Goal: Task Accomplishment & Management: Manage account settings

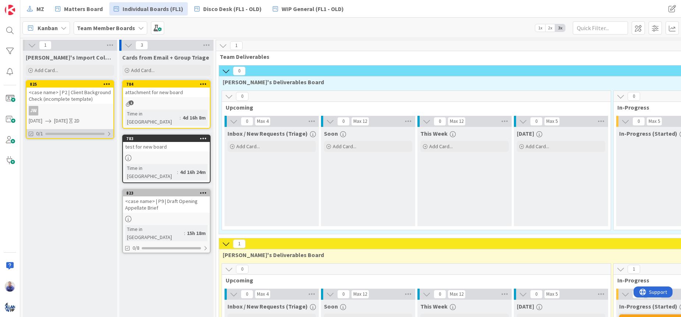
click at [109, 135] on div at bounding box center [109, 134] width 4 height 6
click at [107, 134] on div at bounding box center [108, 134] width 5 height 6
click at [70, 91] on div "<case name> | P2 | Client Background Check (incomplete template)" at bounding box center [70, 96] width 87 height 16
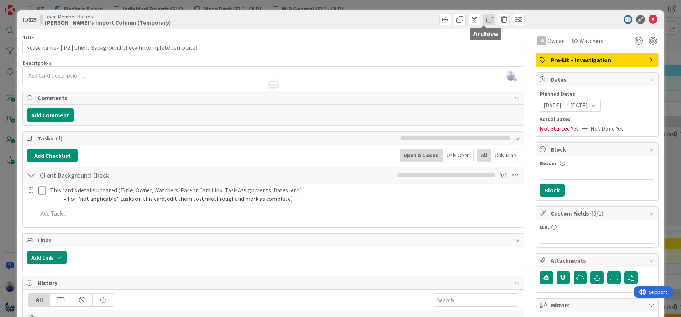
click at [484, 21] on span at bounding box center [490, 20] width 12 height 12
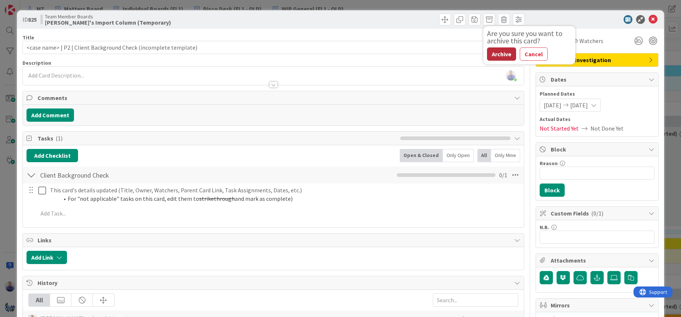
click at [488, 55] on button "Archive" at bounding box center [501, 54] width 29 height 13
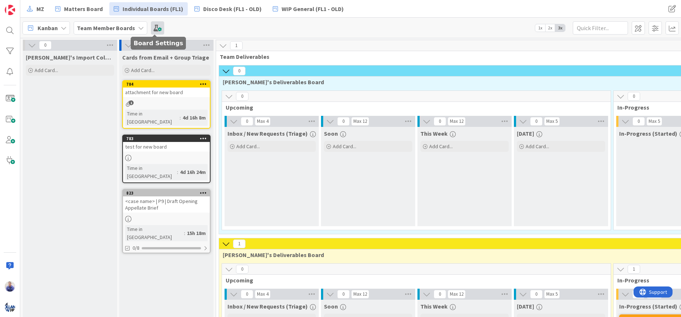
click at [151, 27] on span at bounding box center [157, 27] width 13 height 13
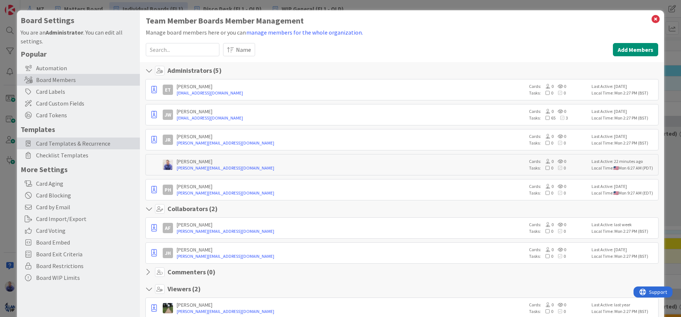
click at [65, 142] on span "Card Templates & Recurrence" at bounding box center [86, 143] width 100 height 9
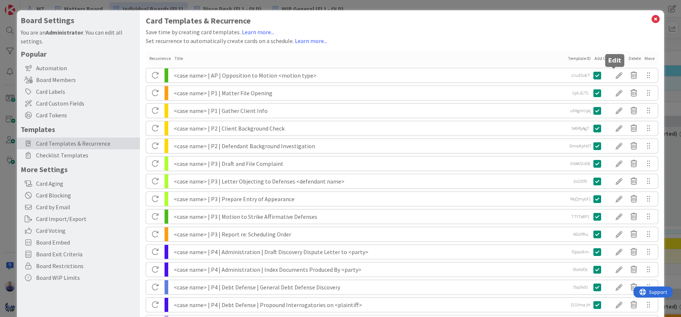
click at [616, 74] on div at bounding box center [619, 75] width 15 height 13
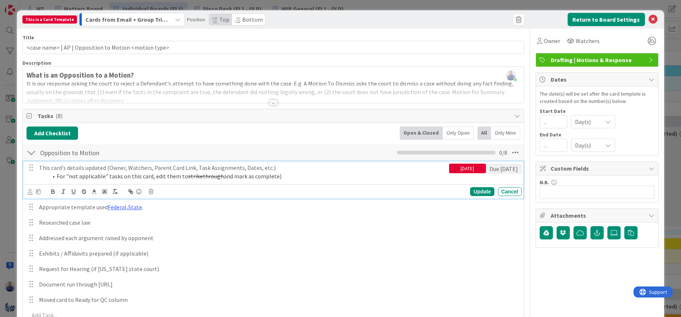
click at [109, 169] on p "This card's details updated (Owner, Watchers, Parent Card Link, Task Assignment…" at bounding box center [242, 168] width 407 height 8
drag, startPoint x: 163, startPoint y: 168, endPoint x: 142, endPoint y: 168, distance: 21.4
click at [142, 168] on p "This card's details updated (Title, Owner, Watchers, Parent Card Link, Task Ass…" at bounding box center [242, 168] width 407 height 8
drag, startPoint x: 229, startPoint y: 180, endPoint x: 34, endPoint y: 169, distance: 195.1
click at [36, 169] on div "This card's details updated (Title, Owner, Parent Card Link, Task Assignments, …" at bounding box center [242, 172] width 413 height 21
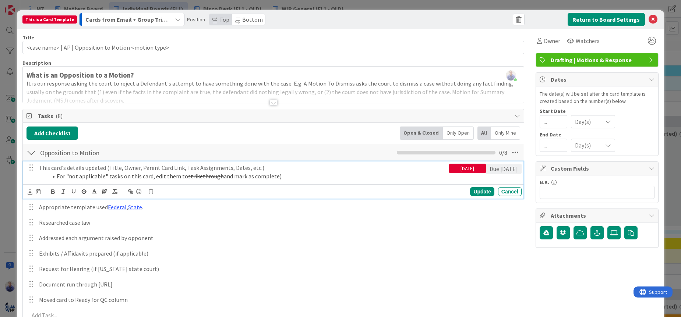
copy div "This card's details updated (Title, Owner, Parent Card Link, Task Assignments, …"
click at [478, 191] on div "Update" at bounding box center [482, 191] width 24 height 9
click at [228, 178] on li "For "not applicable" tasks on this card, edit them to strikethrough and mark as…" at bounding box center [247, 176] width 398 height 8
drag, startPoint x: 275, startPoint y: 178, endPoint x: 37, endPoint y: 176, distance: 237.9
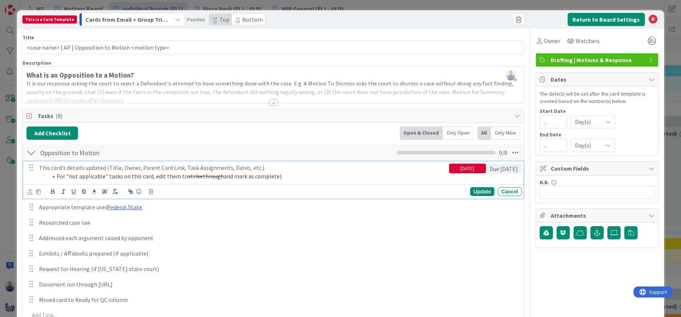
click at [37, 176] on div "This card's details updated (Title, Owner, Parent Card Link, Task Assignments, …" at bounding box center [242, 172] width 413 height 21
click at [98, 170] on p "This card's details updated (Title, Owner, Parent Card Link, Task Assignments, …" at bounding box center [242, 168] width 407 height 8
click at [96, 168] on p "This card's details updated (Title, Owner, Parent Card Link, Task Assignments, …" at bounding box center [242, 168] width 407 height 8
click at [94, 191] on polyline at bounding box center [94, 191] width 3 height 3
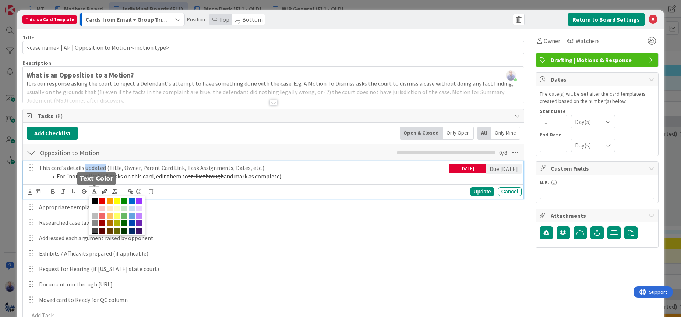
click at [96, 229] on span at bounding box center [95, 231] width 6 height 6
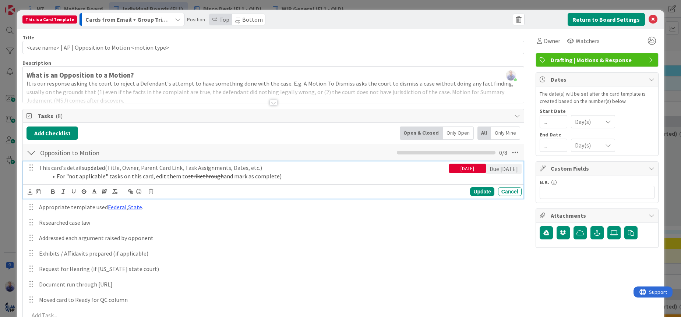
click at [120, 172] on p "This card's details updated (Title, Owner, Parent Card Link, Task Assignments, …" at bounding box center [242, 168] width 407 height 8
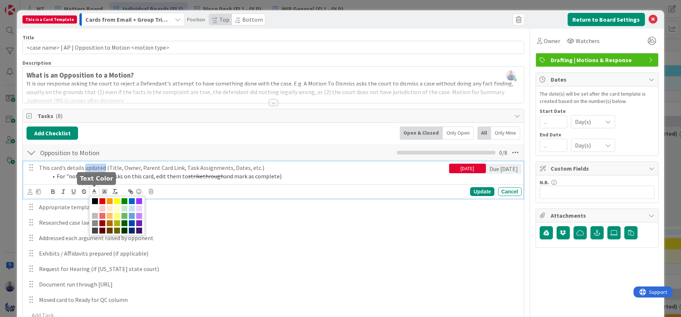
click at [94, 192] on line at bounding box center [95, 192] width 2 height 0
click at [95, 221] on span at bounding box center [95, 224] width 6 height 6
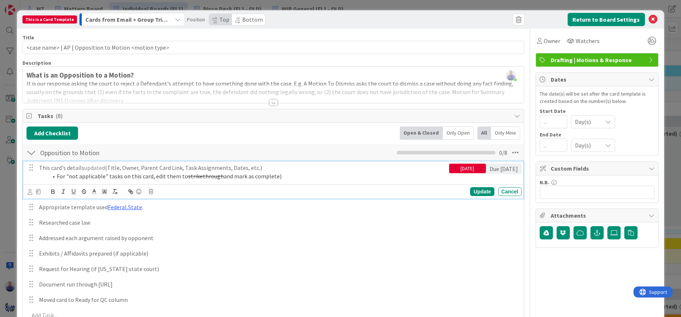
click at [126, 175] on li "For "not applicable" tasks on this card, edit them to strikethrough and mark as…" at bounding box center [247, 176] width 398 height 8
click at [94, 169] on span "updated" at bounding box center [94, 167] width 21 height 7
click at [137, 168] on p "This card's details updated (Title, Owner, Parent Card Link, Task Assignments, …" at bounding box center [242, 168] width 407 height 8
click at [120, 73] on div "What is an Opposition to a Motion? It is our response asking the court to rejec…" at bounding box center [273, 86] width 501 height 33
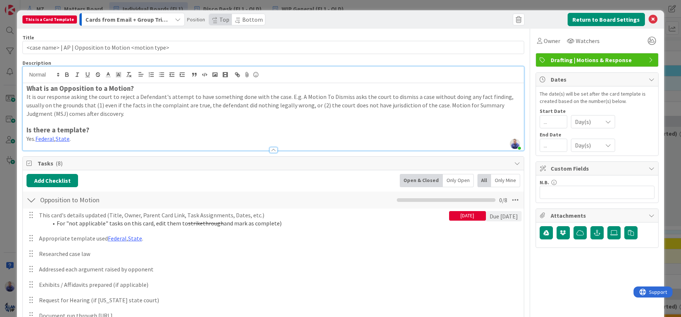
click at [123, 98] on p "It is our response asking the court to reject a Defendant's attempt to have som…" at bounding box center [274, 105] width 494 height 25
click at [127, 98] on p "It is our response asking the court to reject a Defendant's attempt to have som…" at bounding box center [274, 105] width 494 height 25
click at [256, 214] on p "This card's details updated (Title, Owner, Parent Card Link, Task Assignments, …" at bounding box center [242, 215] width 407 height 8
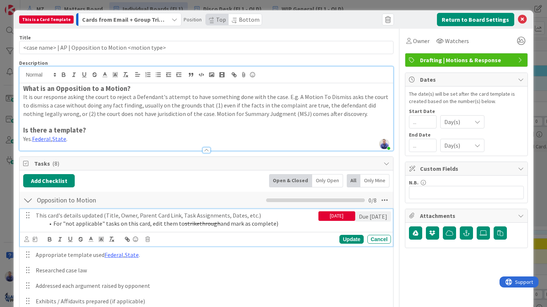
scroll to position [70, 0]
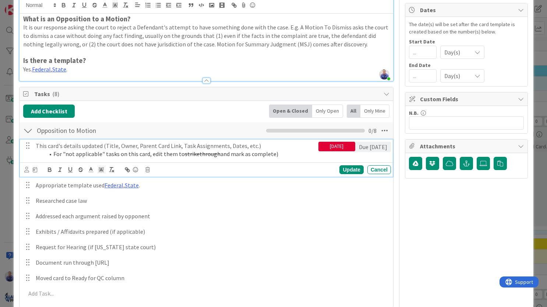
click at [147, 146] on p "This card's details updated (Title, Owner, Parent Card Link, Task Assignments, …" at bounding box center [176, 146] width 280 height 8
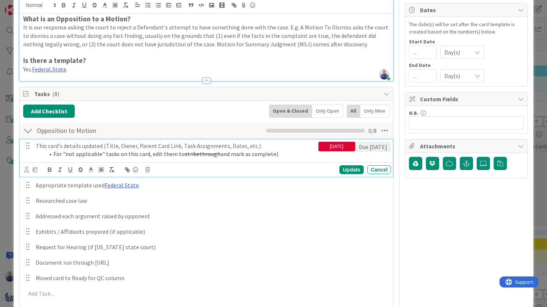
click at [148, 146] on p "This card's details updated (Title, Owner, Parent Card Link, Task Assignments, …" at bounding box center [176, 146] width 280 height 8
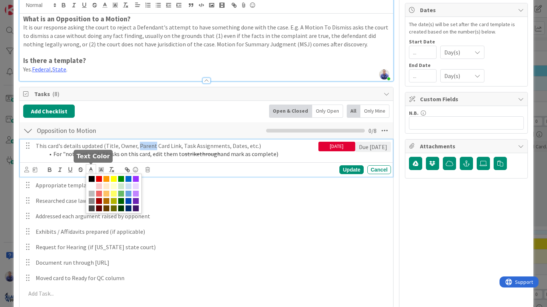
click at [92, 170] on icon at bounding box center [91, 169] width 7 height 7
click at [93, 179] on span at bounding box center [92, 179] width 6 height 6
click at [199, 146] on p "This card's details updated (Title, Owner, Parent Card Link, Task Assignments, …" at bounding box center [176, 146] width 280 height 8
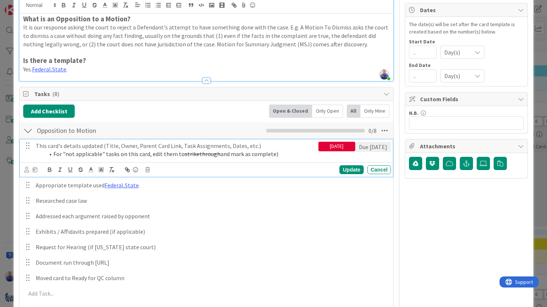
click at [145, 146] on p "This card's details updated (Title, Owner, Parent Card Link, Task Assignments, …" at bounding box center [176, 146] width 280 height 8
click at [90, 171] on icon at bounding box center [91, 169] width 7 height 7
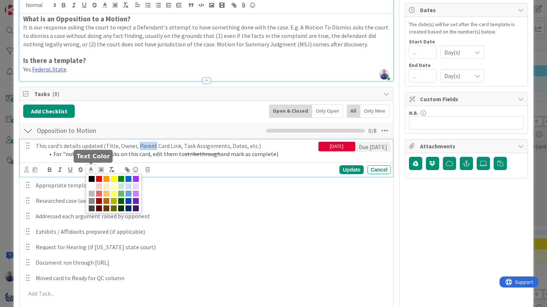
click at [93, 179] on span at bounding box center [92, 179] width 6 height 6
click at [171, 146] on p "This card's details updated (Title, Owner, Parent Card Link, Task Assignments, …" at bounding box center [176, 146] width 280 height 8
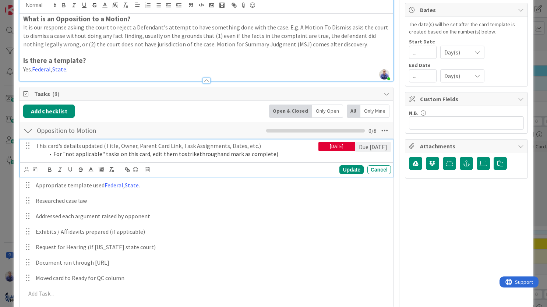
click at [146, 145] on p "This card's details updated (Title, Owner, Parent Card Link, Task Assignments, …" at bounding box center [176, 146] width 280 height 8
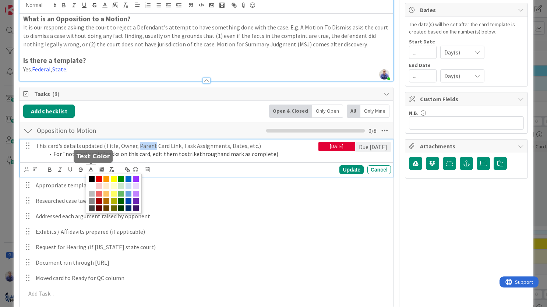
click at [89, 171] on icon at bounding box center [91, 169] width 7 height 7
click at [92, 210] on span at bounding box center [92, 208] width 6 height 6
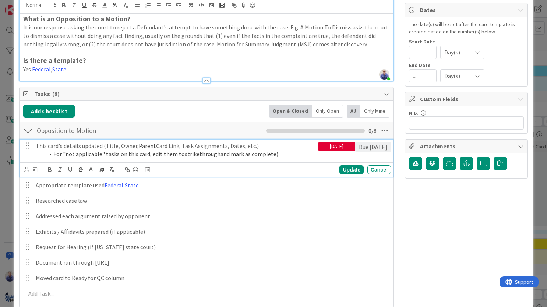
click at [172, 148] on p "This card's details updated (Title, Owner, Parent Card Link, Task Assignments, …" at bounding box center [176, 146] width 280 height 8
click at [143, 147] on span "Parent" at bounding box center [147, 145] width 17 height 7
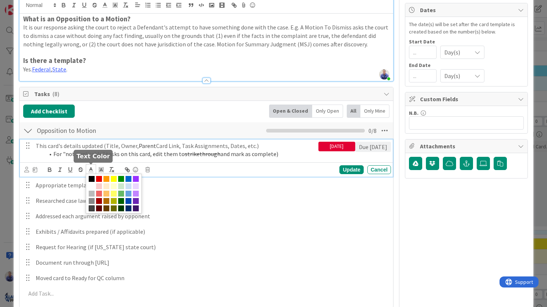
click at [92, 170] on line at bounding box center [91, 170] width 2 height 0
click at [92, 179] on span at bounding box center [92, 179] width 6 height 6
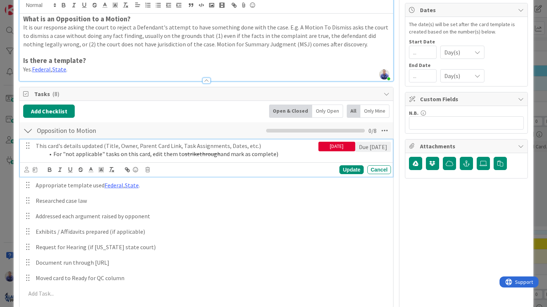
click at [161, 148] on p "This card's details updated (Title, Owner, Parent Card Link, Task Assignments, …" at bounding box center [176, 146] width 280 height 8
drag, startPoint x: 278, startPoint y: 155, endPoint x: 52, endPoint y: 158, distance: 226.5
click at [51, 157] on li "For "not applicable" tasks on this card, edit them to strikethrough and mark as…" at bounding box center [180, 154] width 271 height 8
click at [91, 171] on icon at bounding box center [91, 169] width 7 height 7
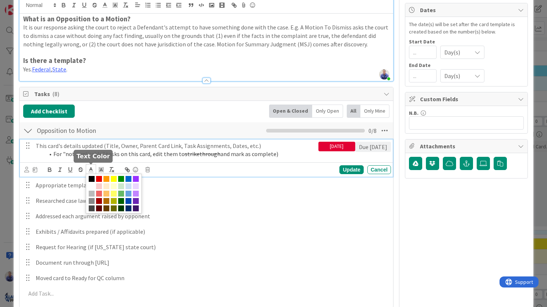
click at [92, 180] on span at bounding box center [92, 179] width 6 height 6
click at [177, 145] on p "This card's details updated (Title, Owner, Parent Card Link, Task Assignments, …" at bounding box center [176, 146] width 280 height 8
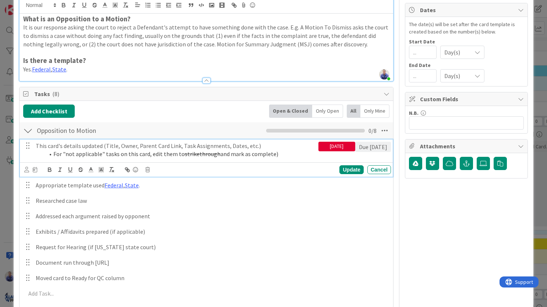
drag, startPoint x: 285, startPoint y: 155, endPoint x: 50, endPoint y: 156, distance: 234.9
click at [50, 156] on li "For "not applicable" tasks on this card, edit them to strikethrough and mark as…" at bounding box center [180, 154] width 271 height 8
click at [91, 170] on icon at bounding box center [91, 169] width 7 height 7
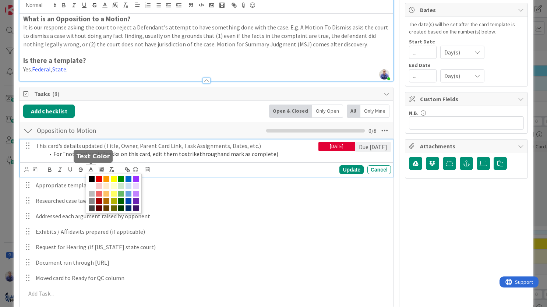
click at [91, 178] on span at bounding box center [92, 179] width 6 height 6
click at [93, 207] on span at bounding box center [92, 208] width 6 height 6
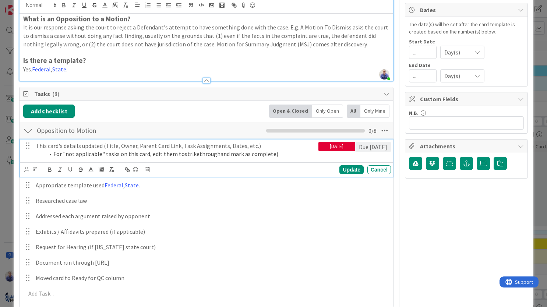
click at [129, 145] on p "This card's details updated (Title, Owner, Parent Card Link, Task Assignments, …" at bounding box center [176, 146] width 280 height 8
drag, startPoint x: 279, startPoint y: 157, endPoint x: 257, endPoint y: 157, distance: 22.1
click at [257, 157] on li "For "not applicable" tasks on this card, edit them to strikethrough and mark as…" at bounding box center [180, 154] width 271 height 8
click at [241, 155] on span "and mark as complete)" at bounding box center [250, 153] width 58 height 7
click at [235, 145] on p "This card's details updated (Title, Owner, Parent Card Link, Task Assignments, …" at bounding box center [176, 146] width 280 height 8
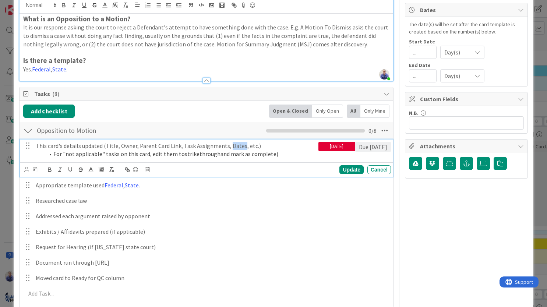
click at [235, 145] on p "This card's details updated (Title, Owner, Parent Card Link, Task Assignments, …" at bounding box center [176, 146] width 280 height 8
drag, startPoint x: 276, startPoint y: 155, endPoint x: 28, endPoint y: 155, distance: 247.5
click at [33, 155] on div "This card's details updated (Title, Owner, Parent Card Link, Task Assignments, …" at bounding box center [176, 150] width 286 height 21
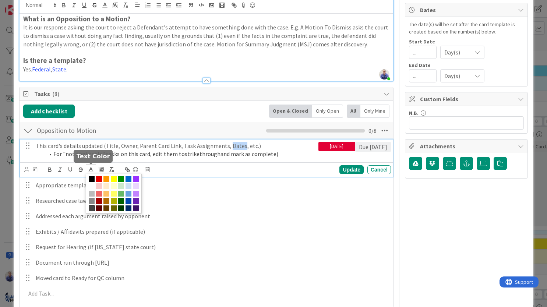
click at [91, 170] on line at bounding box center [91, 170] width 2 height 0
click at [94, 202] on span at bounding box center [92, 201] width 6 height 6
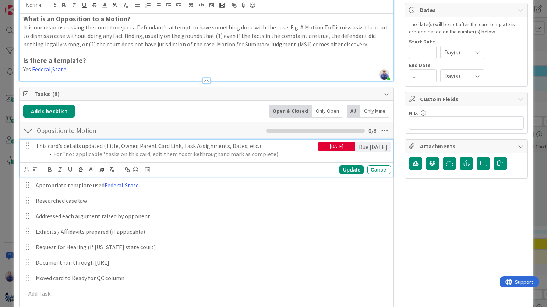
click at [126, 146] on p "This card's details updated (Title, Owner, Parent Card Link, Task Assignments, …" at bounding box center [176, 146] width 280 height 8
drag, startPoint x: 263, startPoint y: 155, endPoint x: 41, endPoint y: 153, distance: 221.7
click at [41, 153] on ol "For "not applicable" tasks on this card, edit them to strikethrough and mark as…" at bounding box center [176, 154] width 280 height 8
click at [91, 170] on icon at bounding box center [91, 169] width 7 height 7
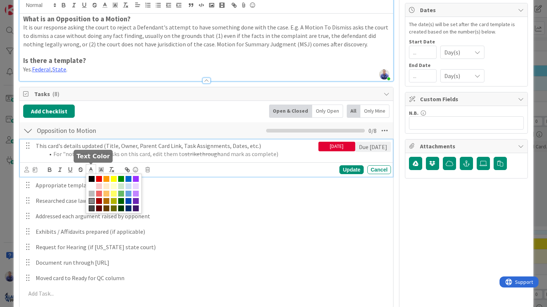
click at [93, 208] on span at bounding box center [92, 208] width 6 height 6
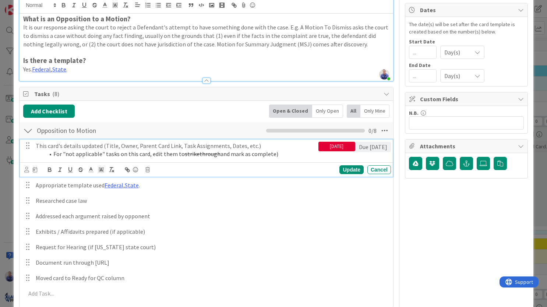
click at [211, 145] on p "This card's details updated (Title, Owner, Parent Card Link, Task Assignments, …" at bounding box center [176, 146] width 280 height 8
click at [246, 147] on p "This card's details updated (Title, Owner, Parent Card Link, Task Assignments, …" at bounding box center [176, 146] width 280 height 8
click at [286, 149] on p "This card's details updated (Title, Owner, Parent Card Link, Task Assignments, …" at bounding box center [176, 146] width 280 height 8
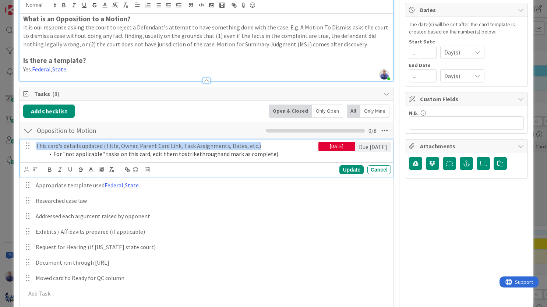
drag, startPoint x: 273, startPoint y: 147, endPoint x: -8, endPoint y: 145, distance: 281.3
click at [33, 145] on div "This card's details updated (Title, Owner, Parent Card Link, Task Assignments, …" at bounding box center [176, 150] width 286 height 21
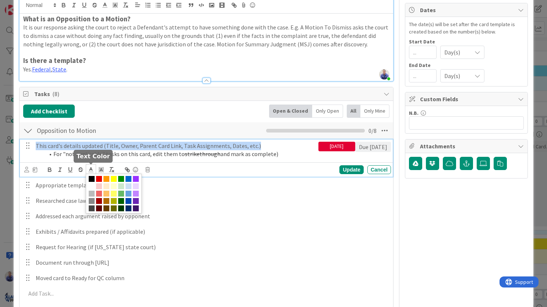
click at [91, 170] on line at bounding box center [91, 170] width 2 height 0
click at [92, 207] on span at bounding box center [92, 208] width 6 height 6
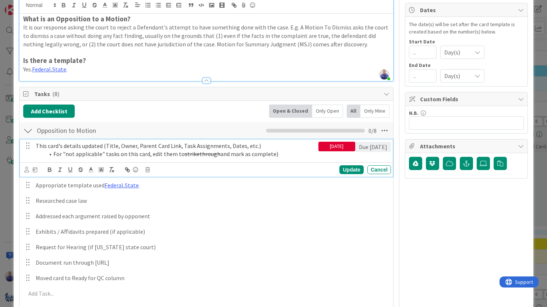
drag, startPoint x: 236, startPoint y: 151, endPoint x: 263, endPoint y: 152, distance: 27.6
click at [236, 151] on span "and mark as complete)" at bounding box center [250, 153] width 58 height 7
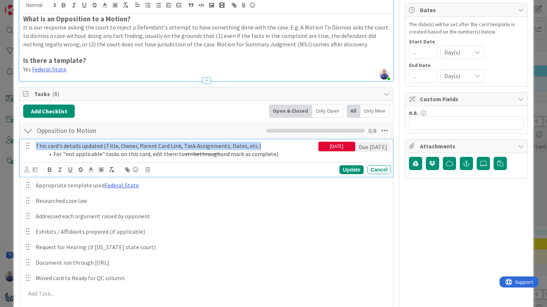
drag, startPoint x: 268, startPoint y: 147, endPoint x: 49, endPoint y: 141, distance: 218.4
click at [49, 141] on div "This card's details updated (Title, Owner, Parent Card Link, Task Assignments, …" at bounding box center [176, 150] width 286 height 21
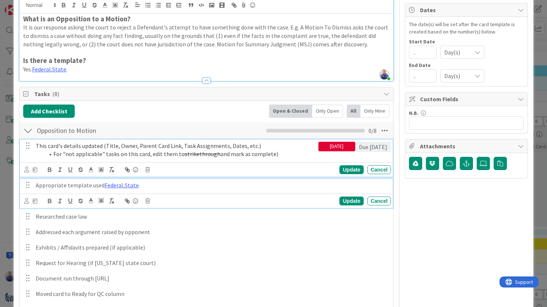
click at [72, 186] on p "Appropriate template used Federal , State ." at bounding box center [212, 185] width 352 height 8
click at [143, 145] on span "This card's details updated (Title, Owner, Parent Card Link, Task Assignments, …" at bounding box center [148, 145] width 225 height 7
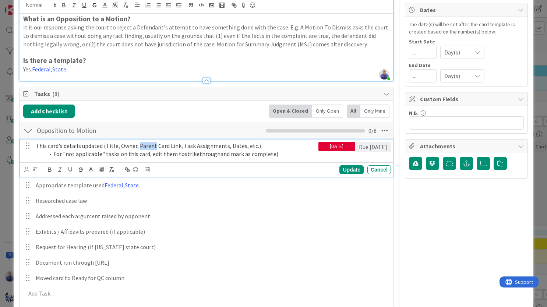
click at [143, 145] on span "This card's details updated (Title, Owner, Parent Card Link, Task Assignments, …" at bounding box center [148, 145] width 225 height 7
click at [90, 168] on icon at bounding box center [91, 169] width 7 height 7
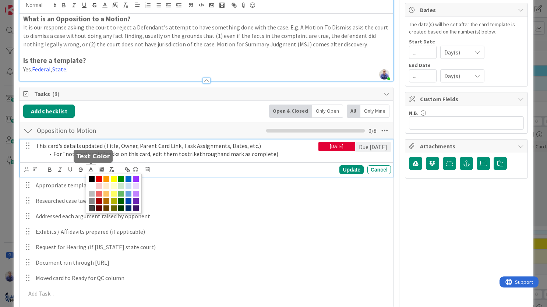
click at [92, 179] on span at bounding box center [92, 179] width 6 height 6
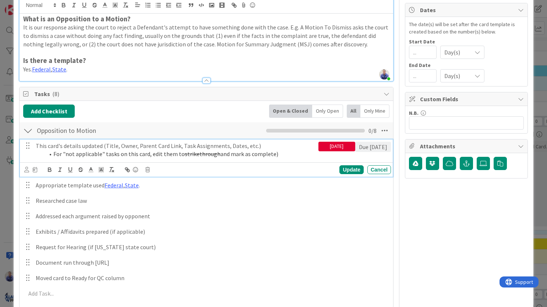
click at [113, 155] on span "For "not applicable" tasks on this card, edit them to" at bounding box center [118, 153] width 131 height 7
click at [89, 171] on icon at bounding box center [91, 169] width 7 height 7
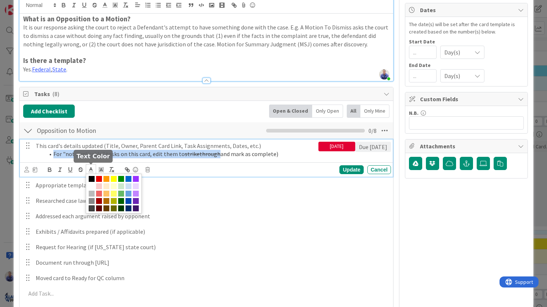
click at [92, 179] on span at bounding box center [92, 179] width 6 height 6
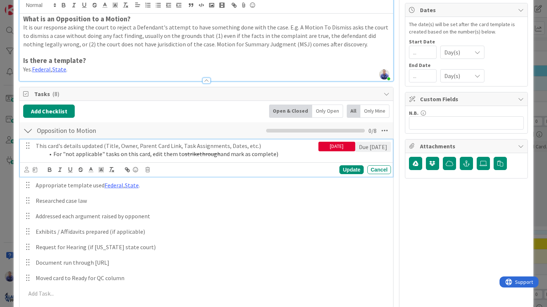
click at [272, 147] on p "This card's details updated (Title, Owner, Parent Card Link, Task Assignments, …" at bounding box center [176, 146] width 280 height 8
click at [233, 147] on p "This card's details updated (Title, Owner, Parent Card Link, Task Assignments, …" at bounding box center [176, 146] width 280 height 8
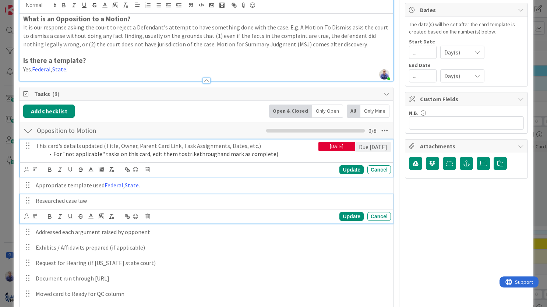
click at [68, 201] on p "Researched case law" at bounding box center [212, 201] width 352 height 8
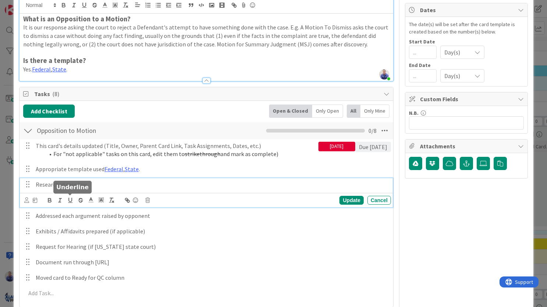
click at [68, 201] on icon "button" at bounding box center [70, 200] width 7 height 7
click at [45, 184] on p "Researched c ﻿ ase law" at bounding box center [212, 184] width 352 height 8
click at [45, 184] on p "Researched case law" at bounding box center [212, 184] width 352 height 8
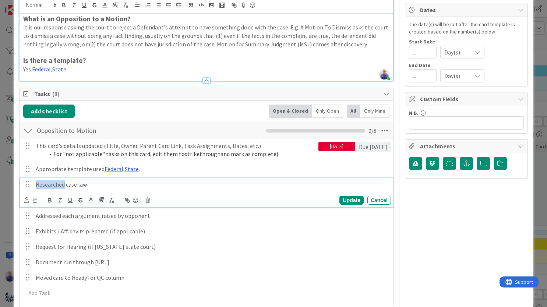
click at [45, 184] on p "Researched case law" at bounding box center [212, 184] width 352 height 8
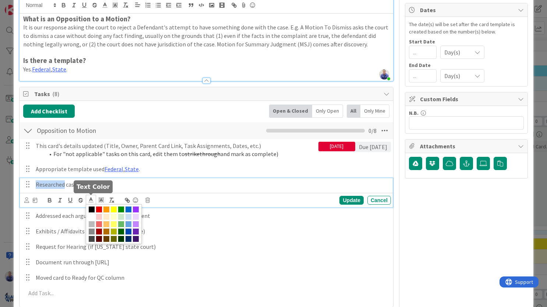
click at [93, 198] on icon at bounding box center [91, 200] width 7 height 7
click at [150, 185] on p "Researched case law" at bounding box center [212, 184] width 352 height 8
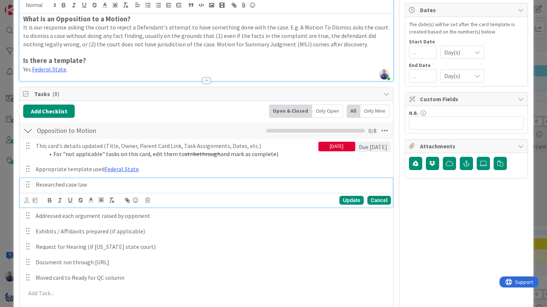
drag, startPoint x: 371, startPoint y: 202, endPoint x: 179, endPoint y: 175, distance: 193.8
click at [371, 202] on div "Cancel" at bounding box center [380, 200] width 24 height 9
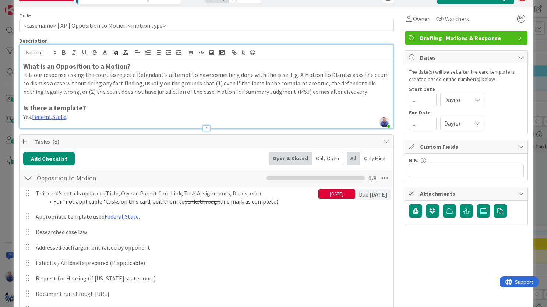
scroll to position [39, 0]
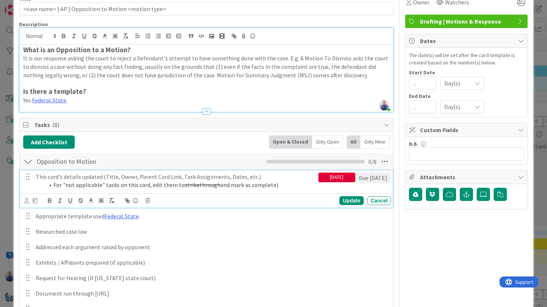
click at [283, 186] on li "For "not applicable" tasks on this card, edit them to strikethrough and mark as…" at bounding box center [180, 185] width 271 height 8
drag, startPoint x: 236, startPoint y: 187, endPoint x: 241, endPoint y: 186, distance: 4.7
click at [238, 186] on li "For "not applicable" tasks on this card, edit them to strikethrough and mark as…" at bounding box center [180, 185] width 271 height 8
click at [286, 185] on li "For "not applicable" tasks on this card, edit them to strikethrough and mark as…" at bounding box center [180, 185] width 271 height 8
click at [263, 187] on li "For "not applicable" tasks on this card, edit them to strikethrough and mark as…" at bounding box center [180, 185] width 271 height 8
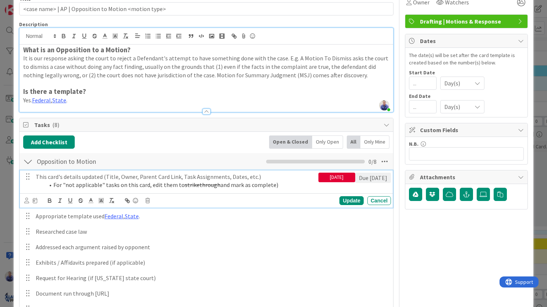
click at [284, 187] on li "For "not applicable" tasks on this card, edit them to strikethrough and mark as…" at bounding box center [180, 185] width 271 height 8
click at [53, 177] on p "This card's details updated (Title, Owner, Parent Card Link, Task Assignments, …" at bounding box center [176, 177] width 280 height 8
click at [92, 200] on icon at bounding box center [91, 200] width 7 height 7
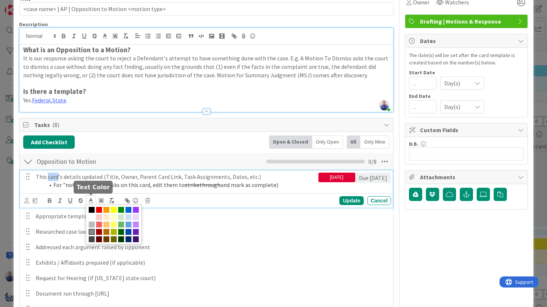
click at [93, 232] on span at bounding box center [92, 232] width 6 height 6
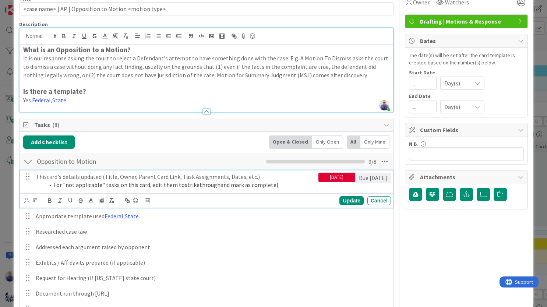
click at [94, 177] on p "This card 's details updated (Title, Owner, Parent Card Link, Task Assignments,…" at bounding box center [176, 177] width 280 height 8
click at [53, 178] on span "card" at bounding box center [52, 176] width 11 height 7
click at [90, 201] on line at bounding box center [91, 201] width 2 height 0
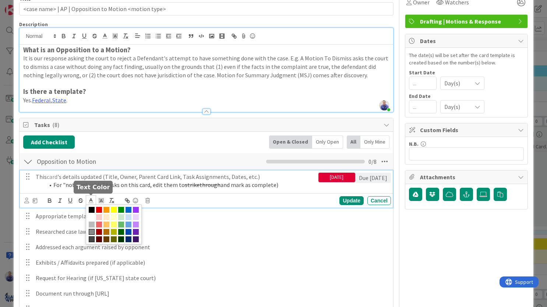
click at [92, 239] on span at bounding box center [92, 239] width 6 height 6
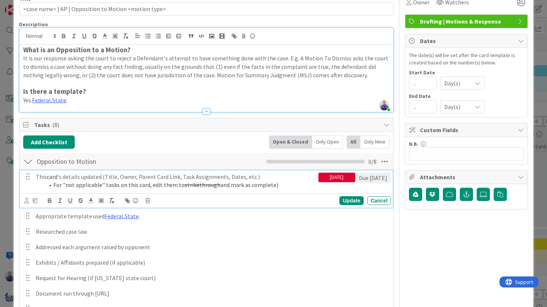
click at [86, 178] on p "This card 's details updated (Title, Owner, Parent Card Link, Task Assignments,…" at bounding box center [176, 177] width 280 height 8
click at [72, 177] on p "This card 's details updated (Title, Owner, Parent Card Link, Task Assignments,…" at bounding box center [176, 177] width 280 height 8
drag, startPoint x: 183, startPoint y: 177, endPoint x: 101, endPoint y: 177, distance: 82.9
click at [101, 177] on p "This card 's details updated (Title, Owner, Parent Card Link, Task Assignments,…" at bounding box center [176, 177] width 280 height 8
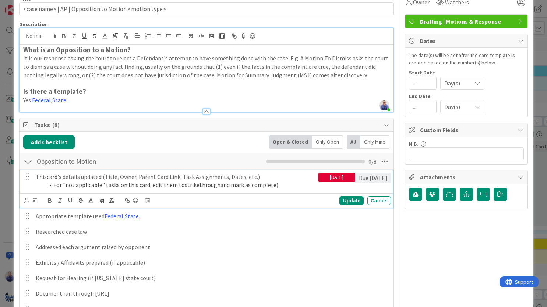
click at [52, 177] on span "card" at bounding box center [52, 176] width 11 height 7
click at [93, 201] on icon at bounding box center [91, 200] width 7 height 7
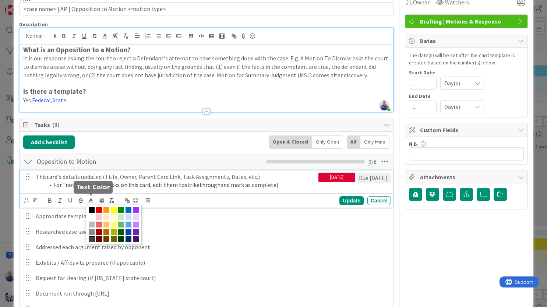
click at [93, 209] on span at bounding box center [92, 210] width 6 height 6
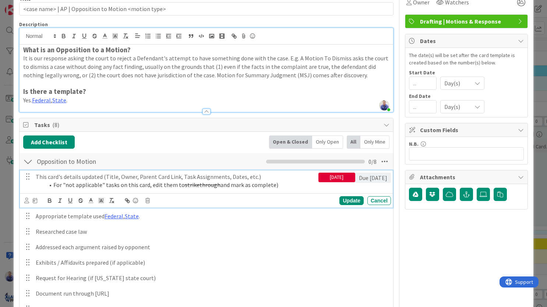
click at [80, 176] on p "This card's details updated (Title, Owner, Parent Card Link, Task Assignments, …" at bounding box center [176, 177] width 280 height 8
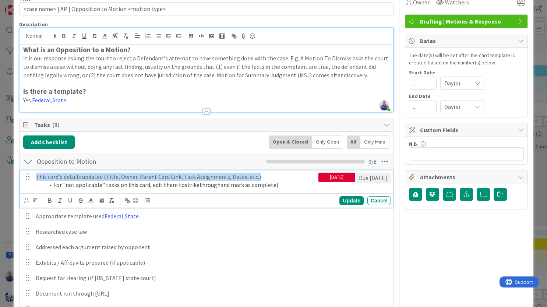
drag, startPoint x: 257, startPoint y: 176, endPoint x: 34, endPoint y: 177, distance: 222.8
click at [34, 177] on div "This card's details updated (Title, Owner, Parent Card Link, Task Assignments, …" at bounding box center [176, 180] width 286 height 21
click at [90, 200] on polyline at bounding box center [91, 199] width 3 height 3
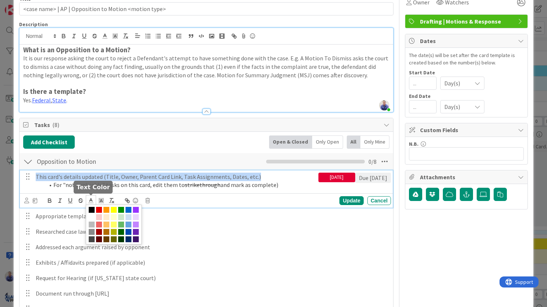
click at [92, 209] on span at bounding box center [92, 210] width 6 height 6
click at [92, 239] on span at bounding box center [92, 239] width 6 height 6
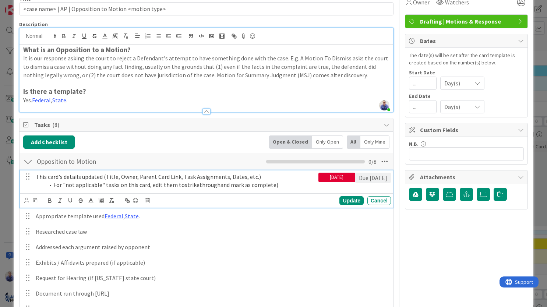
click at [114, 185] on li "For "not applicable" tasks on this card, edit them to strikethrough and mark as…" at bounding box center [180, 185] width 271 height 8
drag, startPoint x: 174, startPoint y: 185, endPoint x: 117, endPoint y: 185, distance: 56.7
click at [117, 185] on li "For "not applicable" tasks on this card, edit them to strikethrough and mark as…" at bounding box center [180, 185] width 271 height 8
click at [132, 176] on span "This card's details updated (Title, Owner, Parent Card Link, Task Assignments, …" at bounding box center [148, 176] width 225 height 7
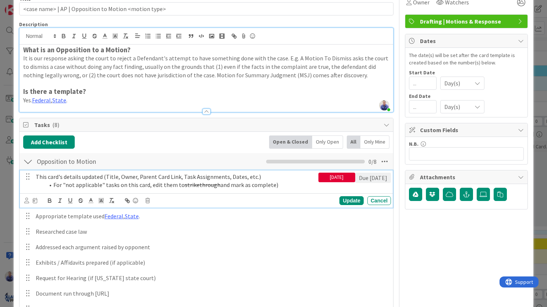
click at [132, 176] on span "This card's details updated (Title, Owner, Parent Card Link, Task Assignments, …" at bounding box center [148, 176] width 225 height 7
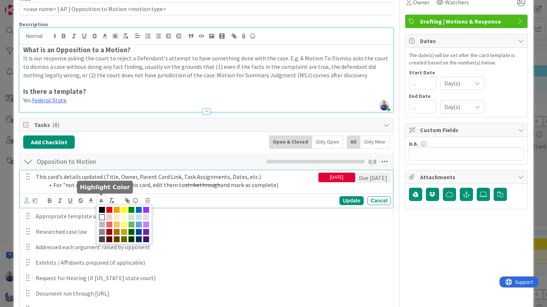
click at [103, 202] on icon at bounding box center [101, 200] width 7 height 7
click at [103, 208] on span at bounding box center [102, 210] width 6 height 6
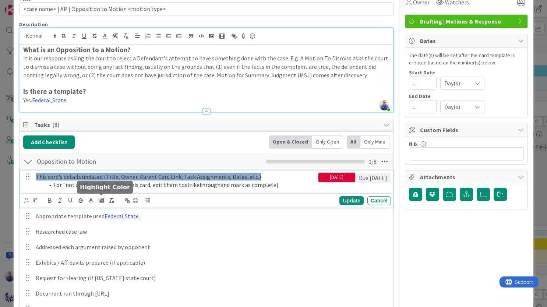
click at [102, 200] on icon at bounding box center [101, 200] width 7 height 7
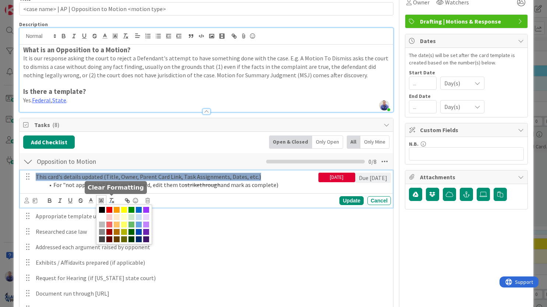
click at [113, 200] on icon "button" at bounding box center [111, 200] width 7 height 7
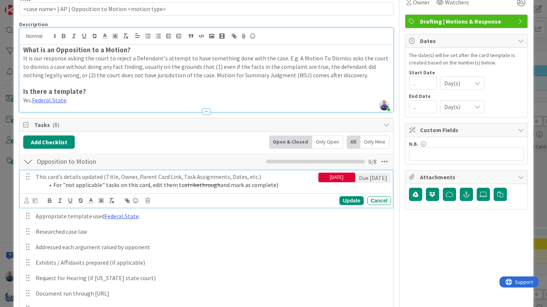
click at [113, 177] on p "This card's details updated (Title, Owner, Parent Card Link, Task Assignments, …" at bounding box center [176, 177] width 280 height 8
click at [122, 186] on li "For "not applicable" tasks on this card, edit them to strikethrough and mark as…" at bounding box center [180, 185] width 271 height 8
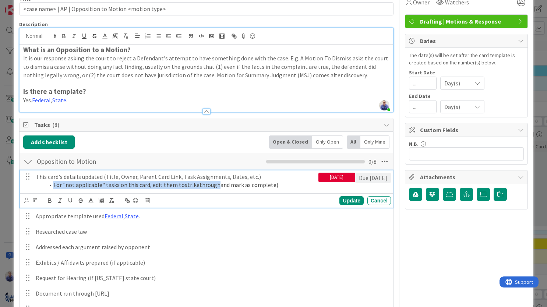
click at [122, 186] on li "For "not applicable" tasks on this card, edit them to strikethrough and mark as…" at bounding box center [180, 185] width 271 height 8
click at [112, 201] on icon "button" at bounding box center [111, 200] width 7 height 7
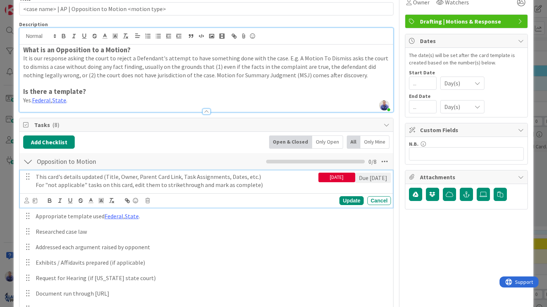
click at [35, 185] on div "This card's details updated (Title, Owner, Parent Card Link, Task Assignments, …" at bounding box center [176, 180] width 286 height 21
click at [122, 186] on li "For "not applicable" tasks on this card, edit them to strikethrough and mark as…" at bounding box center [180, 185] width 271 height 8
click at [112, 186] on li "For "not applicable" tasks on this card, edit them to strikethrough and mark as…" at bounding box center [180, 185] width 271 height 8
click at [91, 177] on p "This card's details updated (Title, Owner, Parent Card Link, Task Assignments, …" at bounding box center [176, 177] width 280 height 8
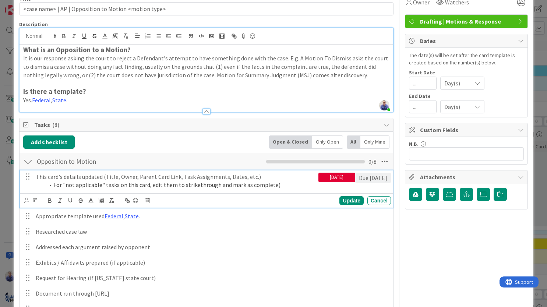
click at [90, 177] on p "This card's details updated (Title, Owner, Parent Card Link, Task Assignments, …" at bounding box center [176, 177] width 280 height 8
click at [94, 186] on li "For "not applicable" tasks on this card, edit them to strikethrough and mark as…" at bounding box center [180, 185] width 271 height 8
click at [101, 185] on li "For "not applicable" tasks on this card, edit them to strikethrough and mark as…" at bounding box center [180, 185] width 271 height 8
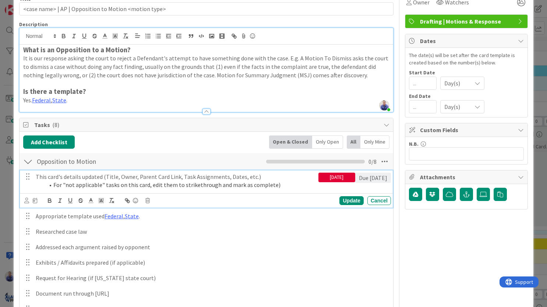
click at [115, 185] on li "For "not applicable" tasks on this card, edit them to strikethrough and mark as…" at bounding box center [180, 185] width 271 height 8
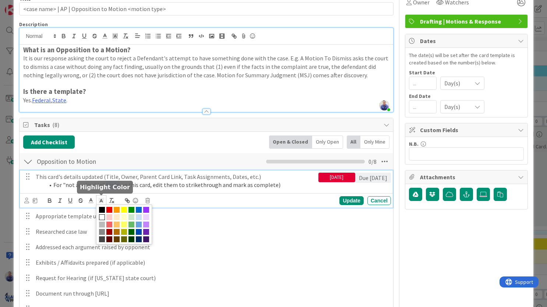
click at [102, 201] on polyline at bounding box center [101, 200] width 3 height 3
click at [103, 239] on span at bounding box center [102, 239] width 6 height 6
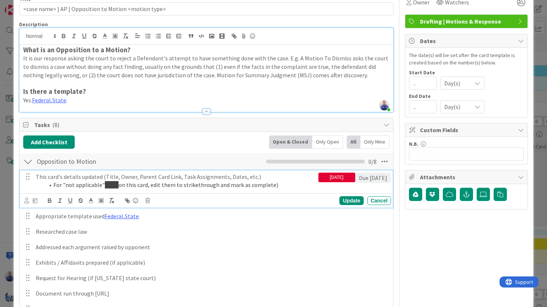
drag, startPoint x: 147, startPoint y: 184, endPoint x: 159, endPoint y: 184, distance: 12.2
click at [147, 184] on li "For "not applicable" tasks on this card, edit them to strikethrough and mark as…" at bounding box center [180, 185] width 271 height 8
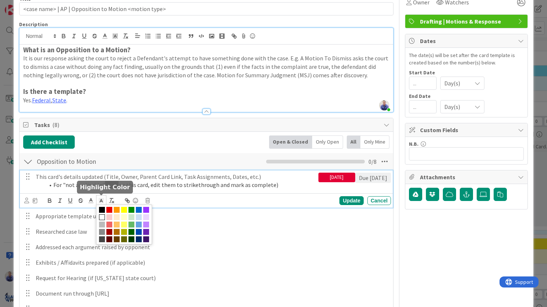
click at [102, 199] on icon at bounding box center [101, 200] width 7 height 7
click at [102, 219] on span at bounding box center [102, 217] width 6 height 6
click at [113, 183] on span "tasks" at bounding box center [112, 184] width 14 height 7
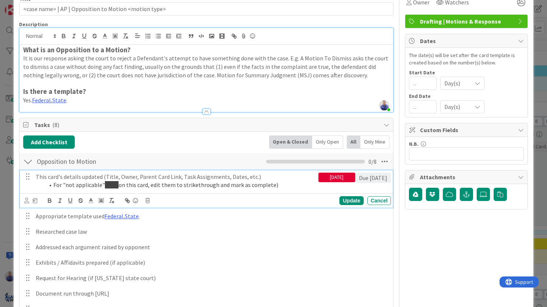
click at [113, 183] on span "tasks" at bounding box center [112, 184] width 14 height 7
click at [103, 200] on icon at bounding box center [101, 200] width 7 height 7
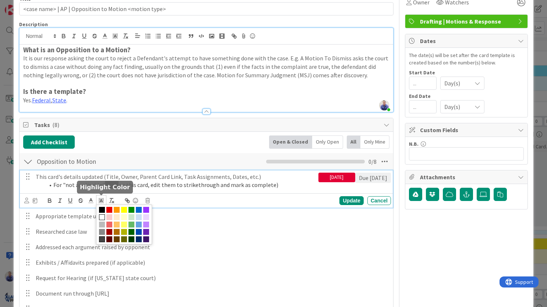
click at [104, 218] on span at bounding box center [102, 217] width 6 height 6
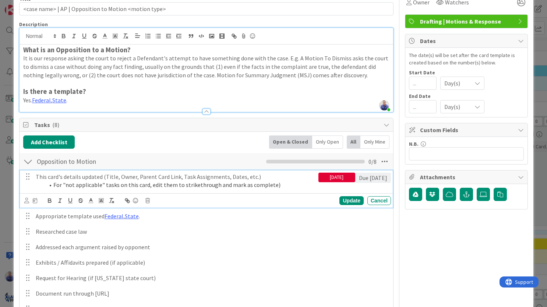
click at [145, 184] on li "For "not applicable" tasks on this card, edit them to strikethrough and mark as…" at bounding box center [180, 185] width 271 height 8
click at [112, 184] on li "For "not applicable" tasks on this card, edit them to strikethrough and mark as…" at bounding box center [180, 185] width 271 height 8
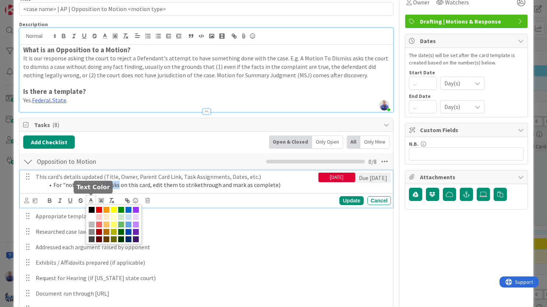
click at [91, 202] on icon at bounding box center [91, 200] width 7 height 7
click at [90, 238] on span at bounding box center [92, 239] width 6 height 6
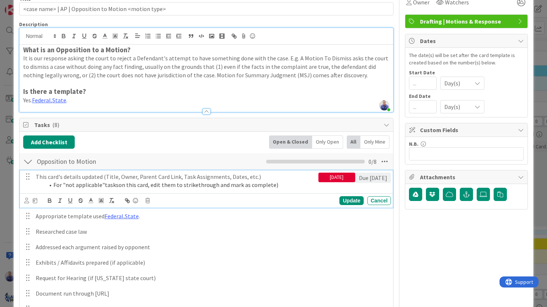
click at [147, 185] on li "For "not applicable" tasks on this card, edit them to strikethrough and mark as…" at bounding box center [180, 185] width 271 height 8
click at [106, 185] on span "tasks" at bounding box center [112, 184] width 14 height 7
click at [91, 201] on line at bounding box center [91, 201] width 2 height 0
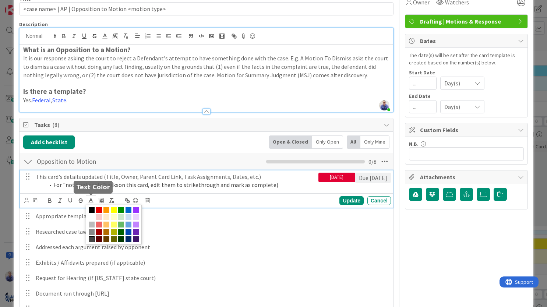
click at [92, 210] on span at bounding box center [92, 210] width 6 height 6
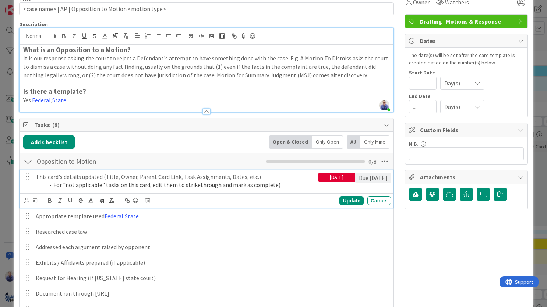
click at [137, 186] on li "For "not applicable" tasks on this card, edit them to strikethrough and mark as…" at bounding box center [180, 185] width 271 height 8
click at [109, 186] on li "For "not applicable" tasks on this card, edit them to strikethrough and mark as…" at bounding box center [180, 185] width 271 height 8
click at [92, 199] on icon at bounding box center [91, 200] width 7 height 7
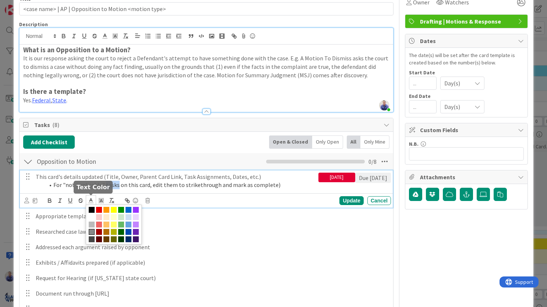
click at [90, 232] on span at bounding box center [92, 232] width 6 height 6
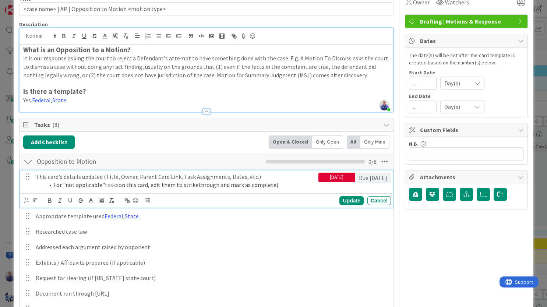
click at [134, 184] on li "For "not applicable" tasks on this card, edit them to strikethrough and mark as…" at bounding box center [180, 185] width 271 height 8
drag, startPoint x: 239, startPoint y: 183, endPoint x: 228, endPoint y: 182, distance: 10.8
click at [228, 182] on li "For "not applicable" tasks on this card, edit them to strikethrough and mark as…" at bounding box center [180, 185] width 271 height 8
drag, startPoint x: 208, startPoint y: 178, endPoint x: 179, endPoint y: 176, distance: 28.4
click at [179, 176] on p "This card's details updated (Title, Owner, Parent Card Link, Task Assignments, …" at bounding box center [176, 177] width 280 height 8
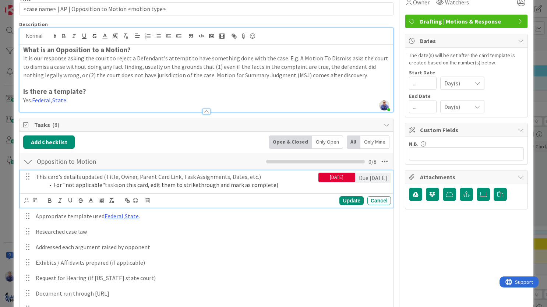
click at [110, 186] on span "tasks" at bounding box center [112, 184] width 14 height 7
click at [92, 200] on icon at bounding box center [91, 200] width 7 height 7
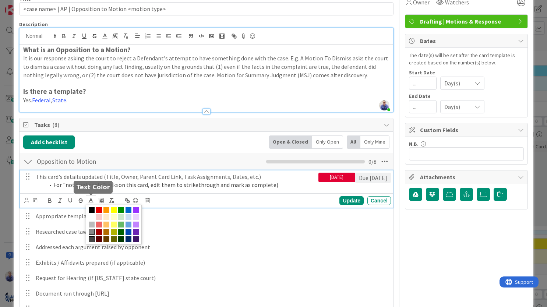
click at [92, 240] on span at bounding box center [92, 239] width 6 height 6
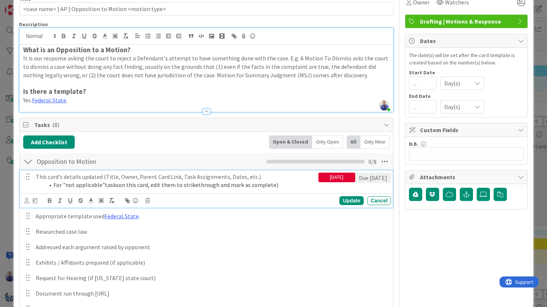
drag, startPoint x: 274, startPoint y: 186, endPoint x: 26, endPoint y: 172, distance: 248.2
click at [33, 172] on div "This card's details updated (Title, Owner, Parent Card Link, Task Assignments, …" at bounding box center [176, 180] width 286 height 21
click at [91, 200] on icon at bounding box center [91, 200] width 7 height 7
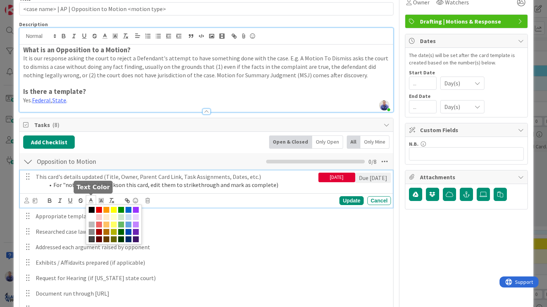
click at [92, 239] on span at bounding box center [92, 239] width 6 height 6
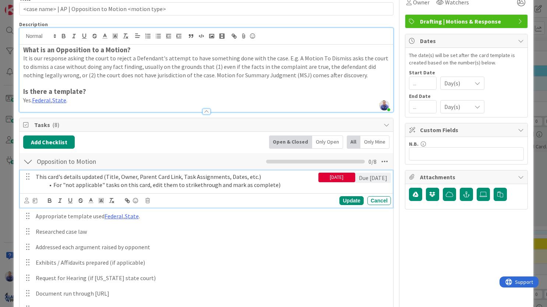
click at [282, 183] on li "For "not applicable" tasks on this card, edit them to strikethrough and mark as…" at bounding box center [180, 185] width 271 height 8
click at [139, 76] on p "It is our response asking the court to reject a Defendant's attempt to have som…" at bounding box center [206, 66] width 366 height 25
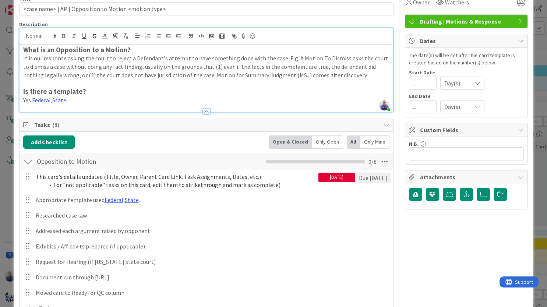
scroll to position [31, 0]
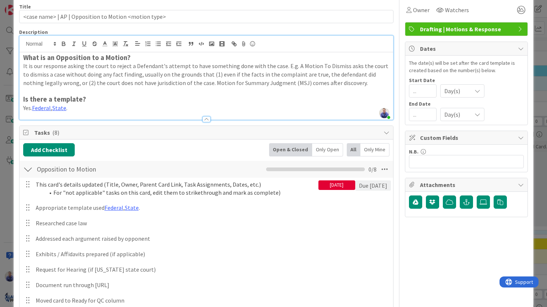
click at [375, 85] on div "What is an Opposition to a Motion? It is our response asking the court to rejec…" at bounding box center [207, 85] width 374 height 67
click at [367, 84] on p "It is our response asking the court to reject a Defendant's attempt to have som…" at bounding box center [206, 74] width 366 height 25
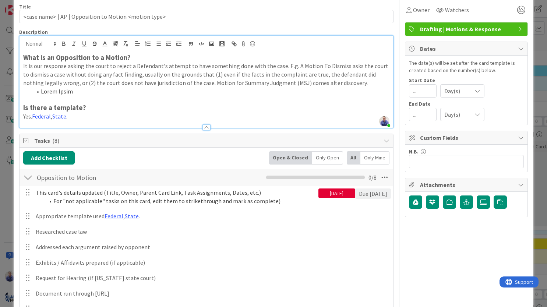
drag, startPoint x: 43, startPoint y: 90, endPoint x: 47, endPoint y: 88, distance: 4.0
click at [43, 89] on li "Lorem Ipsim" at bounding box center [211, 91] width 358 height 8
click at [52, 82] on p "It is our response asking the court to reject a Defendant's attempt to have som…" at bounding box center [206, 74] width 366 height 25
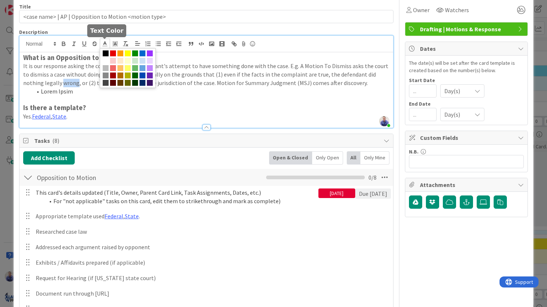
click at [107, 42] on icon at bounding box center [105, 44] width 7 height 7
click at [107, 52] on span at bounding box center [106, 53] width 6 height 6
click at [79, 75] on p "It is our response asking the court to reject a Defendant's attempt to have som…" at bounding box center [206, 74] width 366 height 25
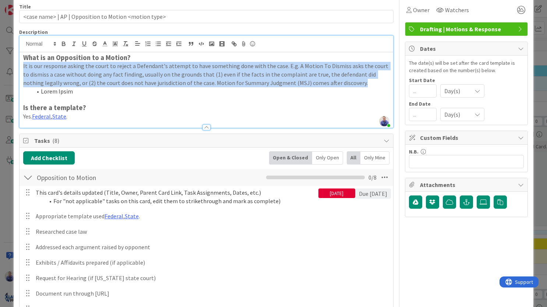
drag, startPoint x: 345, startPoint y: 84, endPoint x: 18, endPoint y: 67, distance: 327.5
click at [20, 68] on div "What is an Opposition to a Motion? It is our response asking the court to rejec…" at bounding box center [207, 89] width 374 height 75
click at [106, 41] on icon at bounding box center [105, 44] width 7 height 7
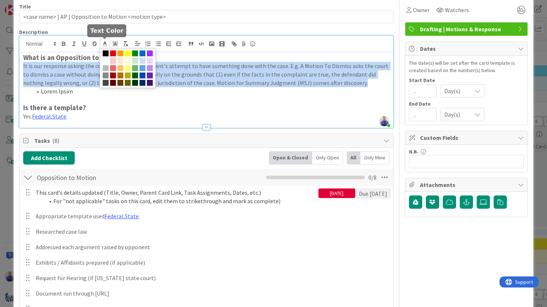
drag, startPoint x: 105, startPoint y: 84, endPoint x: 100, endPoint y: 85, distance: 5.3
click at [102, 84] on span at bounding box center [128, 68] width 56 height 40
click at [82, 83] on p "It is our response asking the court to reject a Defendant's attempt to have som…" at bounding box center [206, 74] width 366 height 25
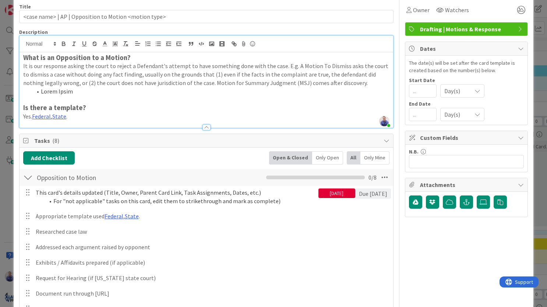
click at [82, 82] on p "It is our response asking the court to reject a Defendant's attempt to have som…" at bounding box center [206, 74] width 366 height 25
click at [105, 41] on icon at bounding box center [105, 44] width 7 height 7
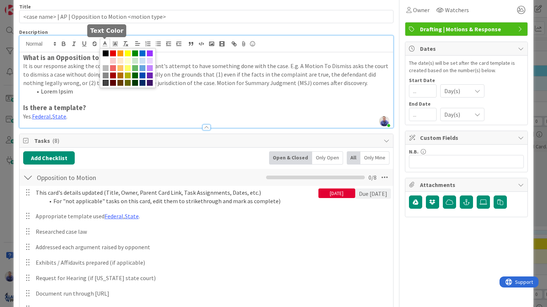
click at [108, 82] on span at bounding box center [106, 83] width 6 height 6
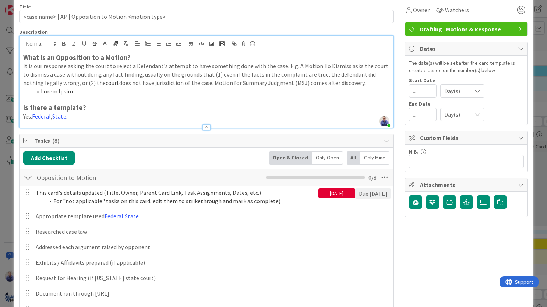
click at [102, 73] on p "It is our response asking the court to reject a Defendant's attempt to have som…" at bounding box center [206, 74] width 366 height 25
click at [106, 83] on span "court" at bounding box center [113, 82] width 14 height 7
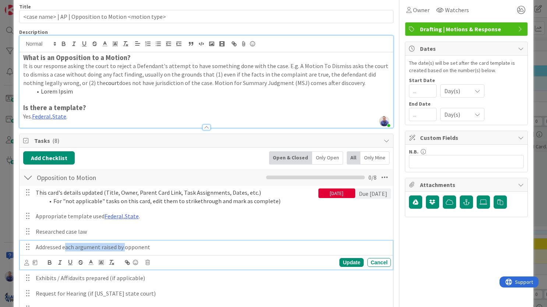
drag, startPoint x: 103, startPoint y: 246, endPoint x: 66, endPoint y: 244, distance: 37.2
click at [66, 244] on p "Addressed each argument raised by opponent" at bounding box center [212, 247] width 352 height 8
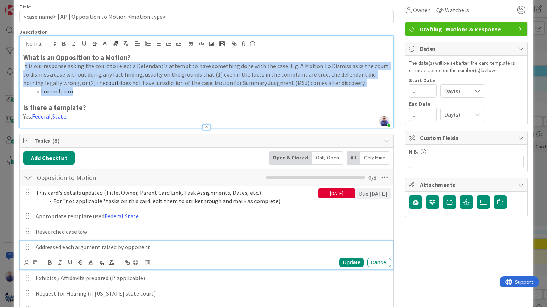
drag, startPoint x: 83, startPoint y: 94, endPoint x: 24, endPoint y: 67, distance: 64.6
click at [24, 67] on div "What is an Opposition to a Motion? It is our response asking the court to rejec…" at bounding box center [207, 89] width 374 height 75
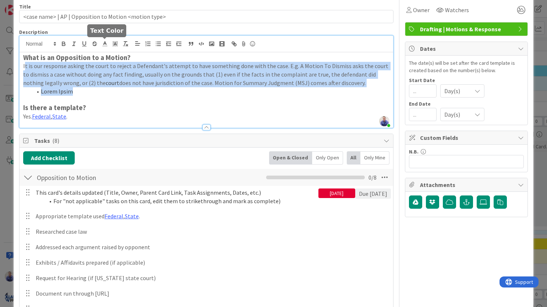
click at [106, 42] on icon at bounding box center [105, 44] width 7 height 7
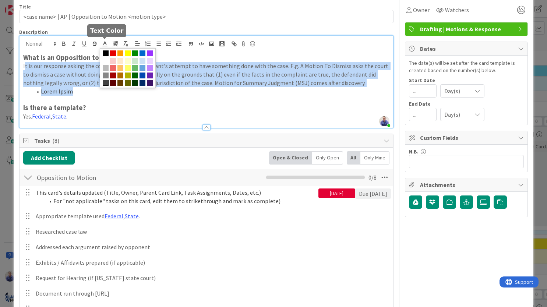
click at [107, 83] on span at bounding box center [106, 83] width 6 height 6
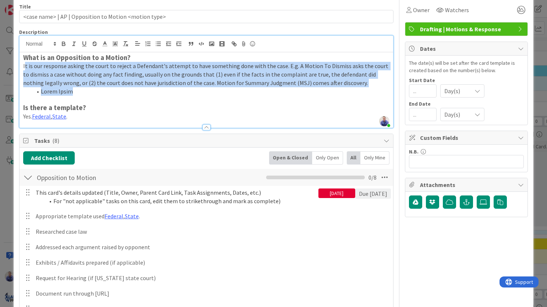
click at [99, 83] on span "t is our response asking the court to reject a Defendant's attempt to have some…" at bounding box center [206, 74] width 366 height 24
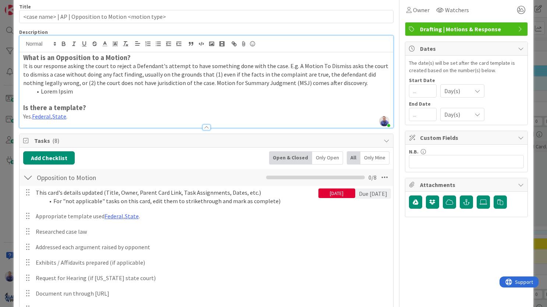
click at [114, 58] on strong "What is an Opposition to a Motion?" at bounding box center [77, 57] width 108 height 8
click at [60, 109] on strong "Is there a template?" at bounding box center [54, 107] width 63 height 8
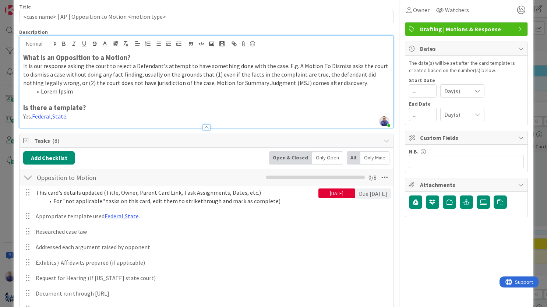
click at [101, 58] on strong "What is an Opposition to a Motion?" at bounding box center [77, 57] width 108 height 8
click at [99, 90] on li "Lorem Ipsim" at bounding box center [211, 91] width 358 height 8
click at [106, 43] on icon at bounding box center [105, 44] width 7 height 7
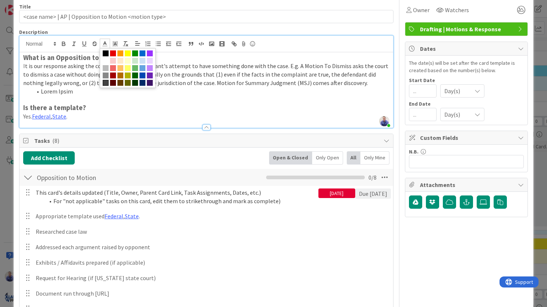
click at [195, 86] on span "t is our response asking the court to reject a Defendant's attempt to have some…" at bounding box center [206, 74] width 366 height 24
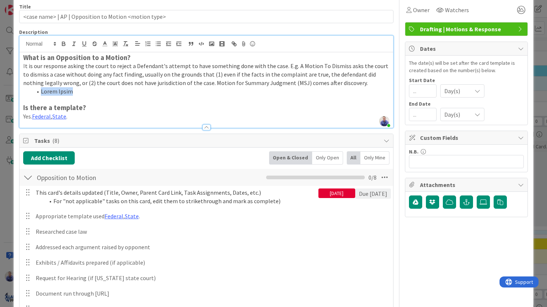
drag, startPoint x: 91, startPoint y: 94, endPoint x: 29, endPoint y: 91, distance: 61.9
click at [29, 91] on ol "Lorem Ipsim" at bounding box center [206, 91] width 366 height 8
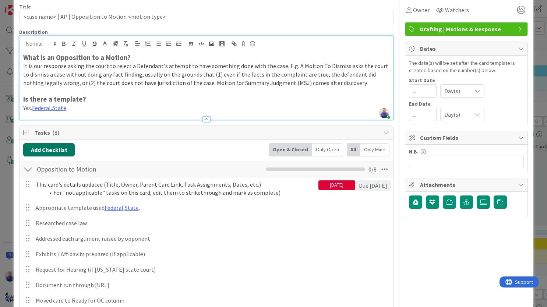
scroll to position [116, 0]
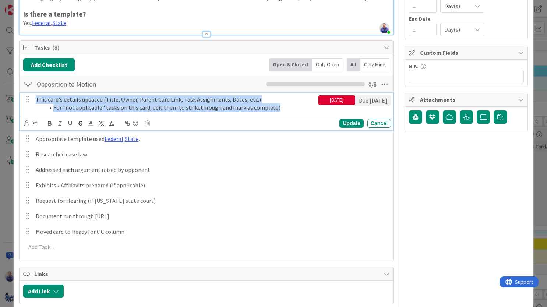
drag, startPoint x: 273, startPoint y: 108, endPoint x: 32, endPoint y: 95, distance: 241.5
click at [33, 95] on div "This card's details updated (Title, Owner, Parent Card Link, Task Assignments, …" at bounding box center [176, 103] width 286 height 21
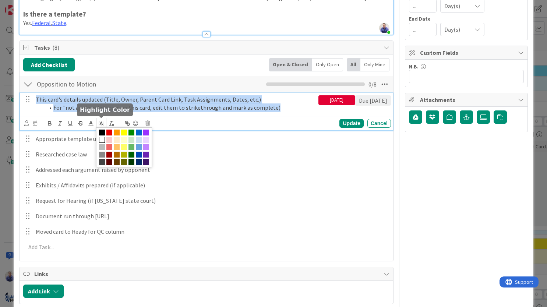
click at [100, 121] on icon at bounding box center [101, 123] width 7 height 7
click at [103, 133] on span at bounding box center [102, 133] width 6 height 6
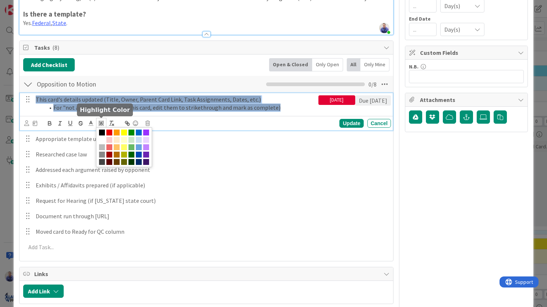
click at [103, 124] on icon at bounding box center [101, 123] width 7 height 7
click at [102, 140] on span at bounding box center [102, 140] width 6 height 6
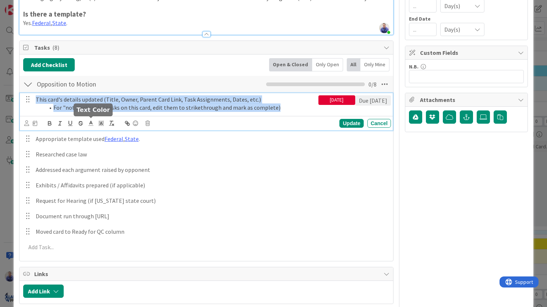
click at [92, 123] on polyline at bounding box center [91, 122] width 3 height 3
click at [92, 133] on span at bounding box center [92, 133] width 6 height 6
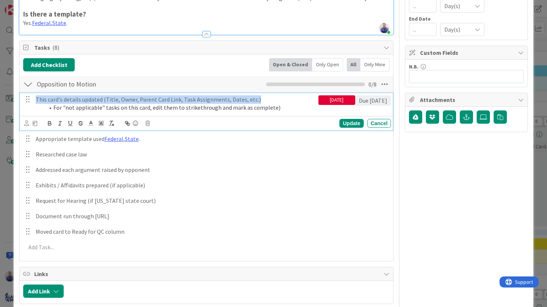
click at [140, 101] on p "This card's details updated (Title, Owner, Parent Card Link, Task Assignments, …" at bounding box center [176, 99] width 280 height 8
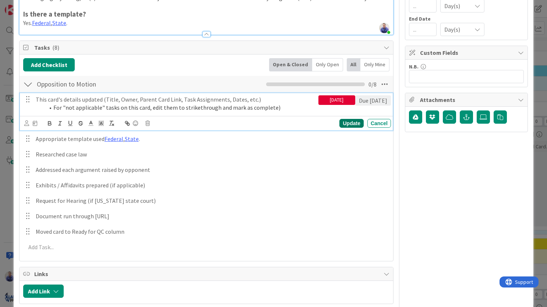
click at [340, 122] on div "Update" at bounding box center [352, 123] width 24 height 9
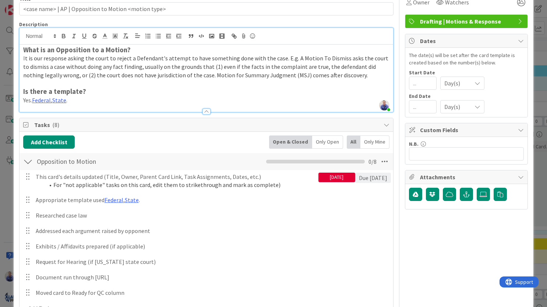
scroll to position [0, 0]
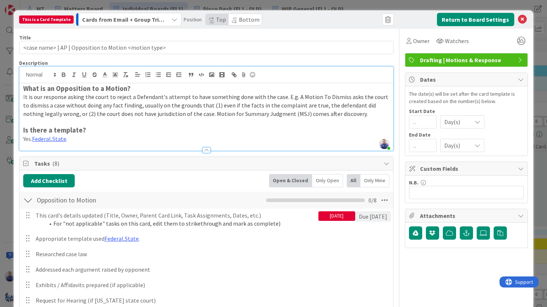
click at [319, 217] on div "09/21/2025" at bounding box center [337, 216] width 37 height 10
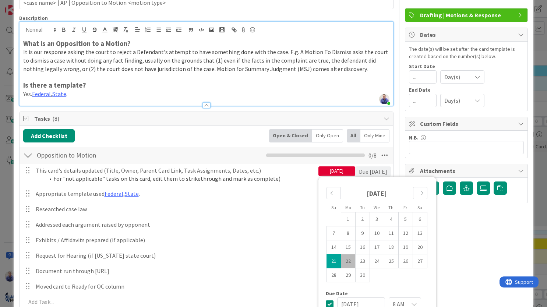
scroll to position [70, 0]
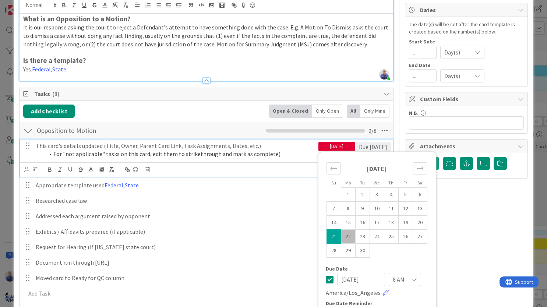
click at [260, 154] on li "For "not applicable" tasks on this card, edit them to strikethrough and mark as…" at bounding box center [180, 154] width 271 height 8
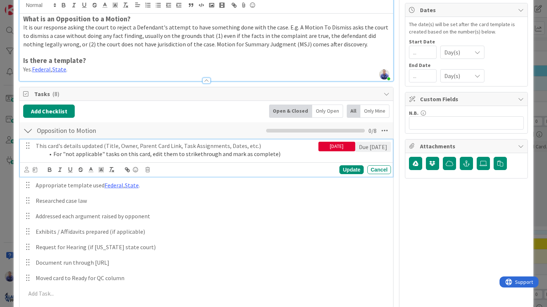
click at [323, 151] on div "09/21/2025" at bounding box center [337, 147] width 37 height 10
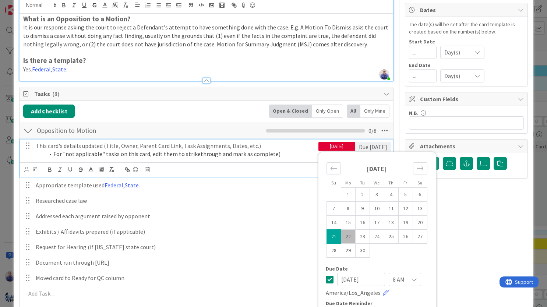
click at [251, 164] on div "Update Cancel" at bounding box center [206, 169] width 373 height 14
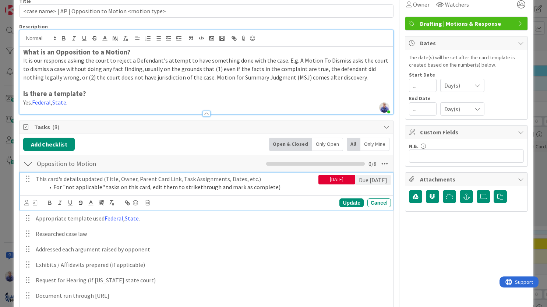
scroll to position [39, 0]
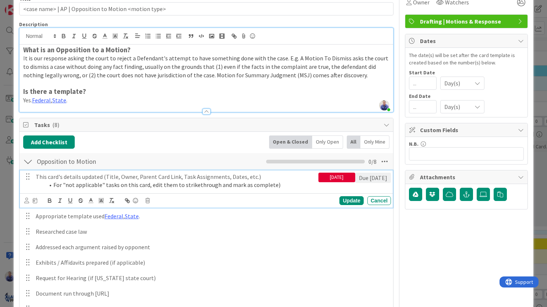
click at [328, 174] on div "09/21/2025" at bounding box center [337, 178] width 37 height 10
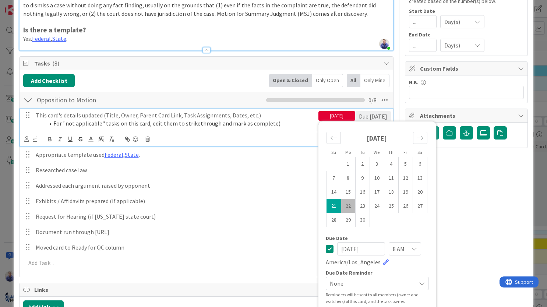
scroll to position [124, 0]
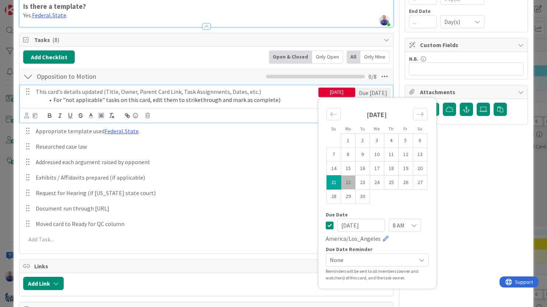
click at [326, 224] on icon at bounding box center [330, 225] width 8 height 9
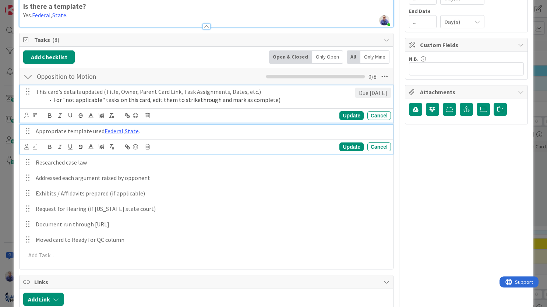
click at [184, 135] on p "Appropriate template used Federal , State ." at bounding box center [212, 131] width 352 height 8
click at [195, 96] on li "For "not applicable" tasks on this card, edit them to strikethrough and mark as…" at bounding box center [199, 100] width 308 height 8
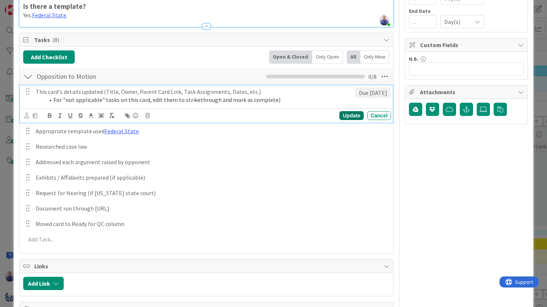
click at [342, 114] on div "Update" at bounding box center [352, 115] width 24 height 9
click at [128, 100] on li "For "not applicable" tasks on this card, edit them to strikethrough and mark as…" at bounding box center [199, 100] width 308 height 8
click at [35, 115] on icon at bounding box center [35, 115] width 4 height 5
click at [111, 102] on li "For "not applicable" tasks on this card, edit them to strikethrough and mark as…" at bounding box center [199, 100] width 308 height 8
click at [368, 94] on div "Due in 0 days" at bounding box center [373, 93] width 36 height 10
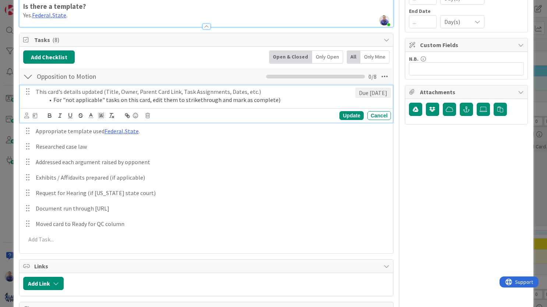
scroll to position [0, 0]
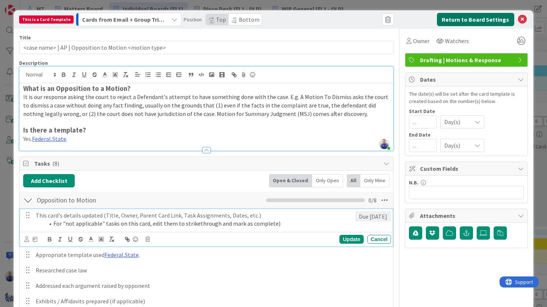
click at [496, 19] on button "Return to Board Settings" at bounding box center [475, 19] width 77 height 13
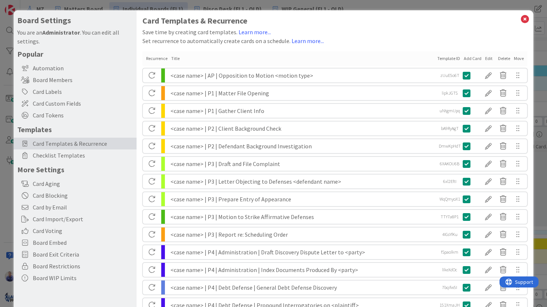
click at [299, 76] on div "<case name> | AP | Opposition to Motion <motion type>" at bounding box center [302, 75] width 264 height 14
click at [487, 75] on div at bounding box center [488, 75] width 15 height 13
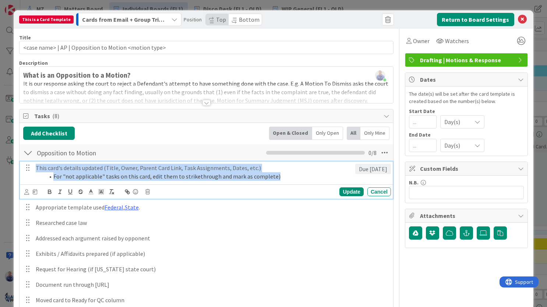
drag, startPoint x: 279, startPoint y: 178, endPoint x: 3, endPoint y: 168, distance: 276.0
click at [33, 168] on div "This card's details updated (Title, Owner, Parent Card Link, Task Assignments, …" at bounding box center [194, 172] width 323 height 21
copy div "This card's details updated (Title, Owner, Parent Card Link, Task Assignments, …"
click at [491, 20] on button "Return to Board Settings" at bounding box center [475, 19] width 77 height 13
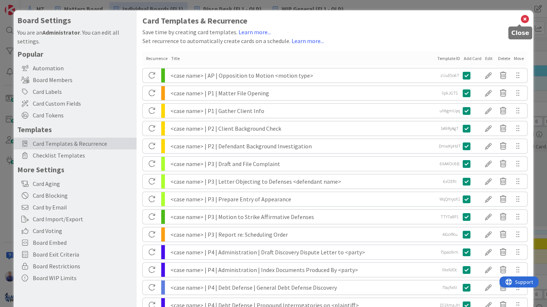
click at [520, 20] on icon at bounding box center [525, 19] width 10 height 10
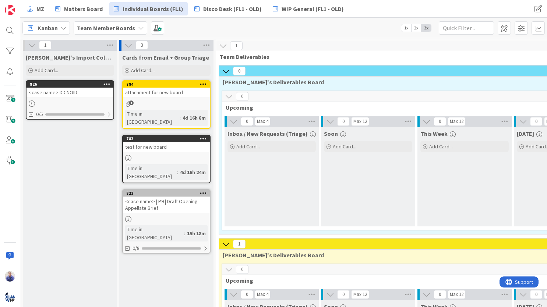
click at [73, 92] on div "<case name> DD NOID" at bounding box center [70, 93] width 87 height 10
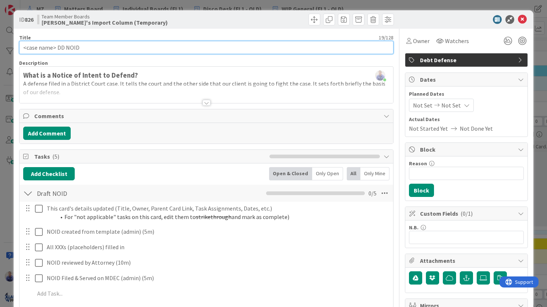
click at [57, 47] on input "<case name> DD NOID" at bounding box center [206, 47] width 375 height 13
click at [150, 43] on input "<case name> | DD P2 | Draft + File NOID" at bounding box center [206, 47] width 375 height 13
click at [150, 48] on input "<case name> | DD P2 | Draft + File NOID" at bounding box center [206, 47] width 375 height 13
type input "<case name> | DD P2 | Draft + File NOID"
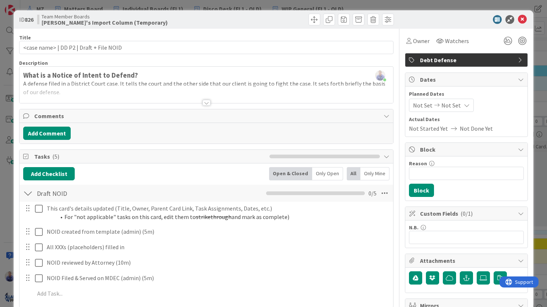
click at [130, 77] on div "What is a Notice of Intent to Defend? A defense filed in a District Court case.…" at bounding box center [207, 86] width 374 height 33
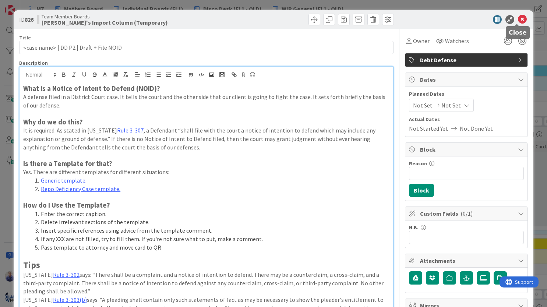
click at [518, 18] on icon at bounding box center [522, 19] width 9 height 9
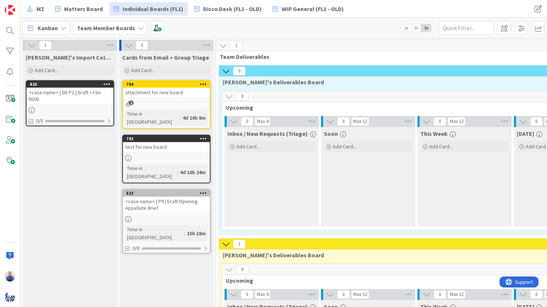
click at [80, 93] on div "<case name> | DD P2 | Draft + File NOID" at bounding box center [70, 96] width 87 height 16
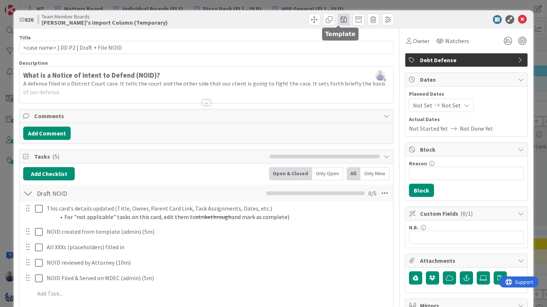
click at [340, 21] on span at bounding box center [344, 20] width 12 height 12
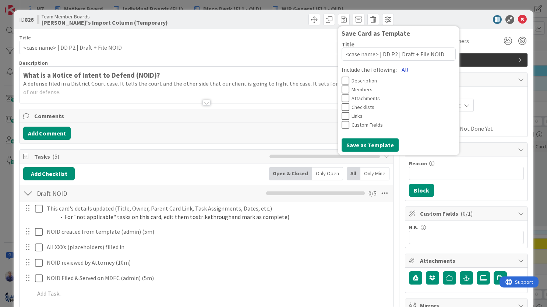
click at [397, 67] on button "All" at bounding box center [405, 69] width 17 height 13
click at [371, 144] on button "Save as Template" at bounding box center [370, 144] width 57 height 13
type textarea "x"
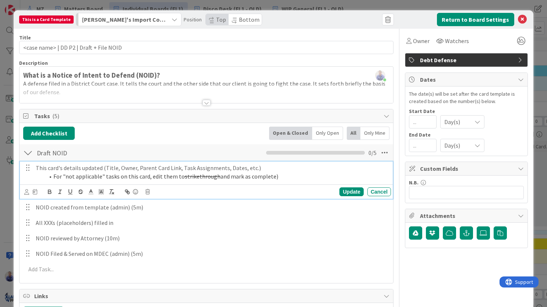
click at [97, 174] on li "For "not applicable" tasks on this card, edit them to strikethrough and mark as…" at bounding box center [217, 176] width 344 height 8
click at [38, 191] on div "Update Cancel" at bounding box center [207, 192] width 367 height 10
click at [35, 193] on icon at bounding box center [35, 191] width 4 height 5
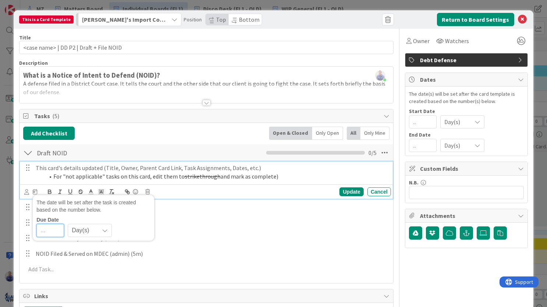
click at [51, 229] on input "number" at bounding box center [50, 230] width 28 height 13
type input "0"
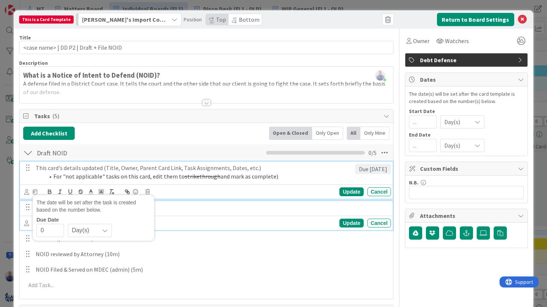
click at [237, 210] on p "NOID created from template (admin) (5m)" at bounding box center [212, 207] width 352 height 8
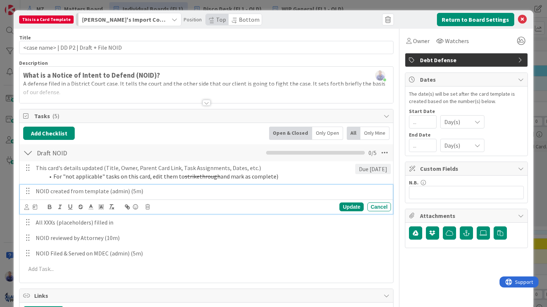
click at [123, 20] on span "[PERSON_NAME]'s Import Column (Temporary)" at bounding box center [124, 20] width 85 height 10
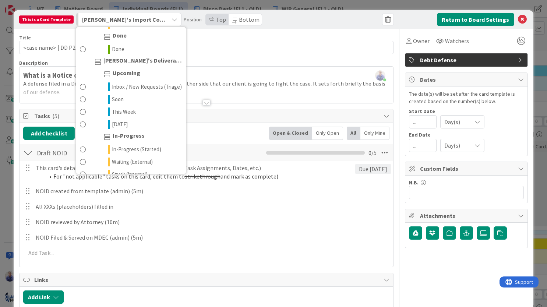
scroll to position [486, 0]
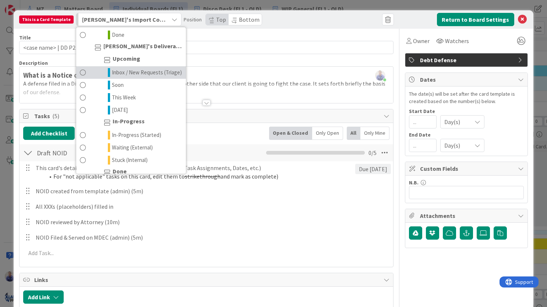
click at [123, 77] on span "Inbox / New Requests (Triage)" at bounding box center [147, 72] width 70 height 9
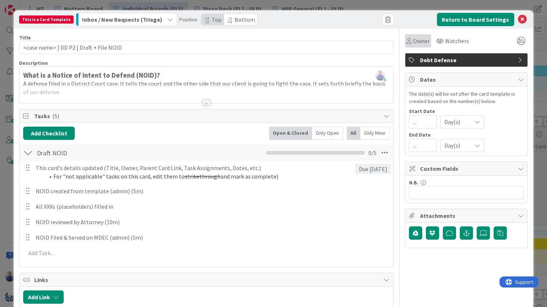
click at [419, 41] on span "Owner" at bounding box center [421, 40] width 17 height 9
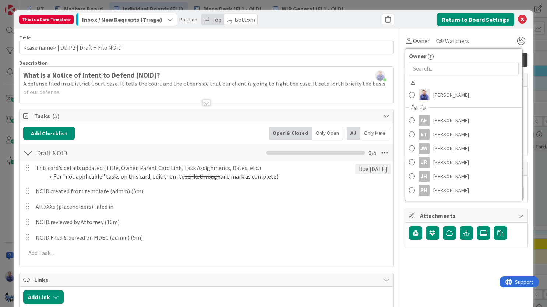
click at [352, 29] on div "Title 39 / 128 <case name> | DD P2 | Draft + File NOID Description John Grant j…" at bounding box center [206, 219] width 375 height 380
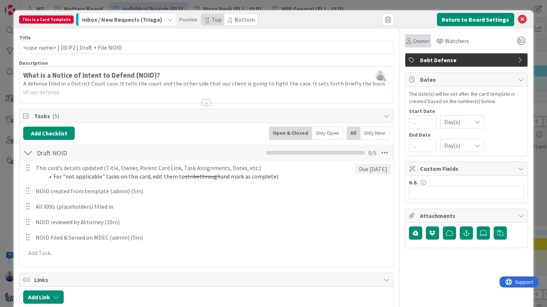
click at [414, 42] on span "Owner" at bounding box center [421, 40] width 17 height 9
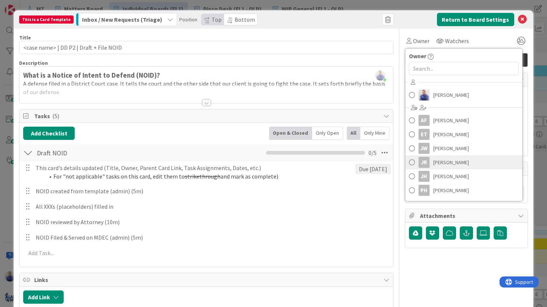
click at [409, 159] on span at bounding box center [412, 162] width 6 height 11
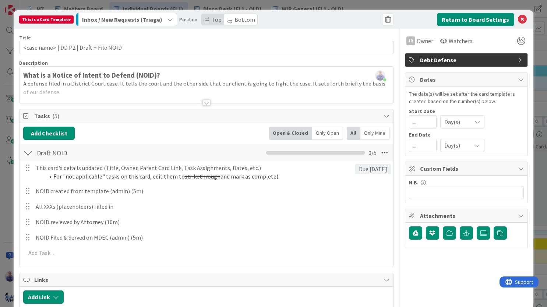
click at [167, 18] on icon "button" at bounding box center [170, 20] width 6 height 6
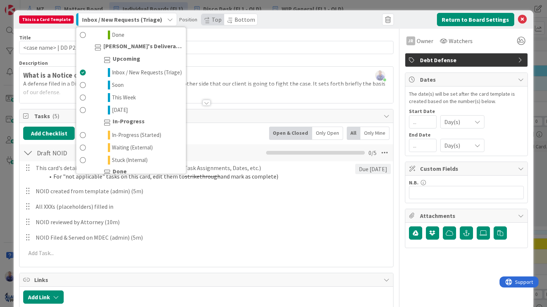
click at [278, 23] on div at bounding box center [327, 19] width 133 height 13
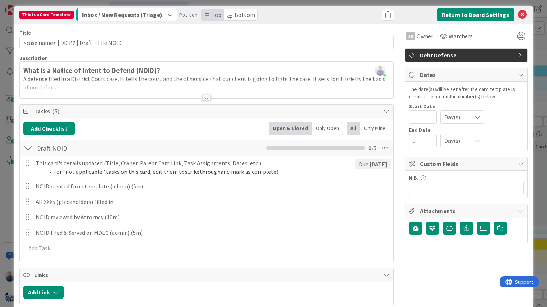
scroll to position [0, 0]
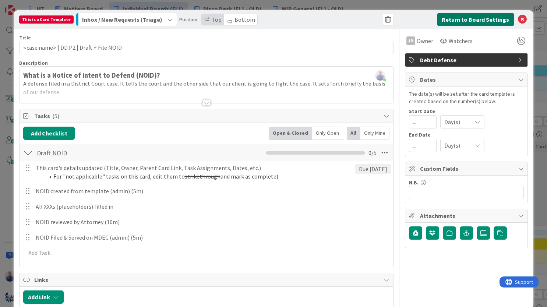
click at [450, 21] on button "Return to Board Settings" at bounding box center [475, 19] width 77 height 13
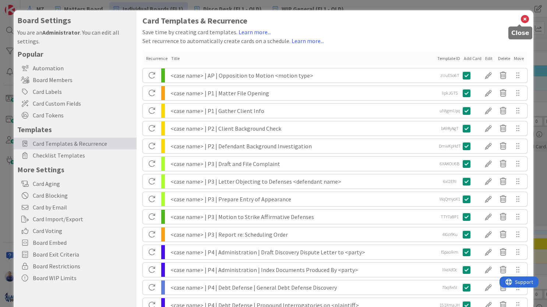
click at [521, 18] on icon at bounding box center [525, 19] width 10 height 10
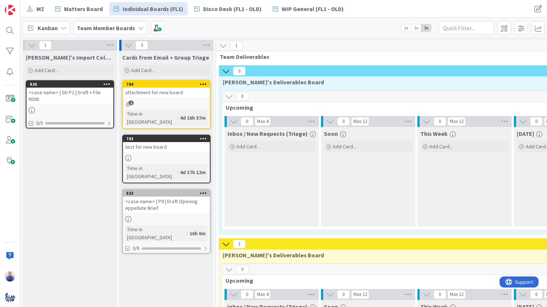
click at [109, 84] on icon at bounding box center [106, 83] width 7 height 5
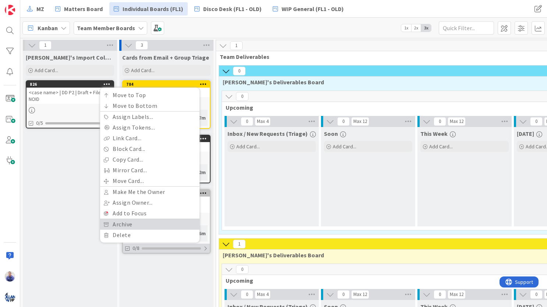
click at [147, 221] on link "Archive" at bounding box center [149, 224] width 99 height 11
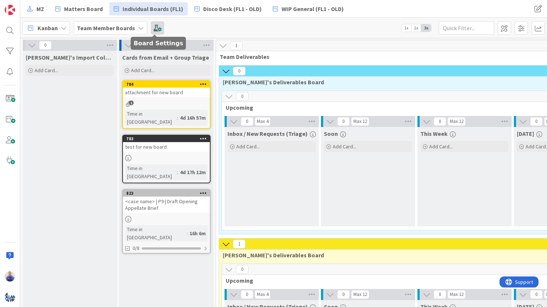
click at [156, 30] on span at bounding box center [157, 27] width 13 height 13
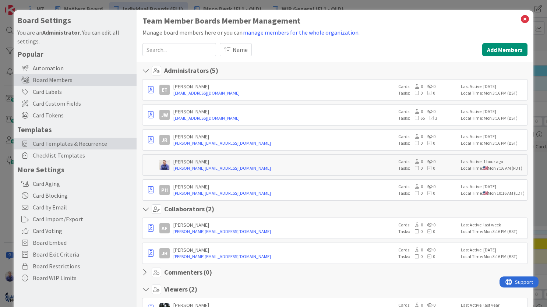
click at [65, 147] on span "Card Templates & Recurrence" at bounding box center [83, 143] width 100 height 9
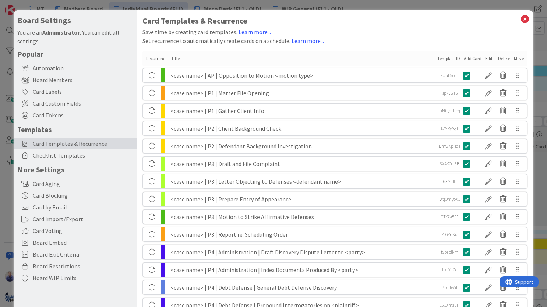
scroll to position [470, 0]
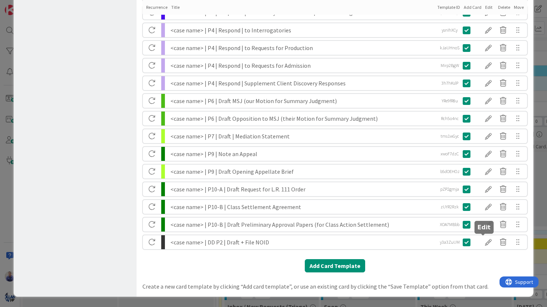
click at [487, 243] on div at bounding box center [488, 242] width 15 height 13
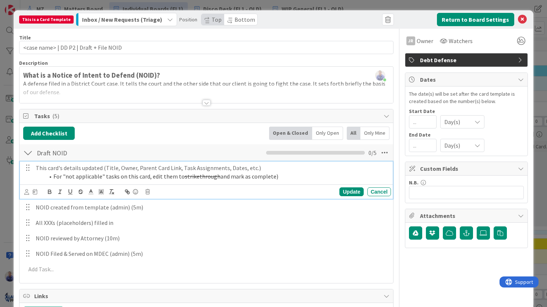
drag, startPoint x: 275, startPoint y: 177, endPoint x: 34, endPoint y: 164, distance: 241.5
click at [34, 164] on div "This card's details updated (Title, Owner, Parent Card Link, Task Assignments, …" at bounding box center [212, 172] width 358 height 21
copy div "This card's details updated (Title, Owner, Parent Card Link, Task Assignments, …"
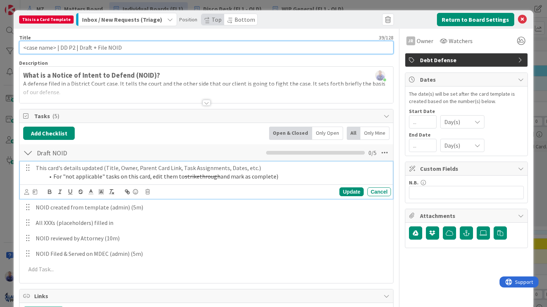
drag, startPoint x: 61, startPoint y: 48, endPoint x: 57, endPoint y: 46, distance: 4.0
click at [60, 46] on input "<case name> | DD P2 | Draft + File NOID" at bounding box center [206, 47] width 375 height 13
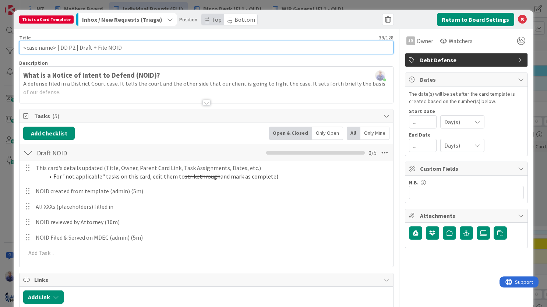
drag, startPoint x: 56, startPoint y: 49, endPoint x: 77, endPoint y: 49, distance: 21.4
click at [77, 49] on input "<case name> | DD P2 | Draft + File NOID" at bounding box center [206, 47] width 375 height 13
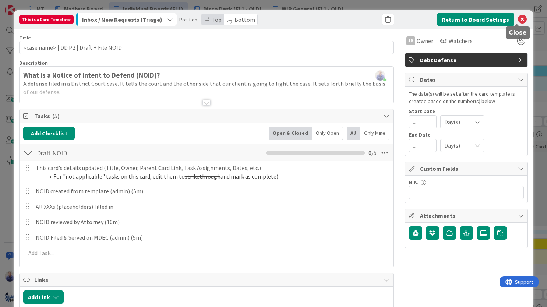
click at [519, 19] on icon at bounding box center [522, 19] width 9 height 9
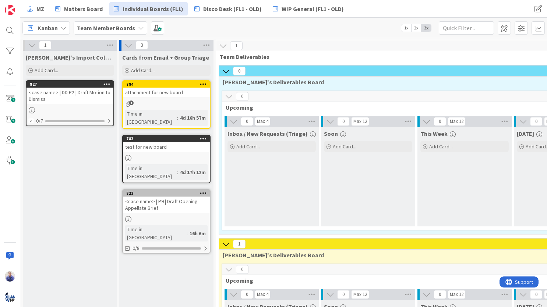
click at [94, 92] on div "<case name> | DD P2 | Draft Motion to Dismiss" at bounding box center [70, 96] width 87 height 16
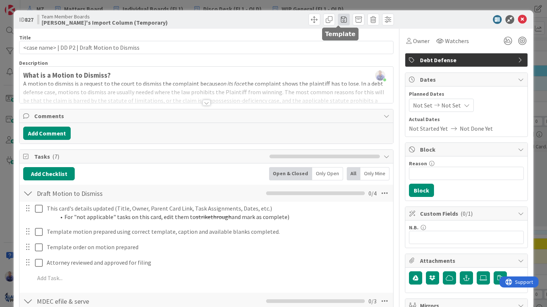
click at [338, 20] on span at bounding box center [344, 20] width 12 height 12
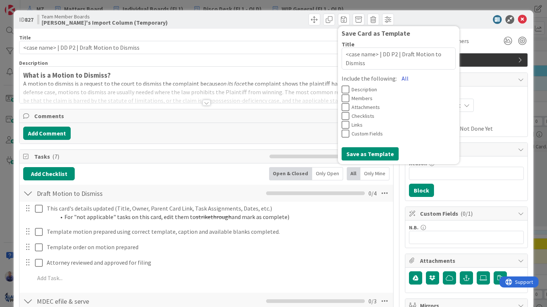
click at [399, 78] on button "All" at bounding box center [405, 78] width 17 height 13
click at [373, 155] on button "Save as Template" at bounding box center [370, 153] width 57 height 13
type textarea "x"
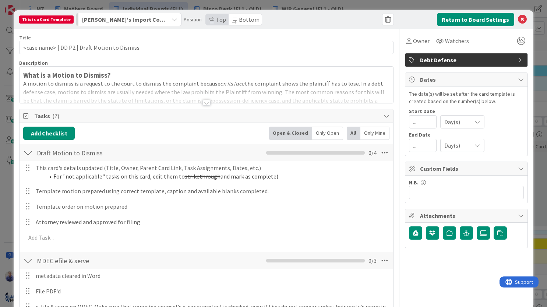
click at [152, 21] on span "[PERSON_NAME]'s Import Column (Temporary)" at bounding box center [124, 20] width 85 height 10
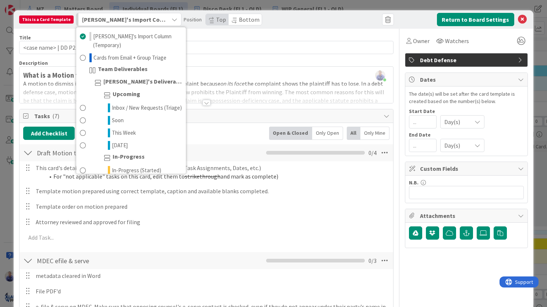
scroll to position [486, 0]
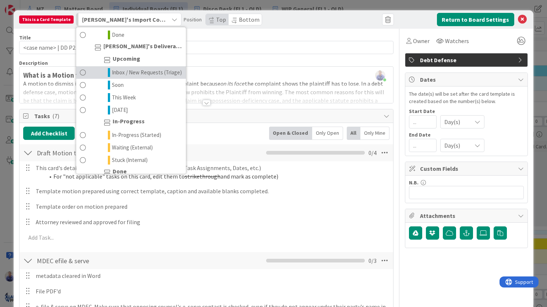
click at [124, 77] on span "Inbox / New Requests (Triage)" at bounding box center [147, 72] width 70 height 9
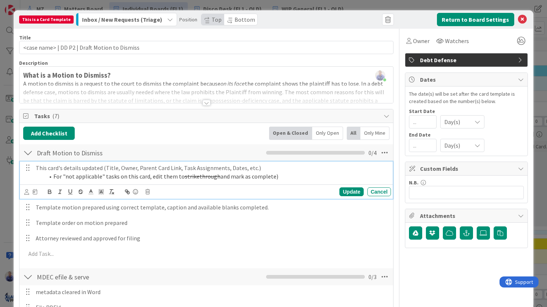
click at [60, 168] on p "This card's details updated (Title, Owner, Parent Card Link, Task Assignments, …" at bounding box center [212, 168] width 352 height 8
click at [35, 192] on icon at bounding box center [35, 191] width 4 height 5
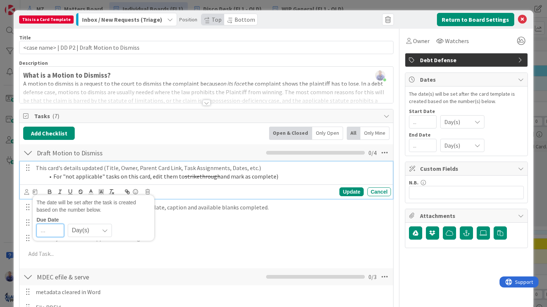
click at [46, 233] on input "number" at bounding box center [50, 230] width 28 height 13
type input "0"
click at [345, 192] on div "Update" at bounding box center [352, 191] width 24 height 9
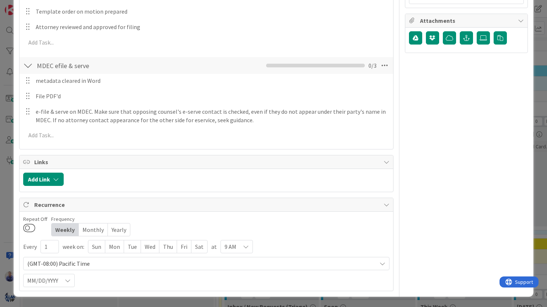
scroll to position [0, 0]
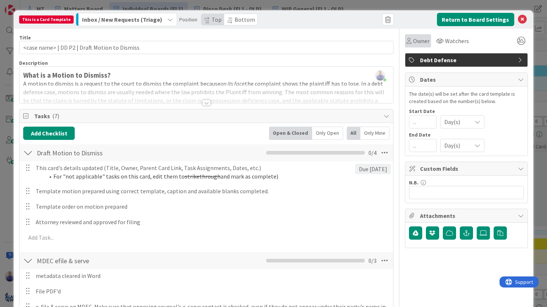
click at [417, 35] on div "Owner" at bounding box center [418, 40] width 26 height 13
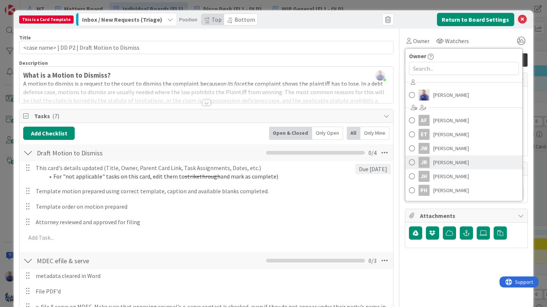
click at [409, 163] on span at bounding box center [412, 162] width 6 height 11
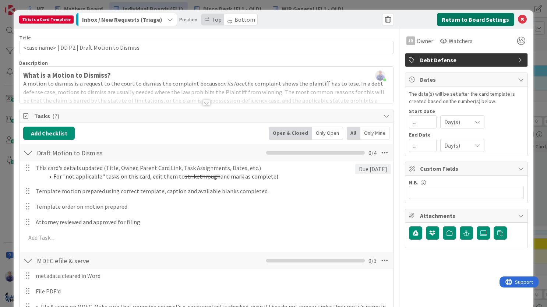
click at [460, 20] on button "Return to Board Settings" at bounding box center [475, 19] width 77 height 13
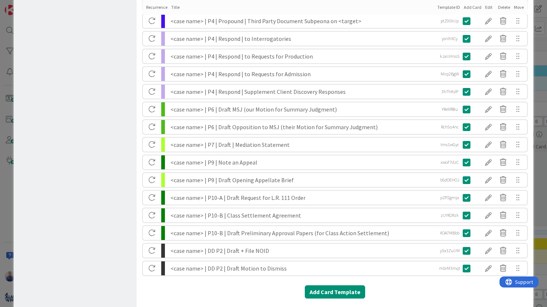
scroll to position [487, 0]
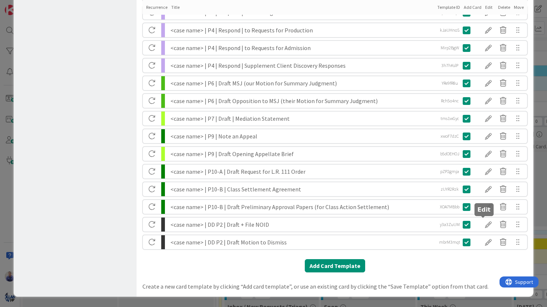
click at [481, 225] on div at bounding box center [488, 224] width 15 height 13
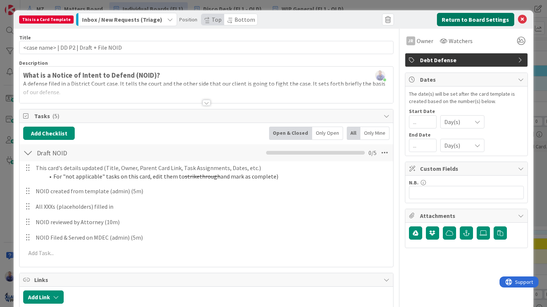
click at [484, 19] on button "Return to Board Settings" at bounding box center [475, 19] width 77 height 13
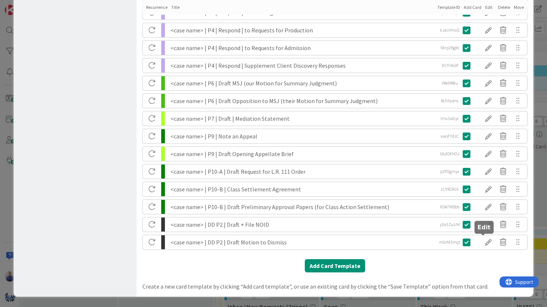
click at [481, 242] on div at bounding box center [488, 242] width 15 height 13
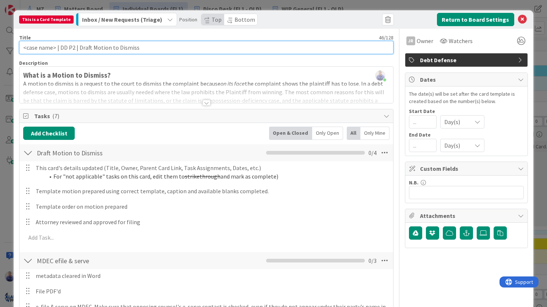
click at [90, 48] on input "<case name> | DD P2 | Draft Motion to Dismiss" at bounding box center [206, 47] width 375 height 13
type input "<case name> | DD P2 | Draft + File Motion to Dismiss"
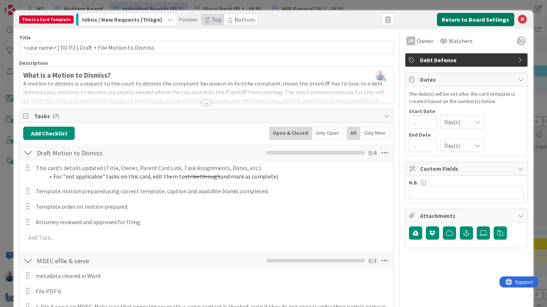
click at [442, 22] on button "Return to Board Settings" at bounding box center [475, 19] width 77 height 13
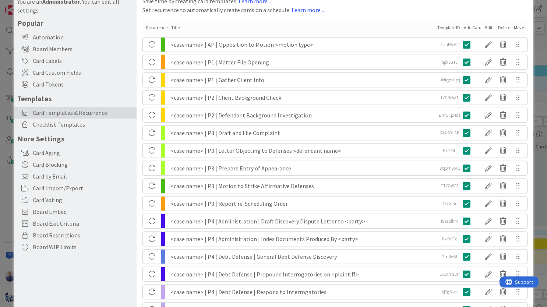
scroll to position [0, 0]
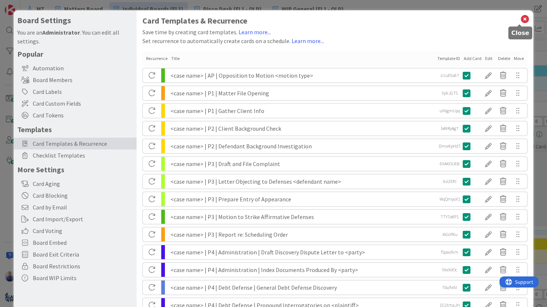
click at [521, 17] on icon at bounding box center [525, 19] width 10 height 10
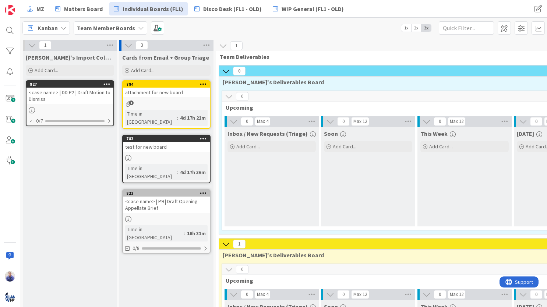
click at [108, 83] on icon at bounding box center [106, 83] width 7 height 5
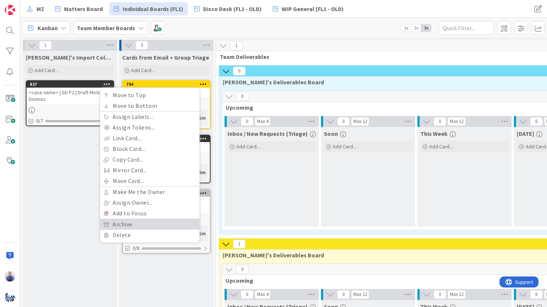
drag, startPoint x: 137, startPoint y: 223, endPoint x: 120, endPoint y: 190, distance: 36.9
click at [137, 222] on link "Archive" at bounding box center [149, 224] width 99 height 11
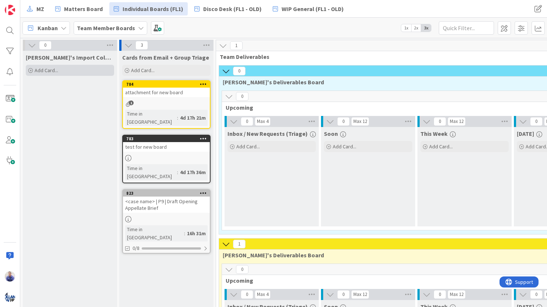
click at [81, 73] on div "Add Card..." at bounding box center [70, 70] width 88 height 11
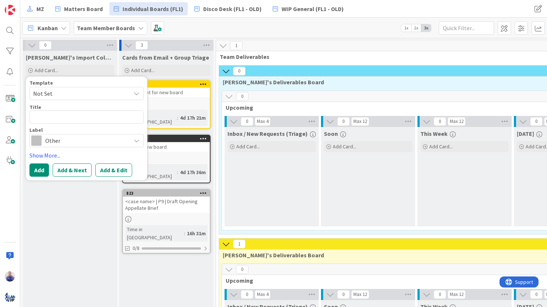
click at [80, 95] on span "Not Set" at bounding box center [79, 94] width 92 height 10
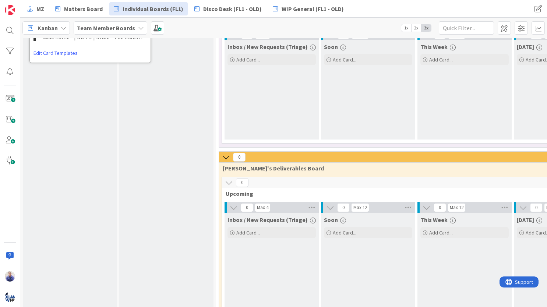
scroll to position [503, 0]
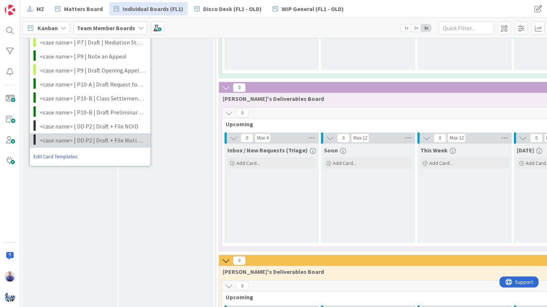
click at [85, 140] on span "<case name> | DD P2 | Draft + File Motion to Dismiss" at bounding box center [92, 141] width 105 height 10
type textarea "x"
type textarea "<case name> | DD P2 | Draft + File Motion to Dismiss"
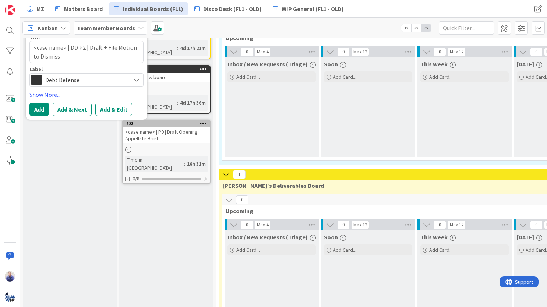
scroll to position [54, 0]
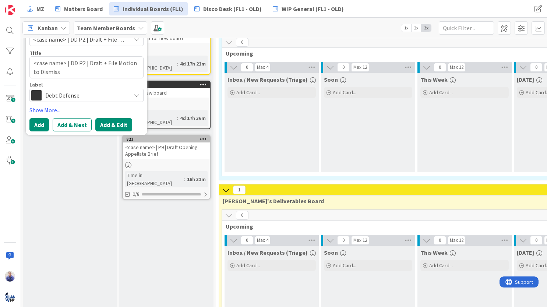
click at [122, 127] on button "Add & Edit" at bounding box center [113, 124] width 37 height 13
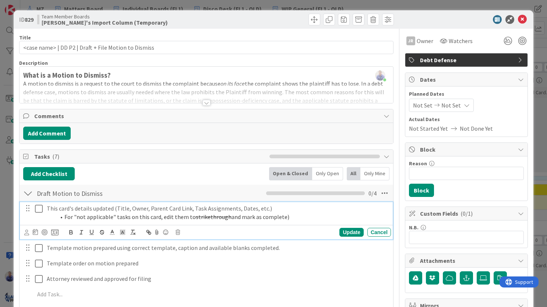
click at [133, 215] on li "For "not applicable" tasks on this card, edit them to strikethrough and mark as…" at bounding box center [222, 217] width 333 height 8
drag, startPoint x: 286, startPoint y: 218, endPoint x: 3, endPoint y: 201, distance: 284.4
click at [44, 202] on div "This card's details updated (Title, Owner, Parent Card Link, Task Assignments, …" at bounding box center [217, 212] width 347 height 21
copy div "This card's details updated (Title, Owner, Parent Card Link, Task Assignments, …"
click at [370, 232] on div "Cancel" at bounding box center [380, 232] width 24 height 9
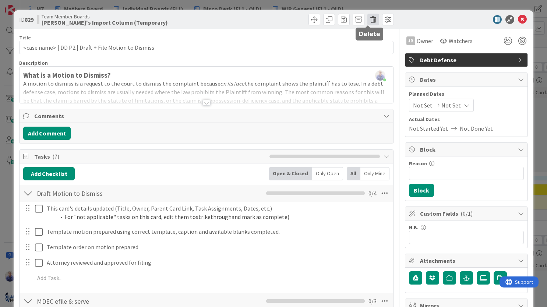
drag, startPoint x: 365, startPoint y: 19, endPoint x: 363, endPoint y: 23, distance: 4.8
click at [368, 19] on span at bounding box center [374, 20] width 12 height 12
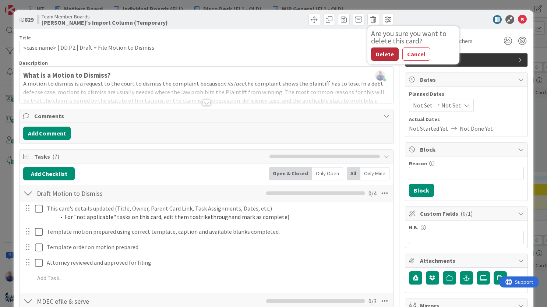
click at [384, 53] on button "Delete" at bounding box center [385, 54] width 28 height 13
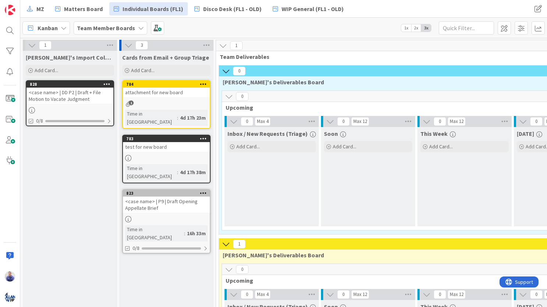
click at [62, 93] on div "<case name> | DD P2 | Draft + File Motion to Vacate Judgment" at bounding box center [70, 96] width 87 height 16
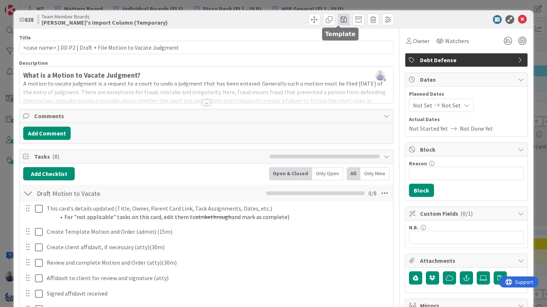
click at [339, 18] on span at bounding box center [344, 20] width 12 height 12
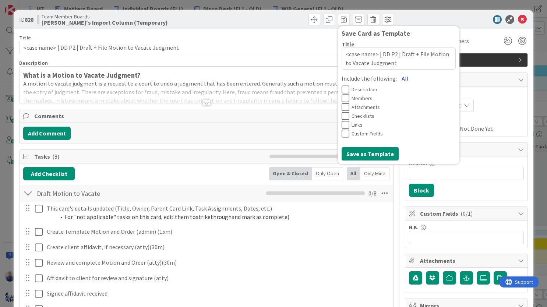
click at [398, 80] on button "All" at bounding box center [405, 78] width 17 height 13
click at [371, 151] on button "Save as Template" at bounding box center [370, 153] width 57 height 13
type textarea "x"
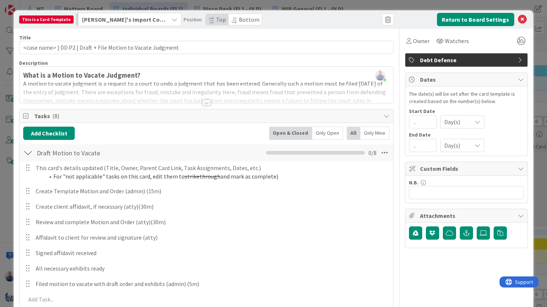
click at [145, 20] on span "[PERSON_NAME]'s Import Column (Temporary)" at bounding box center [124, 20] width 85 height 10
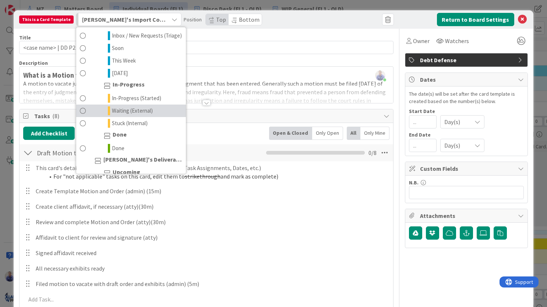
scroll to position [508, 0]
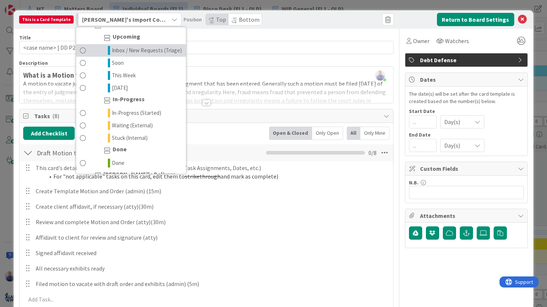
click at [131, 55] on span "Inbox / New Requests (Triage)" at bounding box center [147, 50] width 70 height 9
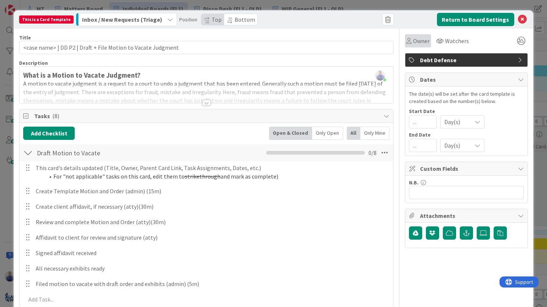
click at [417, 42] on span "Owner" at bounding box center [421, 40] width 17 height 9
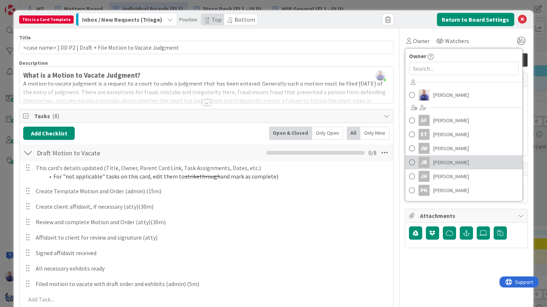
click at [433, 166] on span "Jessica Russell" at bounding box center [451, 162] width 36 height 11
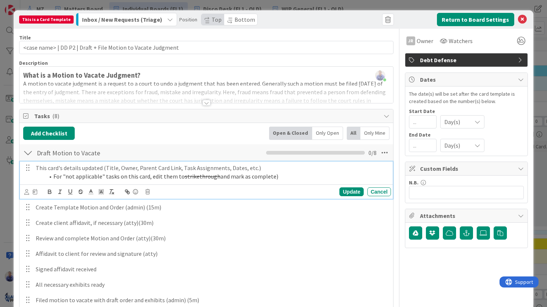
click at [49, 169] on p "This card's details updated (Title, Owner, Parent Card Link, Task Assignments, …" at bounding box center [212, 168] width 352 height 8
click at [34, 192] on icon at bounding box center [35, 191] width 4 height 5
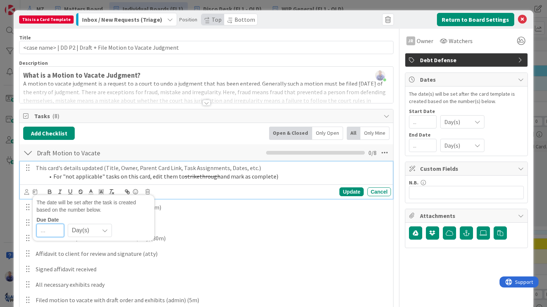
click at [49, 231] on input "number" at bounding box center [50, 230] width 28 height 13
type input "0"
click at [347, 193] on div "Update" at bounding box center [352, 191] width 24 height 9
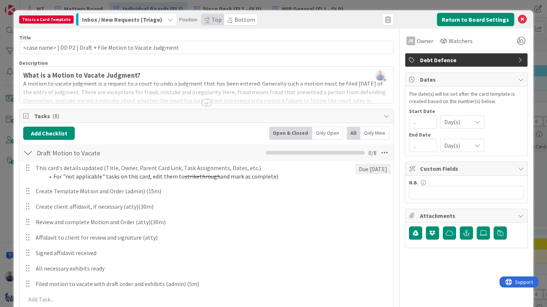
click at [235, 18] on span "Bottom" at bounding box center [245, 19] width 21 height 7
click at [450, 20] on button "Return to Board Settings" at bounding box center [475, 19] width 77 height 13
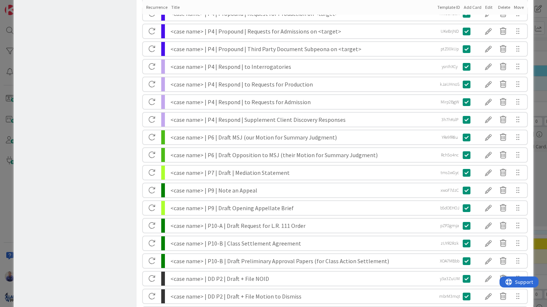
scroll to position [505, 0]
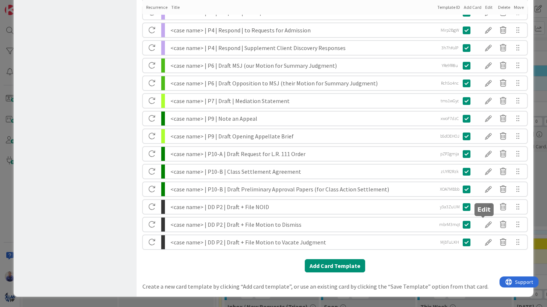
click at [483, 225] on div at bounding box center [488, 224] width 15 height 13
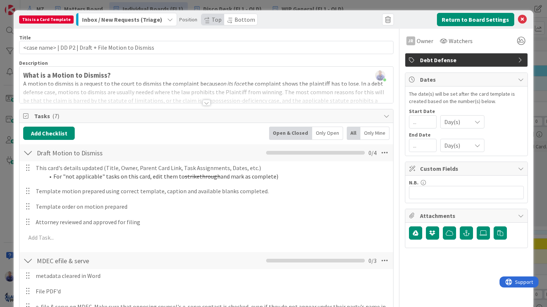
click at [235, 18] on span "Bottom" at bounding box center [245, 19] width 21 height 7
click at [464, 17] on button "Return to Board Settings" at bounding box center [475, 19] width 77 height 13
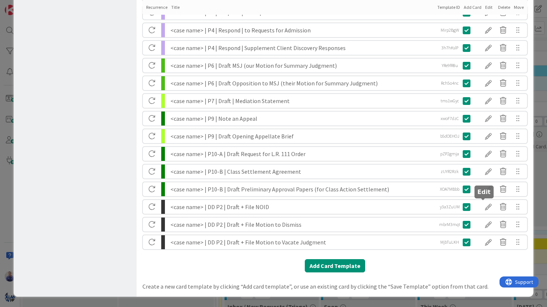
click at [484, 208] on div at bounding box center [488, 207] width 15 height 13
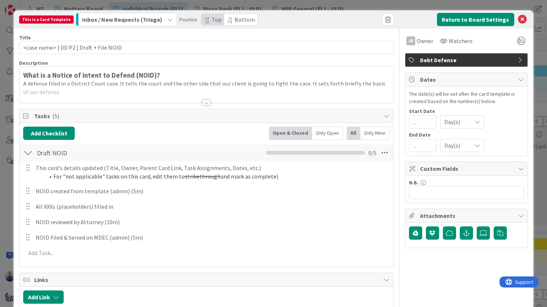
click at [235, 22] on span "Bottom" at bounding box center [245, 19] width 21 height 7
click at [456, 18] on button "Return to Board Settings" at bounding box center [475, 19] width 77 height 13
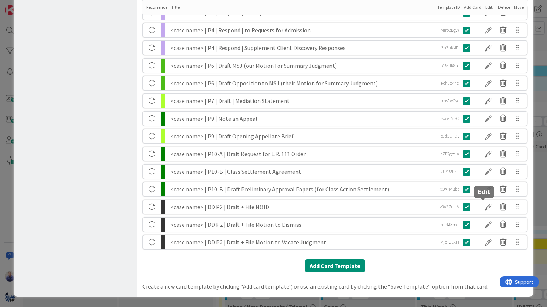
click at [486, 206] on div at bounding box center [488, 207] width 15 height 13
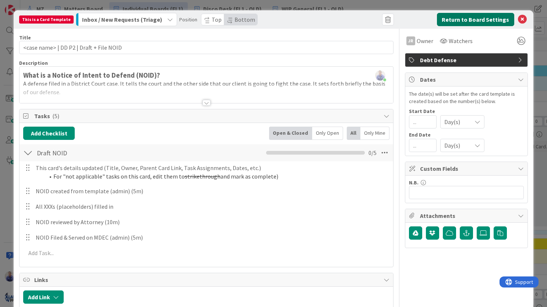
click at [479, 18] on button "Return to Board Settings" at bounding box center [475, 19] width 77 height 13
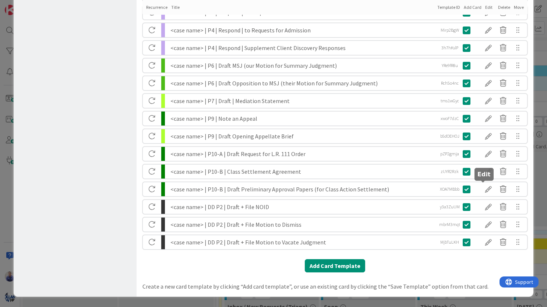
click at [485, 190] on div at bounding box center [488, 189] width 15 height 13
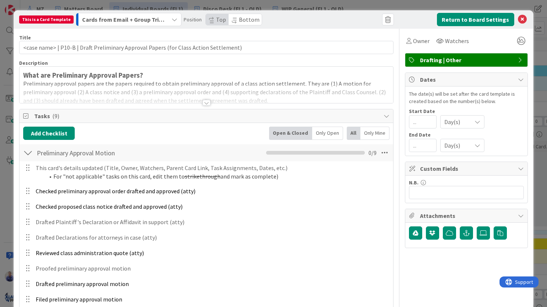
click at [239, 19] on span "Bottom" at bounding box center [249, 19] width 21 height 7
click at [447, 14] on button "Return to Board Settings" at bounding box center [475, 19] width 77 height 13
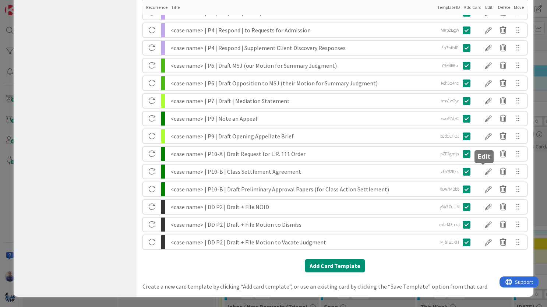
click at [484, 173] on div at bounding box center [488, 171] width 15 height 13
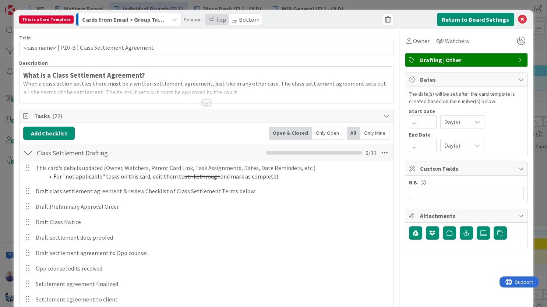
click at [239, 19] on span "Bottom" at bounding box center [249, 19] width 21 height 7
click at [463, 19] on button "Return to Board Settings" at bounding box center [475, 19] width 77 height 13
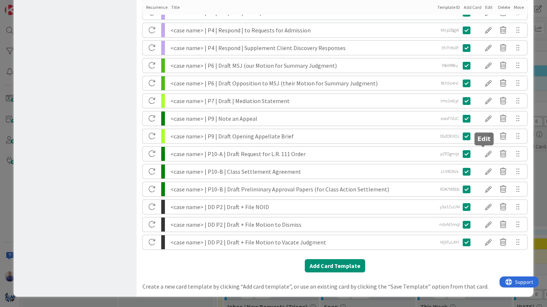
click at [483, 157] on div at bounding box center [488, 154] width 15 height 13
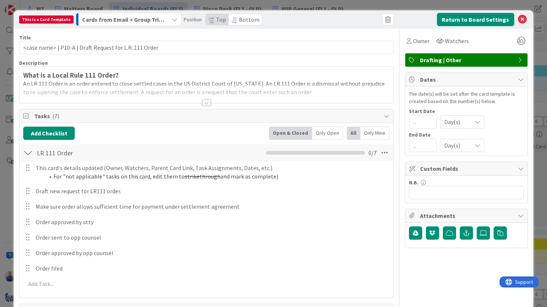
click at [242, 21] on span "Bottom" at bounding box center [249, 19] width 21 height 7
click at [454, 17] on button "Return to Board Settings" at bounding box center [475, 19] width 77 height 13
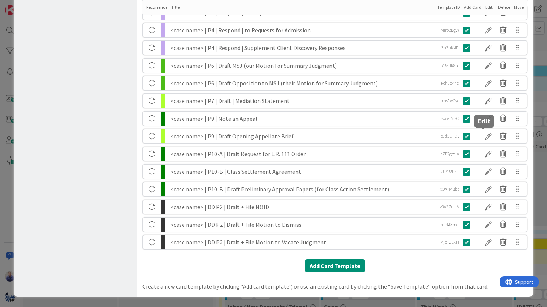
click at [484, 134] on div at bounding box center [488, 136] width 15 height 13
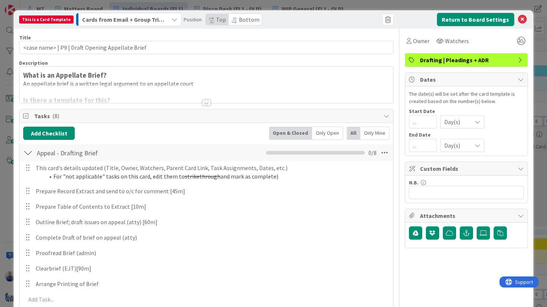
click at [240, 18] on span "Bottom" at bounding box center [249, 19] width 21 height 7
click at [452, 15] on button "Return to Board Settings" at bounding box center [475, 19] width 77 height 13
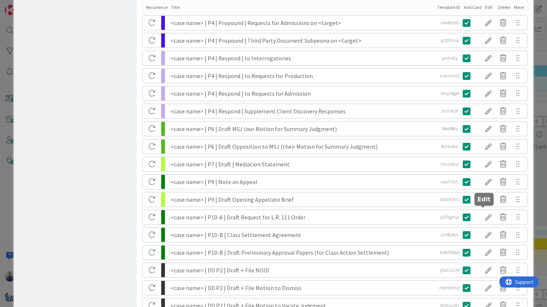
scroll to position [495, 0]
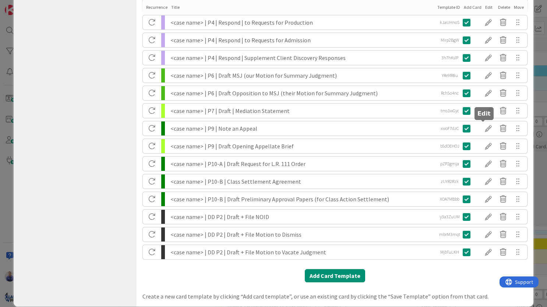
click at [484, 131] on div at bounding box center [488, 128] width 15 height 13
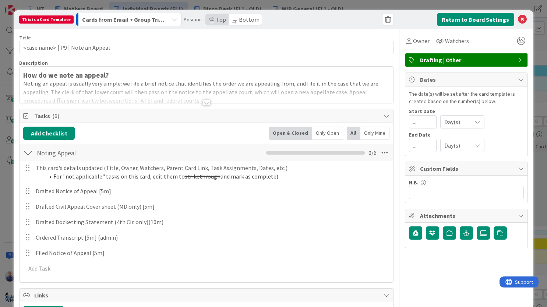
drag, startPoint x: 246, startPoint y: 19, endPoint x: 261, endPoint y: 18, distance: 15.5
click at [246, 19] on span "Bottom" at bounding box center [249, 19] width 21 height 7
click at [452, 17] on button "Return to Board Settings" at bounding box center [475, 19] width 77 height 13
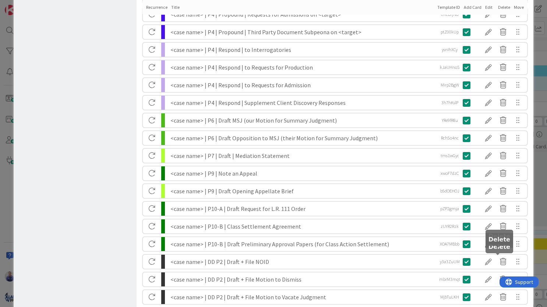
scroll to position [505, 0]
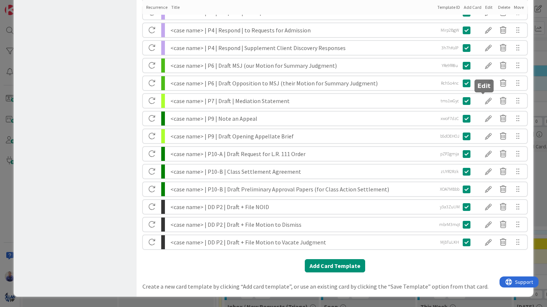
click at [482, 102] on div at bounding box center [488, 101] width 15 height 13
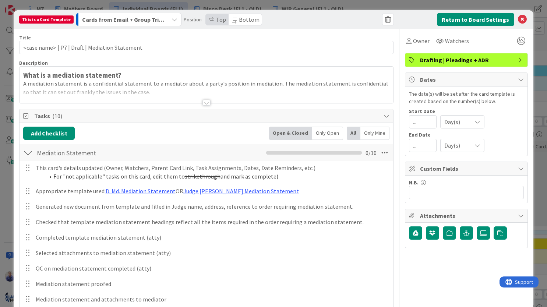
click at [232, 21] on icon at bounding box center [234, 22] width 4 height 3
click at [440, 20] on button "Return to Board Settings" at bounding box center [475, 19] width 77 height 13
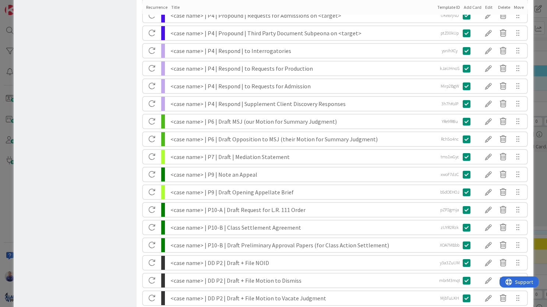
scroll to position [449, 0]
click at [485, 140] on div at bounding box center [488, 139] width 15 height 13
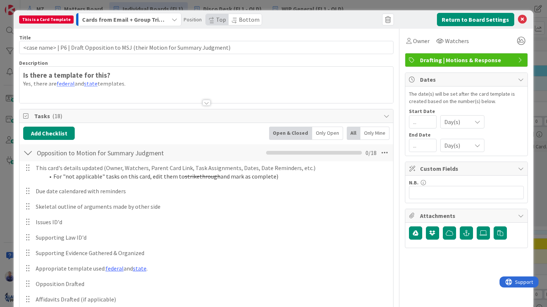
click at [239, 19] on span "Bottom" at bounding box center [249, 19] width 21 height 7
click at [490, 18] on button "Return to Board Settings" at bounding box center [475, 19] width 77 height 13
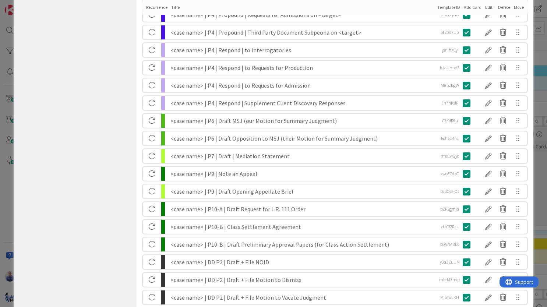
scroll to position [441, 0]
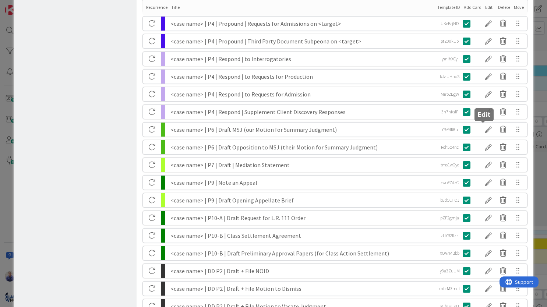
click at [483, 130] on div at bounding box center [488, 129] width 15 height 13
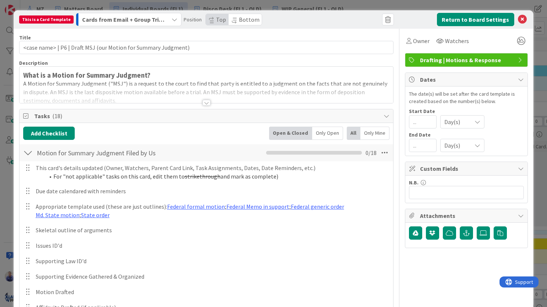
click at [243, 20] on span "Bottom" at bounding box center [249, 19] width 21 height 7
click at [451, 17] on button "Return to Board Settings" at bounding box center [475, 19] width 77 height 13
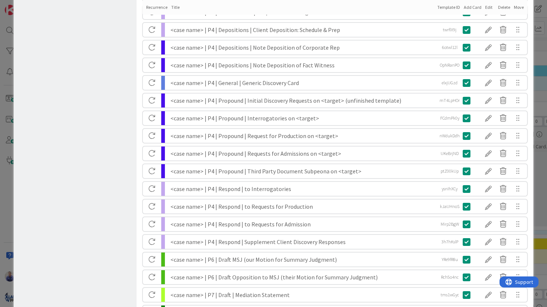
scroll to position [333, 0]
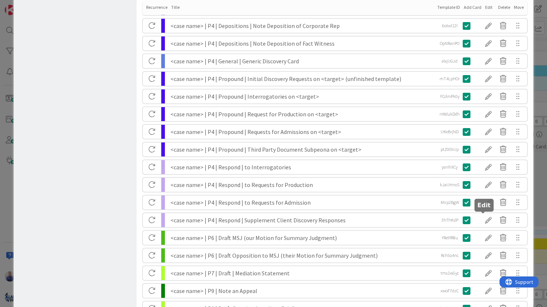
click at [481, 221] on div at bounding box center [488, 220] width 15 height 13
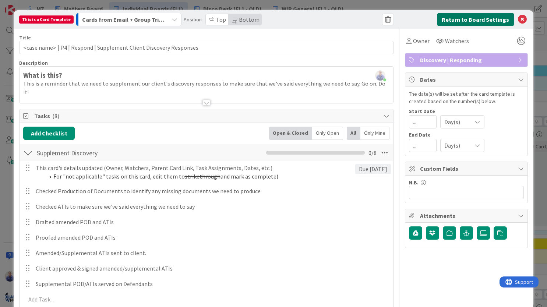
click at [495, 19] on button "Return to Board Settings" at bounding box center [475, 19] width 77 height 13
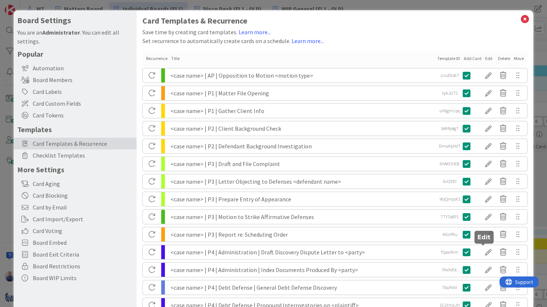
click at [483, 252] on div at bounding box center [488, 252] width 15 height 13
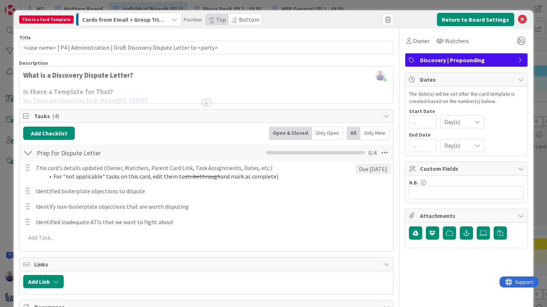
click at [243, 20] on span "Bottom" at bounding box center [249, 19] width 21 height 7
click at [478, 19] on button "Return to Board Settings" at bounding box center [475, 19] width 77 height 13
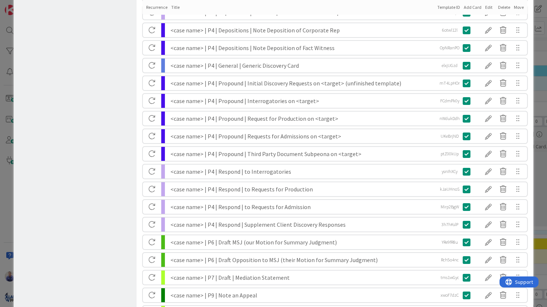
scroll to position [325, 0]
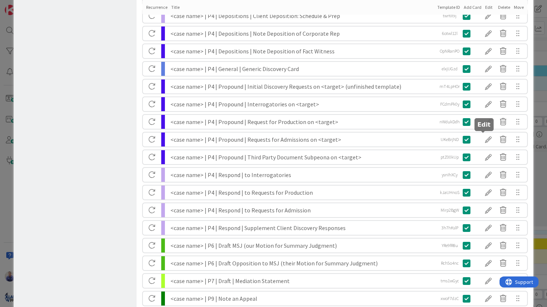
click at [481, 139] on div at bounding box center [488, 139] width 15 height 13
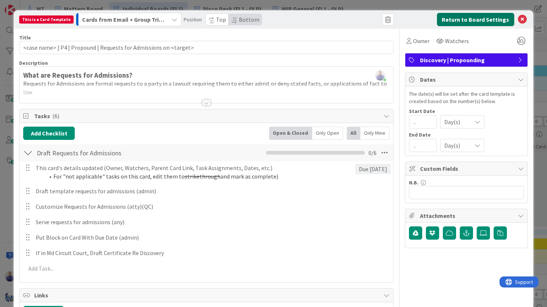
click at [470, 21] on button "Return to Board Settings" at bounding box center [475, 19] width 77 height 13
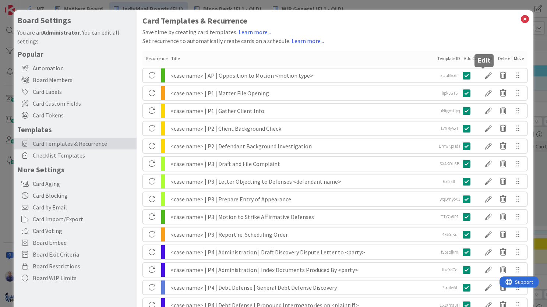
click at [483, 75] on div at bounding box center [488, 75] width 15 height 13
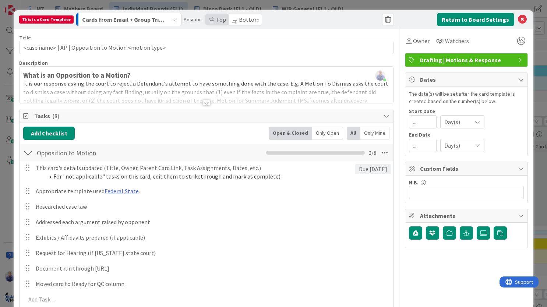
click at [239, 20] on span "Bottom" at bounding box center [249, 19] width 21 height 7
click at [457, 20] on button "Return to Board Settings" at bounding box center [475, 19] width 77 height 13
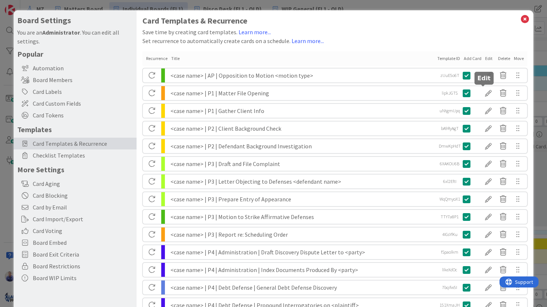
click at [485, 92] on div at bounding box center [488, 93] width 15 height 13
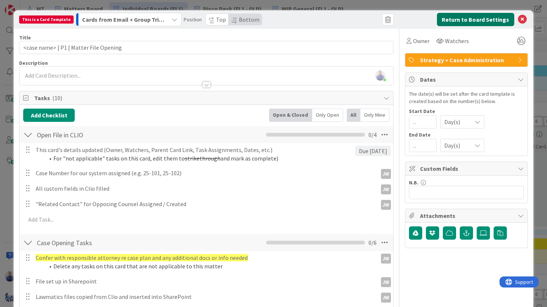
click at [440, 19] on button "Return to Board Settings" at bounding box center [475, 19] width 77 height 13
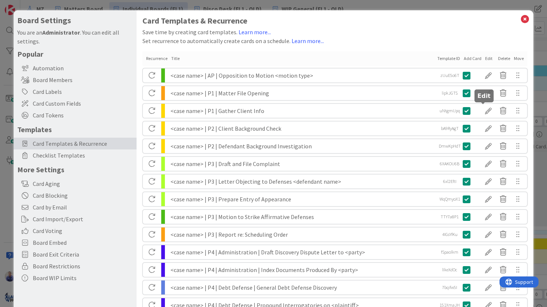
click at [483, 113] on div at bounding box center [488, 111] width 15 height 13
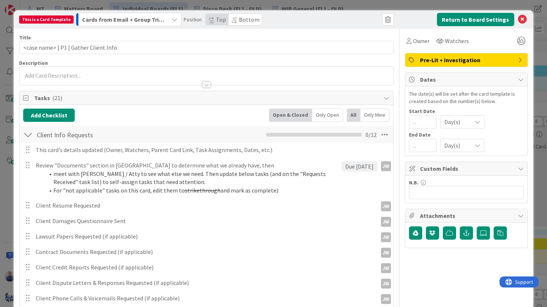
click at [239, 20] on span "Bottom" at bounding box center [249, 19] width 21 height 7
click at [483, 20] on button "Return to Board Settings" at bounding box center [475, 19] width 77 height 13
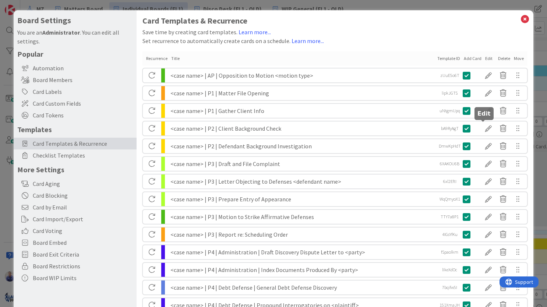
click at [484, 129] on div at bounding box center [488, 128] width 15 height 13
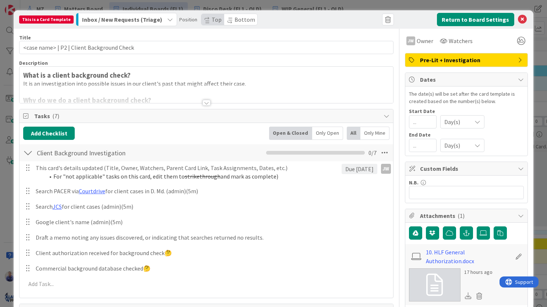
drag, startPoint x: 229, startPoint y: 20, endPoint x: 237, endPoint y: 22, distance: 7.9
click at [235, 20] on span "Bottom" at bounding box center [245, 19] width 21 height 7
click at [476, 17] on button "Return to Board Settings" at bounding box center [475, 19] width 77 height 13
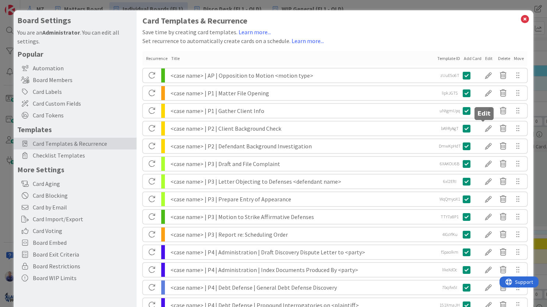
click at [484, 126] on div at bounding box center [488, 128] width 15 height 13
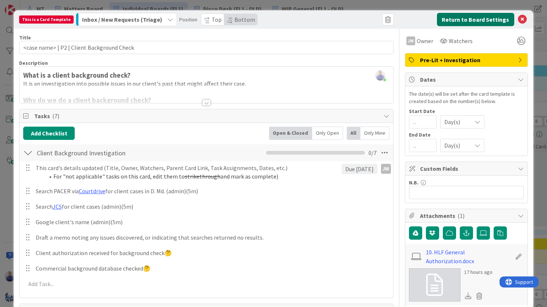
click at [462, 17] on button "Return to Board Settings" at bounding box center [475, 19] width 77 height 13
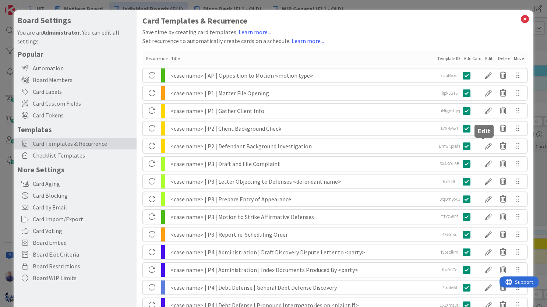
click at [481, 145] on div at bounding box center [488, 146] width 15 height 13
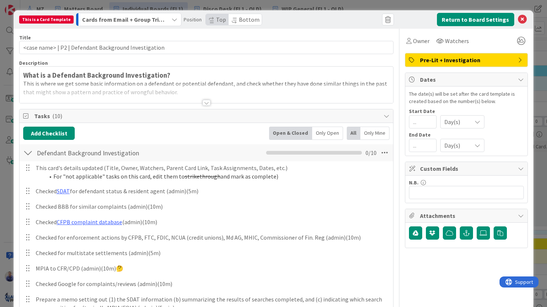
click at [244, 17] on span "Bottom" at bounding box center [249, 19] width 21 height 7
click at [465, 21] on button "Return to Board Settings" at bounding box center [475, 19] width 77 height 13
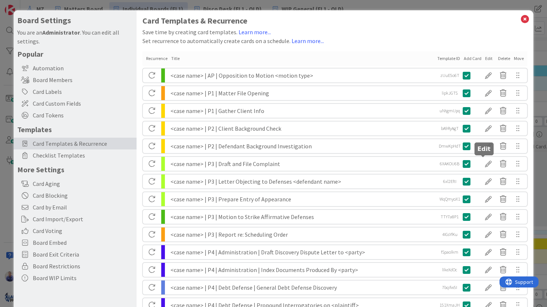
click at [486, 163] on div at bounding box center [488, 164] width 15 height 13
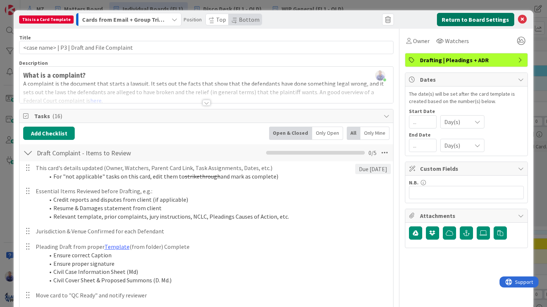
click at [487, 15] on button "Return to Board Settings" at bounding box center [475, 19] width 77 height 13
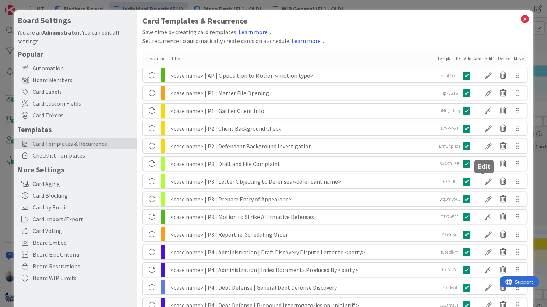
click at [485, 181] on div at bounding box center [488, 181] width 15 height 13
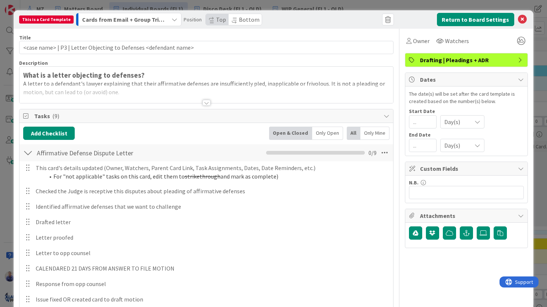
click at [239, 16] on span "Bottom" at bounding box center [249, 19] width 21 height 7
click at [478, 19] on button "Return to Board Settings" at bounding box center [475, 19] width 77 height 13
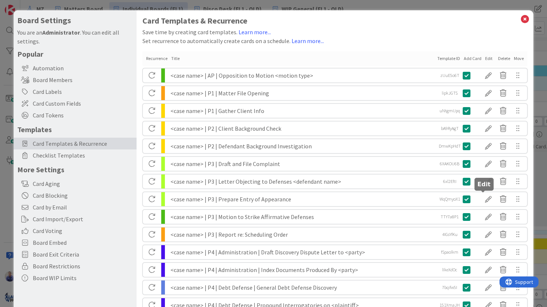
click at [485, 199] on div at bounding box center [488, 199] width 15 height 13
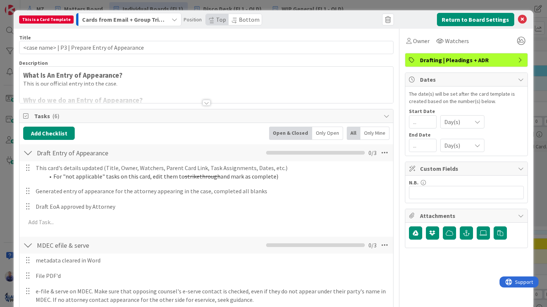
click at [239, 17] on span "Bottom" at bounding box center [249, 19] width 21 height 7
click at [479, 20] on button "Return to Board Settings" at bounding box center [475, 19] width 77 height 13
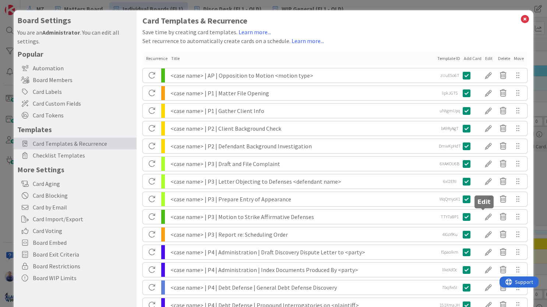
click at [483, 215] on div at bounding box center [488, 217] width 15 height 13
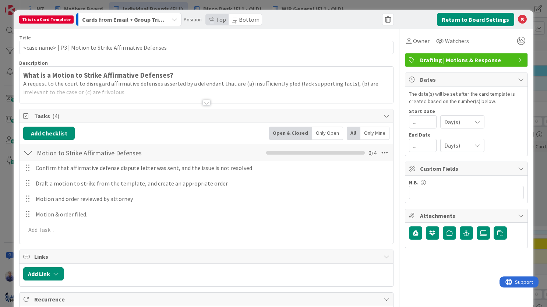
click at [240, 20] on span "Bottom" at bounding box center [249, 19] width 21 height 7
click at [449, 21] on button "Return to Board Settings" at bounding box center [475, 19] width 77 height 13
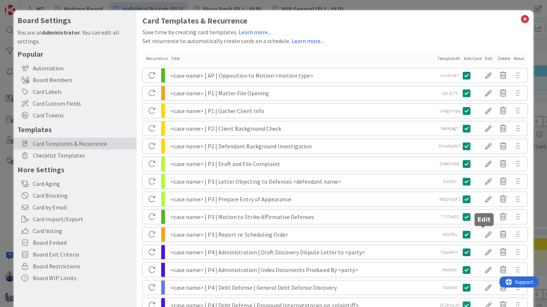
click at [482, 235] on div at bounding box center [488, 234] width 15 height 13
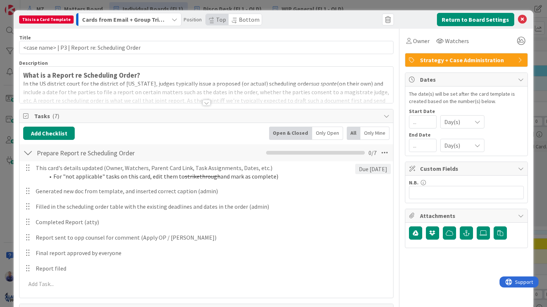
click at [243, 22] on span "Bottom" at bounding box center [249, 19] width 21 height 7
click at [458, 21] on button "Return to Board Settings" at bounding box center [475, 19] width 77 height 13
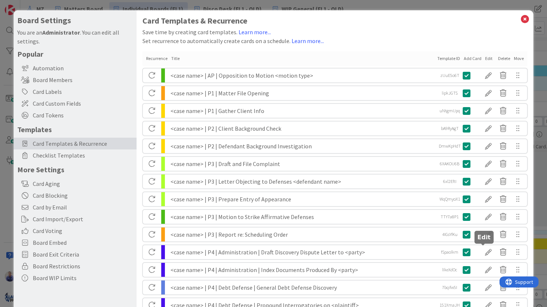
click at [484, 252] on div at bounding box center [488, 252] width 15 height 13
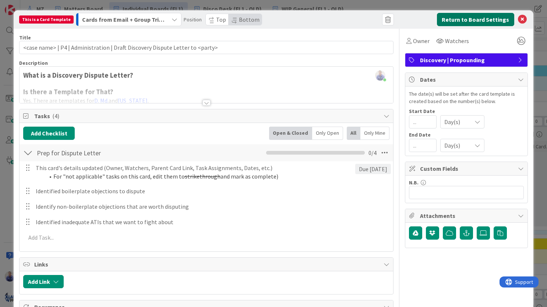
click at [448, 18] on button "Return to Board Settings" at bounding box center [475, 19] width 77 height 13
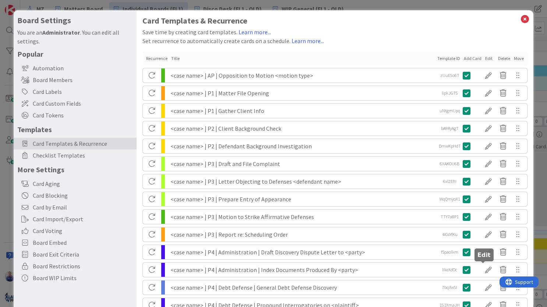
click at [483, 271] on div at bounding box center [488, 270] width 15 height 13
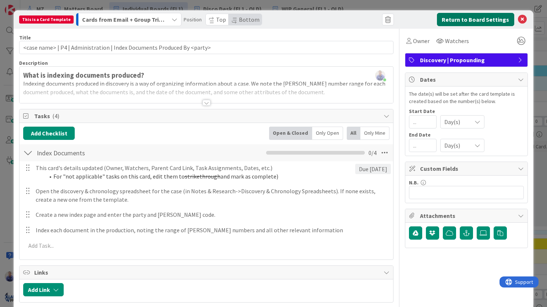
click at [481, 21] on button "Return to Board Settings" at bounding box center [475, 19] width 77 height 13
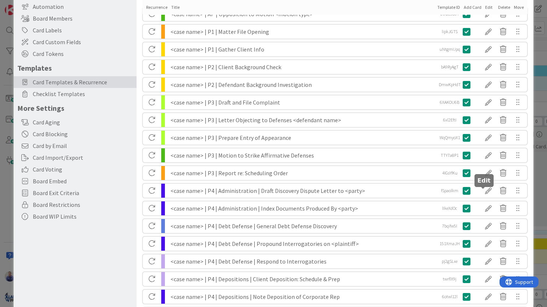
scroll to position [70, 0]
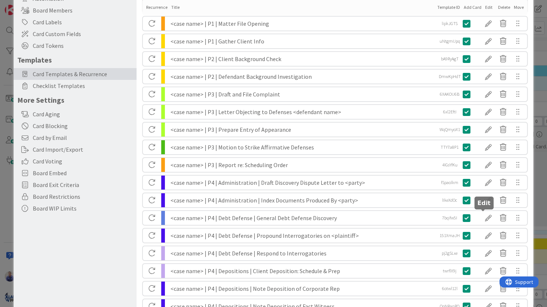
click at [482, 219] on div at bounding box center [488, 218] width 15 height 13
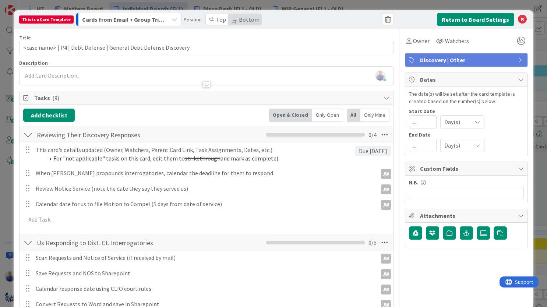
click at [451, 64] on span "Discovery | Other" at bounding box center [467, 60] width 94 height 9
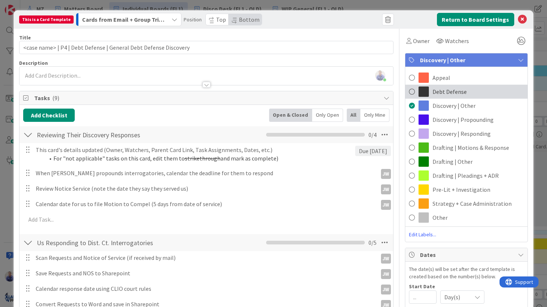
click at [446, 91] on span "Debt Defense" at bounding box center [450, 91] width 34 height 9
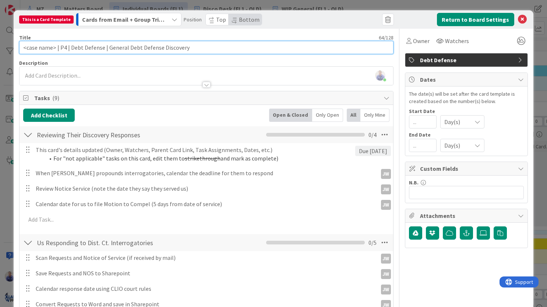
click at [61, 48] on input "<case name> | P4 | Debt Defense | General Debt Defense Discovery" at bounding box center [206, 47] width 375 height 13
click at [59, 50] on input "<case name> | P4 | Debt Defense | General Debt Defense Discovery" at bounding box center [206, 47] width 375 height 13
drag, startPoint x: 115, startPoint y: 48, endPoint x: 78, endPoint y: 45, distance: 36.6
click at [78, 45] on input "<case name> | DD P4 | Debt Defense | General Debt Defense Discovery" at bounding box center [206, 47] width 375 height 13
type input "<case name> | DD P4 | General Debt Defense Discovery"
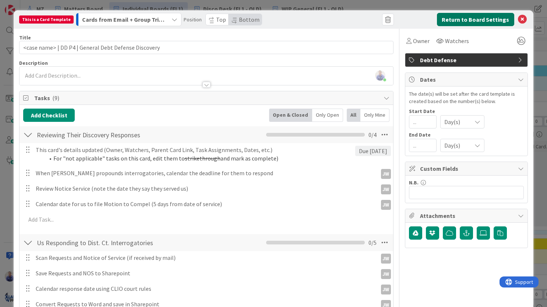
click at [470, 21] on button "Return to Board Settings" at bounding box center [475, 19] width 77 height 13
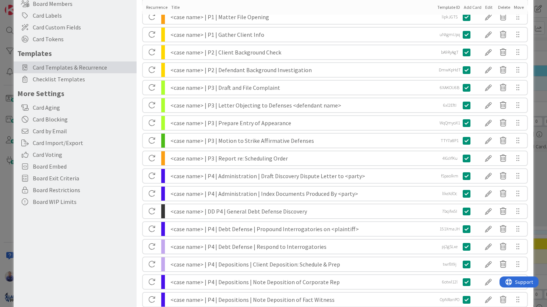
scroll to position [77, 0]
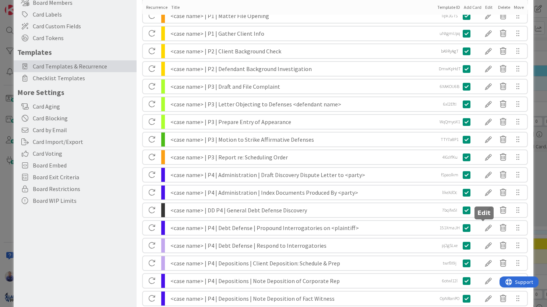
click at [482, 229] on div at bounding box center [488, 228] width 15 height 13
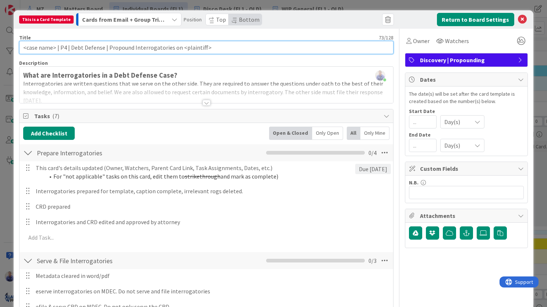
click at [60, 49] on input "<case name> | P4 | Debt Defense | Propound Interrogatories on <plaintiff>" at bounding box center [206, 47] width 375 height 13
drag, startPoint x: 113, startPoint y: 47, endPoint x: 79, endPoint y: 47, distance: 34.6
click at [78, 47] on input "<case name> | DD P4 | Debt Defense | Propound Interrogatories on <plaintiff>" at bounding box center [206, 47] width 375 height 13
type input "<case name> | DD P4 | Propound Interrogatories on <plaintiff>"
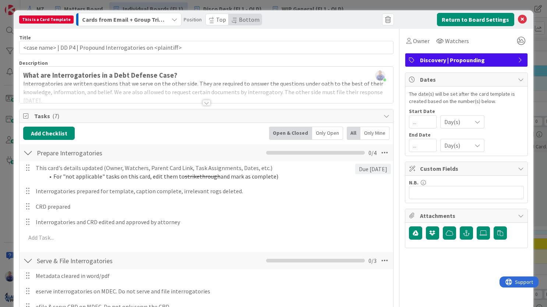
click at [439, 61] on span "Discovery | Propounding" at bounding box center [467, 60] width 94 height 9
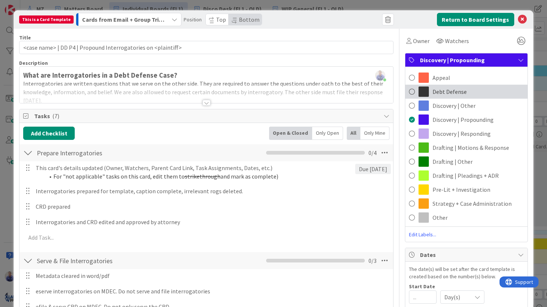
click at [455, 96] on div "Debt Defense" at bounding box center [466, 92] width 122 height 14
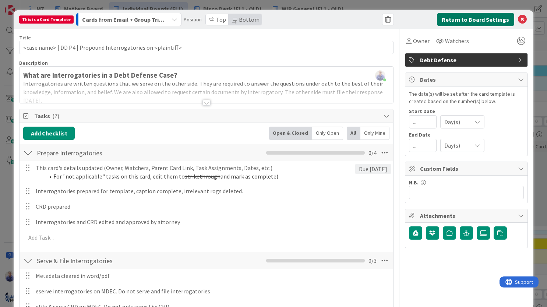
click at [469, 19] on button "Return to Board Settings" at bounding box center [475, 19] width 77 height 13
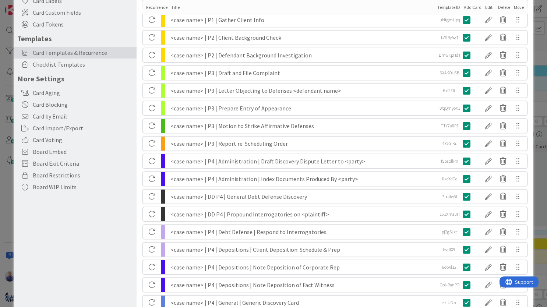
scroll to position [93, 0]
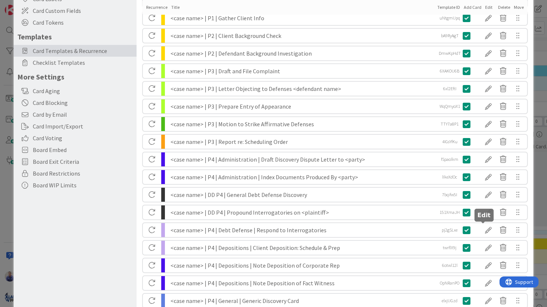
click at [482, 230] on div at bounding box center [488, 230] width 15 height 13
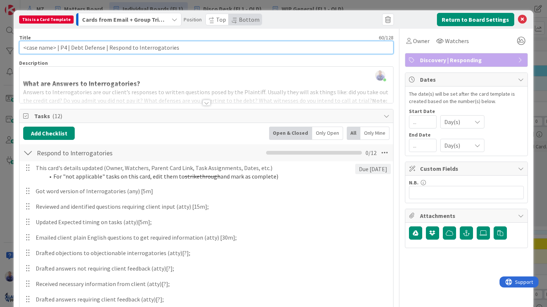
click at [60, 48] on input "<case name> | P4 | Debt Defense | Respond to Interrogatories" at bounding box center [206, 47] width 375 height 13
drag, startPoint x: 115, startPoint y: 46, endPoint x: 79, endPoint y: 43, distance: 35.8
click at [79, 43] on input "<case name> | DD P4 | Debt Defense | Respond to Interrogatories" at bounding box center [206, 47] width 375 height 13
type input "<case name> | DD P4 | Respond to Interrogatories"
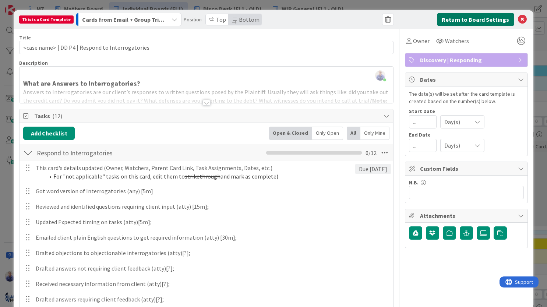
click at [462, 21] on button "Return to Board Settings" at bounding box center [475, 19] width 77 height 13
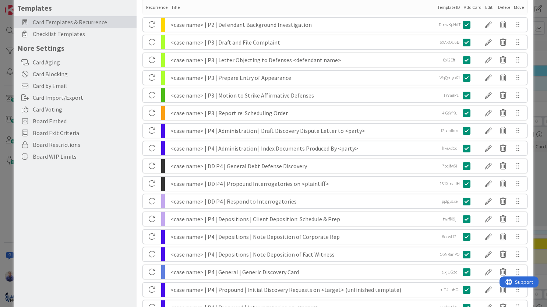
scroll to position [124, 0]
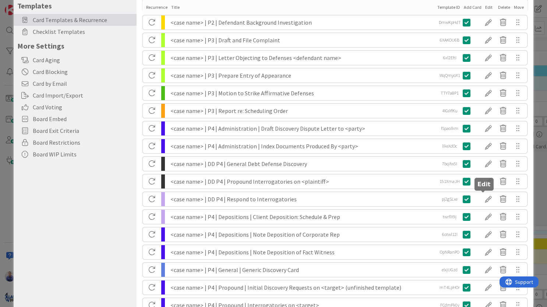
click at [481, 199] on div at bounding box center [488, 199] width 15 height 13
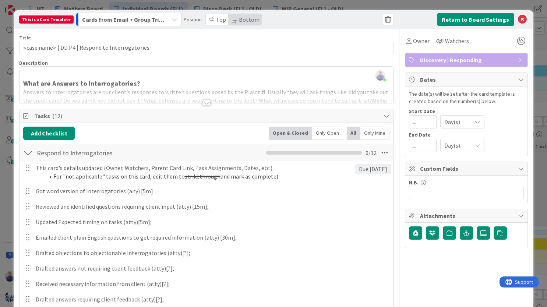
click at [464, 62] on span "Discovery | Responding" at bounding box center [467, 60] width 94 height 9
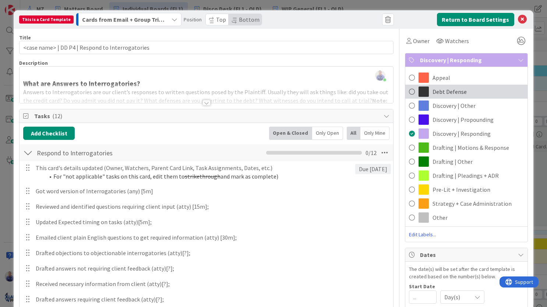
click at [433, 88] on span "Debt Defense" at bounding box center [450, 91] width 34 height 9
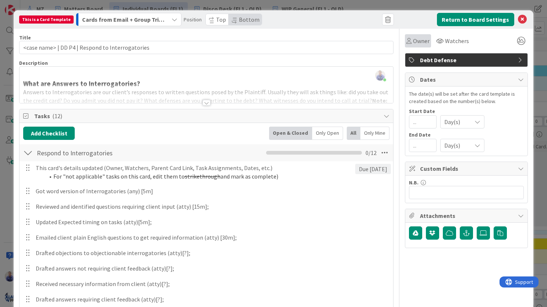
click at [417, 43] on span "Owner" at bounding box center [421, 40] width 17 height 9
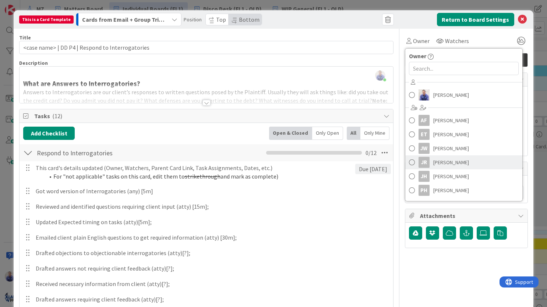
click at [439, 159] on span "Jessica Russell" at bounding box center [451, 162] width 36 height 11
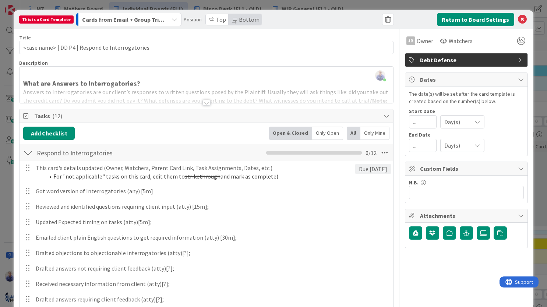
click at [144, 20] on span "Cards from Email + Group Triage" at bounding box center [124, 20] width 85 height 10
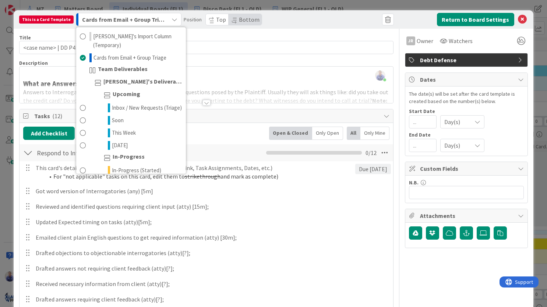
scroll to position [508, 0]
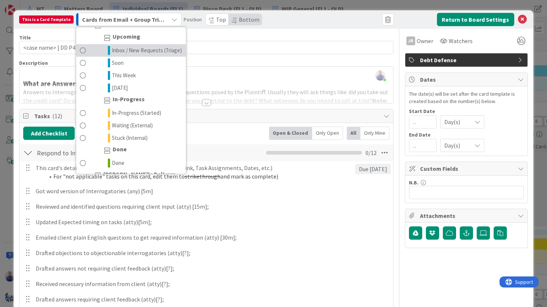
click at [142, 55] on span "Inbox / New Requests (Triage)" at bounding box center [147, 50] width 70 height 9
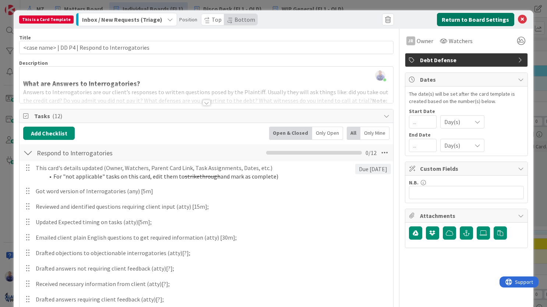
click at [459, 17] on button "Return to Board Settings" at bounding box center [475, 19] width 77 height 13
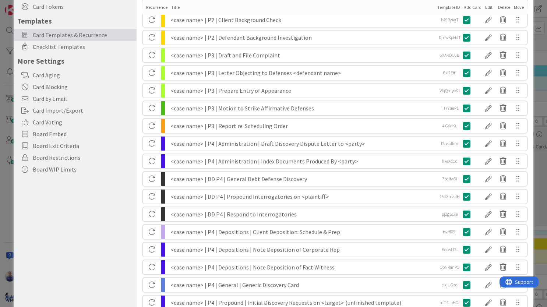
scroll to position [124, 0]
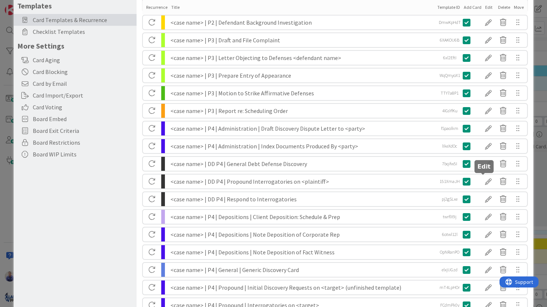
click at [481, 182] on div at bounding box center [488, 181] width 15 height 13
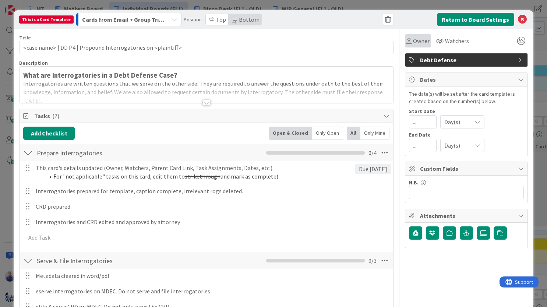
click at [420, 42] on span "Owner" at bounding box center [421, 40] width 17 height 9
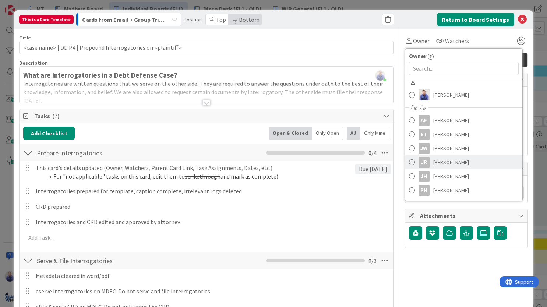
click at [444, 161] on span "Jessica Russell" at bounding box center [451, 162] width 36 height 11
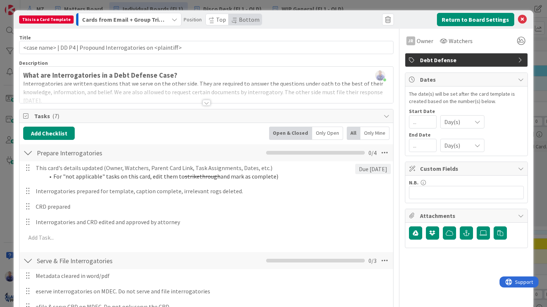
click at [159, 20] on span "Cards from Email + Group Triage" at bounding box center [124, 20] width 85 height 10
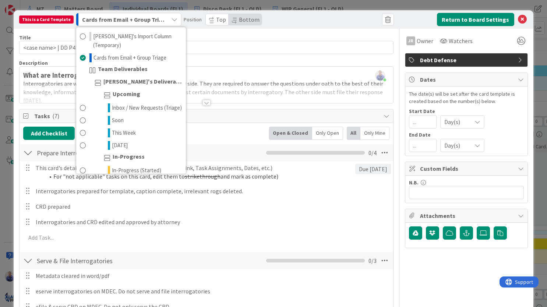
scroll to position [508, 0]
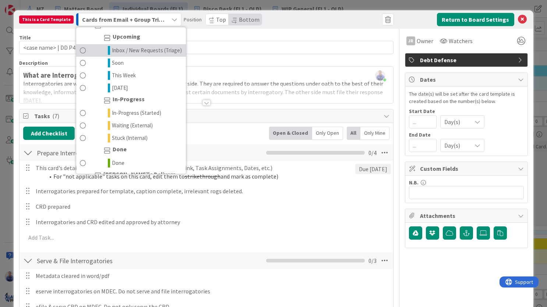
click at [137, 55] on span "Inbox / New Requests (Triage)" at bounding box center [147, 50] width 70 height 9
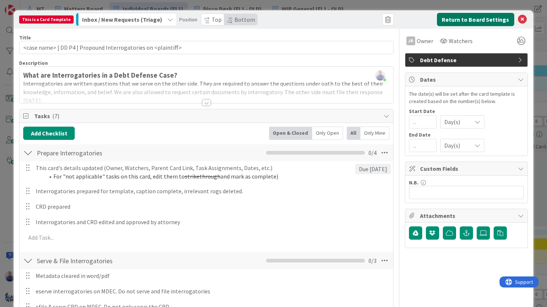
click at [452, 19] on button "Return to Board Settings" at bounding box center [475, 19] width 77 height 13
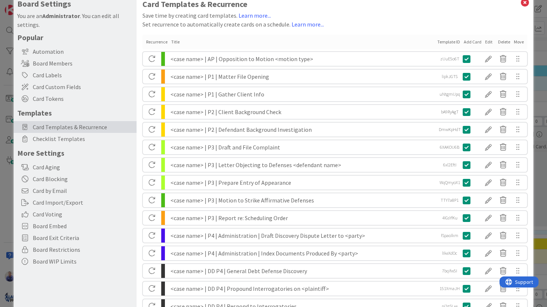
scroll to position [39, 0]
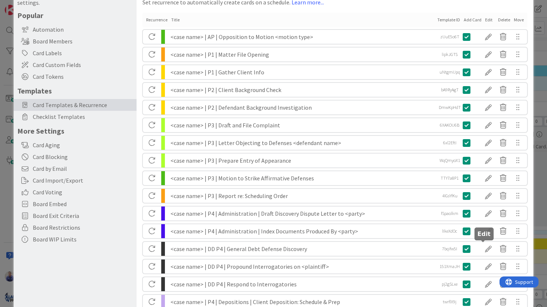
click at [481, 247] on div at bounding box center [488, 249] width 15 height 13
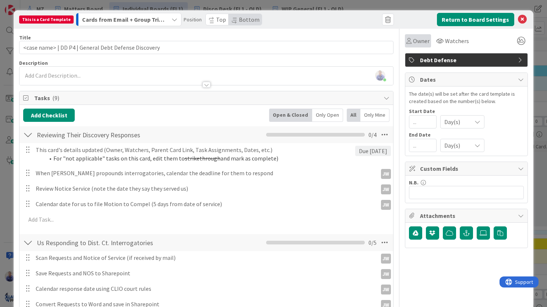
click at [417, 40] on span "Owner" at bounding box center [421, 40] width 17 height 9
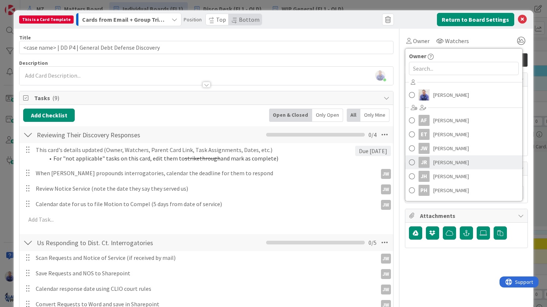
click at [442, 158] on span "Jessica Russell" at bounding box center [451, 162] width 36 height 11
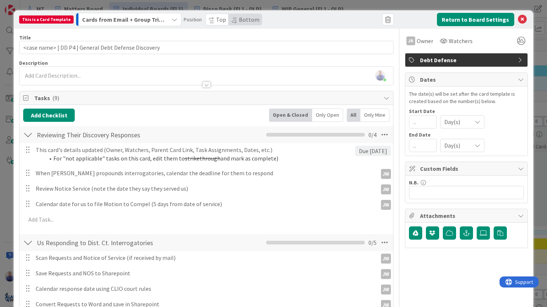
click at [155, 19] on span "Cards from Email + Group Triage" at bounding box center [124, 20] width 85 height 10
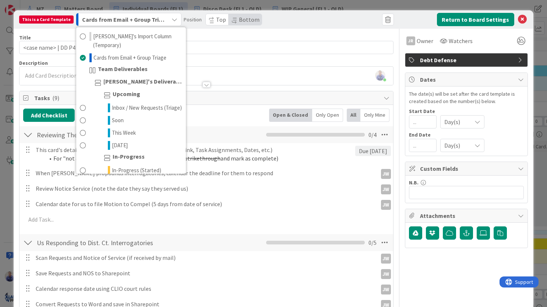
scroll to position [508, 0]
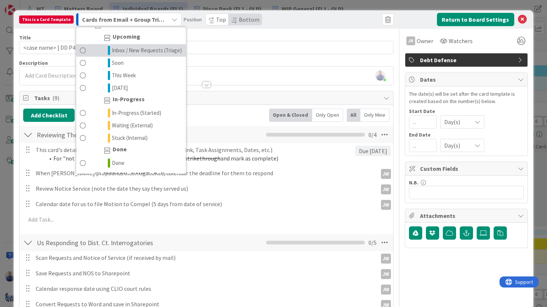
click at [144, 55] on span "Inbox / New Requests (Triage)" at bounding box center [147, 50] width 70 height 9
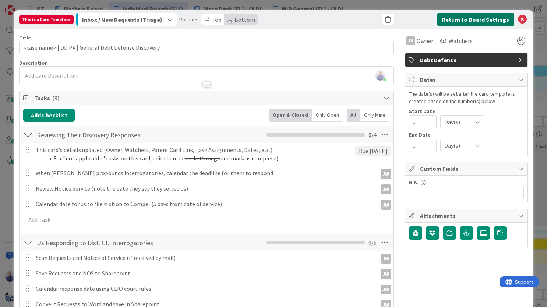
click at [454, 19] on button "Return to Board Settings" at bounding box center [475, 19] width 77 height 13
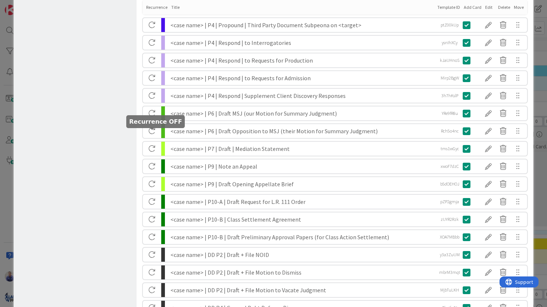
scroll to position [0, 0]
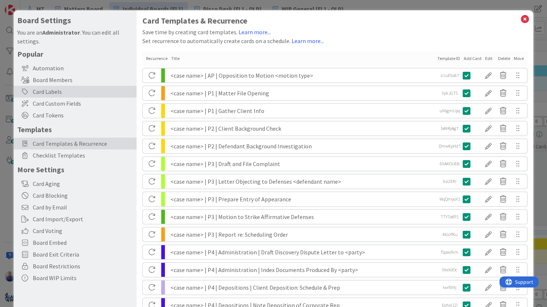
click at [52, 94] on div "Card Labels" at bounding box center [75, 92] width 123 height 12
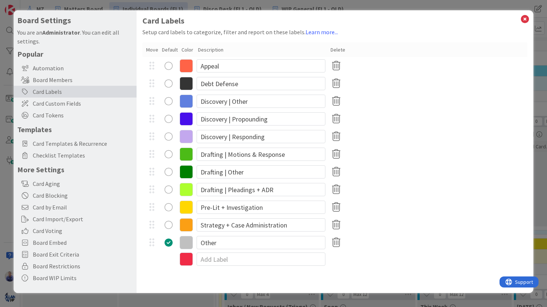
click at [187, 85] on icon at bounding box center [186, 83] width 13 height 13
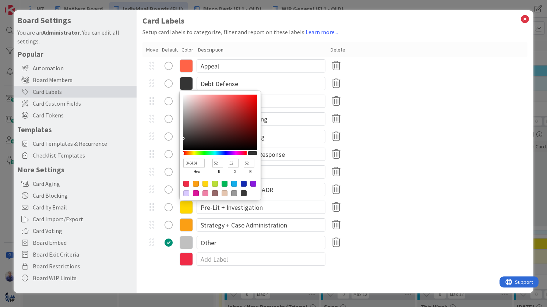
click at [189, 164] on input "343434" at bounding box center [193, 163] width 21 height 9
paste input "03A9F"
type input "03A9F4"
type input "3"
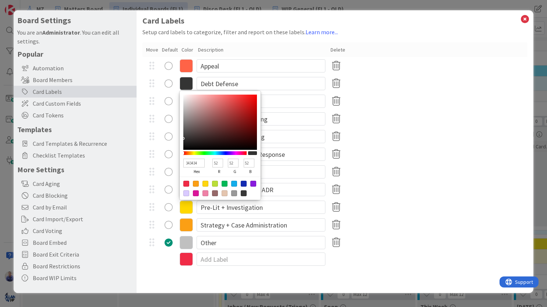
type input "169"
type input "244"
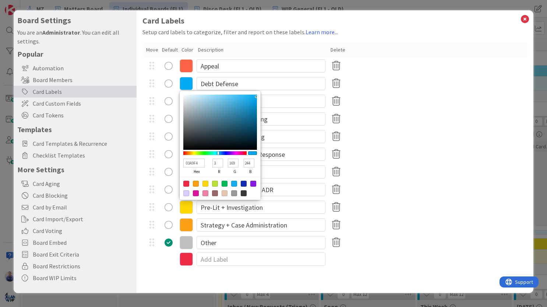
click at [387, 135] on div "Discovery | Responding" at bounding box center [335, 137] width 385 height 18
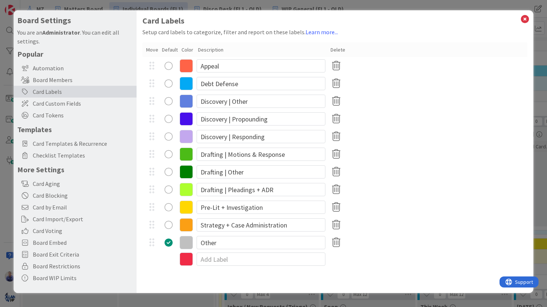
click at [189, 85] on icon at bounding box center [186, 83] width 13 height 13
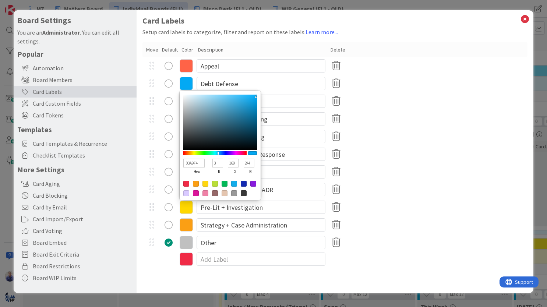
type input "68CAF6"
type input "104"
type input "202"
type input "246"
click at [226, 96] on div at bounding box center [220, 122] width 74 height 55
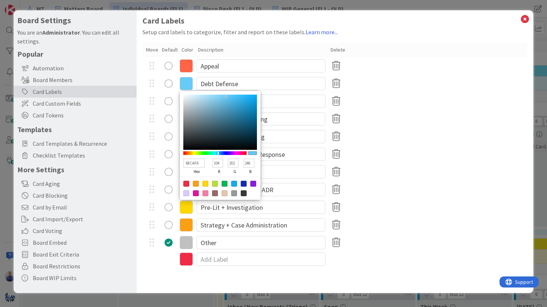
click at [192, 163] on input "68CAF6" at bounding box center [193, 163] width 21 height 9
click at [416, 84] on div "68CAF6 hex 104 r 202 g 246 b 100 a Debt Defense" at bounding box center [335, 84] width 385 height 18
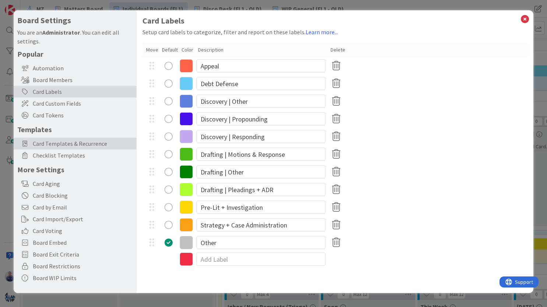
click at [75, 139] on div "Card Templates & Recurrence" at bounding box center [75, 144] width 123 height 12
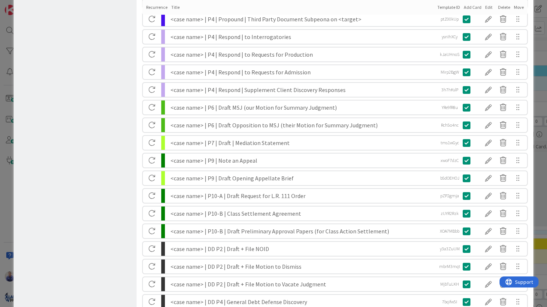
scroll to position [505, 0]
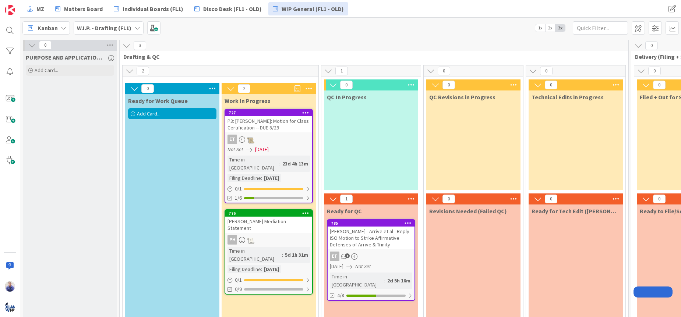
click at [71, 65] on div "Add Card..." at bounding box center [70, 70] width 88 height 11
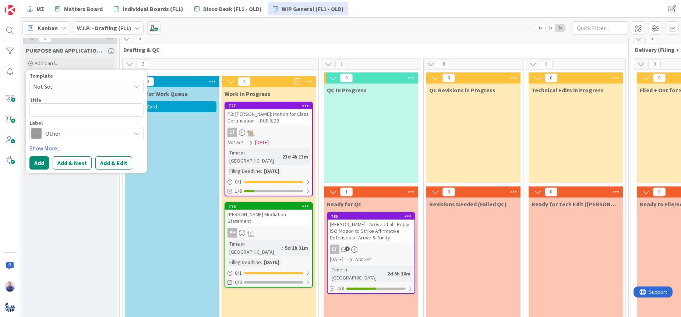
click at [100, 88] on span "Not Set" at bounding box center [79, 87] width 92 height 10
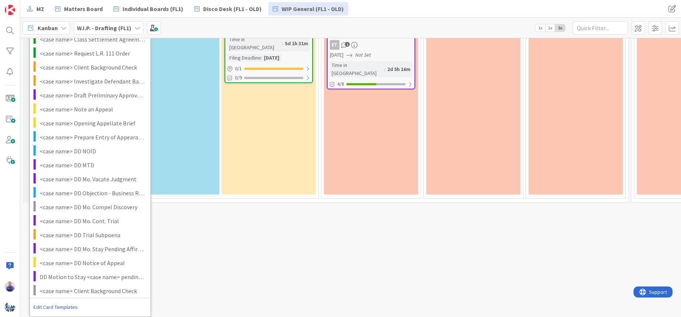
scroll to position [217, 0]
click at [98, 147] on span "<case name> DD NOID" at bounding box center [92, 152] width 105 height 10
type textarea "x"
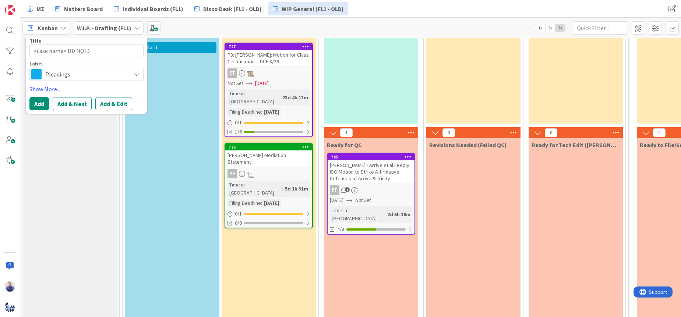
scroll to position [15, 0]
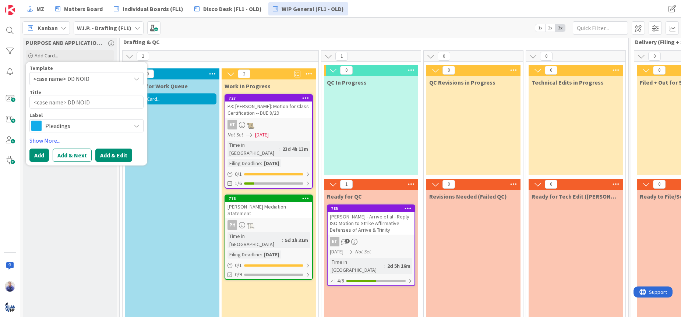
click at [105, 159] on button "Add & Edit" at bounding box center [113, 155] width 37 height 13
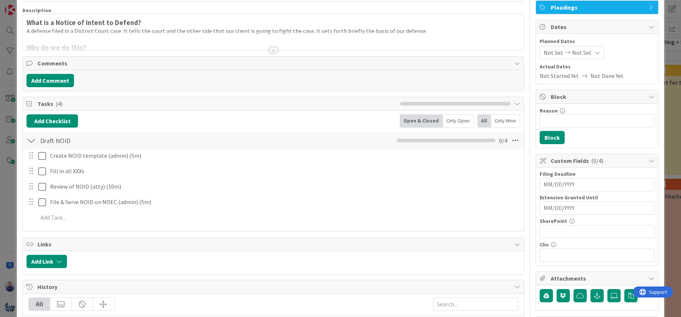
scroll to position [62, 0]
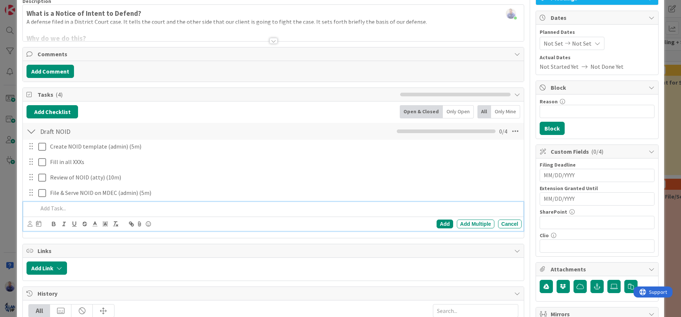
click at [74, 208] on p at bounding box center [278, 208] width 481 height 8
drag, startPoint x: 75, startPoint y: 212, endPoint x: 10, endPoint y: 207, distance: 65.7
click at [35, 207] on div "343434" at bounding box center [278, 208] width 487 height 13
click at [68, 207] on p at bounding box center [278, 208] width 481 height 8
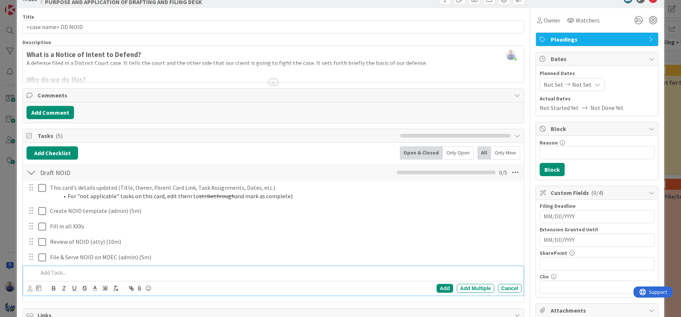
scroll to position [0, 0]
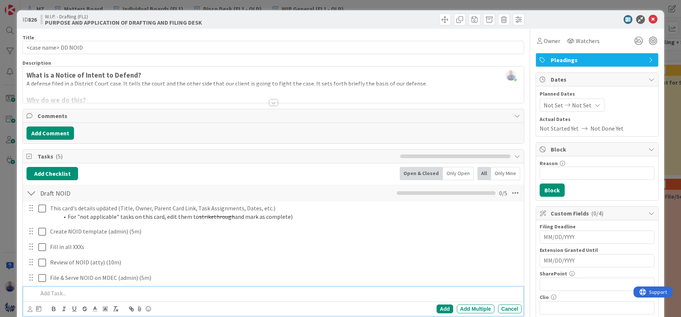
click at [270, 108] on div "Title 19 / 128 <case name> DD NOID Description John Grant joined 1 m ago What i…" at bounding box center [273, 307] width 502 height 557
click at [270, 103] on div at bounding box center [274, 103] width 8 height 6
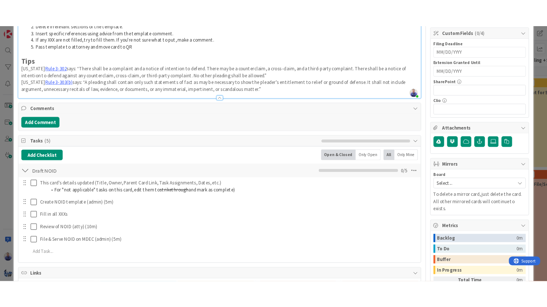
scroll to position [224, 0]
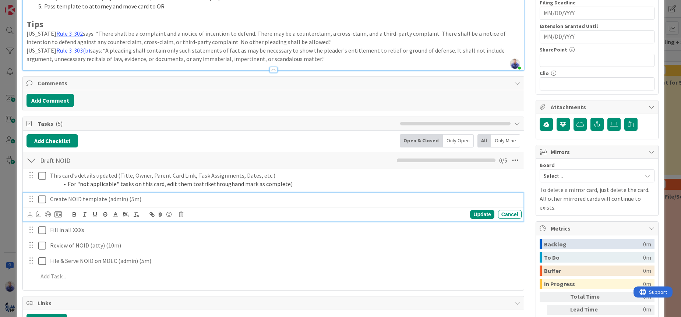
click at [57, 201] on p "Create NOID template (admin) (5m)" at bounding box center [284, 199] width 469 height 8
click at [157, 198] on p "NOID created from template (admin) (5m)" at bounding box center [284, 199] width 469 height 8
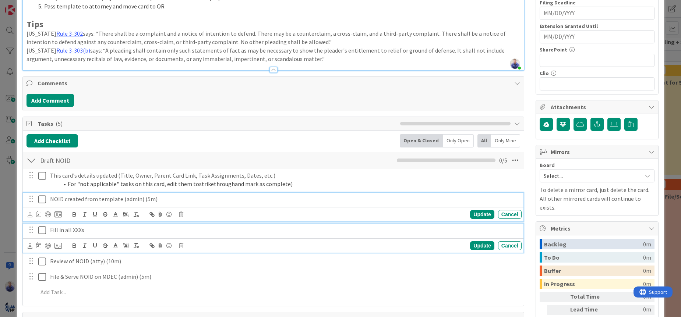
click at [87, 231] on p "Fill in all XXXs" at bounding box center [284, 230] width 469 height 8
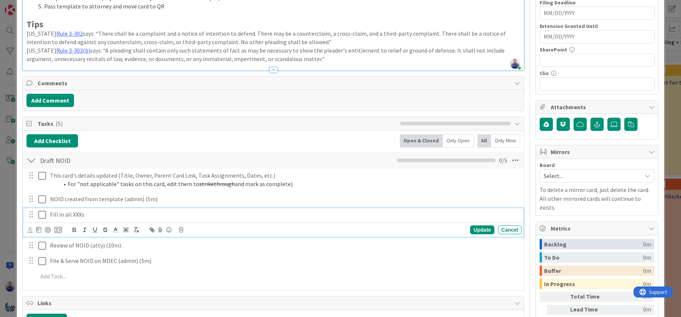
click at [67, 214] on p "Fill in all XXXs" at bounding box center [284, 215] width 469 height 8
drag, startPoint x: 71, startPoint y: 214, endPoint x: 44, endPoint y: 215, distance: 27.6
click at [47, 215] on div "Fill in all XXXs" at bounding box center [284, 214] width 475 height 13
click at [73, 216] on p "All XXXs" at bounding box center [284, 215] width 469 height 8
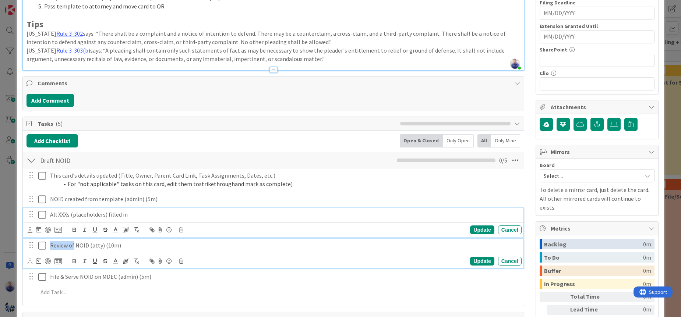
drag, startPoint x: 74, startPoint y: 246, endPoint x: 50, endPoint y: 246, distance: 23.2
click at [50, 246] on p "Review of NOID (atty) (10m)" at bounding box center [284, 246] width 469 height 8
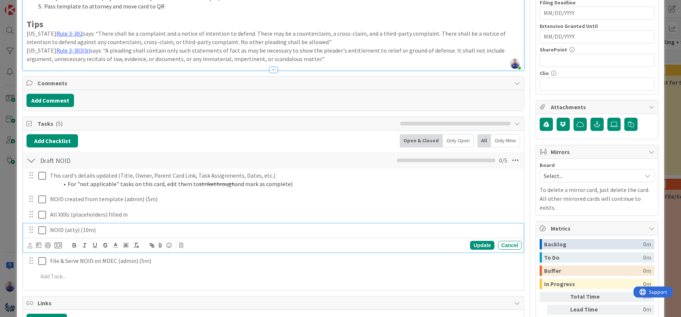
click at [65, 230] on p "NOID (atty) (10m)" at bounding box center [284, 230] width 469 height 8
click at [123, 231] on p "NOID reviewed by Attorney (atty) (10m)" at bounding box center [284, 230] width 469 height 8
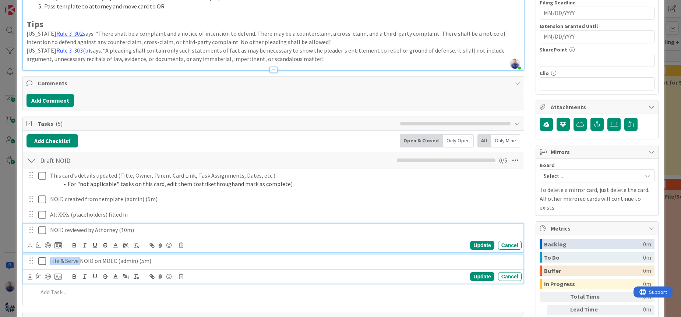
drag, startPoint x: 80, startPoint y: 262, endPoint x: 50, endPoint y: 260, distance: 30.3
click at [50, 260] on p "File & Serve NOID on MDEC (admin) (5m)" at bounding box center [284, 261] width 469 height 8
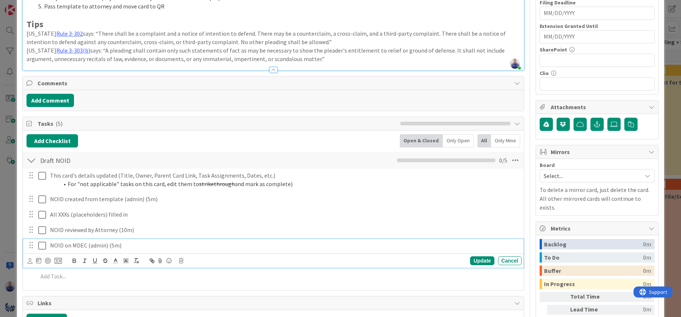
click at [66, 249] on p "NOID on MDEC (admin) (5m)" at bounding box center [284, 246] width 469 height 8
click at [65, 249] on p "NOID on MDEC (admin) (5m)" at bounding box center [284, 246] width 469 height 8
paste div
click at [71, 245] on p "NOID File & Serve on MDEC (admin) (5m)" at bounding box center [284, 246] width 469 height 8
click at [95, 246] on p "NOID Filed & Serve on MDEC (admin) (5m)" at bounding box center [284, 246] width 469 height 8
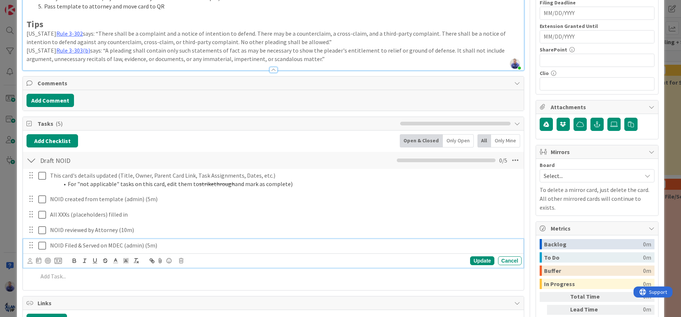
click at [165, 246] on p "NOID Filed & Served on MDEC (admin) (5m)" at bounding box center [284, 246] width 469 height 8
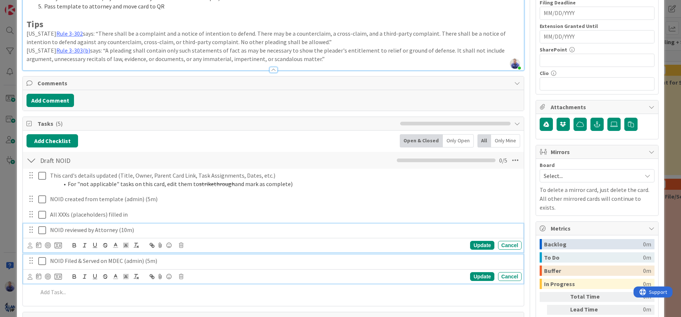
drag, startPoint x: 52, startPoint y: 231, endPoint x: 54, endPoint y: 238, distance: 7.5
click at [52, 231] on p "NOID reviewed by Attorney (10m)" at bounding box center [284, 230] width 469 height 8
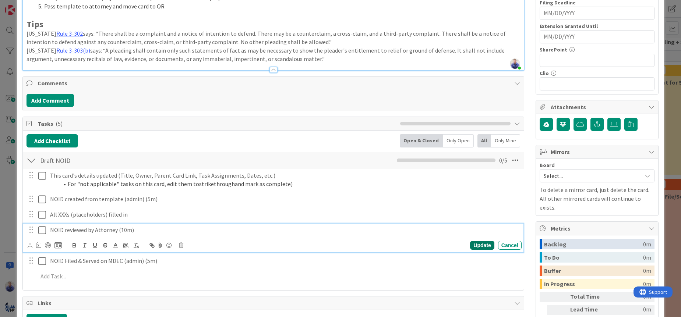
click at [472, 244] on div "Update" at bounding box center [482, 245] width 24 height 9
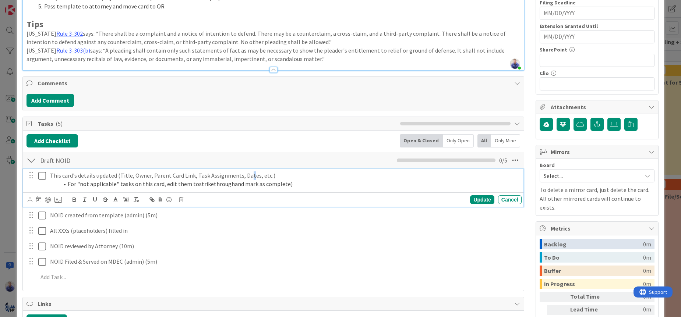
click at [247, 176] on p "This card's details updated (Title, Owner, Parent Card Link, Task Assignments, …" at bounding box center [284, 176] width 469 height 8
drag, startPoint x: 303, startPoint y: 182, endPoint x: 48, endPoint y: 183, distance: 254.8
click at [48, 183] on div "This card's details updated (Title, Owner, Parent Card Link, Task Assignments, …" at bounding box center [284, 179] width 475 height 21
click at [137, 200] on icon "button" at bounding box center [136, 200] width 7 height 7
click at [51, 183] on p "For "not applicable" tasks on this card, edit them to strikethrough and mark as…" at bounding box center [284, 184] width 469 height 8
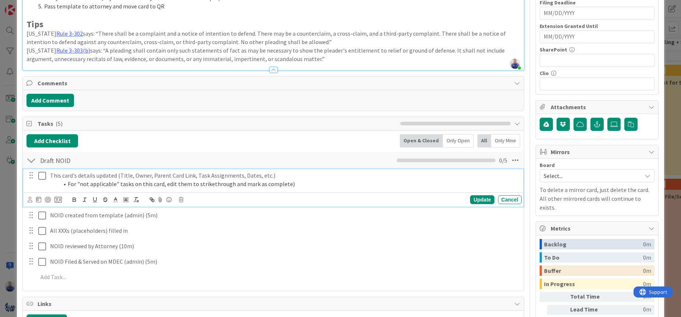
click at [192, 182] on li "For "not applicable" tasks on this card, edit them to strikethrough and mark as…" at bounding box center [289, 184] width 460 height 8
click at [306, 184] on li "For "not applicable" tasks on this card, edit them to strikethrough and mark as…" at bounding box center [289, 184] width 460 height 8
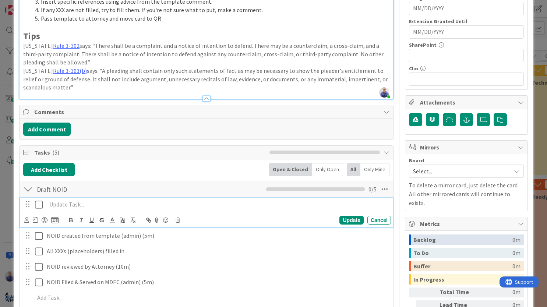
scroll to position [319, 0]
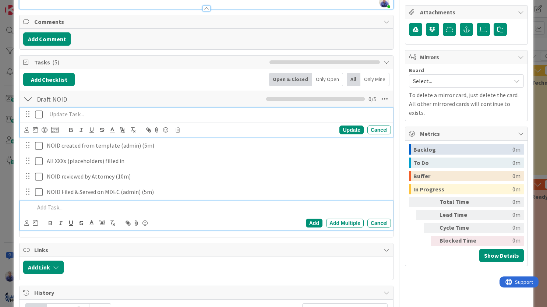
click at [63, 208] on p at bounding box center [212, 207] width 354 height 8
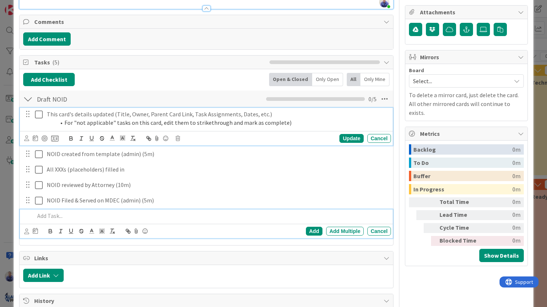
click at [212, 124] on li "For "not applicable" tasks on this card, edit them to strikethrough and mark as…" at bounding box center [222, 123] width 333 height 8
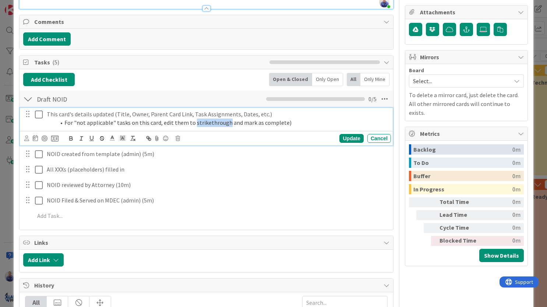
click at [212, 124] on li "For "not applicable" tasks on this card, edit them to strikethrough and mark as…" at bounding box center [222, 123] width 333 height 8
click at [101, 137] on icon "button" at bounding box center [102, 137] width 4 height 2
click at [284, 123] on li "For "not applicable" tasks on this card, edit them to strikethrough and mark as…" at bounding box center [222, 123] width 333 height 8
click at [352, 137] on div "Update" at bounding box center [352, 138] width 24 height 9
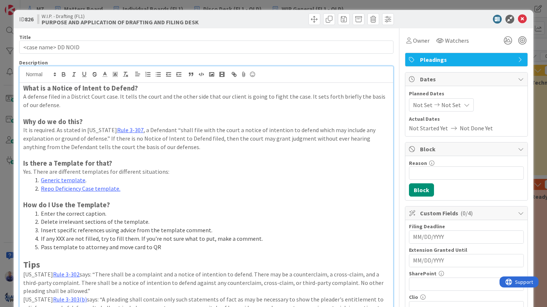
scroll to position [0, 0]
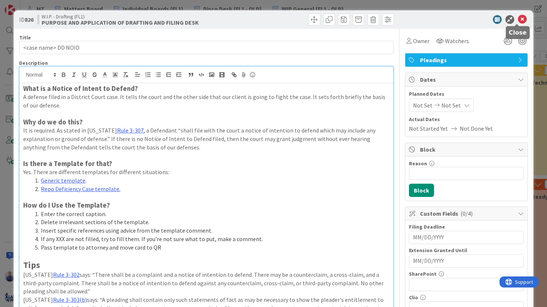
click at [518, 19] on icon at bounding box center [522, 19] width 9 height 9
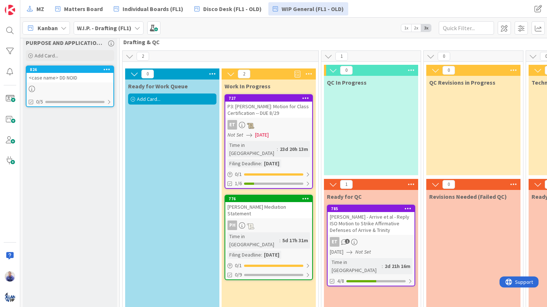
click at [106, 69] on icon at bounding box center [106, 69] width 7 height 5
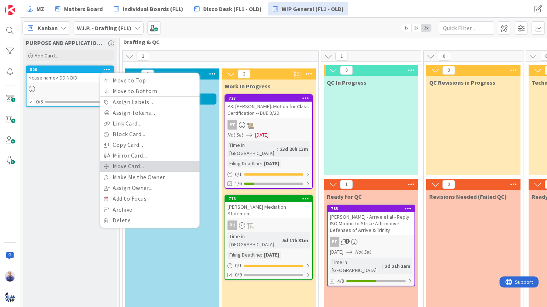
click at [134, 164] on link "Move Card..." at bounding box center [149, 166] width 99 height 11
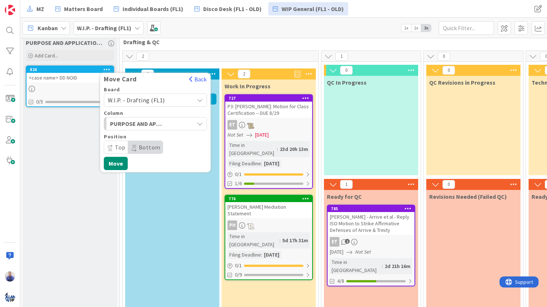
click at [156, 102] on span "W.I.P. - Drafting (FL1)" at bounding box center [136, 99] width 57 height 7
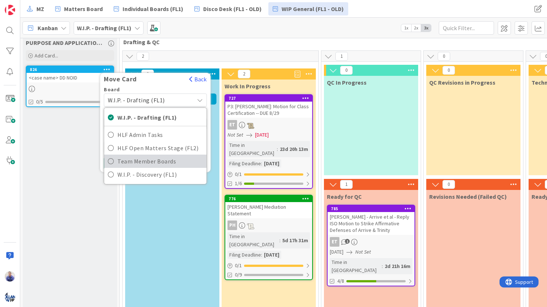
click at [157, 163] on span "Team Member Boards" at bounding box center [159, 161] width 85 height 11
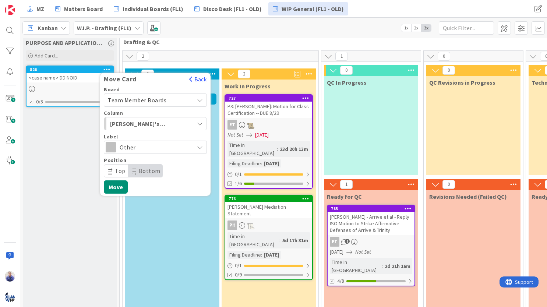
click at [148, 151] on span "Other" at bounding box center [155, 147] width 71 height 10
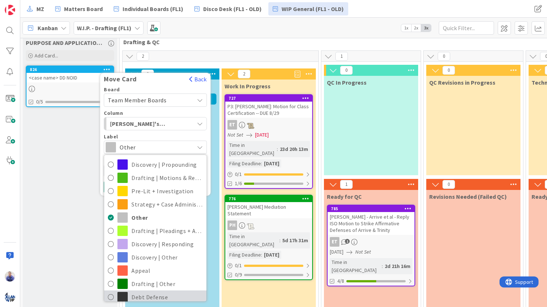
click at [153, 293] on span "Debt Defense" at bounding box center [166, 297] width 71 height 11
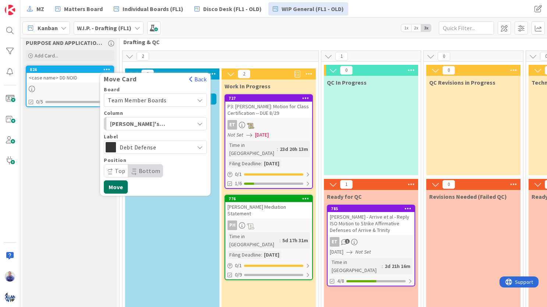
click at [116, 189] on button "Move" at bounding box center [116, 186] width 24 height 13
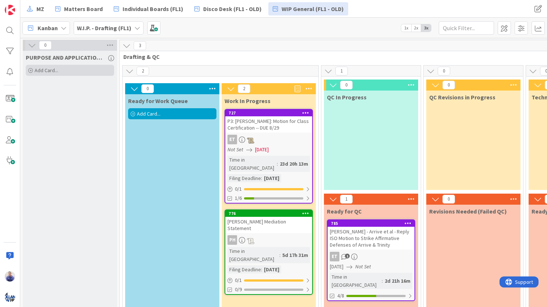
click at [83, 70] on div "Add Card..." at bounding box center [70, 70] width 88 height 11
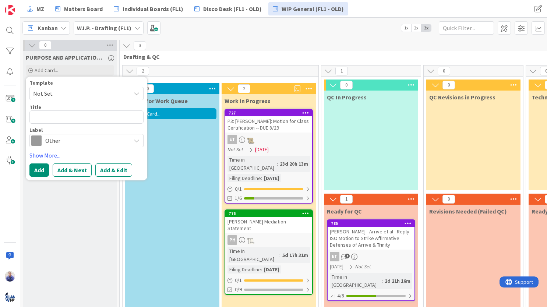
click at [88, 94] on span "Not Set" at bounding box center [79, 94] width 92 height 10
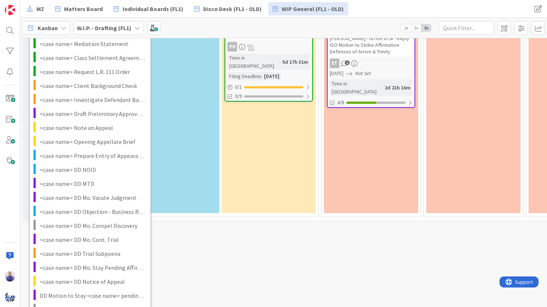
scroll to position [228, 0]
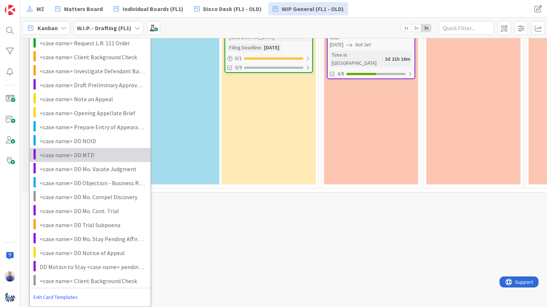
click at [94, 150] on span "<case name> DD MTD" at bounding box center [92, 155] width 105 height 10
type textarea "x"
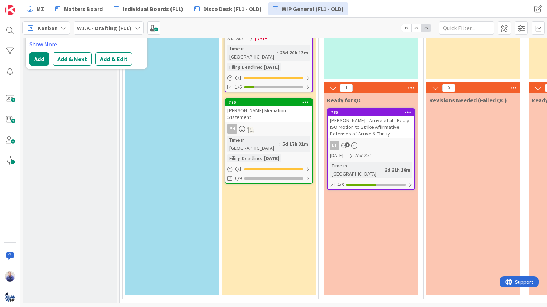
scroll to position [110, 0]
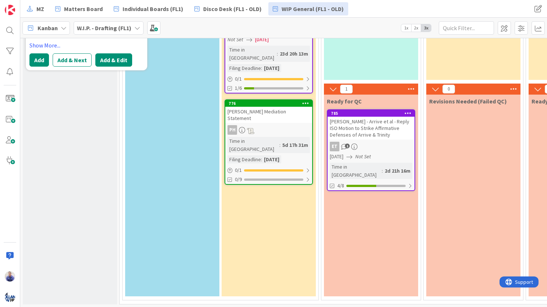
click at [108, 64] on button "Add & Edit" at bounding box center [113, 59] width 37 height 13
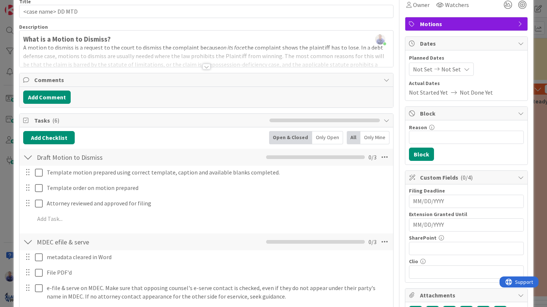
scroll to position [85, 0]
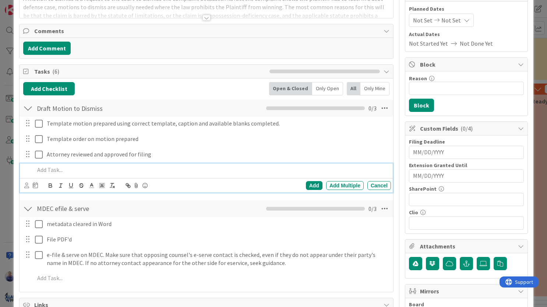
click at [68, 172] on p at bounding box center [212, 170] width 354 height 8
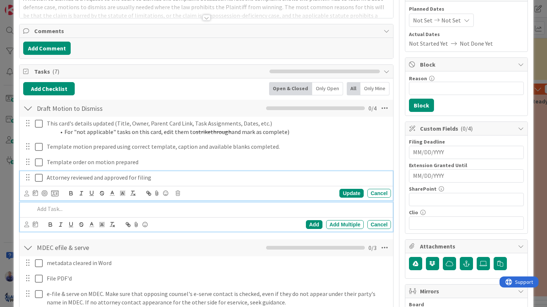
click at [152, 177] on p "Attorney reviewed and approved for filing" at bounding box center [217, 177] width 341 height 8
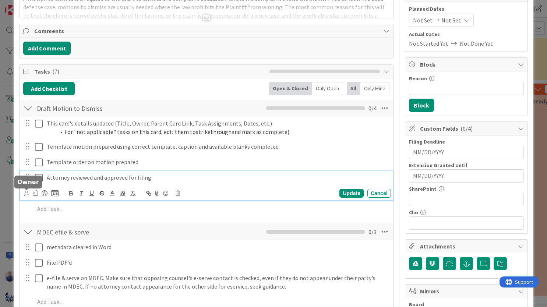
click at [27, 194] on icon at bounding box center [26, 194] width 5 height 6
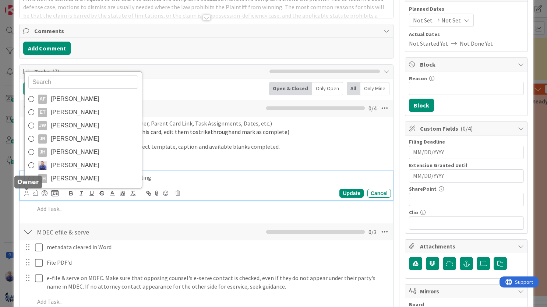
click at [27, 194] on icon at bounding box center [26, 194] width 5 height 6
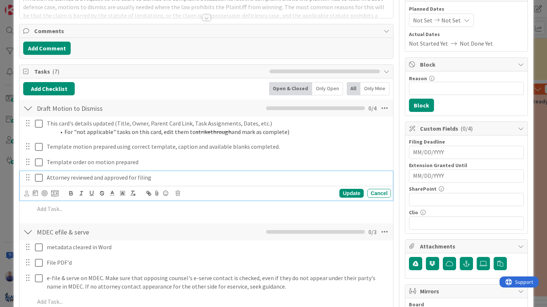
click at [199, 175] on p "Attorney reviewed and approved for filing" at bounding box center [217, 177] width 341 height 8
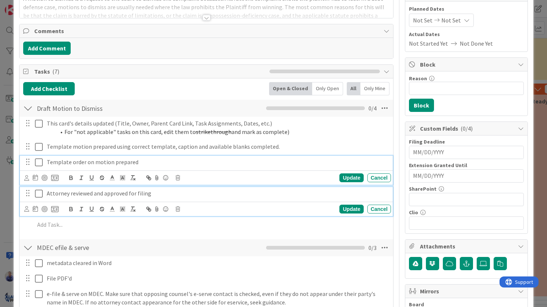
click at [205, 163] on p "Template order on motion prepared" at bounding box center [217, 162] width 341 height 8
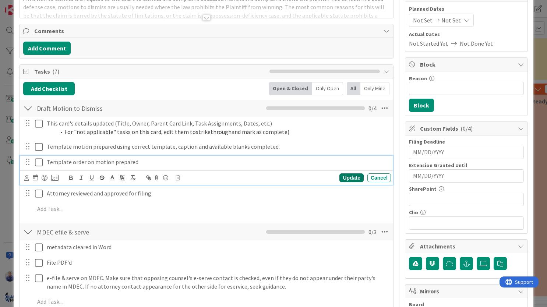
click at [340, 176] on div "Update" at bounding box center [352, 177] width 24 height 9
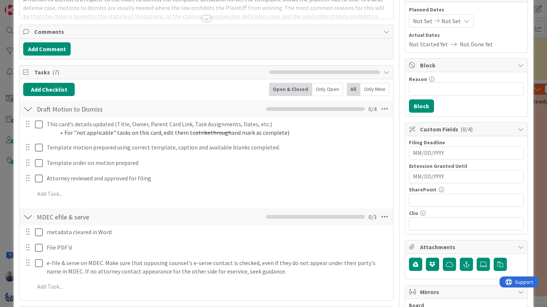
scroll to position [0, 0]
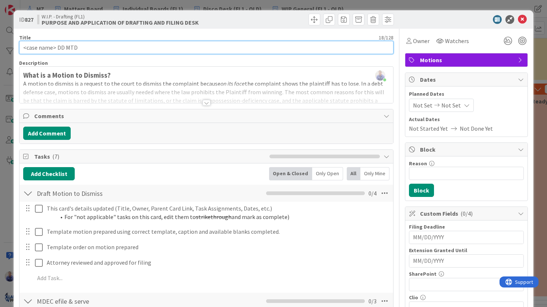
click at [58, 49] on input "<case name> DD MTD" at bounding box center [206, 47] width 375 height 13
paste input "| DD P2 |"
click at [56, 47] on input "<case name> | DD P2 | Draft Motion to Dismiss" at bounding box center [206, 47] width 375 height 13
type input "<case name> | DD P2 | Draft Motion to Dismiss"
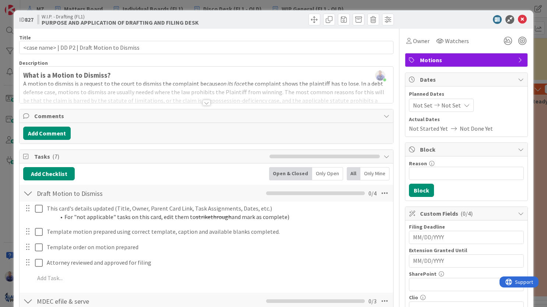
click at [203, 103] on div at bounding box center [207, 103] width 8 height 6
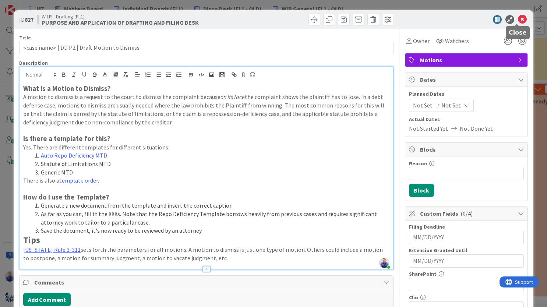
click at [519, 19] on icon at bounding box center [522, 19] width 9 height 9
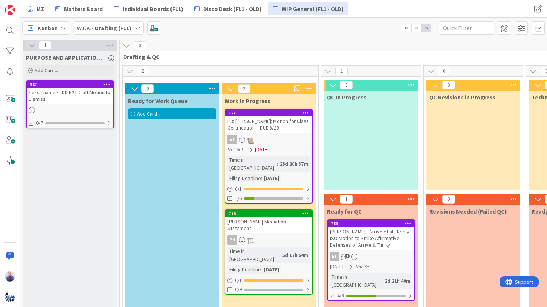
click at [107, 84] on icon at bounding box center [106, 83] width 7 height 5
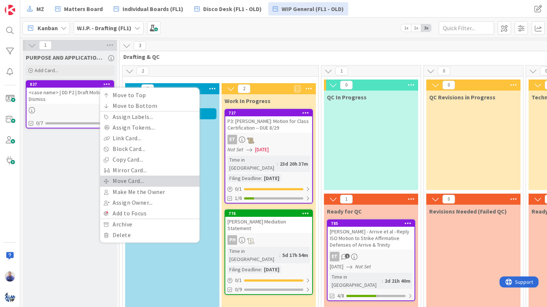
click at [126, 185] on link "Move Card..." at bounding box center [149, 181] width 99 height 11
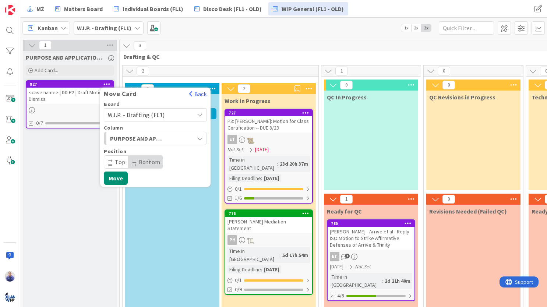
click at [184, 116] on span "W.I.P. - Drafting (FL1)" at bounding box center [149, 115] width 82 height 10
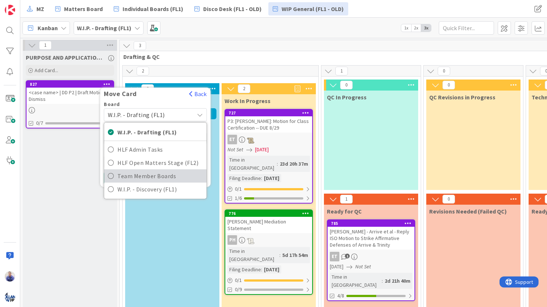
click at [171, 174] on span "Team Member Boards" at bounding box center [159, 175] width 85 height 11
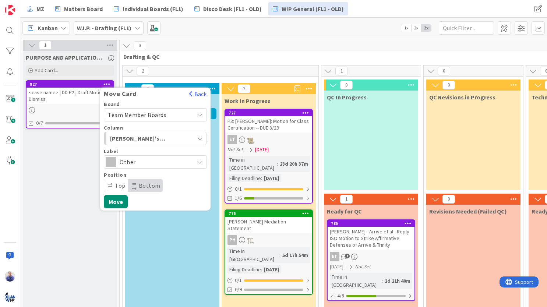
click at [160, 166] on span "Other" at bounding box center [155, 162] width 71 height 10
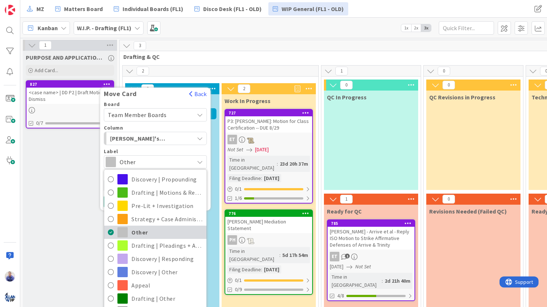
scroll to position [19, 0]
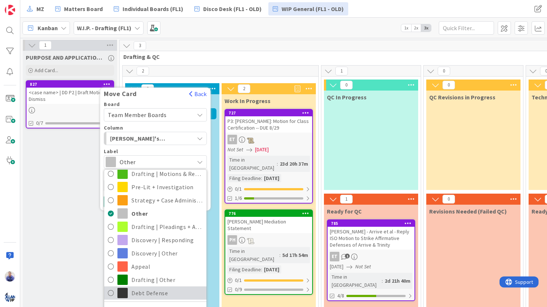
click at [147, 296] on span "Debt Defense" at bounding box center [166, 293] width 71 height 11
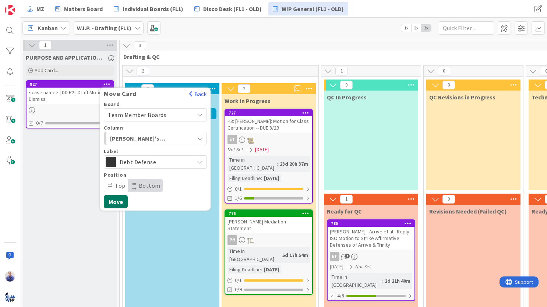
click at [121, 200] on button "Move" at bounding box center [116, 201] width 24 height 13
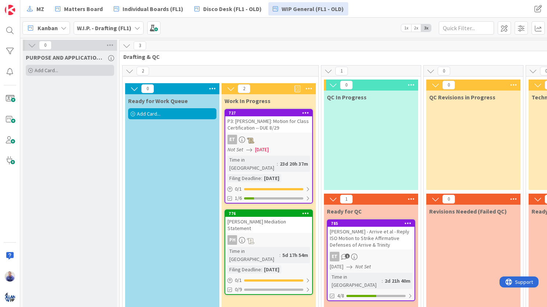
click at [77, 68] on div "Add Card..." at bounding box center [70, 70] width 88 height 11
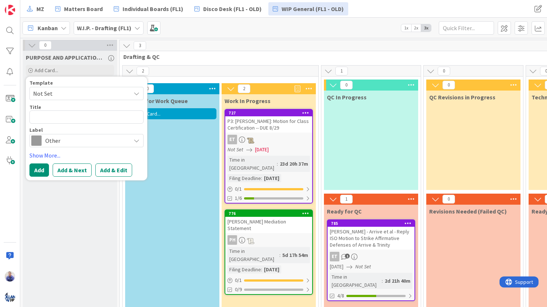
click at [126, 92] on span "Not Set" at bounding box center [86, 93] width 114 height 13
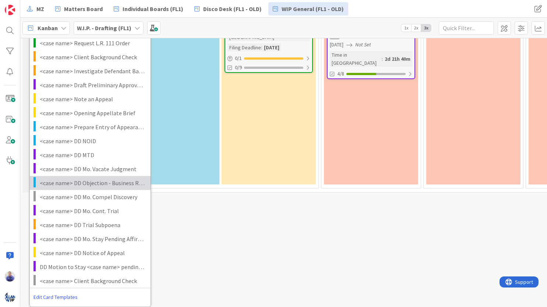
scroll to position [228, 0]
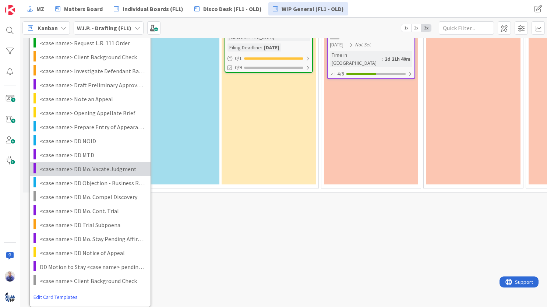
click at [92, 164] on span "<case name> DD Mo. Vacate Judgment" at bounding box center [92, 169] width 105 height 10
type textarea "x"
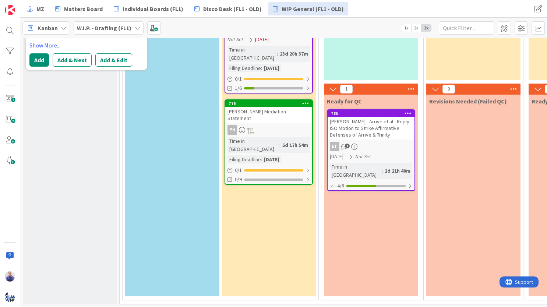
click at [100, 62] on button "Add & Edit" at bounding box center [113, 59] width 37 height 13
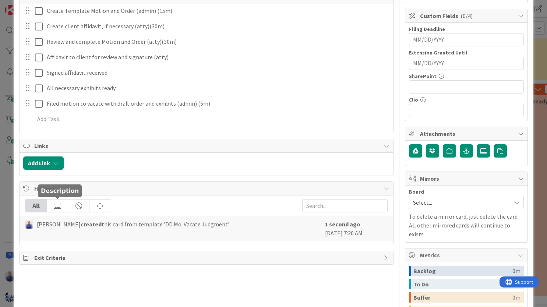
scroll to position [263, 0]
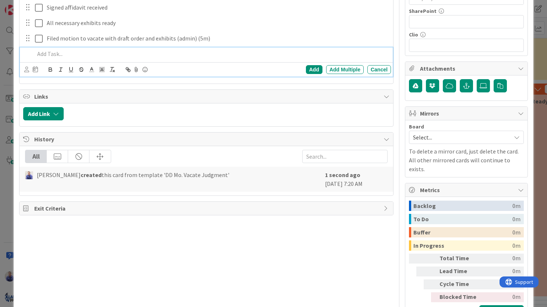
click at [62, 56] on p at bounding box center [212, 54] width 354 height 8
drag, startPoint x: 62, startPoint y: 56, endPoint x: 6, endPoint y: 52, distance: 56.5
click at [32, 52] on div "| DD P2 |" at bounding box center [211, 54] width 359 height 13
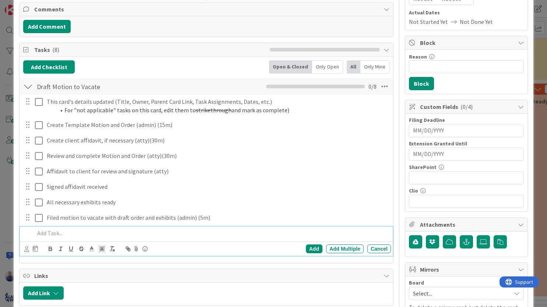
scroll to position [0, 0]
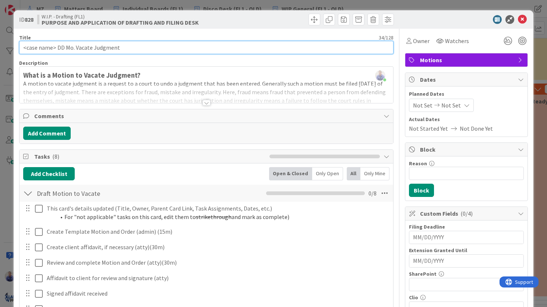
click at [57, 49] on input "<case name> DD Mo. Vacate Judgment" at bounding box center [206, 47] width 375 height 13
type input "<case name> | DD P2 | Draft + File Motion to Vacate Judgment"
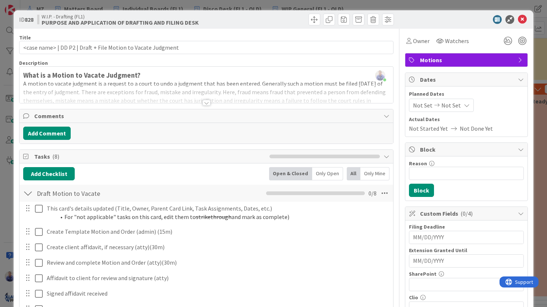
click at [203, 103] on div at bounding box center [207, 103] width 8 height 6
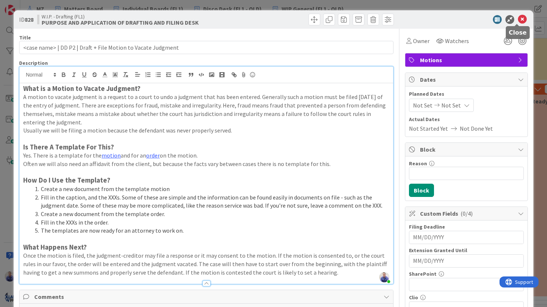
click at [519, 21] on icon at bounding box center [522, 19] width 9 height 9
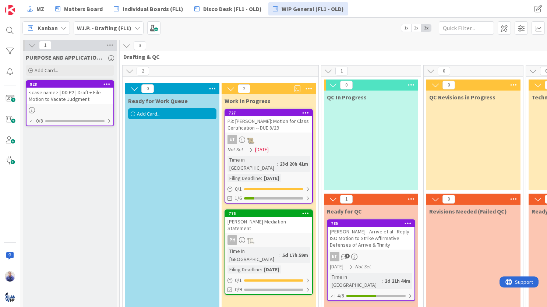
click at [106, 85] on icon at bounding box center [106, 83] width 7 height 5
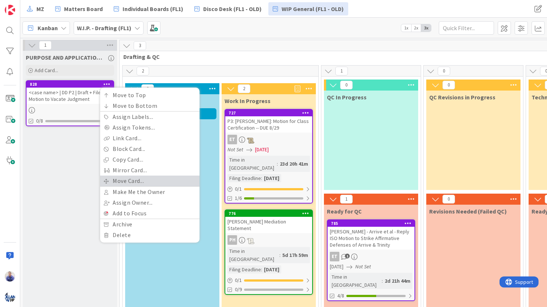
click at [115, 178] on link "Move Card..." at bounding box center [149, 181] width 99 height 11
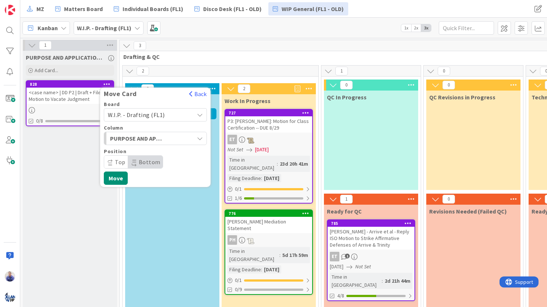
click at [156, 115] on span "W.I.P. - Drafting (FL1)" at bounding box center [136, 114] width 57 height 7
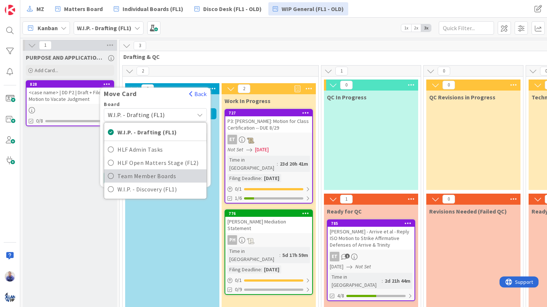
click at [158, 175] on span "Team Member Boards" at bounding box center [159, 175] width 85 height 11
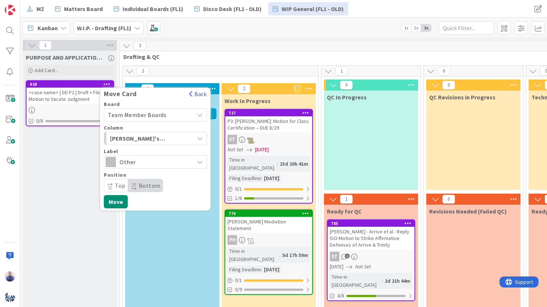
click at [153, 161] on span "Other" at bounding box center [155, 162] width 71 height 10
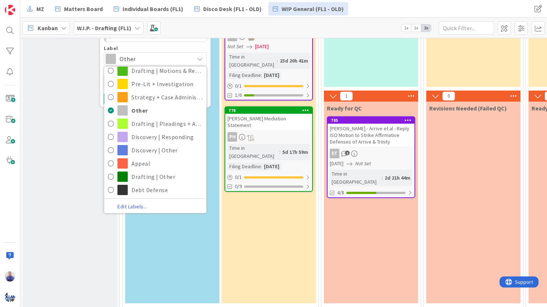
scroll to position [110, 0]
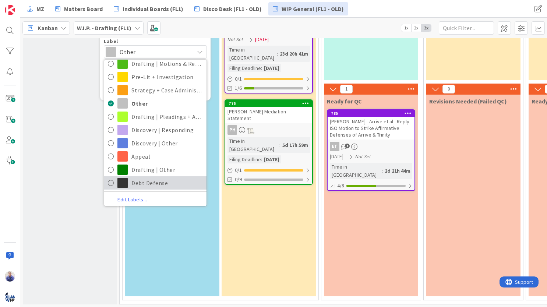
click at [148, 186] on span "Debt Defense" at bounding box center [166, 182] width 71 height 11
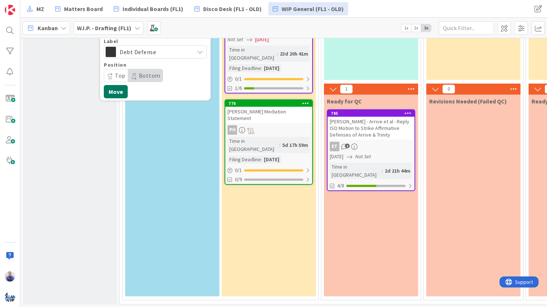
click at [112, 94] on button "Move" at bounding box center [116, 91] width 24 height 13
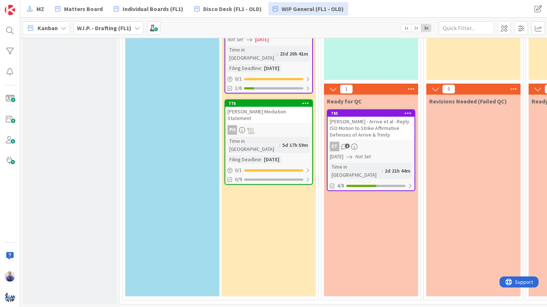
scroll to position [0, 0]
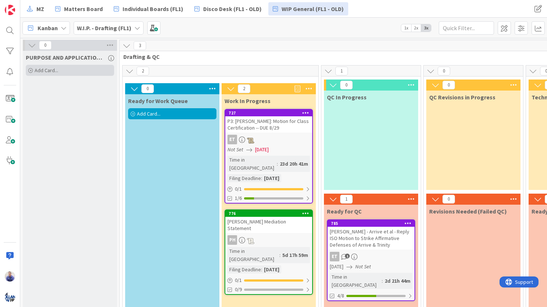
click at [92, 71] on div "Add Card..." at bounding box center [70, 70] width 88 height 11
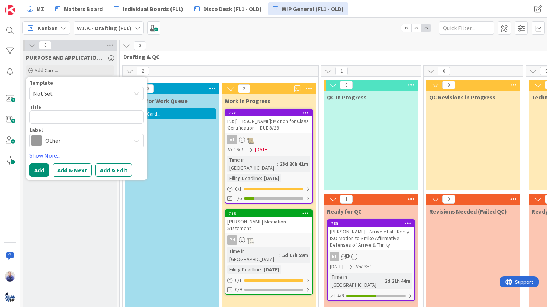
click at [101, 99] on span "Not Set" at bounding box center [86, 93] width 114 height 13
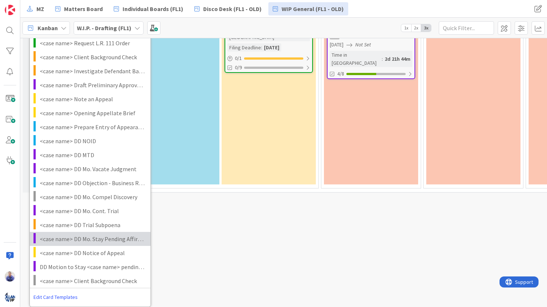
scroll to position [228, 0]
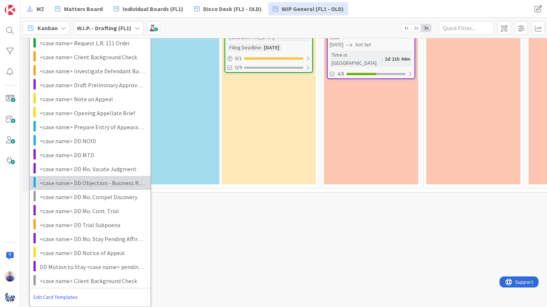
click at [96, 178] on span "<case name> DD Objection - Business Records" at bounding box center [92, 183] width 105 height 10
type textarea "x"
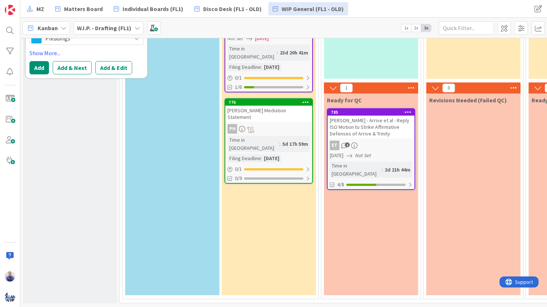
scroll to position [110, 0]
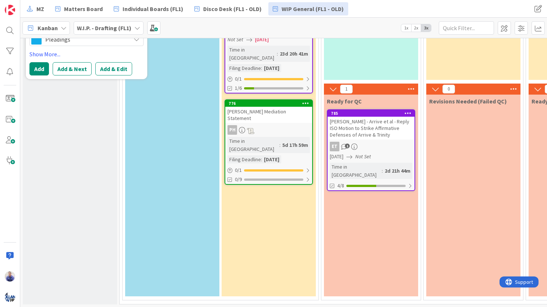
click at [108, 73] on button "Add & Edit" at bounding box center [113, 68] width 37 height 13
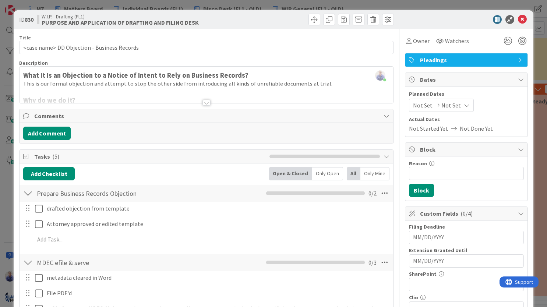
scroll to position [85, 0]
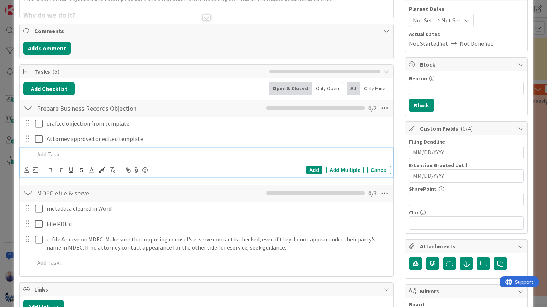
click at [63, 154] on p at bounding box center [212, 154] width 354 height 8
click at [46, 155] on p "68CAF6" at bounding box center [212, 154] width 354 height 8
click at [47, 154] on p at bounding box center [212, 154] width 354 height 8
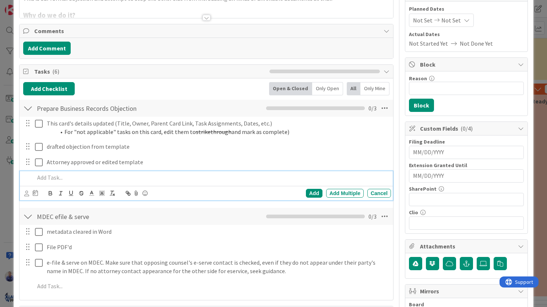
scroll to position [0, 0]
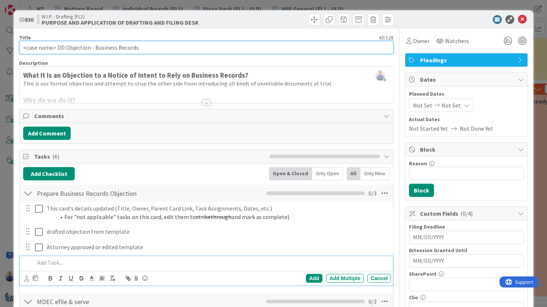
click at [56, 47] on input "<case name> DD Objection - Business Records" at bounding box center [206, 47] width 375 height 13
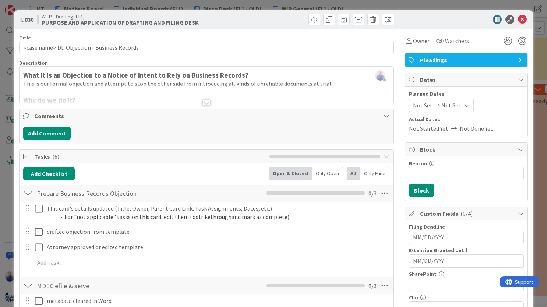
click at [203, 101] on div at bounding box center [207, 103] width 8 height 6
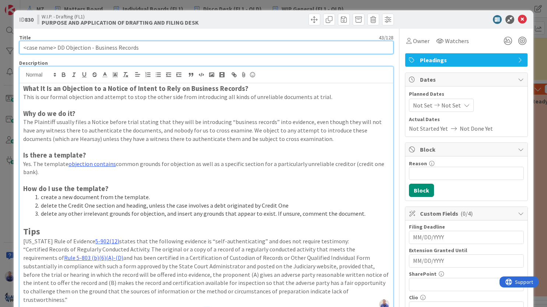
click at [56, 48] on input "<case name> DD Objection - Business Records" at bounding box center [206, 47] width 375 height 13
drag, startPoint x: 119, startPoint y: 49, endPoint x: 120, endPoint y: 53, distance: 4.7
click at [119, 49] on input "<case name> | DD P8 | Draft Objection - Business Records" at bounding box center [206, 47] width 375 height 13
click at [91, 46] on input "<case name> | DD P8 | Draft Objection re: Business Records" at bounding box center [206, 47] width 375 height 13
type input "<case name> | DD P8 | Draft + File Objection re: Business Records"
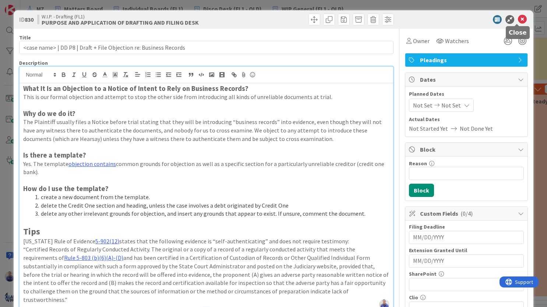
click at [518, 20] on icon at bounding box center [522, 19] width 9 height 9
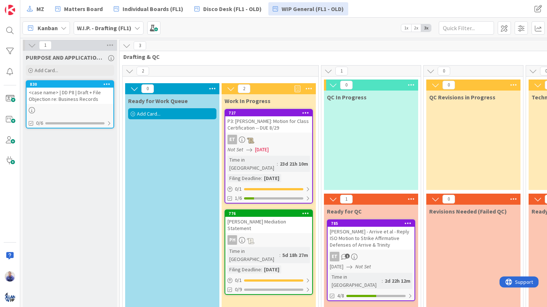
click at [106, 81] on icon at bounding box center [106, 83] width 7 height 5
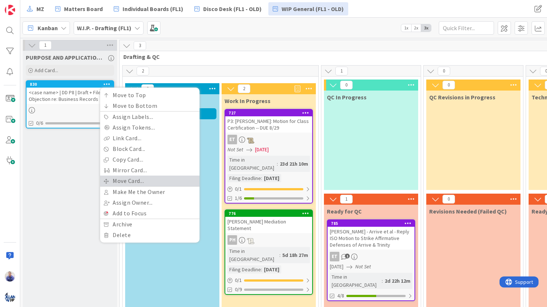
click at [135, 176] on link "Move Card..." at bounding box center [149, 181] width 99 height 11
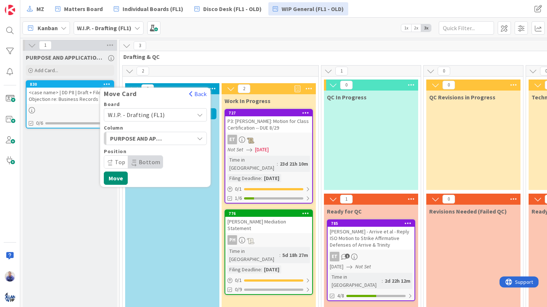
click at [160, 116] on span "W.I.P. - Drafting (FL1)" at bounding box center [136, 114] width 57 height 7
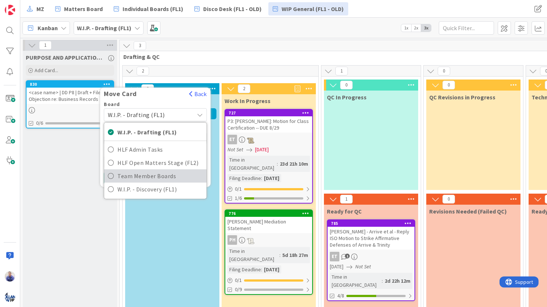
click at [157, 175] on span "Team Member Boards" at bounding box center [159, 175] width 85 height 11
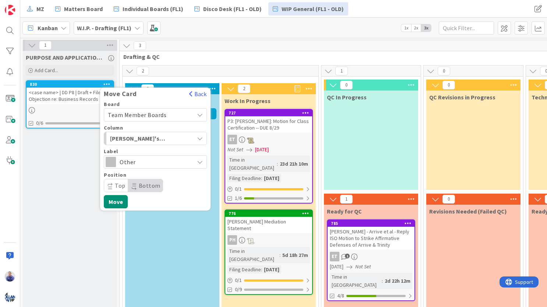
click at [166, 159] on span "Other" at bounding box center [155, 162] width 71 height 10
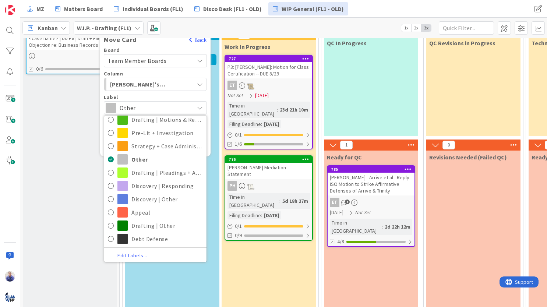
scroll to position [70, 0]
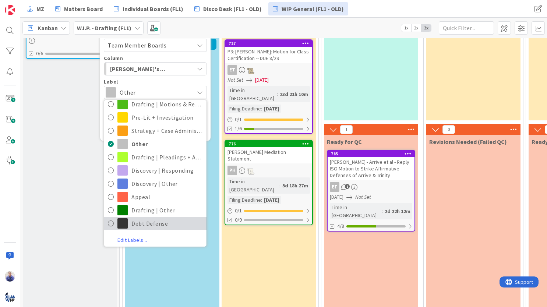
click at [159, 224] on span "Debt Defense" at bounding box center [166, 223] width 71 height 11
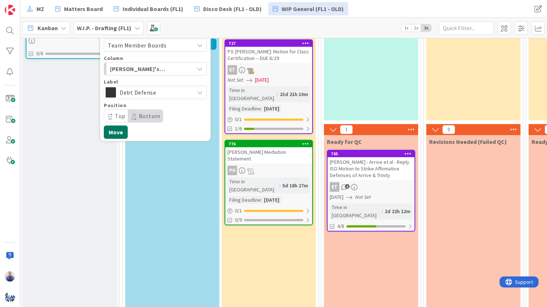
click at [118, 133] on button "Move" at bounding box center [116, 132] width 24 height 13
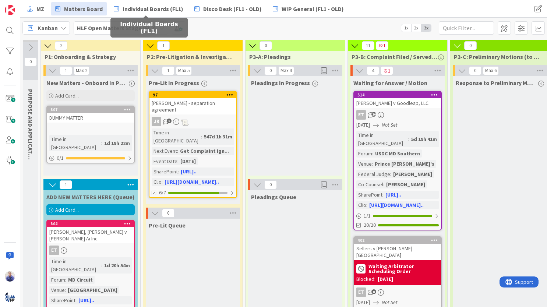
click at [246, 18] on div "Kanban HLF Open Matters Stage (FL2) 1x 2x 3x" at bounding box center [283, 28] width 527 height 20
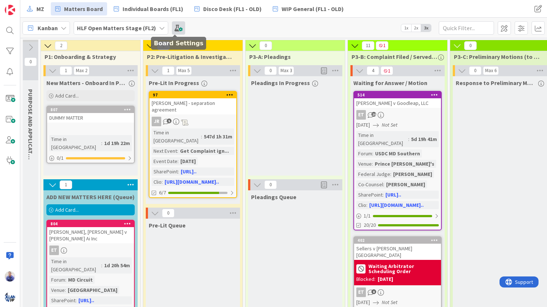
click at [179, 28] on span at bounding box center [178, 27] width 13 height 13
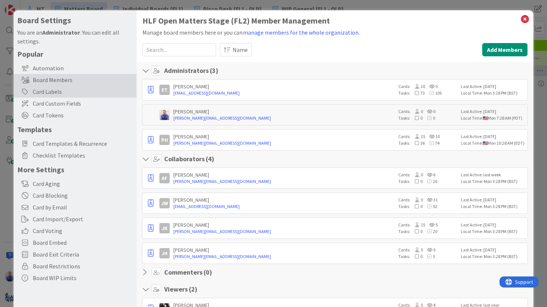
click at [58, 90] on div "Card Labels" at bounding box center [75, 92] width 123 height 12
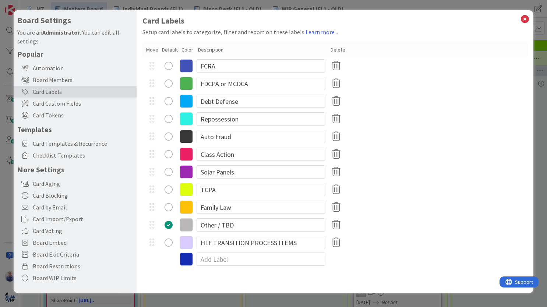
click at [188, 102] on icon at bounding box center [186, 101] width 13 height 13
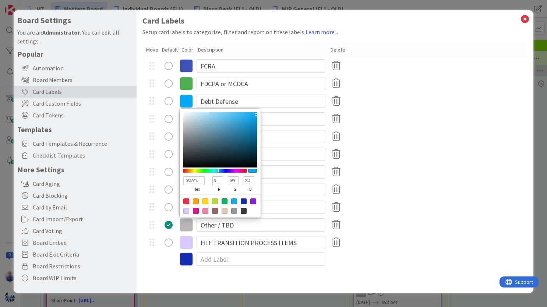
click at [197, 179] on input "03A9F4" at bounding box center [193, 180] width 21 height 9
paste input "68CAF6"
type input "68CAF6"
type input "104"
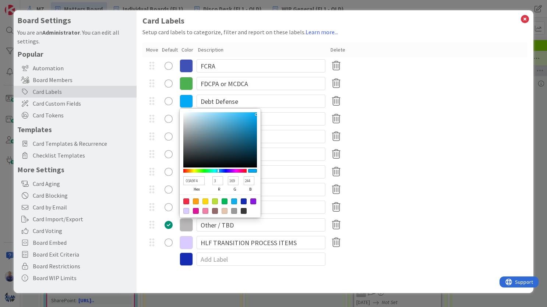
type input "202"
type input "246"
type input "68CAF6"
click at [444, 107] on div "68CAF6 hex 104 r 202 g 246 b 100 a Debt Defense" at bounding box center [335, 101] width 385 height 18
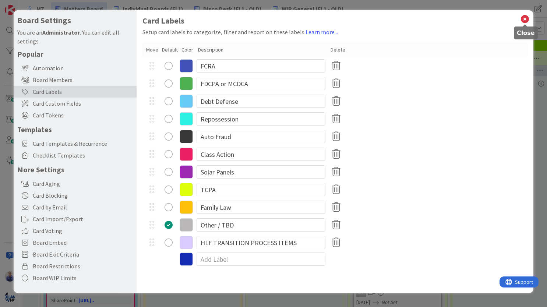
click at [525, 20] on icon at bounding box center [525, 19] width 10 height 10
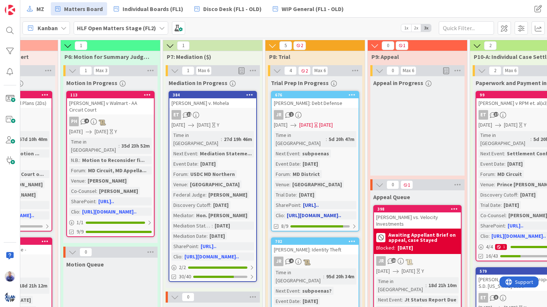
scroll to position [0, 787]
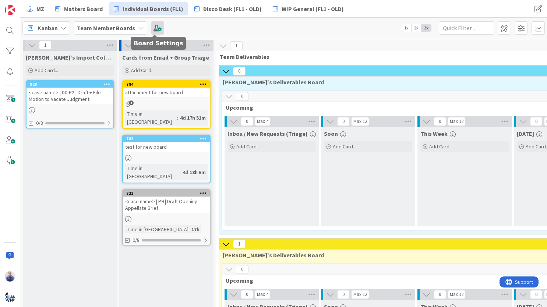
click at [156, 26] on span at bounding box center [157, 27] width 13 height 13
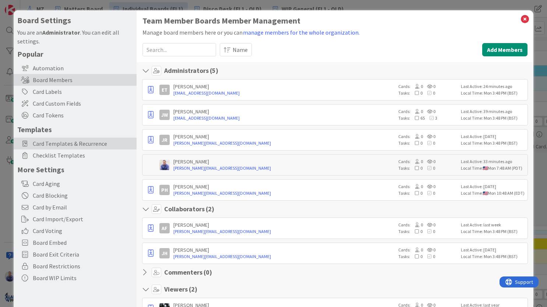
click at [80, 141] on span "Card Templates & Recurrence" at bounding box center [83, 143] width 100 height 9
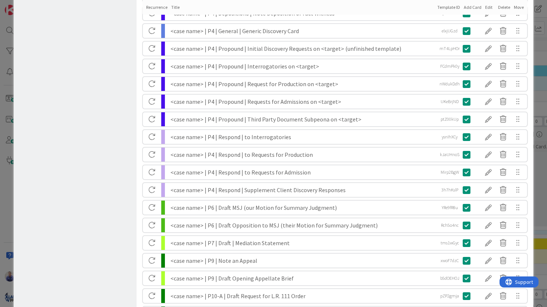
scroll to position [505, 0]
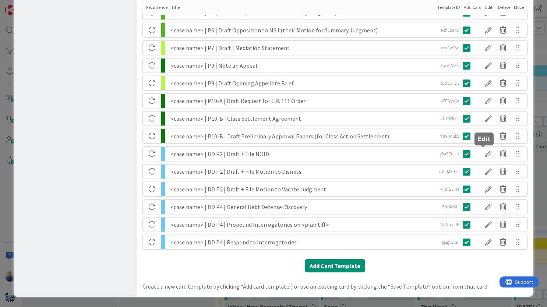
click at [481, 155] on div at bounding box center [488, 154] width 15 height 13
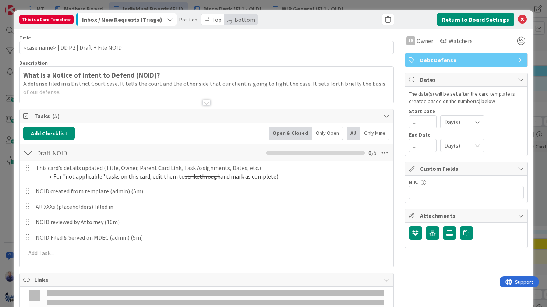
scroll to position [38, 0]
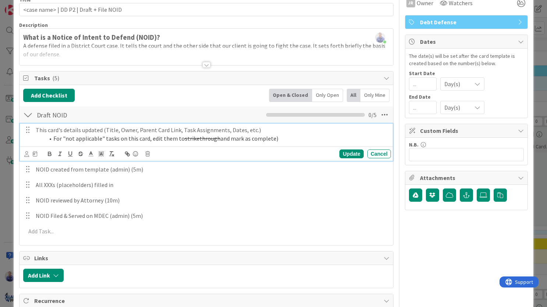
click at [95, 139] on li "For "not applicable" tasks on this card, edit them to strikethrough and mark as…" at bounding box center [217, 138] width 344 height 8
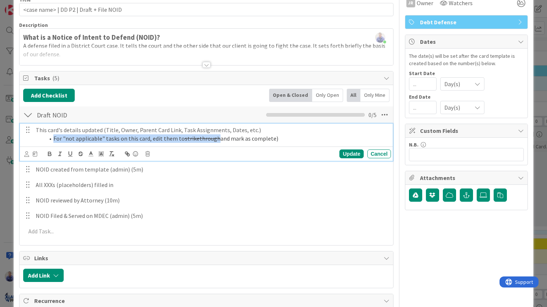
click at [95, 139] on li "For "not applicable" tasks on this card, edit them to strikethrough and mark as…" at bounding box center [217, 138] width 344 height 8
drag, startPoint x: 263, startPoint y: 148, endPoint x: 268, endPoint y: 145, distance: 6.1
click at [264, 148] on div "Update Cancel" at bounding box center [206, 154] width 373 height 14
click at [275, 141] on li "For "not applicable" tasks on this card, edit them to strikethrough and mark as…" at bounding box center [217, 138] width 344 height 8
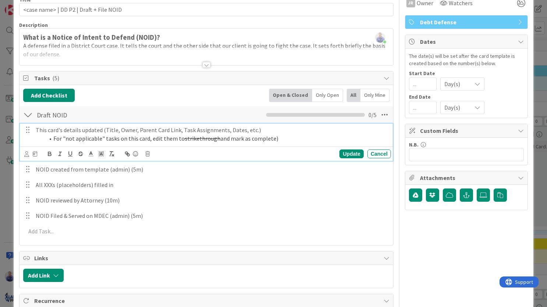
drag, startPoint x: 223, startPoint y: 133, endPoint x: -8, endPoint y: 112, distance: 232.6
click at [33, 124] on div "This card's details updated (Title, Owner, Parent Card Link, Task Assignments, …" at bounding box center [212, 134] width 358 height 21
copy div "This card's details updated (Title, Owner, Parent Card Link, Task Assignments, …"
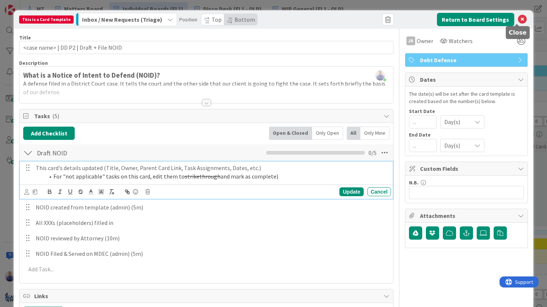
click at [518, 20] on icon at bounding box center [522, 19] width 9 height 9
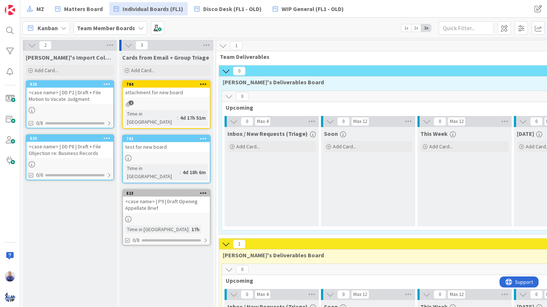
click at [106, 84] on icon at bounding box center [106, 83] width 7 height 5
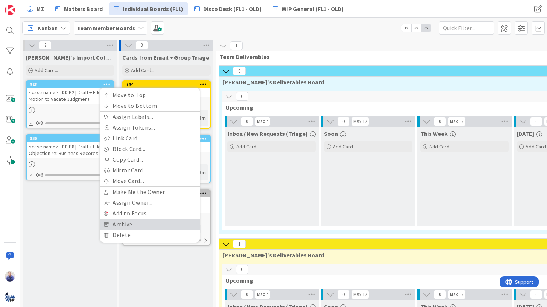
click at [137, 226] on link "Archive" at bounding box center [149, 224] width 99 height 11
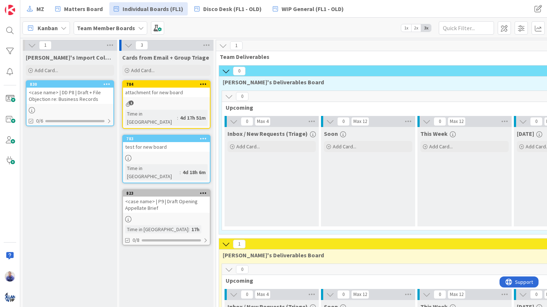
click at [85, 92] on div "<case name> | DD P8 | Draft + File Objection re: Business Records" at bounding box center [70, 96] width 87 height 16
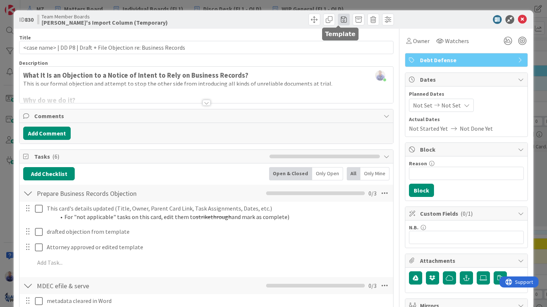
click at [338, 22] on span at bounding box center [344, 20] width 12 height 12
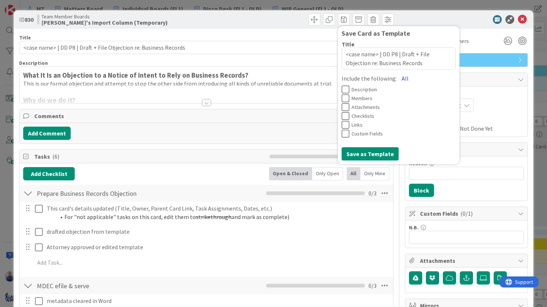
click at [398, 78] on button "All" at bounding box center [405, 78] width 17 height 13
click at [373, 149] on button "Save as Template" at bounding box center [370, 153] width 57 height 13
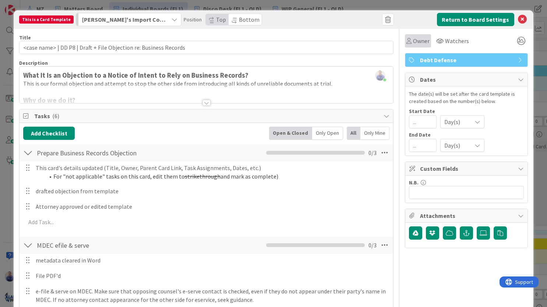
click at [405, 42] on div "Owner" at bounding box center [418, 40] width 26 height 13
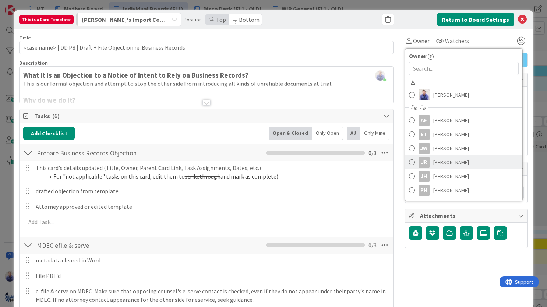
click at [433, 161] on span "[PERSON_NAME]" at bounding box center [451, 162] width 36 height 11
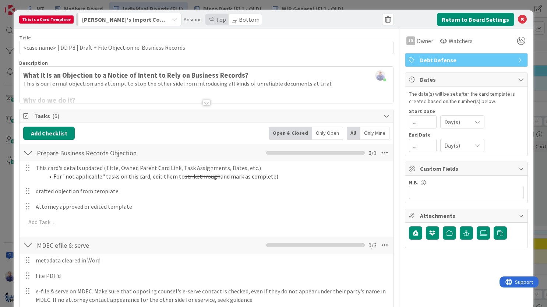
click at [239, 19] on span "Bottom" at bounding box center [249, 19] width 21 height 7
click at [160, 21] on span "[PERSON_NAME]'s Import Column (Temporary)" at bounding box center [124, 20] width 85 height 10
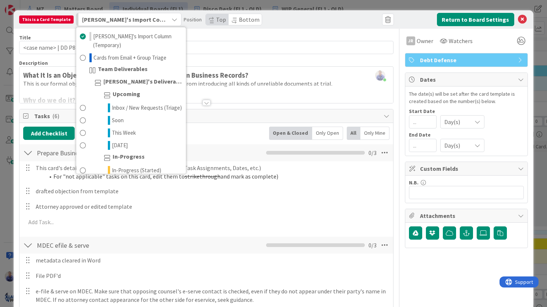
scroll to position [508, 0]
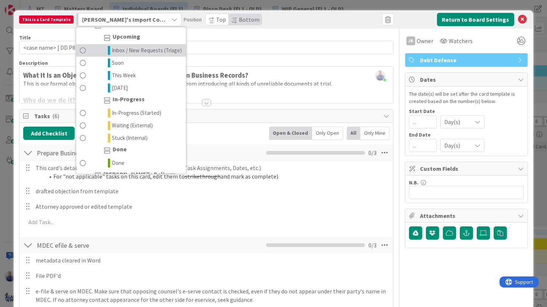
click at [136, 55] on span "Inbox / New Requests (Triage)" at bounding box center [147, 50] width 70 height 9
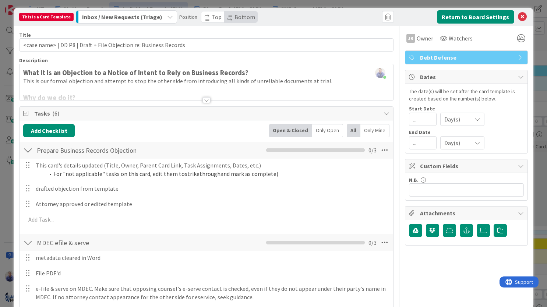
scroll to position [2, 0]
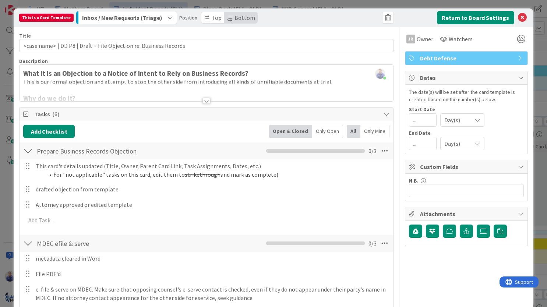
click at [203, 102] on div at bounding box center [207, 101] width 8 height 6
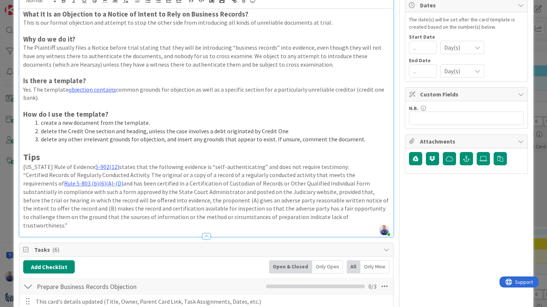
scroll to position [0, 0]
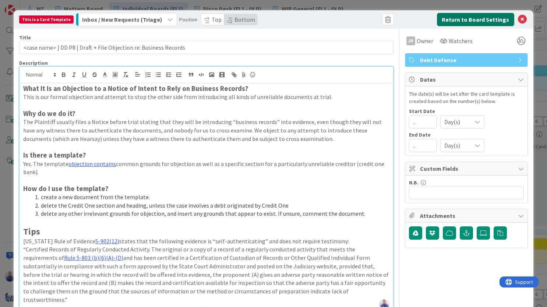
click at [463, 19] on button "Return to Board Settings" at bounding box center [475, 19] width 77 height 13
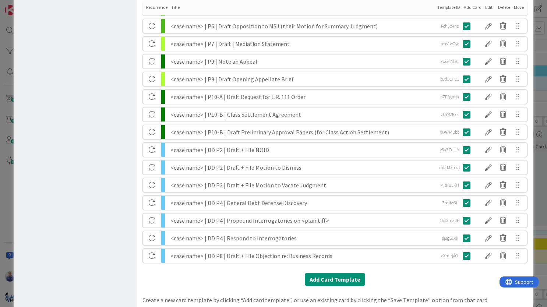
scroll to position [523, 0]
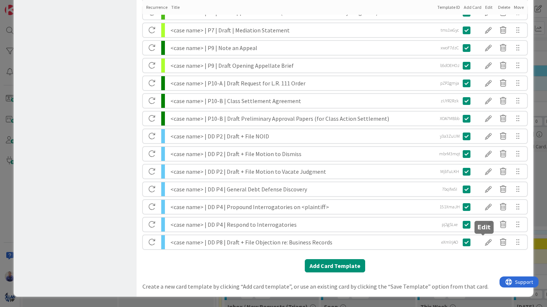
click at [483, 242] on div at bounding box center [488, 242] width 15 height 13
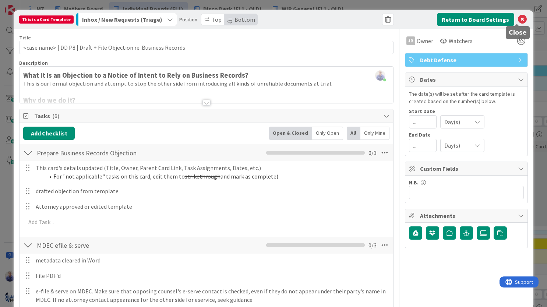
click at [520, 17] on icon at bounding box center [522, 19] width 9 height 9
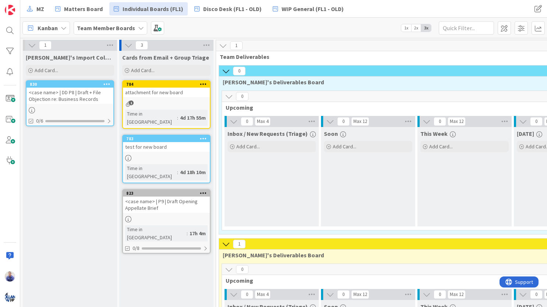
click at [108, 83] on icon at bounding box center [106, 83] width 7 height 5
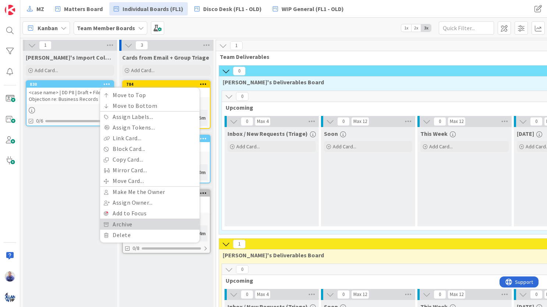
click at [141, 223] on link "Archive" at bounding box center [149, 224] width 99 height 11
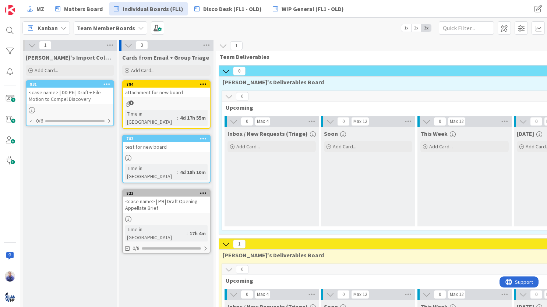
click at [87, 91] on div "<case name> | DD P6 | Draft + File Motion to Compel Discovery" at bounding box center [70, 96] width 87 height 16
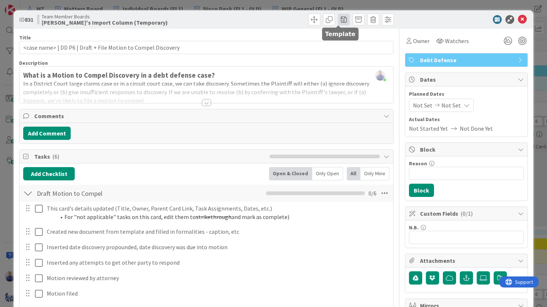
click at [339, 18] on span at bounding box center [344, 20] width 12 height 12
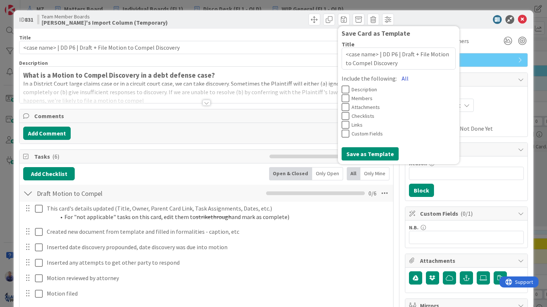
click at [397, 76] on button "All" at bounding box center [405, 78] width 17 height 13
click at [371, 153] on button "Save as Template" at bounding box center [370, 153] width 57 height 13
type textarea "x"
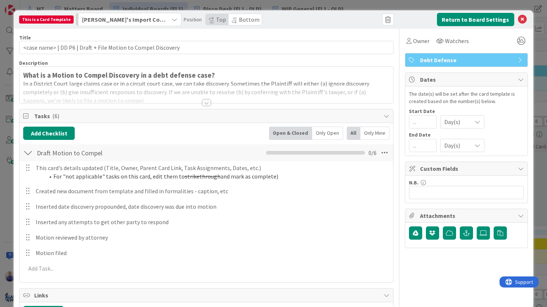
click at [247, 20] on span "Bottom" at bounding box center [249, 19] width 21 height 7
click at [172, 19] on icon "button" at bounding box center [175, 20] width 6 height 6
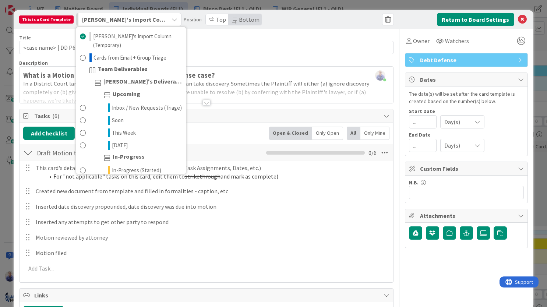
scroll to position [508, 0]
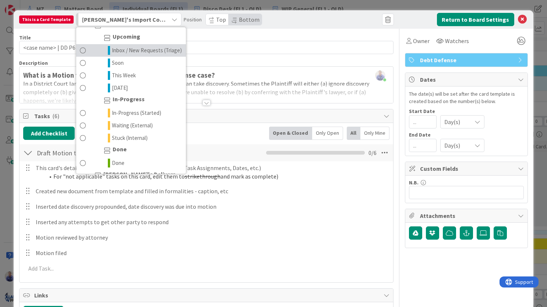
click at [154, 55] on span "Inbox / New Requests (Triage)" at bounding box center [147, 50] width 70 height 9
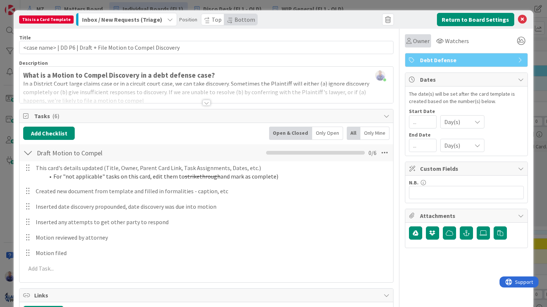
click at [413, 40] on span "Owner" at bounding box center [421, 40] width 17 height 9
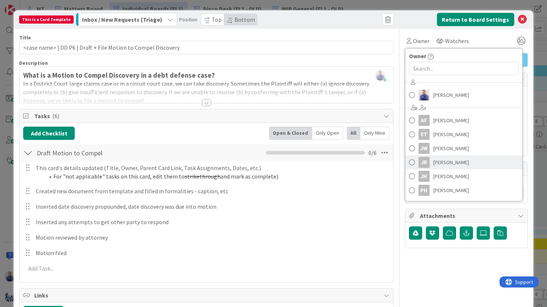
click at [433, 161] on span "[PERSON_NAME]" at bounding box center [451, 162] width 36 height 11
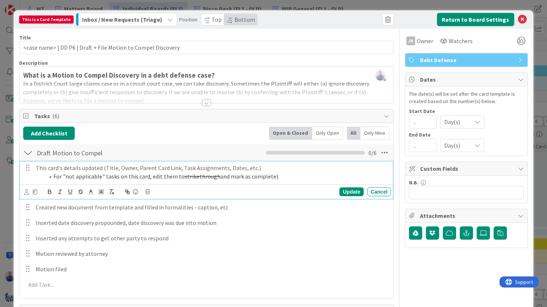
click at [110, 172] on li "For "not applicable" tasks on this card, edit them to strikethrough and mark as…" at bounding box center [217, 176] width 344 height 8
click at [36, 193] on icon at bounding box center [35, 191] width 4 height 5
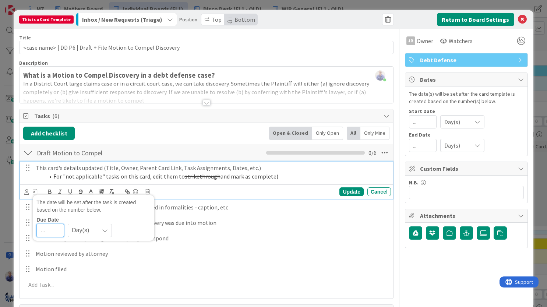
click at [50, 229] on input "number" at bounding box center [50, 230] width 28 height 13
type input "0"
click at [343, 193] on div "Update" at bounding box center [352, 191] width 24 height 9
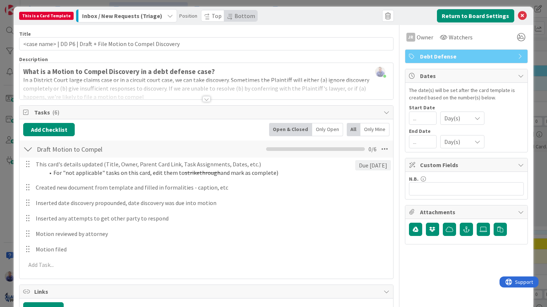
scroll to position [0, 0]
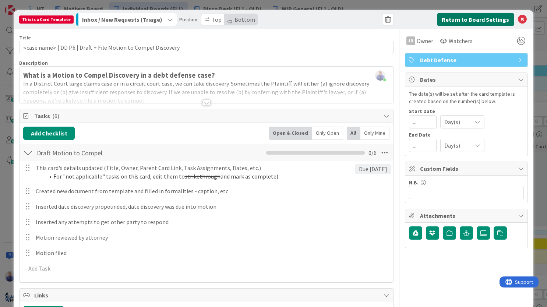
click at [482, 15] on button "Return to Board Settings" at bounding box center [475, 19] width 77 height 13
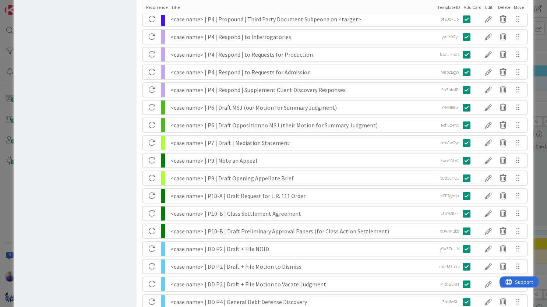
scroll to position [540, 0]
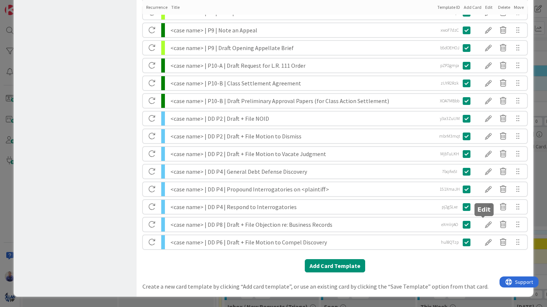
click at [487, 226] on div at bounding box center [488, 224] width 15 height 13
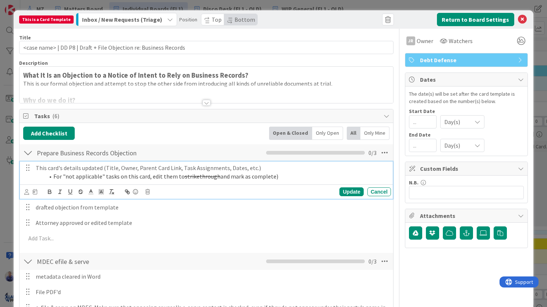
drag, startPoint x: 111, startPoint y: 167, endPoint x: 106, endPoint y: 168, distance: 5.0
click at [111, 167] on p "This card's details updated (Title, Owner, Parent Card Link, Task Assignments, …" at bounding box center [212, 168] width 352 height 8
click at [34, 193] on icon at bounding box center [35, 191] width 4 height 5
click at [51, 230] on input "number" at bounding box center [50, 230] width 28 height 13
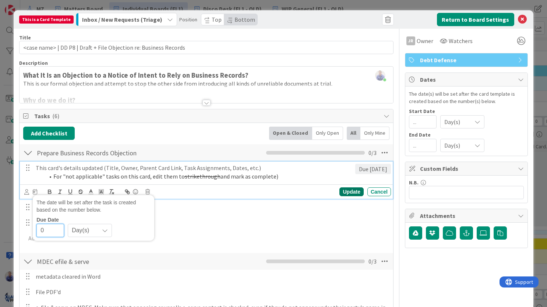
type input "0"
click at [342, 189] on div "Update" at bounding box center [352, 191] width 24 height 9
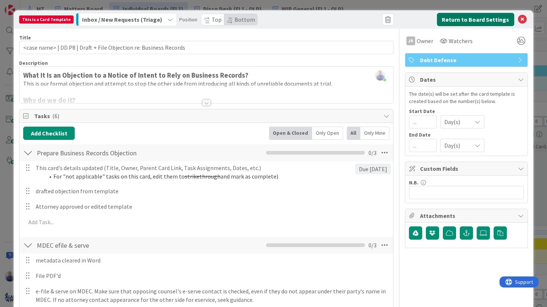
click at [455, 18] on button "Return to Board Settings" at bounding box center [475, 19] width 77 height 13
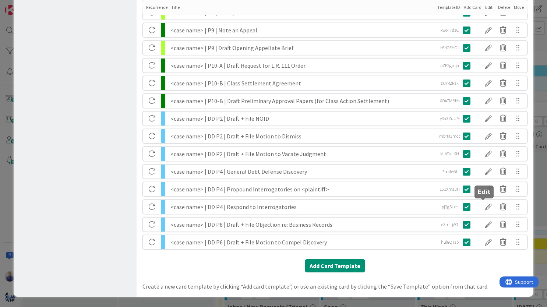
click at [485, 208] on div at bounding box center [488, 207] width 15 height 13
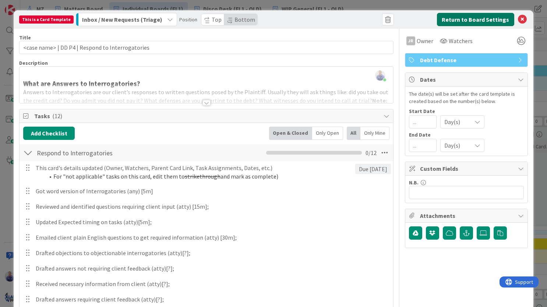
click at [480, 18] on button "Return to Board Settings" at bounding box center [475, 19] width 77 height 13
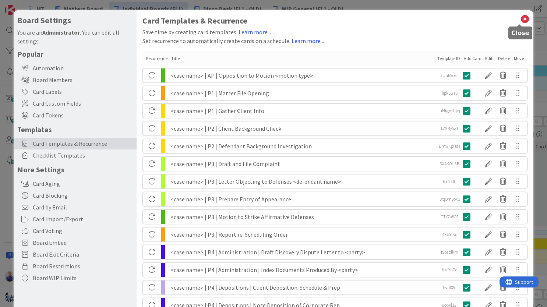
click at [521, 20] on icon at bounding box center [525, 19] width 10 height 10
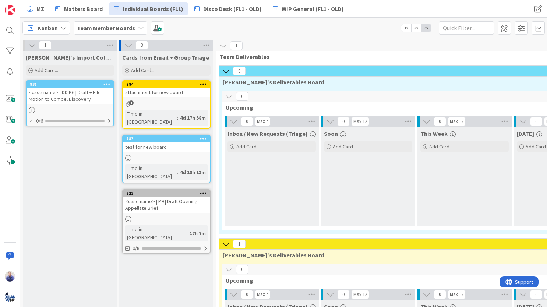
click at [104, 84] on icon at bounding box center [106, 83] width 7 height 5
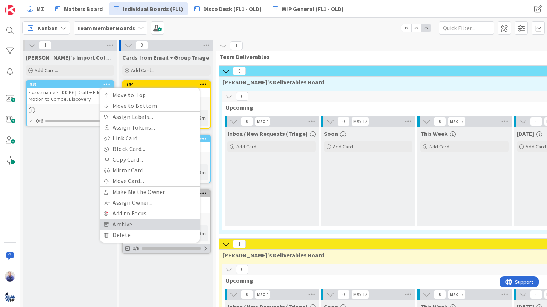
click at [128, 226] on link "Archive" at bounding box center [149, 224] width 99 height 11
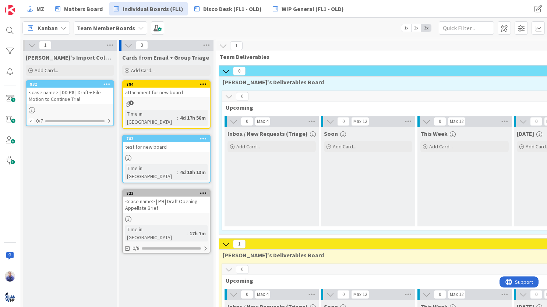
click at [75, 96] on div "<case name> | DD P8 | Draft + File Motion to Continue Trial" at bounding box center [70, 96] width 87 height 16
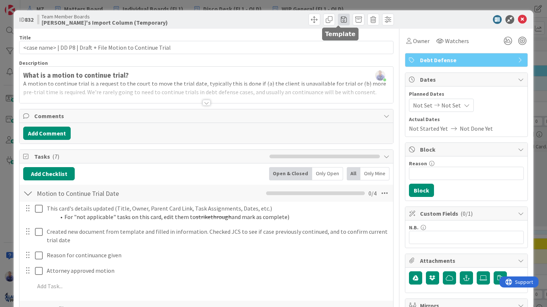
click at [338, 20] on span at bounding box center [344, 20] width 12 height 12
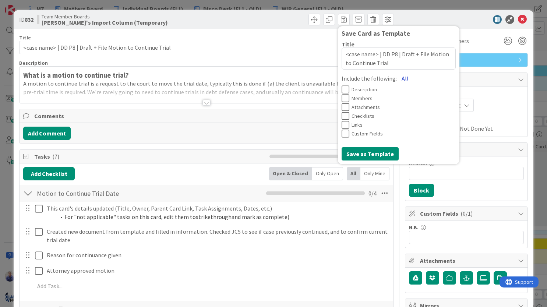
click at [397, 81] on button "All" at bounding box center [405, 78] width 17 height 13
click at [369, 158] on button "Save as Template" at bounding box center [370, 153] width 57 height 13
type textarea "x"
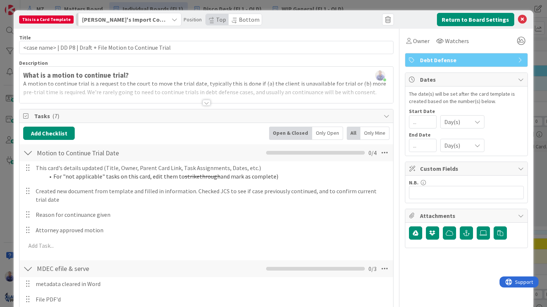
click at [243, 19] on span "Bottom" at bounding box center [249, 19] width 21 height 7
click at [160, 19] on span "[PERSON_NAME]'s Import Column (Temporary)" at bounding box center [124, 20] width 85 height 10
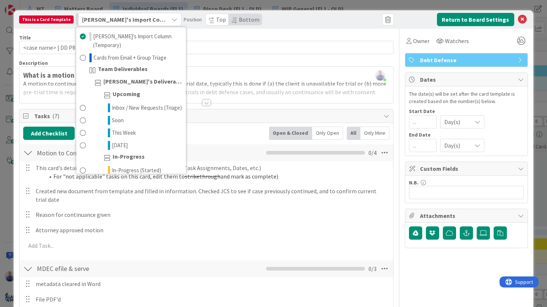
scroll to position [508, 0]
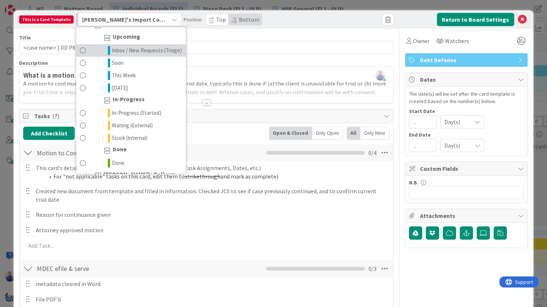
click at [151, 55] on span "Inbox / New Requests (Triage)" at bounding box center [147, 50] width 70 height 9
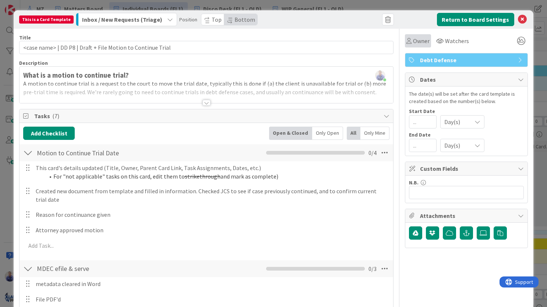
click at [413, 40] on span "Owner" at bounding box center [421, 40] width 17 height 9
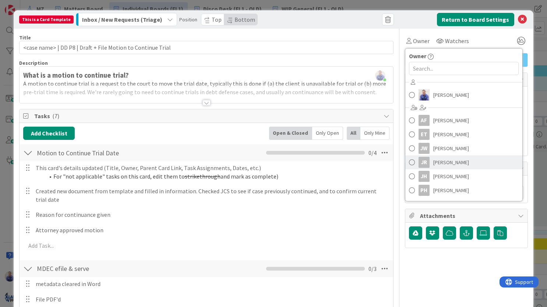
click at [438, 161] on span "Jessica Russell" at bounding box center [451, 162] width 36 height 11
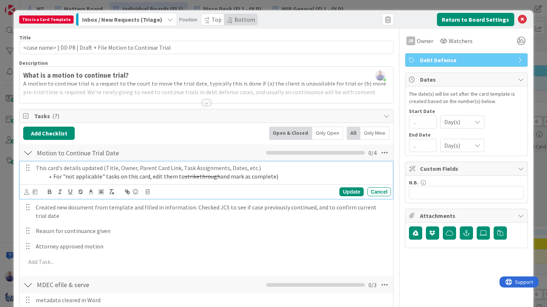
click at [92, 172] on li "For "not applicable" tasks on this card, edit them to strikethrough and mark as…" at bounding box center [217, 176] width 344 height 8
click at [27, 192] on icon at bounding box center [26, 192] width 5 height 6
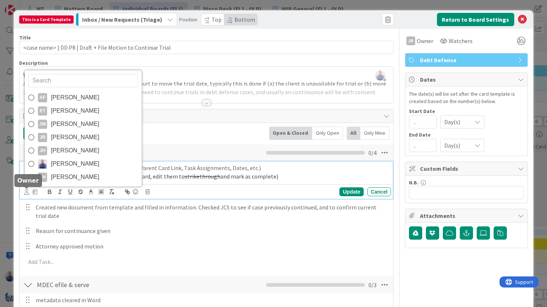
click at [27, 192] on icon at bounding box center [26, 192] width 5 height 6
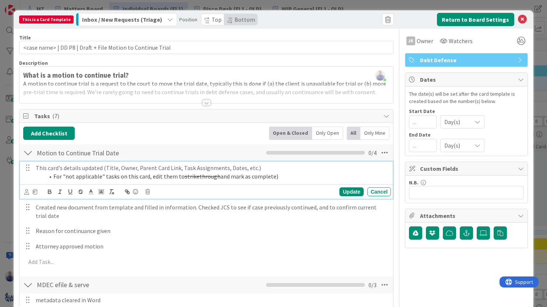
click at [34, 192] on icon at bounding box center [35, 191] width 4 height 5
click at [49, 229] on input "number" at bounding box center [50, 230] width 28 height 13
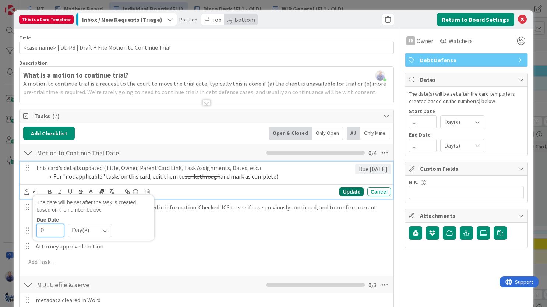
type input "0"
click at [344, 191] on div "Update" at bounding box center [352, 191] width 24 height 9
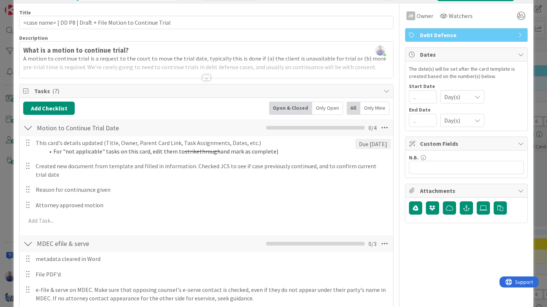
scroll to position [0, 0]
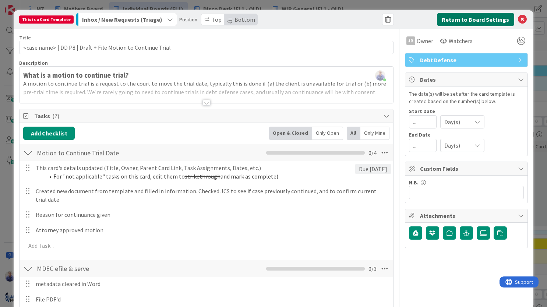
click at [454, 20] on button "Return to Board Settings" at bounding box center [475, 19] width 77 height 13
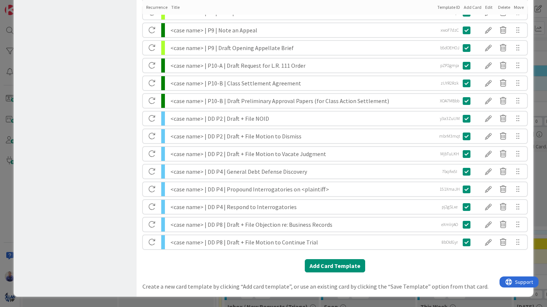
scroll to position [540, 0]
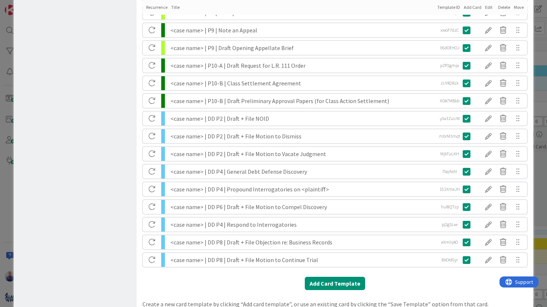
click at [216, 207] on div "<case name> | DD P6 | Draft + File Motion to Compel Discovery" at bounding box center [302, 207] width 264 height 14
click at [482, 207] on div at bounding box center [488, 207] width 15 height 13
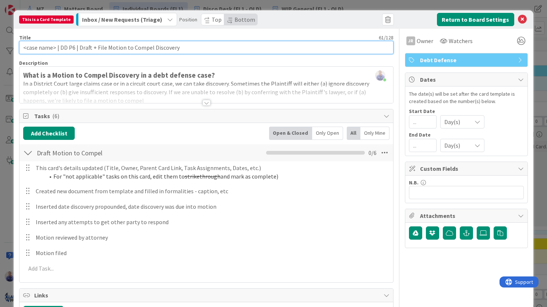
click at [71, 50] on input "<case name> | DD P6 | Draft + File Motion to Compel Discovery" at bounding box center [206, 47] width 375 height 13
type input "<case name> | DD P4 | Draft + File Motion to Compel Discovery"
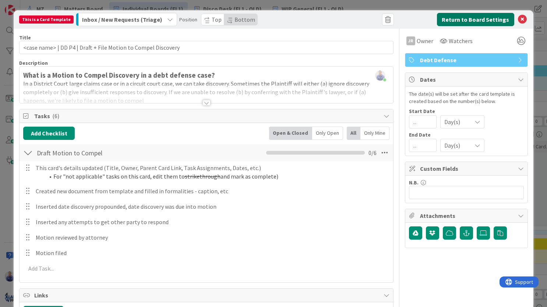
click at [475, 19] on button "Return to Board Settings" at bounding box center [475, 19] width 77 height 13
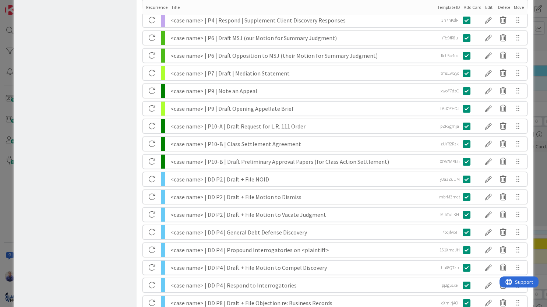
scroll to position [558, 0]
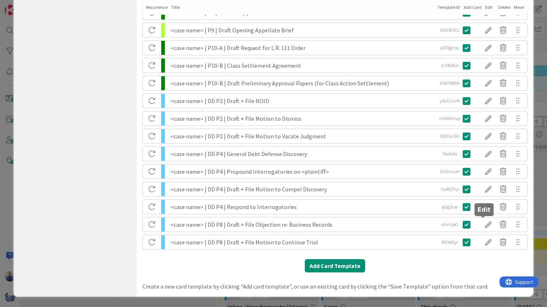
click at [485, 224] on div at bounding box center [488, 224] width 15 height 13
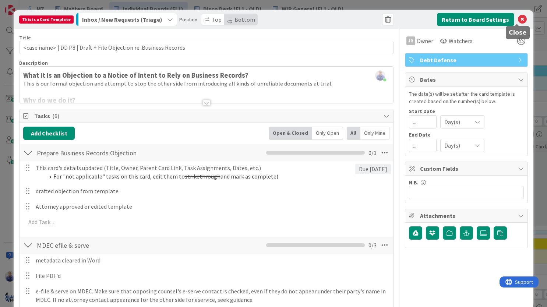
click at [518, 19] on icon at bounding box center [522, 19] width 9 height 9
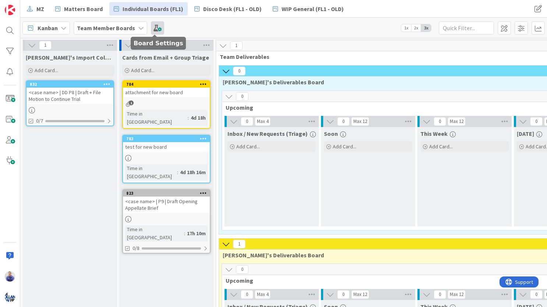
click at [151, 26] on span at bounding box center [157, 27] width 13 height 13
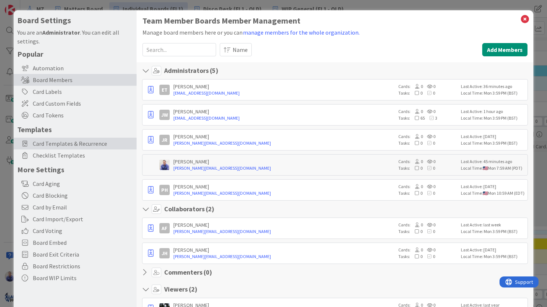
click at [67, 141] on span "Card Templates & Recurrence" at bounding box center [83, 143] width 100 height 9
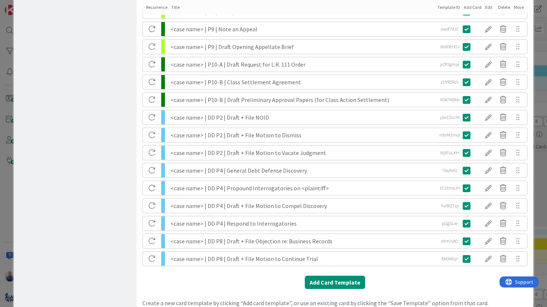
scroll to position [540, 0]
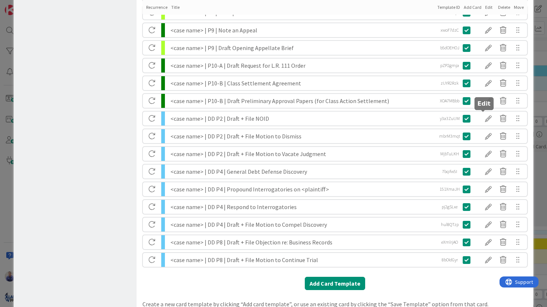
click at [482, 117] on div at bounding box center [488, 118] width 15 height 13
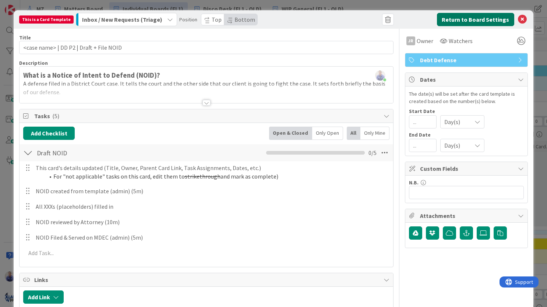
click at [472, 20] on button "Return to Board Settings" at bounding box center [475, 19] width 77 height 13
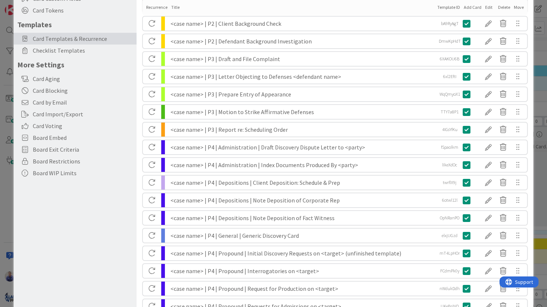
scroll to position [0, 0]
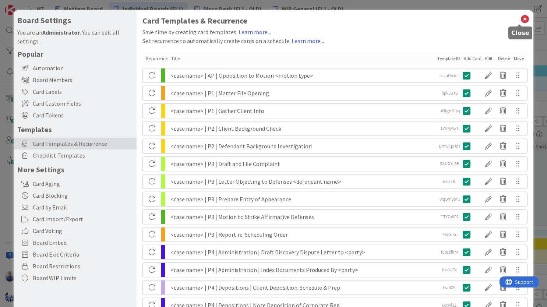
click at [520, 21] on icon at bounding box center [525, 19] width 10 height 10
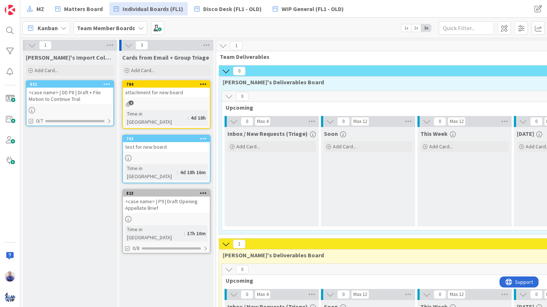
click at [110, 83] on div at bounding box center [106, 84] width 13 height 5
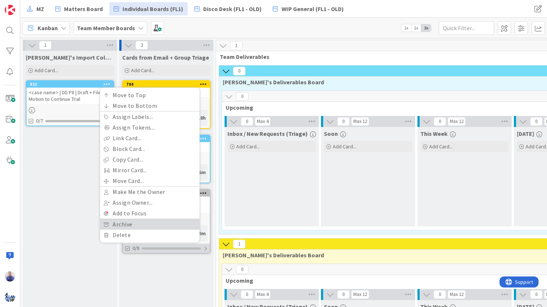
click at [123, 227] on link "Archive" at bounding box center [149, 224] width 99 height 11
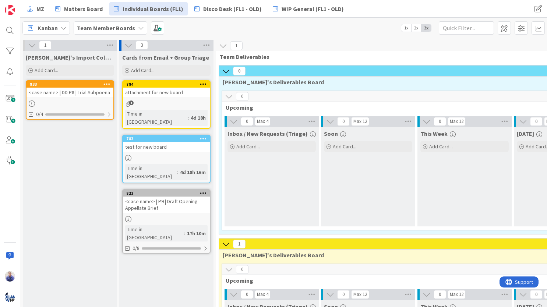
drag, startPoint x: 96, startPoint y: 91, endPoint x: 133, endPoint y: 91, distance: 37.2
click at [96, 91] on div "<case name> | DD P8 | Trial Subpoena" at bounding box center [70, 93] width 87 height 10
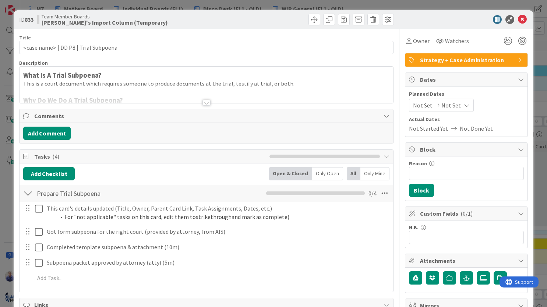
click at [468, 60] on span "Strategy + Case Administration" at bounding box center [467, 60] width 94 height 9
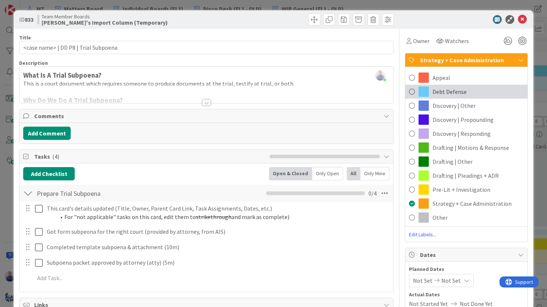
click at [443, 94] on span "Debt Defense" at bounding box center [450, 91] width 34 height 9
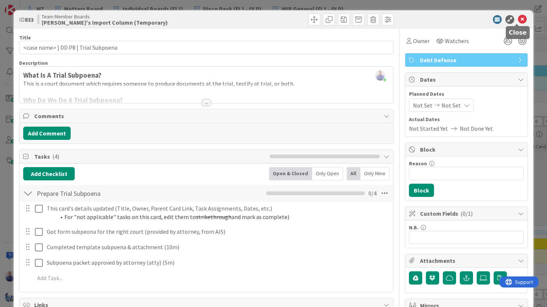
drag, startPoint x: 518, startPoint y: 19, endPoint x: 409, endPoint y: 44, distance: 111.5
click at [518, 19] on icon at bounding box center [522, 19] width 9 height 9
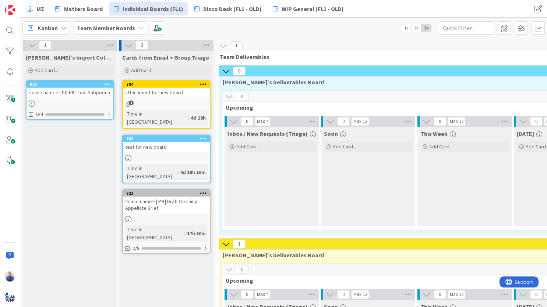
click at [105, 92] on div "<case name> | DD P8 | Trial Subpoena" at bounding box center [70, 93] width 87 height 10
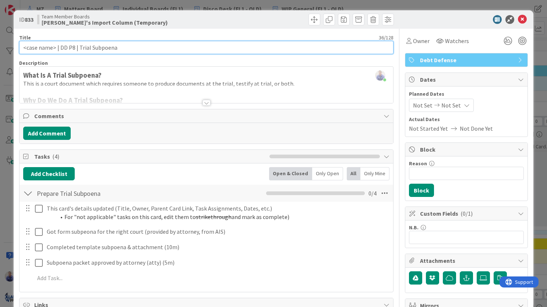
click at [78, 48] on input "<case name> | DD P8 | Trial Subpoena" at bounding box center [206, 47] width 375 height 13
type input "<case name> | DD P8 | Draft + File Trial Subpoena"
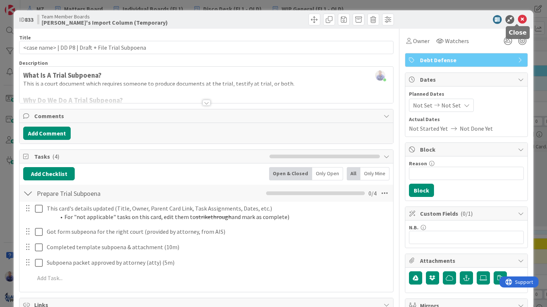
drag, startPoint x: 519, startPoint y: 18, endPoint x: 492, endPoint y: 21, distance: 27.0
click at [519, 18] on icon at bounding box center [522, 19] width 9 height 9
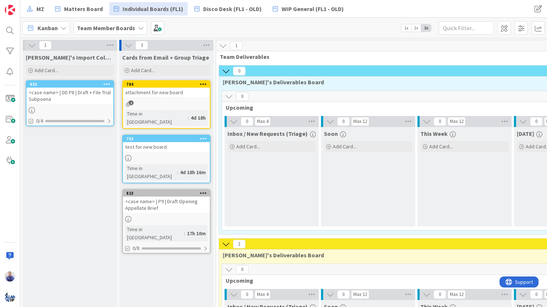
click at [95, 92] on div "<case name> | DD P8 | Draft + File Trial Subpoena" at bounding box center [70, 96] width 87 height 16
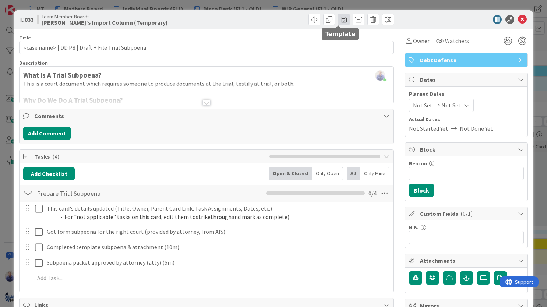
click at [338, 19] on span at bounding box center [344, 20] width 12 height 12
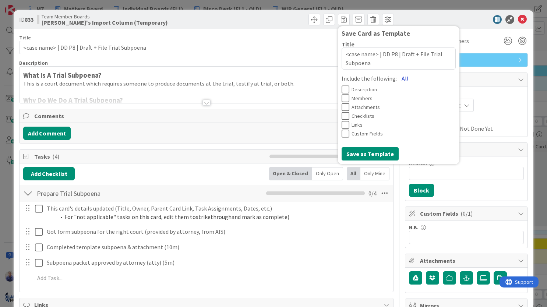
drag, startPoint x: 394, startPoint y: 78, endPoint x: 391, endPoint y: 84, distance: 6.9
click at [397, 79] on button "All" at bounding box center [405, 78] width 17 height 13
click at [379, 152] on button "Save as Template" at bounding box center [370, 153] width 57 height 13
type textarea "x"
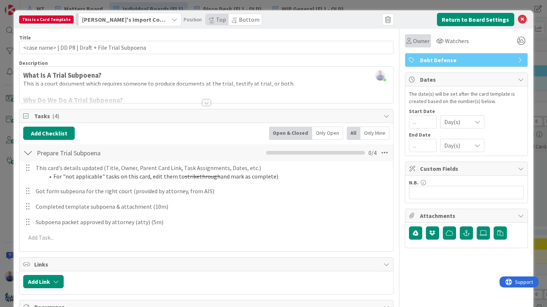
click at [405, 46] on div "Owner" at bounding box center [418, 40] width 26 height 13
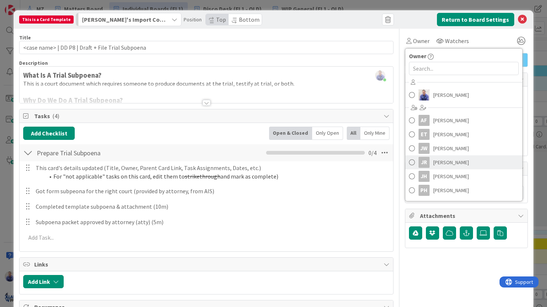
click at [433, 162] on span "Jessica Russell" at bounding box center [451, 162] width 36 height 11
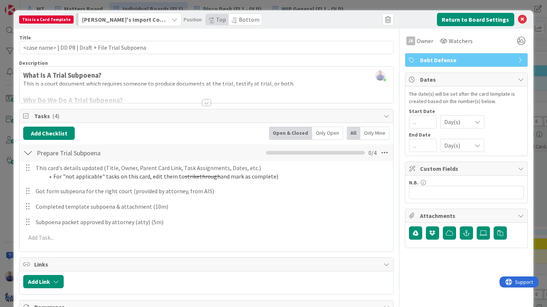
click at [125, 10] on div "This is a Card Template John's Import Column (Temporary) Position Top Bottom Re…" at bounding box center [273, 153] width 547 height 307
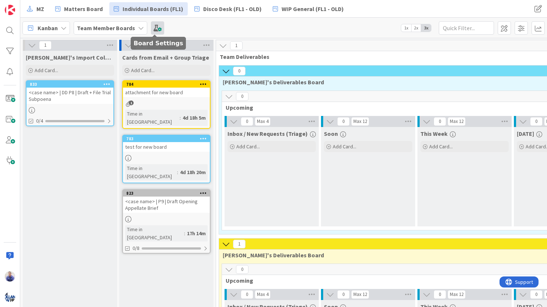
click at [151, 27] on span at bounding box center [157, 27] width 13 height 13
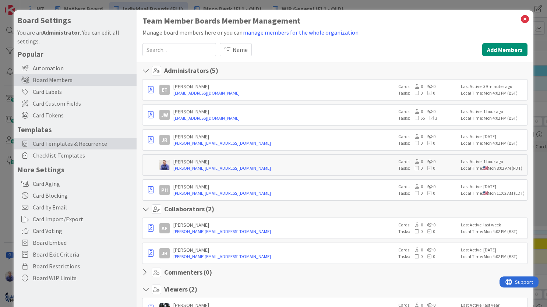
click at [64, 142] on span "Card Templates & Recurrence" at bounding box center [83, 143] width 100 height 9
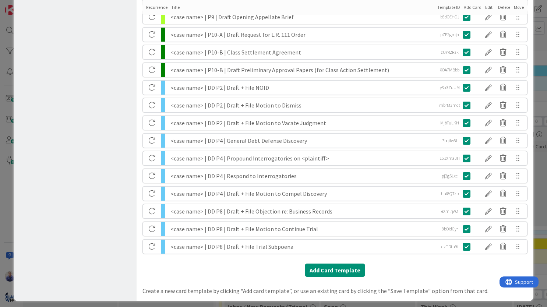
scroll to position [576, 0]
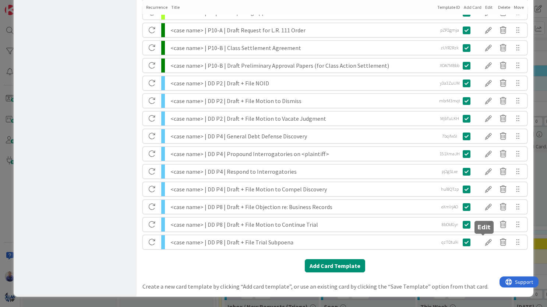
click at [482, 245] on div at bounding box center [488, 242] width 15 height 13
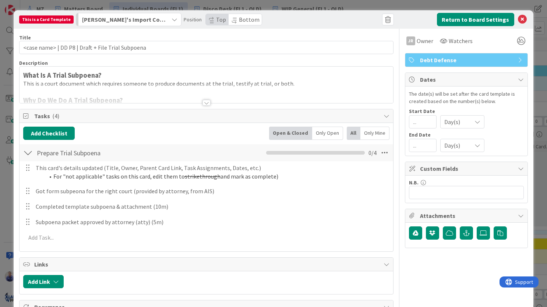
click at [161, 22] on span "[PERSON_NAME]'s Import Column (Temporary)" at bounding box center [124, 20] width 85 height 10
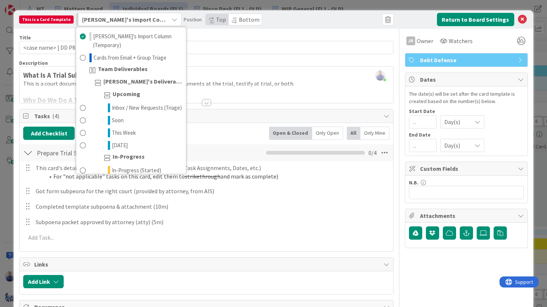
scroll to position [508, 0]
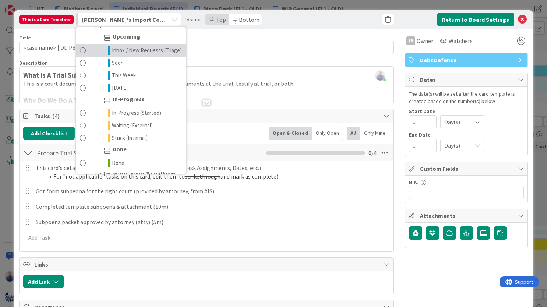
click at [144, 55] on span "Inbox / New Requests (Triage)" at bounding box center [147, 50] width 70 height 9
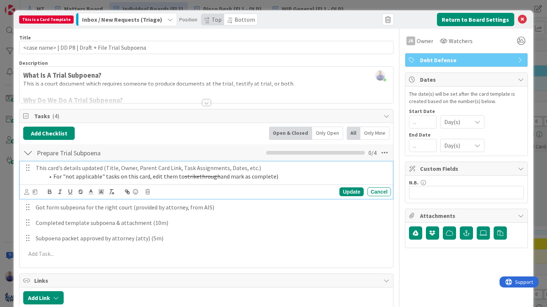
click at [94, 167] on p "This card's details updated (Title, Owner, Parent Card Link, Task Assignments, …" at bounding box center [212, 168] width 352 height 8
click at [34, 196] on div "Update Cancel" at bounding box center [207, 192] width 367 height 10
click at [35, 193] on icon at bounding box center [35, 191] width 4 height 5
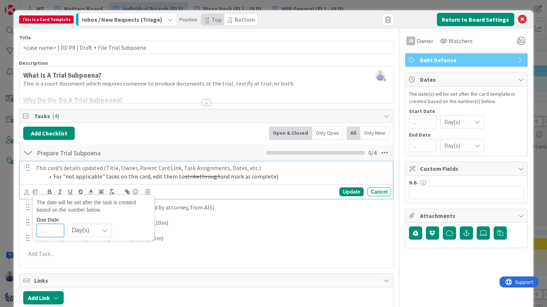
click at [48, 231] on input "number" at bounding box center [50, 230] width 28 height 13
type input "0"
click at [354, 190] on div "Update" at bounding box center [352, 191] width 24 height 9
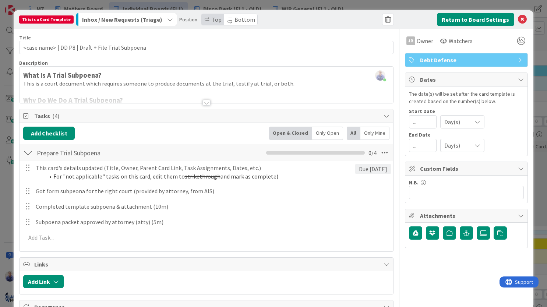
click at [238, 20] on span "Bottom" at bounding box center [245, 19] width 21 height 7
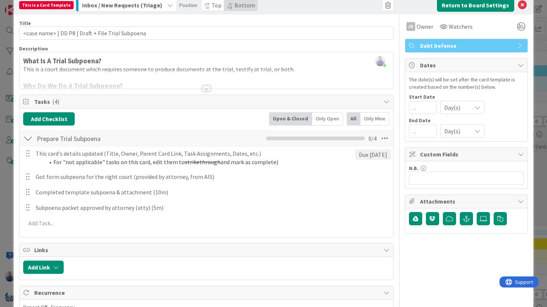
scroll to position [0, 0]
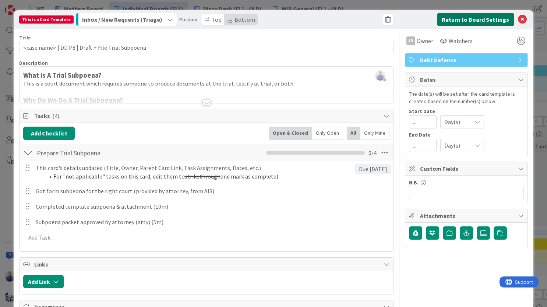
click at [483, 18] on button "Return to Board Settings" at bounding box center [475, 19] width 77 height 13
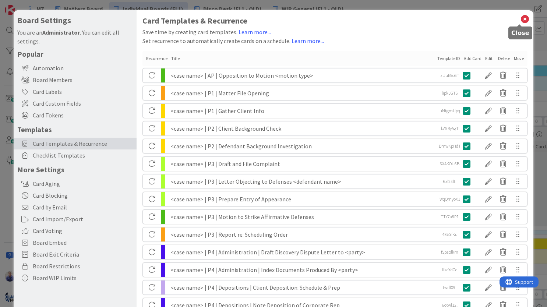
click at [520, 18] on icon at bounding box center [525, 19] width 10 height 10
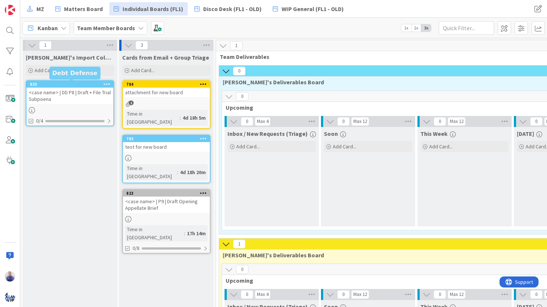
click at [105, 84] on icon at bounding box center [106, 83] width 7 height 5
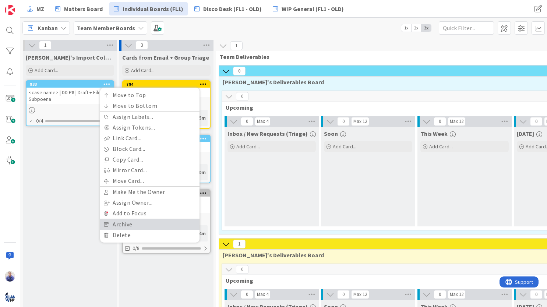
click at [141, 225] on link "Archive" at bounding box center [149, 224] width 99 height 11
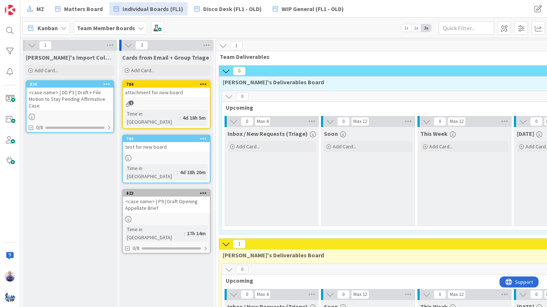
click at [89, 89] on div "<case name> | DD P3 | Draft + File Motion to Stay Pending Affirmative Case" at bounding box center [70, 99] width 87 height 23
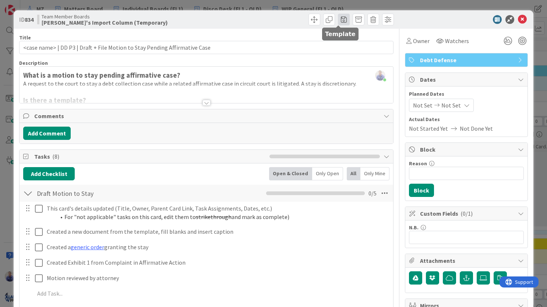
click at [342, 19] on span at bounding box center [344, 20] width 12 height 12
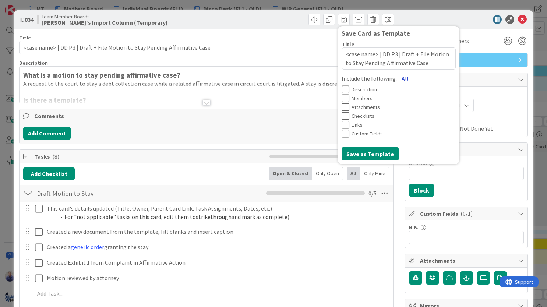
drag, startPoint x: 396, startPoint y: 78, endPoint x: 391, endPoint y: 86, distance: 9.7
click at [397, 78] on button "All" at bounding box center [405, 78] width 17 height 13
click at [369, 154] on button "Save as Template" at bounding box center [370, 153] width 57 height 13
type textarea "x"
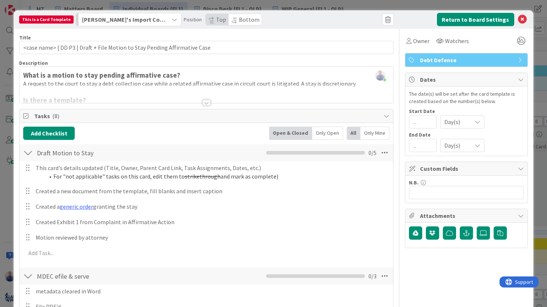
click at [240, 21] on span "Bottom" at bounding box center [249, 19] width 21 height 7
drag, startPoint x: 404, startPoint y: 43, endPoint x: 403, endPoint y: 47, distance: 4.7
click at [407, 43] on icon at bounding box center [409, 41] width 5 height 6
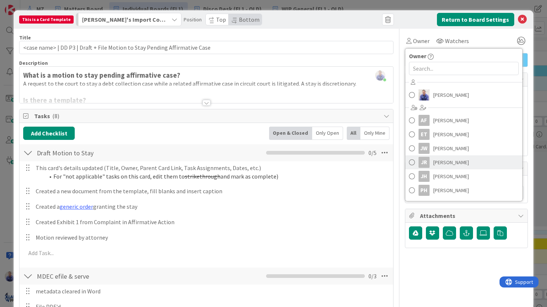
click at [422, 161] on div "JR" at bounding box center [424, 162] width 11 height 11
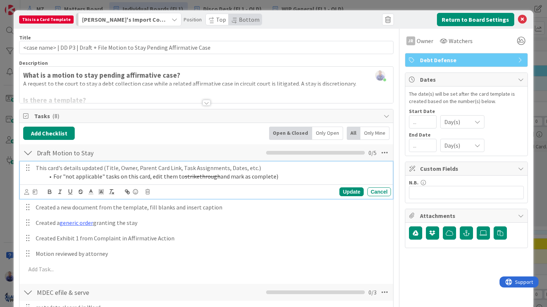
click at [73, 169] on p "This card's details updated (Title, Owner, Parent Card Link, Task Assignments, …" at bounding box center [212, 168] width 352 height 8
click at [34, 192] on icon at bounding box center [35, 191] width 4 height 5
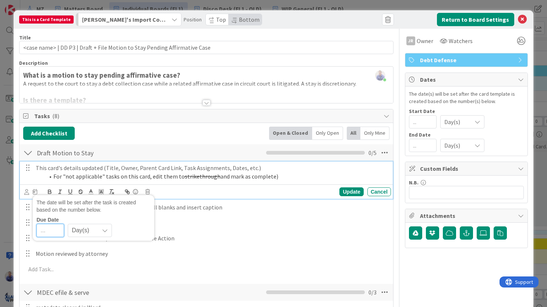
click at [56, 230] on input "number" at bounding box center [50, 230] width 28 height 13
type input "0"
click at [345, 191] on div "Update" at bounding box center [352, 191] width 24 height 9
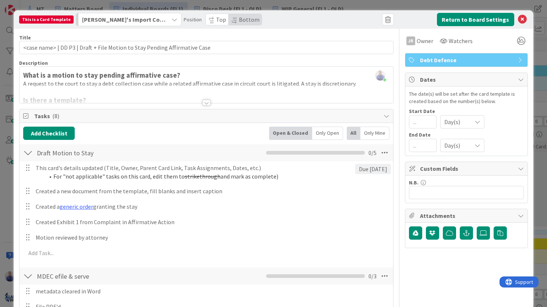
click at [144, 24] on span "[PERSON_NAME]'s Import Column (Temporary)" at bounding box center [124, 20] width 85 height 10
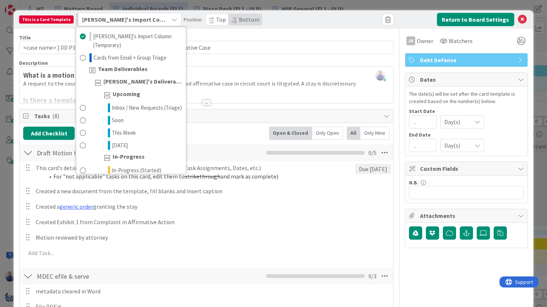
scroll to position [508, 0]
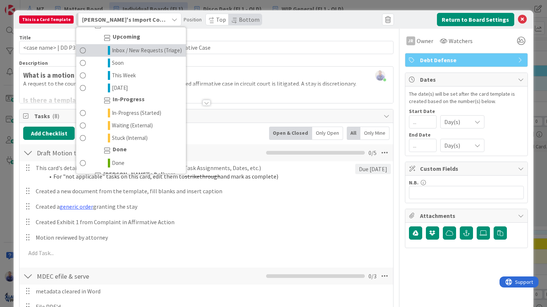
click at [140, 55] on span "Inbox / New Requests (Triage)" at bounding box center [147, 50] width 70 height 9
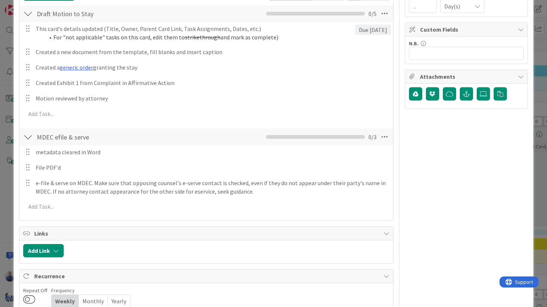
scroll to position [0, 0]
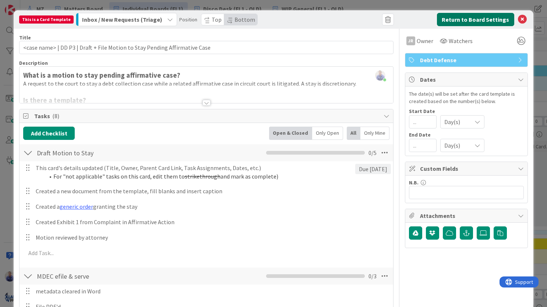
click at [477, 15] on button "Return to Board Settings" at bounding box center [475, 19] width 77 height 13
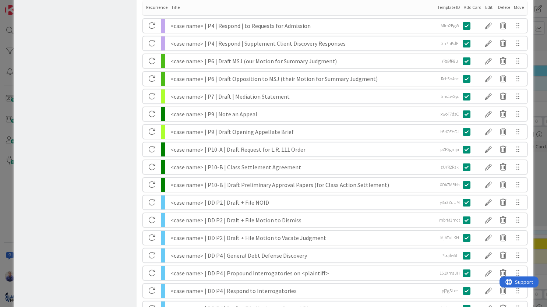
scroll to position [593, 0]
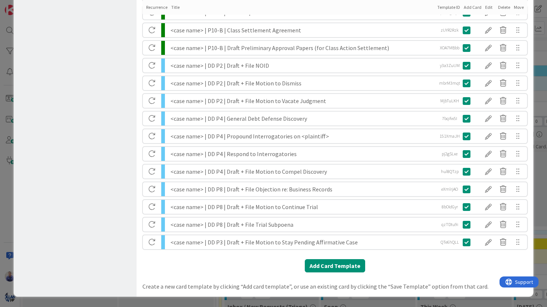
click at [221, 242] on div "<case name> | DD P3 | Draft + File Motion to Stay Pending Affirmative Case" at bounding box center [302, 242] width 264 height 14
click at [486, 241] on div at bounding box center [488, 242] width 15 height 13
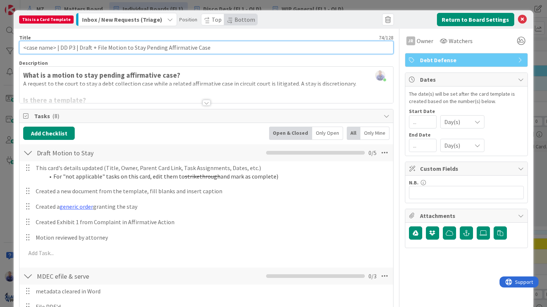
click at [73, 46] on input "<case name> | DD P3 | Draft + File Motion to Stay Pending Affirmative Case" at bounding box center [206, 47] width 375 height 13
type input "<case name> | DD P2 | Draft + File Motion to Stay Pending Affirmative Case"
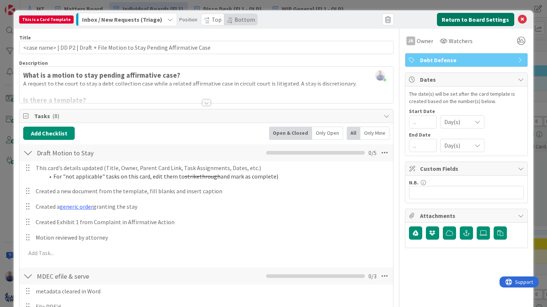
click at [453, 20] on button "Return to Board Settings" at bounding box center [475, 19] width 77 height 13
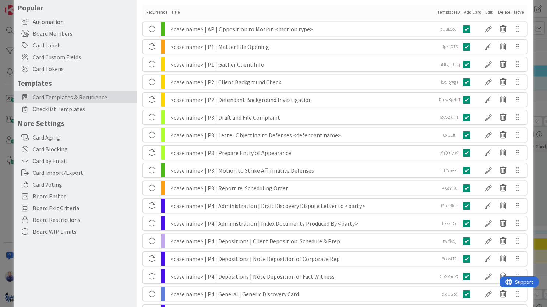
scroll to position [0, 0]
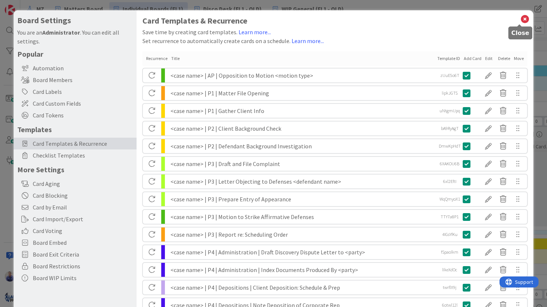
click at [520, 19] on icon at bounding box center [525, 19] width 10 height 10
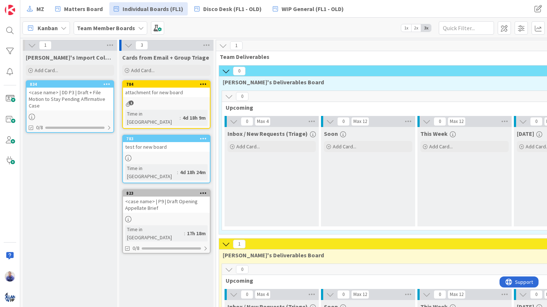
click at [102, 86] on div at bounding box center [106, 84] width 13 height 5
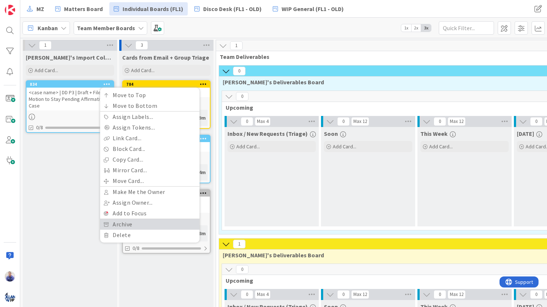
click at [119, 226] on link "Archive" at bounding box center [149, 224] width 99 height 11
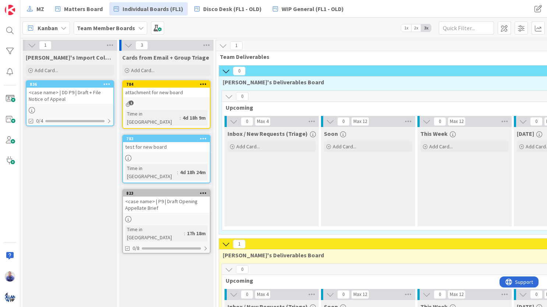
click at [90, 90] on div "<case name> | DD P9 | Draft + File Notice of Appeal" at bounding box center [70, 96] width 87 height 16
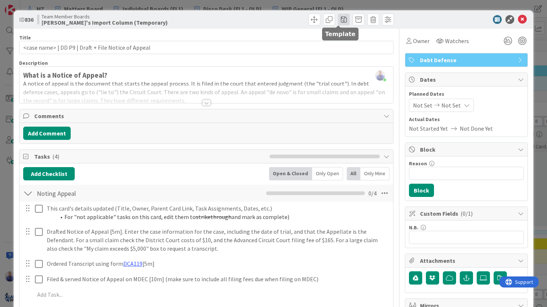
click at [338, 21] on span at bounding box center [344, 20] width 12 height 12
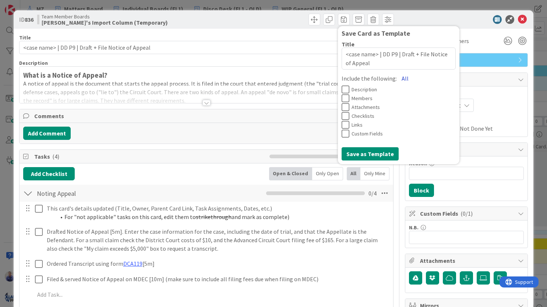
click at [397, 76] on button "All" at bounding box center [405, 78] width 17 height 13
click at [370, 155] on button "Save as Template" at bounding box center [370, 153] width 57 height 13
type textarea "x"
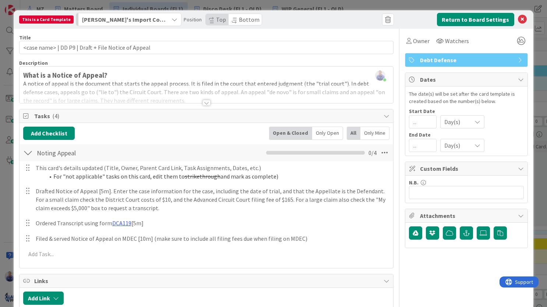
click at [167, 19] on button "[PERSON_NAME]'s Import Column (Temporary)" at bounding box center [129, 19] width 106 height 13
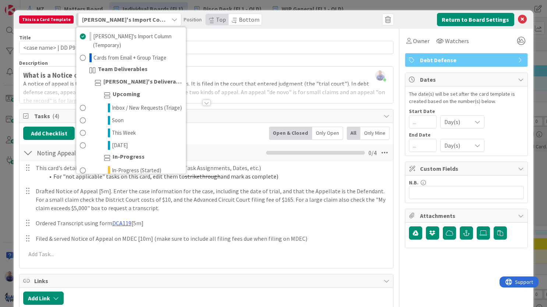
scroll to position [508, 0]
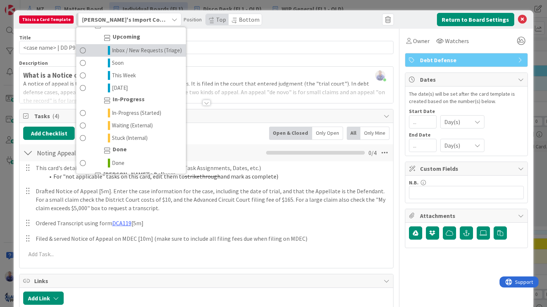
click at [127, 55] on span "Inbox / New Requests (Triage)" at bounding box center [147, 50] width 70 height 9
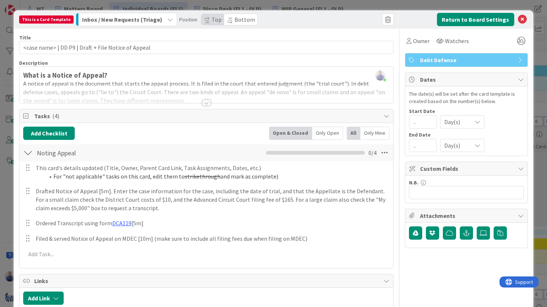
drag, startPoint x: 228, startPoint y: 19, endPoint x: 262, endPoint y: 22, distance: 34.8
click at [235, 19] on span "Bottom" at bounding box center [245, 19] width 21 height 7
click at [416, 40] on span "Owner" at bounding box center [421, 40] width 17 height 9
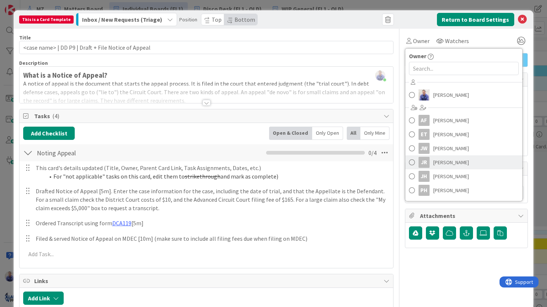
click at [442, 164] on span "Jessica Russell" at bounding box center [451, 162] width 36 height 11
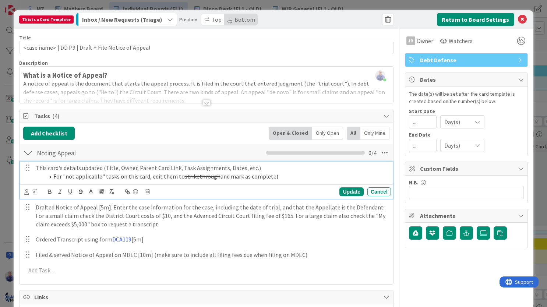
click at [54, 170] on p "This card's details updated (Title, Owner, Parent Card Link, Task Assignments, …" at bounding box center [212, 168] width 352 height 8
click at [32, 193] on div at bounding box center [30, 192] width 13 height 8
click at [35, 193] on icon at bounding box center [35, 191] width 4 height 5
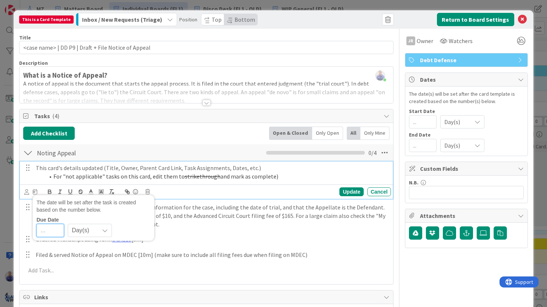
click at [59, 227] on input "number" at bounding box center [50, 230] width 28 height 13
type input "0"
click at [345, 192] on div "Update" at bounding box center [352, 191] width 24 height 9
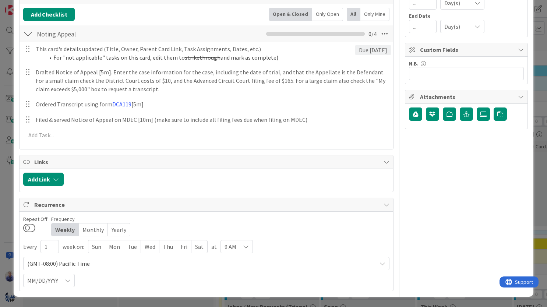
scroll to position [0, 0]
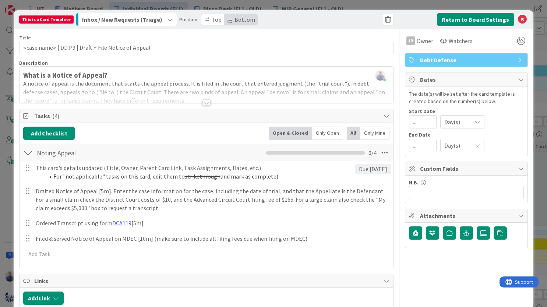
click at [204, 99] on div at bounding box center [207, 93] width 374 height 19
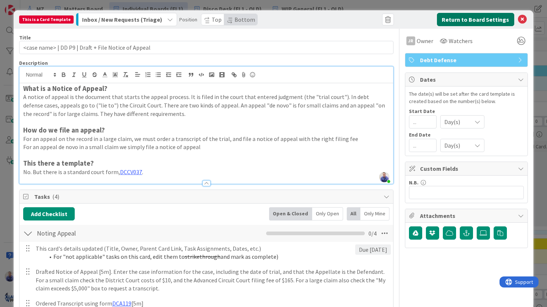
click at [455, 17] on button "Return to Board Settings" at bounding box center [475, 19] width 77 height 13
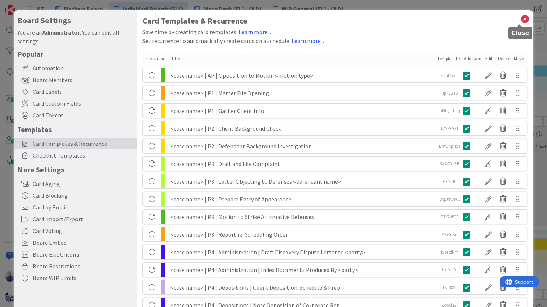
click at [520, 18] on icon at bounding box center [525, 19] width 10 height 10
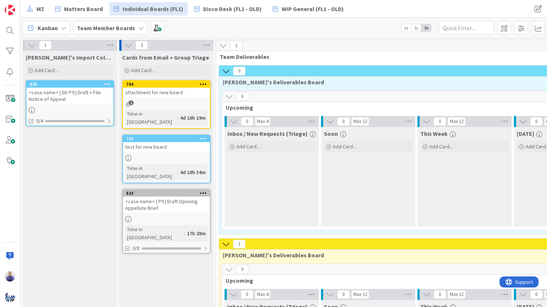
click at [107, 85] on icon at bounding box center [106, 83] width 7 height 5
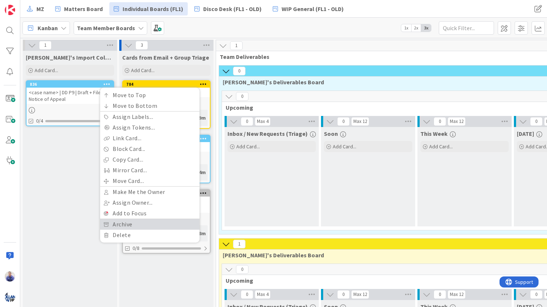
click at [115, 223] on link "Archive" at bounding box center [149, 224] width 99 height 11
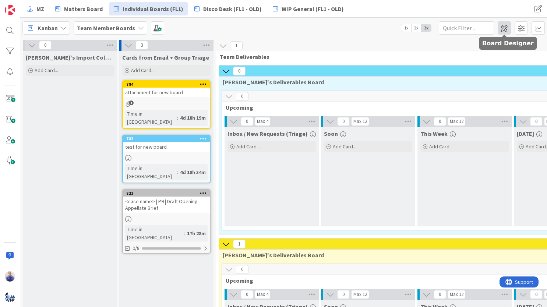
click at [505, 28] on span at bounding box center [504, 27] width 13 height 13
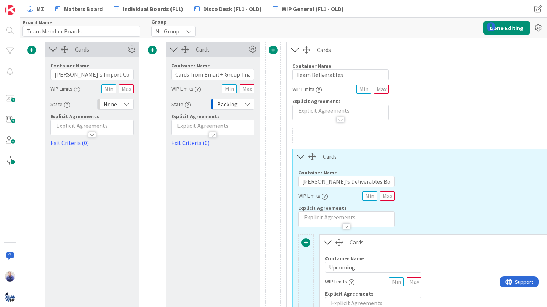
type input "Team Member Boards"
click at [132, 50] on icon at bounding box center [131, 49] width 11 height 11
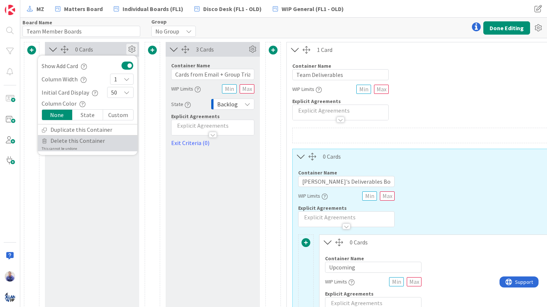
click at [91, 141] on span "Delete this Container" at bounding box center [77, 141] width 54 height 11
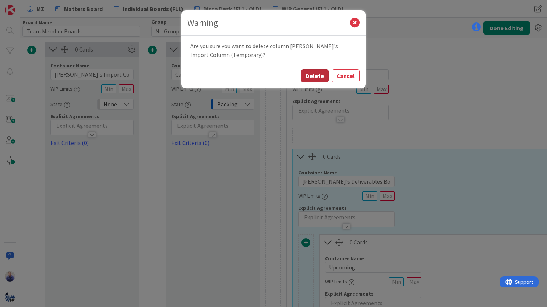
click at [313, 75] on button "Delete" at bounding box center [315, 75] width 28 height 13
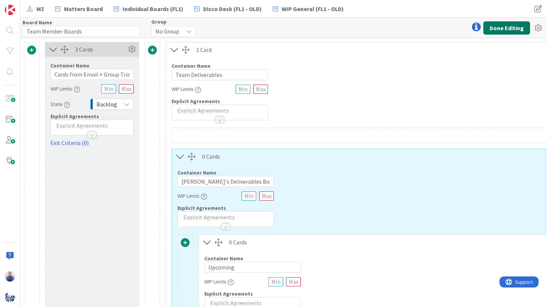
click at [499, 25] on button "Done Editing" at bounding box center [507, 27] width 47 height 13
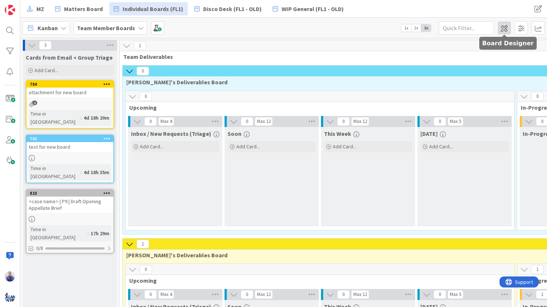
click at [503, 27] on span at bounding box center [504, 27] width 13 height 13
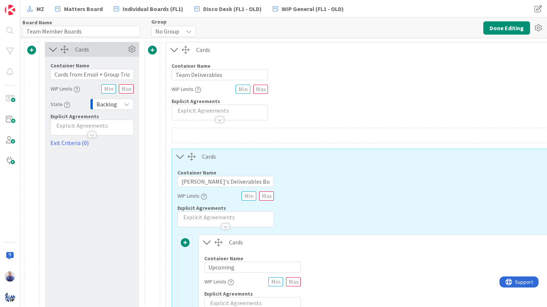
type input "Team Member Boards"
click at [101, 73] on input "Cards from Email + Group Triage" at bounding box center [91, 74] width 83 height 11
click at [100, 76] on input "Cards from Email + Group Triage" at bounding box center [91, 74] width 83 height 11
type input "Cards from Email / Group Triage"
click at [493, 30] on button "Done Editing" at bounding box center [507, 27] width 47 height 13
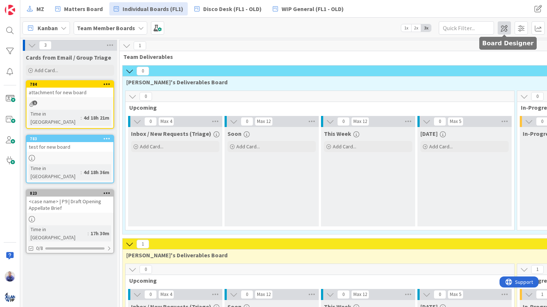
click at [508, 29] on span at bounding box center [504, 27] width 13 height 13
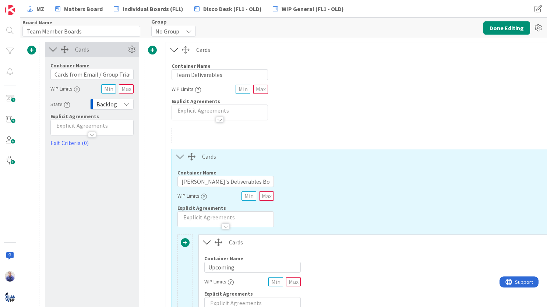
type input "Team Member Boards"
click at [124, 88] on input "text" at bounding box center [126, 88] width 15 height 9
type input "1"
click at [499, 28] on button "Done Editing" at bounding box center [507, 27] width 47 height 13
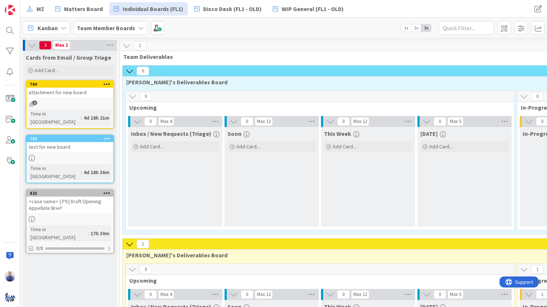
click at [32, 49] on icon at bounding box center [32, 45] width 8 height 8
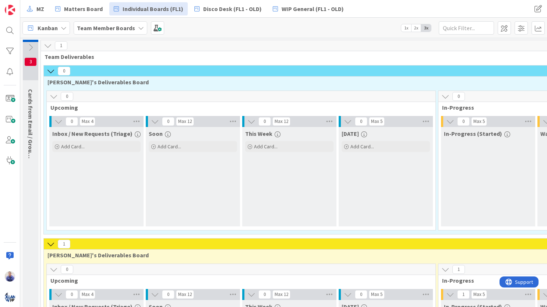
click at [31, 46] on icon at bounding box center [31, 47] width 8 height 8
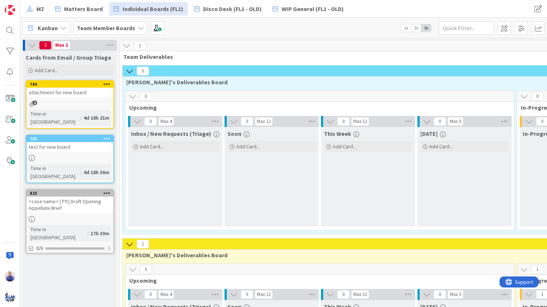
click at [32, 48] on icon at bounding box center [32, 45] width 8 height 8
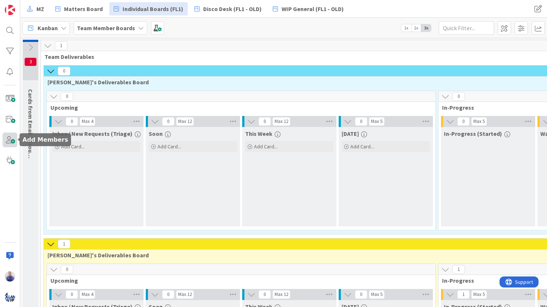
click at [11, 141] on span at bounding box center [10, 140] width 15 height 15
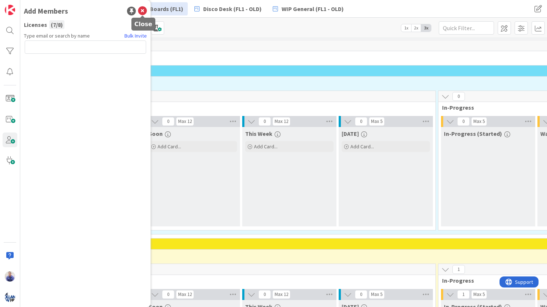
click at [140, 12] on icon at bounding box center [142, 11] width 9 height 9
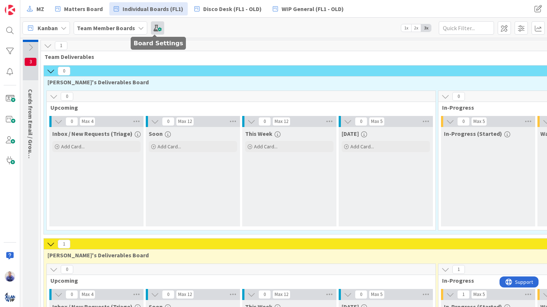
click at [155, 28] on span at bounding box center [157, 27] width 13 height 13
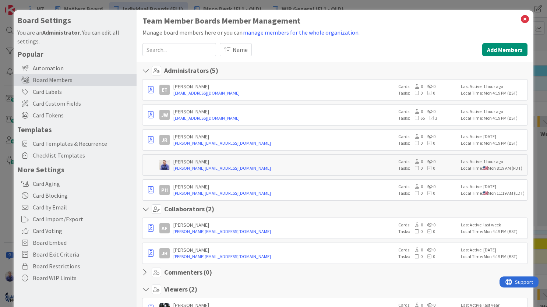
click at [54, 78] on div "Board Members" at bounding box center [75, 80] width 123 height 12
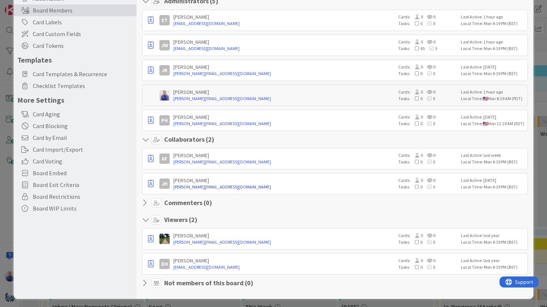
scroll to position [72, 0]
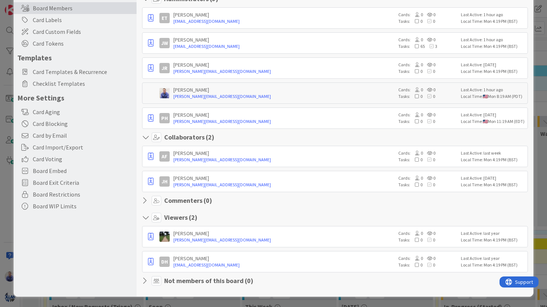
click at [147, 199] on icon at bounding box center [147, 200] width 10 height 7
click at [147, 200] on icon at bounding box center [147, 200] width 10 height 7
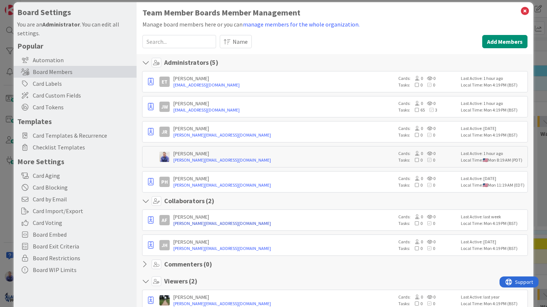
scroll to position [0, 0]
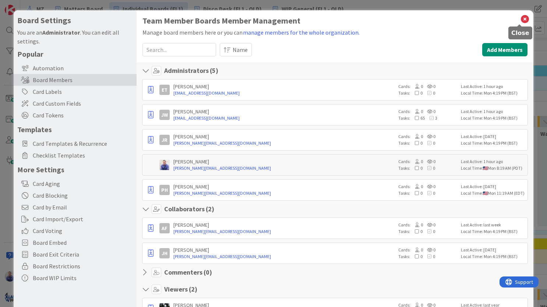
click at [522, 17] on icon at bounding box center [525, 19] width 10 height 10
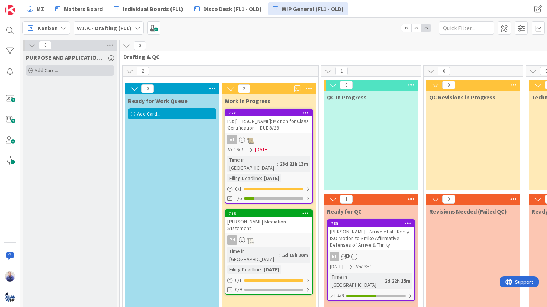
click at [96, 70] on div "Add Card..." at bounding box center [70, 70] width 88 height 11
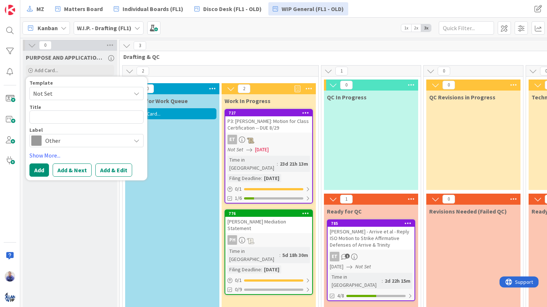
click at [107, 95] on span "Not Set" at bounding box center [79, 94] width 92 height 10
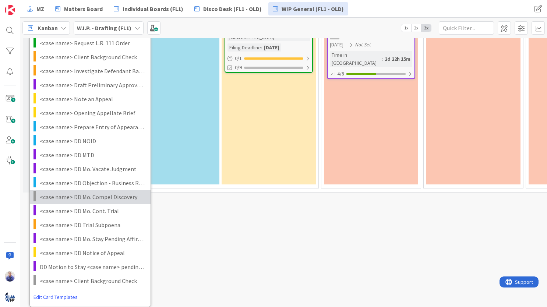
scroll to position [228, 0]
click at [100, 193] on span "<case name> DD Mo. Compel Discovery" at bounding box center [92, 197] width 105 height 10
type textarea "x"
type textarea "<case name> DD Mo. Compel Discovery"
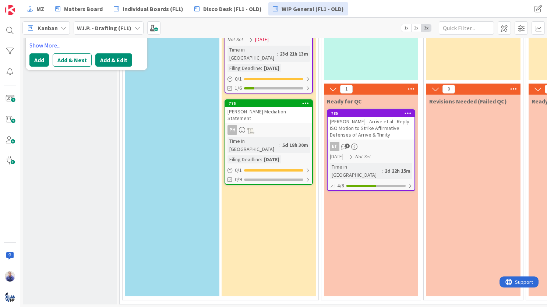
click at [112, 60] on button "Add & Edit" at bounding box center [113, 59] width 37 height 13
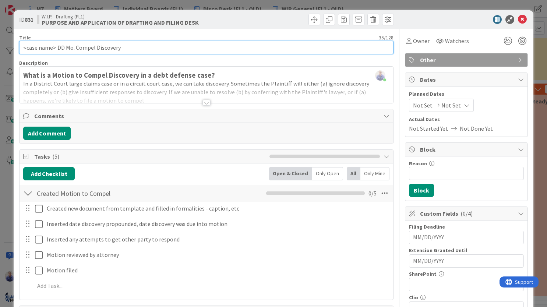
click at [57, 48] on input "<case name> DD Mo. Compel Discovery" at bounding box center [206, 47] width 375 height 13
click at [83, 48] on input "<case name> | DD P6 | Mo. Compel Discovery" at bounding box center [206, 47] width 375 height 13
drag, startPoint x: 85, startPoint y: 48, endPoint x: 78, endPoint y: 48, distance: 7.7
click at [78, 48] on input "<case name> | DD P6 | Mo. Compel Discovery" at bounding box center [206, 47] width 375 height 13
type input "<case name> | DD P6 | Draft + File Motion to Compel Discovery"
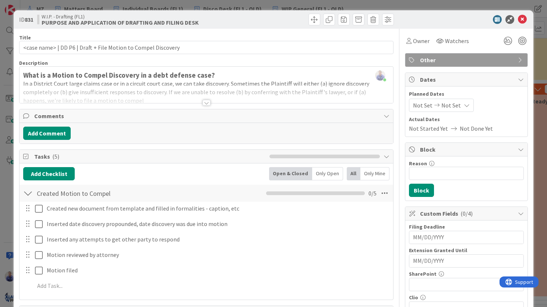
click at [206, 102] on div at bounding box center [207, 103] width 8 height 6
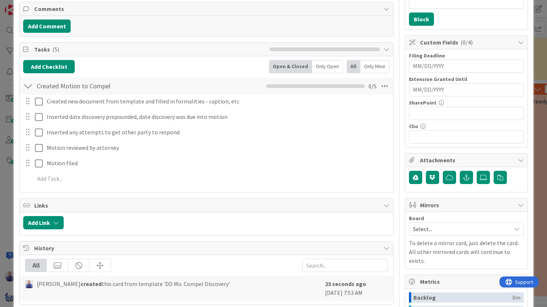
scroll to position [255, 0]
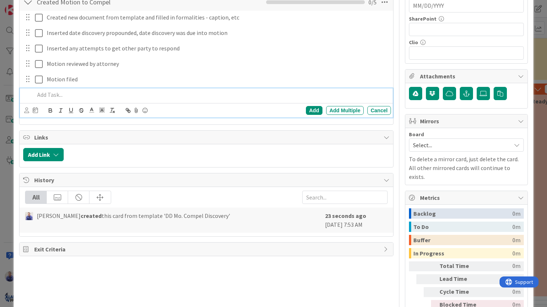
click at [55, 94] on p at bounding box center [212, 95] width 354 height 8
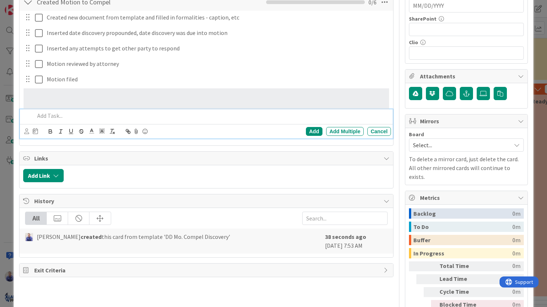
scroll to position [209, 0]
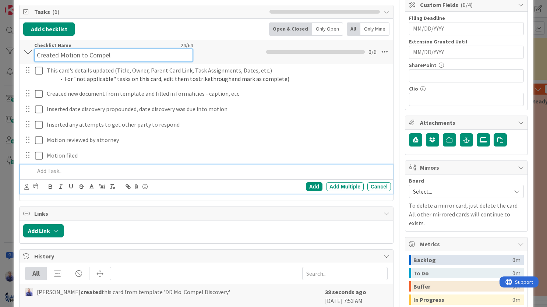
click at [42, 50] on input "Created Motion to Compel" at bounding box center [113, 55] width 159 height 13
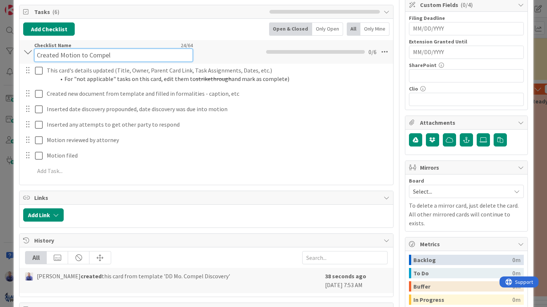
click at [42, 50] on input "Created Motion to Compel" at bounding box center [113, 55] width 159 height 13
type input "Draft Motion to Compel"
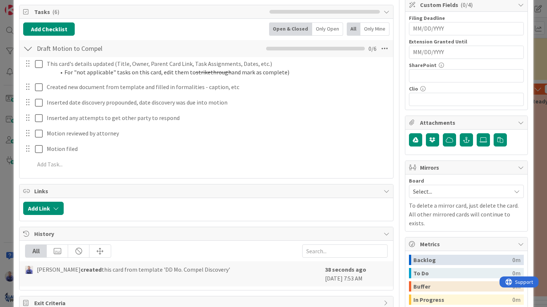
click at [233, 49] on div "Draft Motion to Compel Checklist Name 22 / 64 Draft Motion to Compel 0 / 6" at bounding box center [207, 48] width 374 height 17
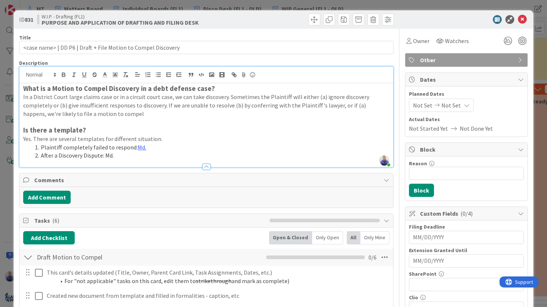
scroll to position [8, 0]
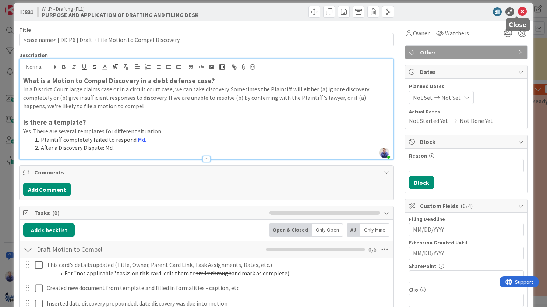
drag, startPoint x: 516, startPoint y: 11, endPoint x: 511, endPoint y: 13, distance: 5.5
click at [518, 11] on icon at bounding box center [522, 11] width 9 height 9
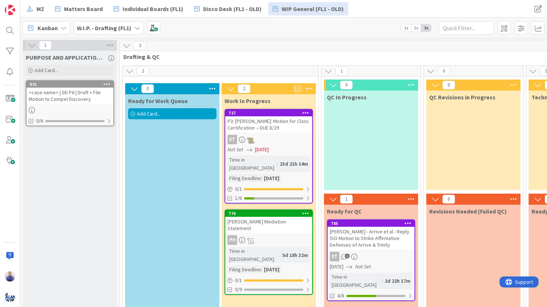
click at [108, 84] on icon at bounding box center [106, 83] width 7 height 5
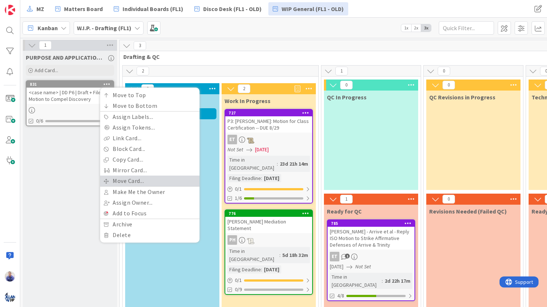
click at [126, 183] on link "Move Card..." at bounding box center [149, 181] width 99 height 11
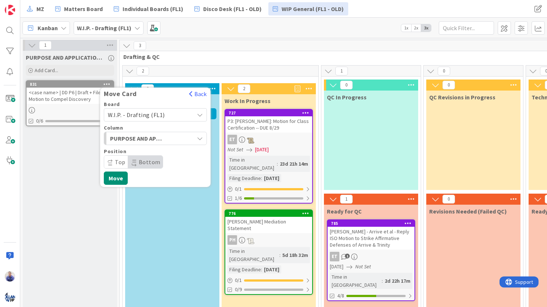
click at [162, 118] on span "W.I.P. - Drafting (FL1)" at bounding box center [136, 114] width 57 height 7
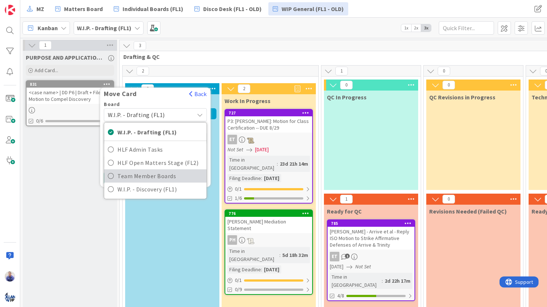
click at [169, 174] on span "Team Member Boards" at bounding box center [159, 175] width 85 height 11
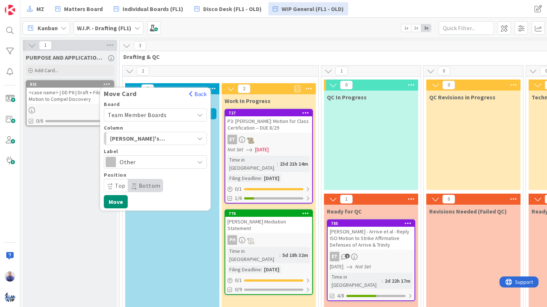
click at [130, 163] on span "Other" at bounding box center [155, 162] width 71 height 10
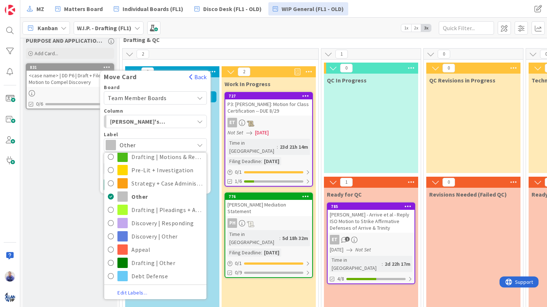
scroll to position [110, 0]
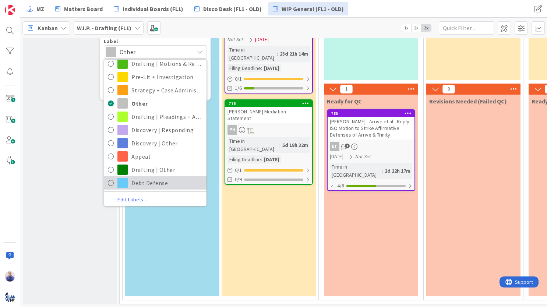
click at [140, 186] on span "Debt Defense" at bounding box center [166, 182] width 71 height 11
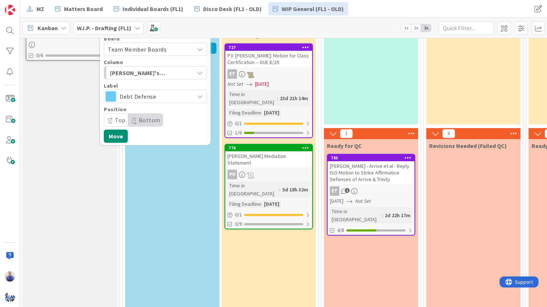
scroll to position [25, 0]
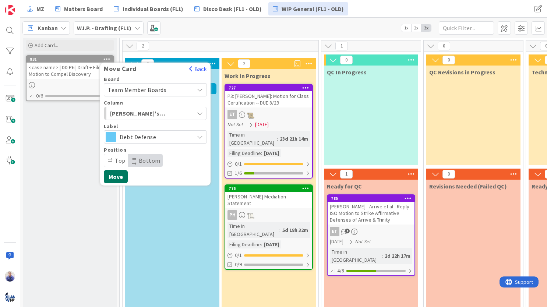
click at [117, 175] on button "Move" at bounding box center [116, 176] width 24 height 13
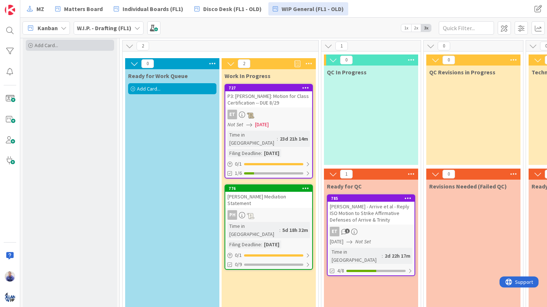
click at [64, 43] on div "Add Card..." at bounding box center [70, 45] width 88 height 11
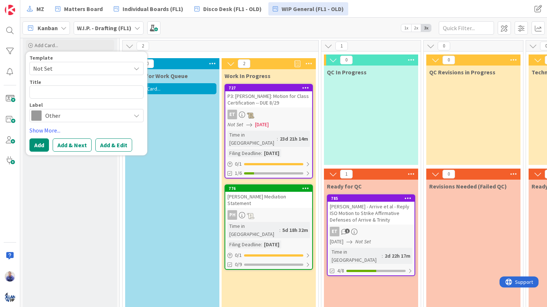
click at [101, 69] on span "Not Set" at bounding box center [79, 69] width 92 height 10
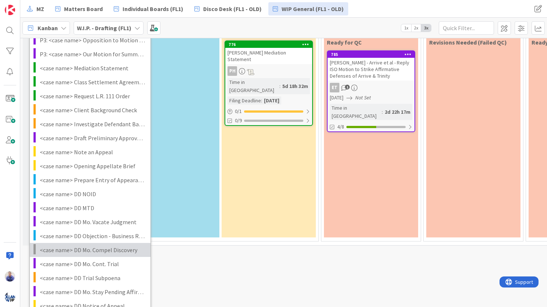
scroll to position [228, 0]
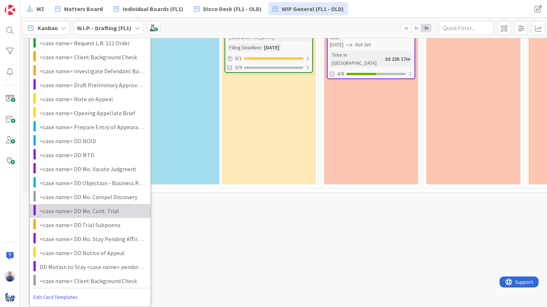
click at [109, 210] on span "<case name> DD Mo. Cont. Trial" at bounding box center [92, 211] width 105 height 10
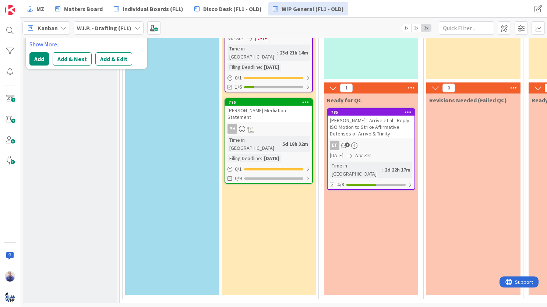
type textarea "x"
type textarea "<case name> DD Mo. Cont. Trial"
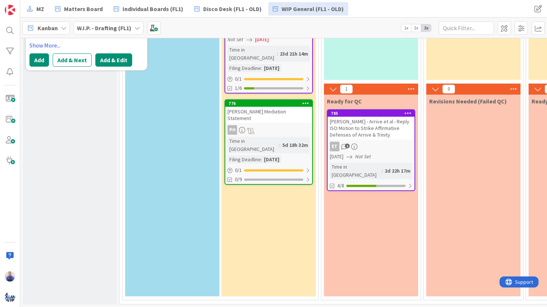
click at [106, 60] on button "Add & Edit" at bounding box center [113, 59] width 37 height 13
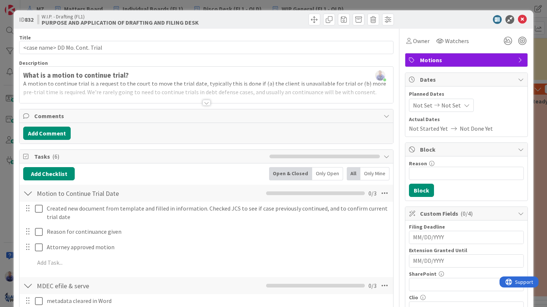
click at [203, 100] on div at bounding box center [207, 103] width 8 height 6
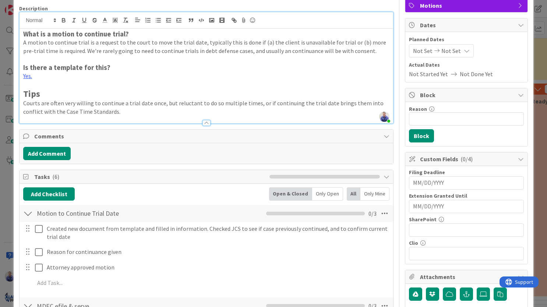
scroll to position [108, 0]
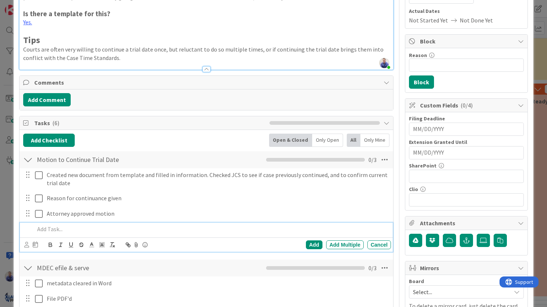
click at [73, 228] on p at bounding box center [212, 229] width 354 height 8
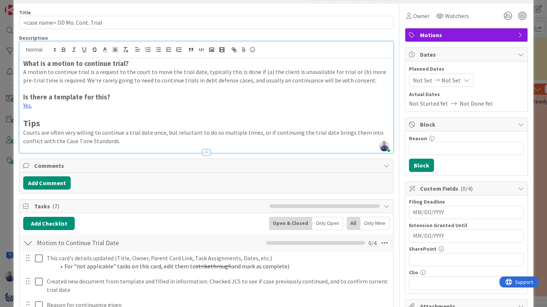
scroll to position [0, 0]
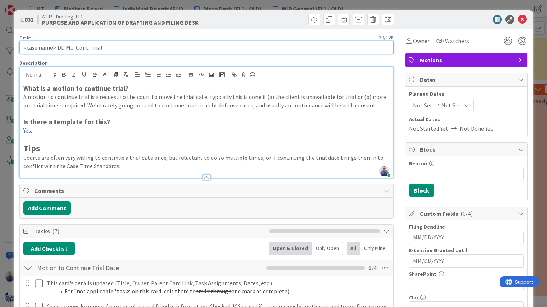
drag, startPoint x: 57, startPoint y: 48, endPoint x: 61, endPoint y: 51, distance: 5.6
click at [57, 48] on input "<case name> DD Mo. Cont. Trial" at bounding box center [206, 47] width 375 height 13
drag, startPoint x: 116, startPoint y: 48, endPoint x: 77, endPoint y: 45, distance: 39.1
click at [78, 44] on input "<case name> | DD P8 | Mo. Cont. Trial" at bounding box center [206, 47] width 375 height 13
type input "<case name> | DD P8 | Draft + File Motion to Continue Trial"
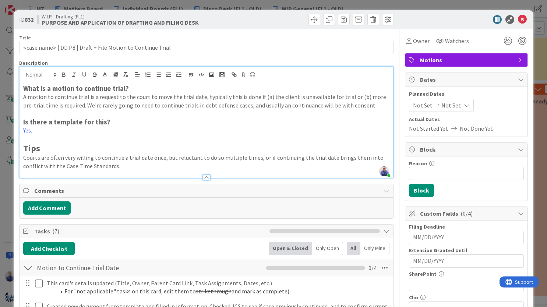
click at [246, 35] on div "Title 59 / 128" at bounding box center [206, 37] width 375 height 7
click at [518, 21] on icon at bounding box center [522, 19] width 9 height 9
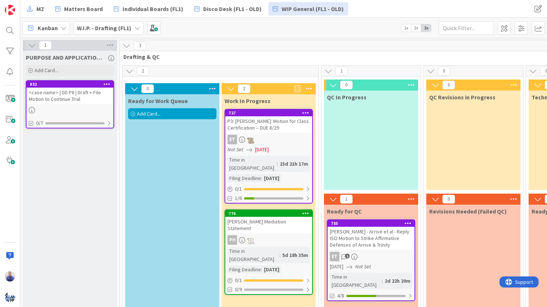
click at [107, 85] on icon at bounding box center [106, 83] width 7 height 5
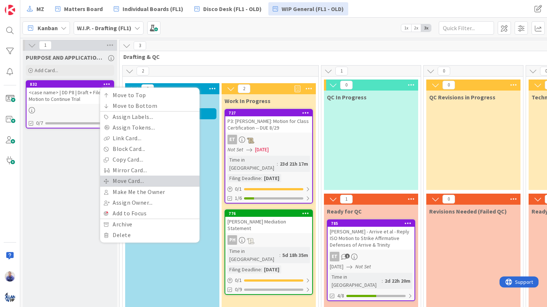
click at [134, 182] on link "Move Card..." at bounding box center [149, 181] width 99 height 11
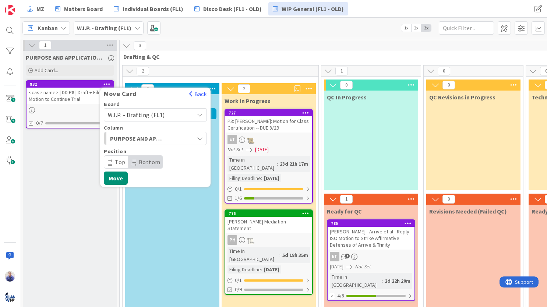
click at [153, 117] on span "W.I.P. - Drafting (FL1)" at bounding box center [136, 114] width 57 height 7
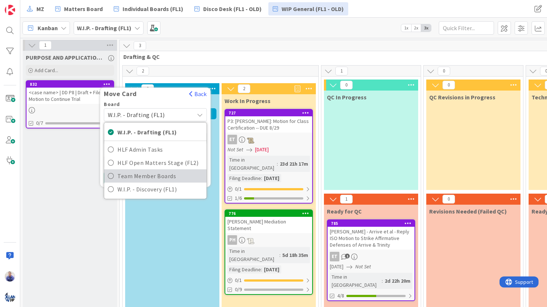
click at [161, 173] on span "Team Member Boards" at bounding box center [159, 175] width 85 height 11
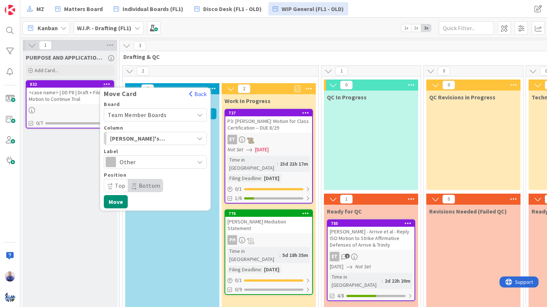
click at [146, 163] on span "Other" at bounding box center [155, 162] width 71 height 10
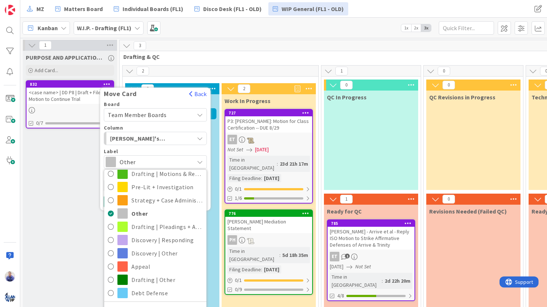
scroll to position [110, 0]
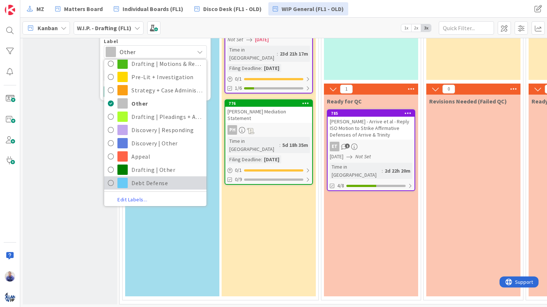
click at [139, 186] on span "Debt Defense" at bounding box center [166, 182] width 71 height 11
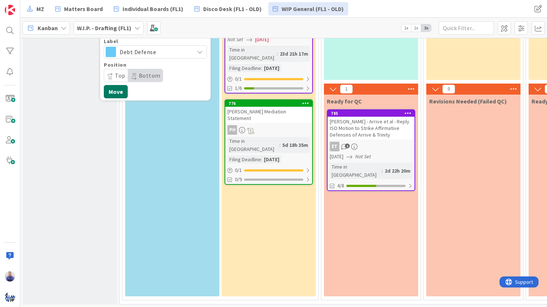
click at [113, 92] on button "Move" at bounding box center [116, 91] width 24 height 13
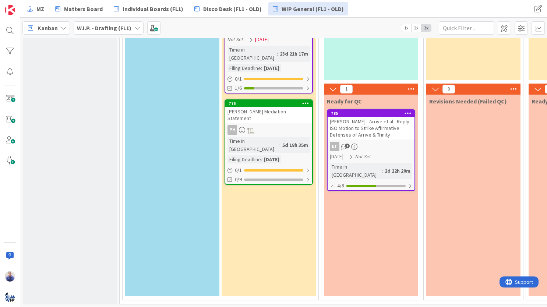
scroll to position [0, 0]
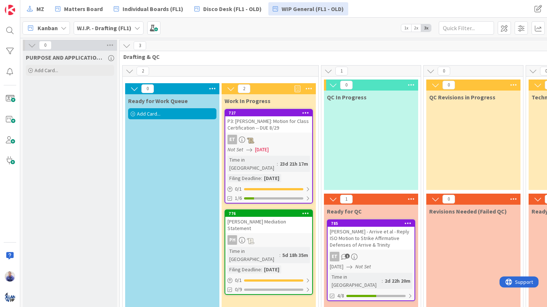
click at [73, 64] on div "PURPOSE AND APPLICATION OF DRAFTING AND FILING DESK Add Card... Template Not Se…" at bounding box center [70, 64] width 94 height 27
click at [71, 69] on div "Add Card..." at bounding box center [70, 70] width 88 height 11
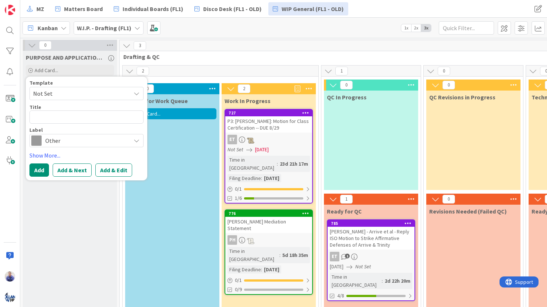
click at [104, 91] on span "Not Set" at bounding box center [79, 94] width 92 height 10
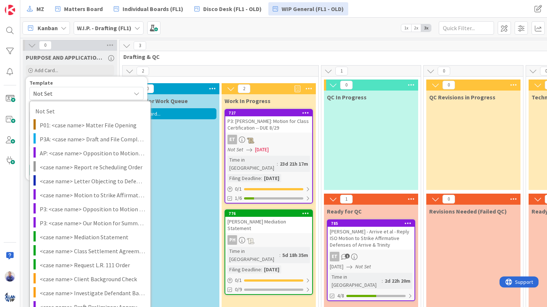
scroll to position [228, 0]
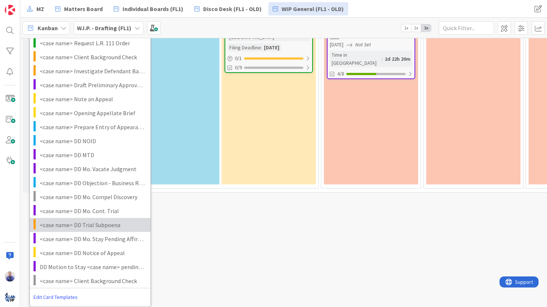
click at [104, 225] on link "<case name> DD Trial Subpoena" at bounding box center [90, 225] width 121 height 14
type textarea "x"
type textarea "<case name> DD Trial Subpoena"
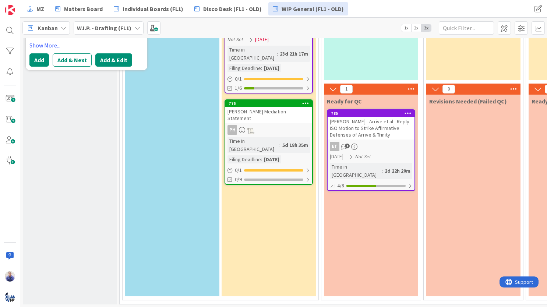
click at [105, 59] on button "Add & Edit" at bounding box center [113, 59] width 37 height 13
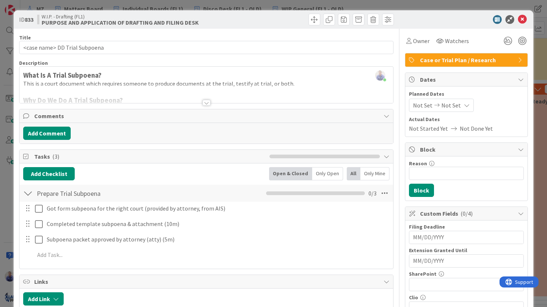
click at [203, 102] on div at bounding box center [207, 103] width 8 height 6
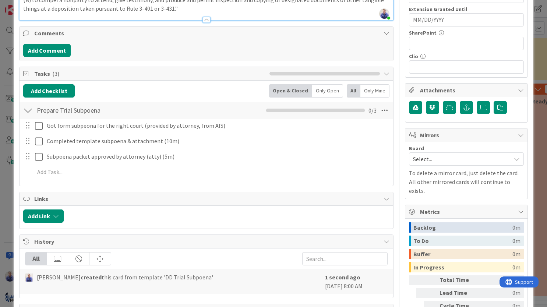
scroll to position [285, 0]
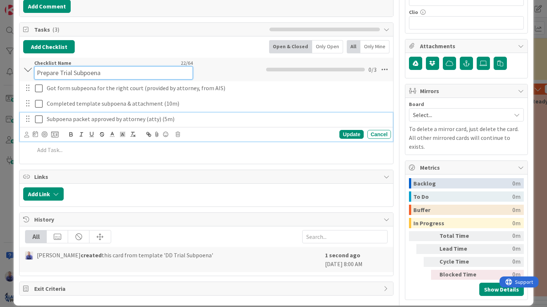
click at [183, 69] on input "Prepare Trial Subpoena" at bounding box center [113, 72] width 159 height 13
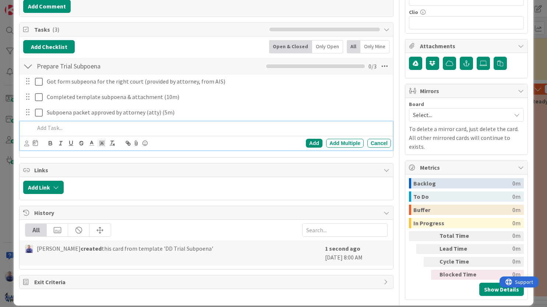
click at [76, 134] on div at bounding box center [211, 128] width 359 height 13
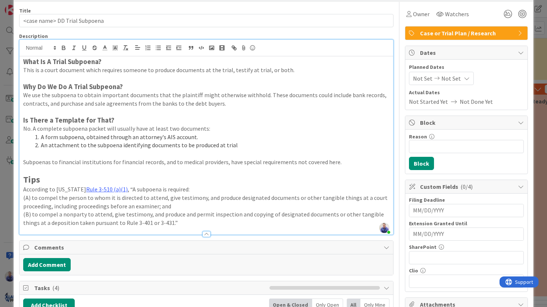
scroll to position [0, 0]
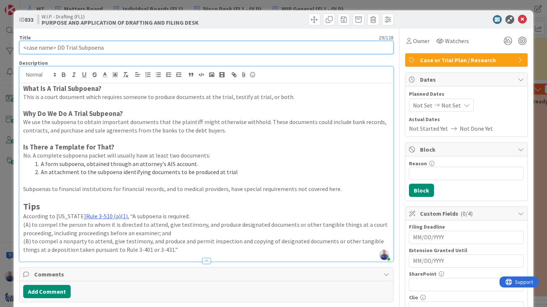
click at [57, 48] on input "<case name> DD Trial Subpoena" at bounding box center [206, 47] width 375 height 13
type input "<case name> | DD P8 | Trial Subpoena"
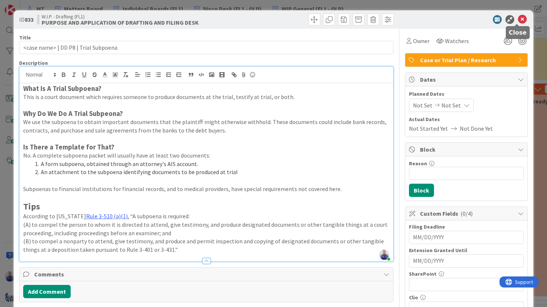
click at [518, 19] on icon at bounding box center [522, 19] width 9 height 9
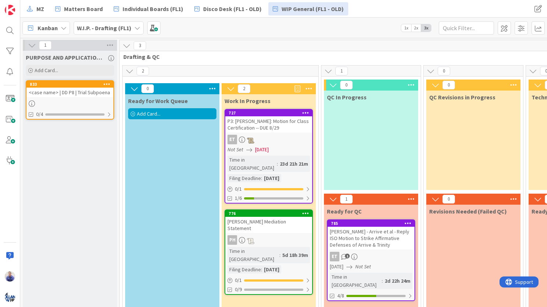
click at [107, 82] on icon at bounding box center [106, 83] width 7 height 5
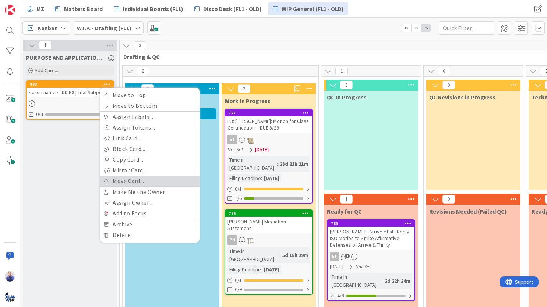
click at [137, 177] on link "Move Card..." at bounding box center [149, 181] width 99 height 11
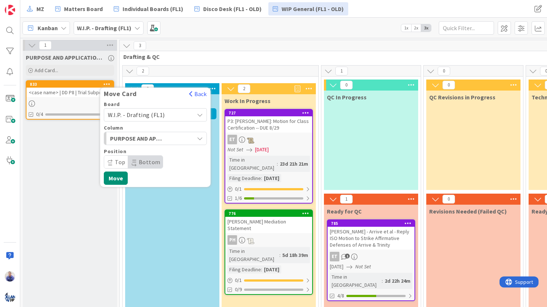
click at [155, 120] on div "W.I.P. - Drafting (FL1)" at bounding box center [155, 114] width 103 height 13
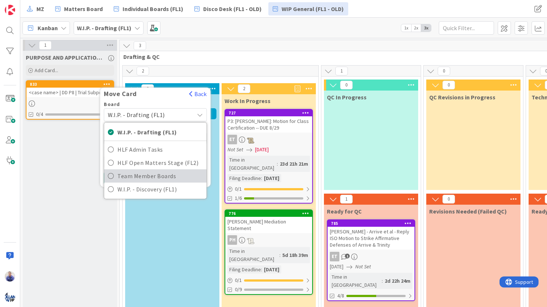
click at [161, 172] on span "Team Member Boards" at bounding box center [159, 175] width 85 height 11
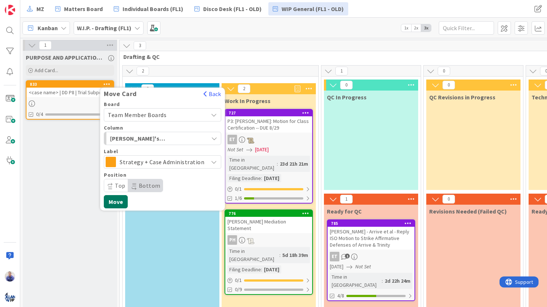
click at [122, 200] on button "Move" at bounding box center [116, 201] width 24 height 13
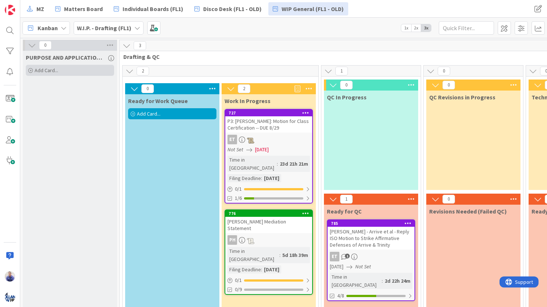
click at [91, 69] on div "Add Card..." at bounding box center [70, 70] width 88 height 11
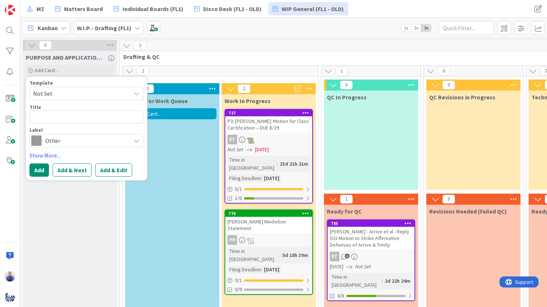
click at [128, 99] on span "Not Set" at bounding box center [86, 93] width 114 height 13
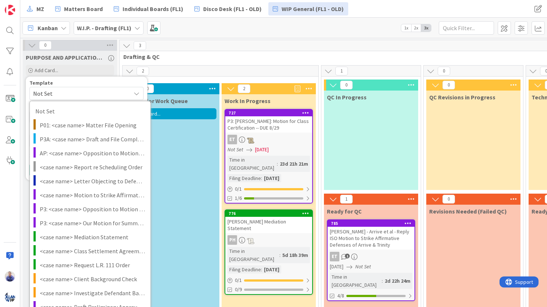
scroll to position [228, 0]
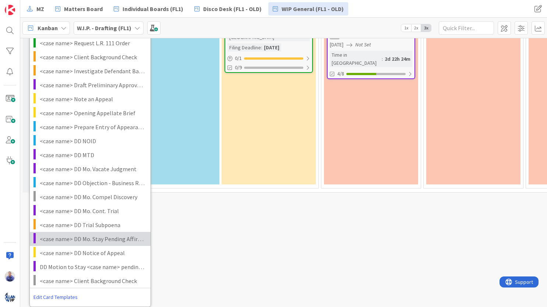
click at [102, 238] on link "<case name> DD Mo. Stay Pending Affirmative Case" at bounding box center [90, 239] width 121 height 14
type textarea "x"
type textarea "<case name> DD Mo. Stay Pending Affirmative Case"
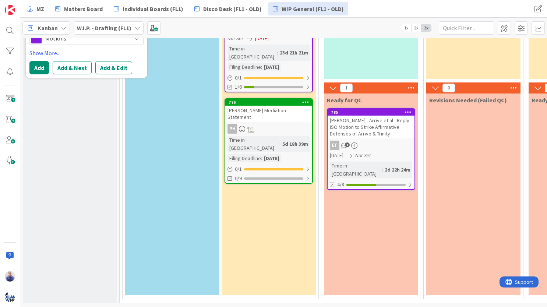
scroll to position [110, 0]
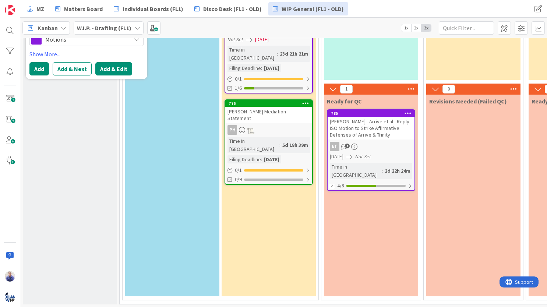
click at [120, 71] on button "Add & Edit" at bounding box center [113, 68] width 37 height 13
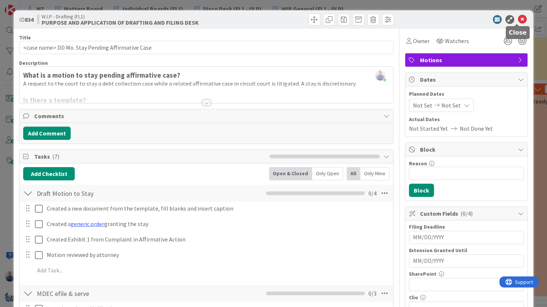
click at [518, 19] on icon at bounding box center [522, 19] width 9 height 9
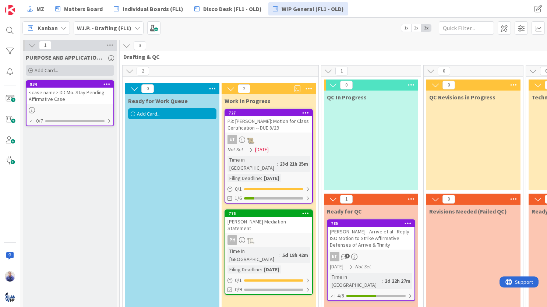
click at [87, 73] on div "Add Card..." at bounding box center [70, 70] width 88 height 11
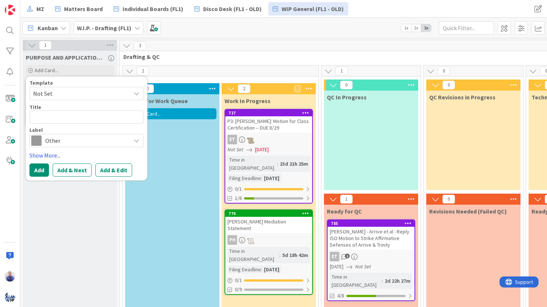
click at [127, 95] on span "Not Set" at bounding box center [86, 93] width 114 height 13
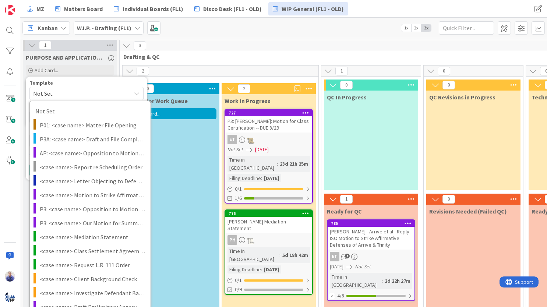
scroll to position [228, 0]
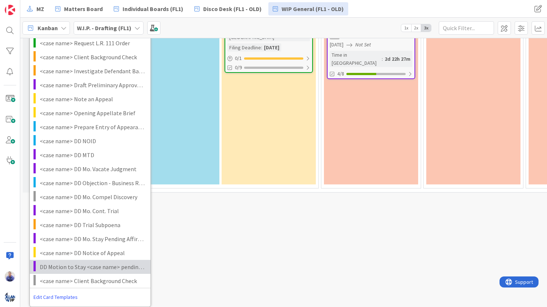
click at [98, 262] on span "DD Motion to Stay <case name> pending affirmative action" at bounding box center [92, 267] width 105 height 10
type textarea "x"
type textarea "DD Motion to Stay <case name> pending affirmative action"
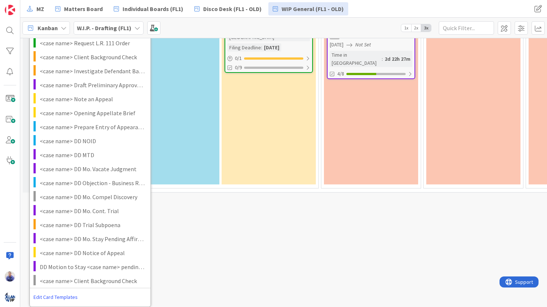
scroll to position [110, 0]
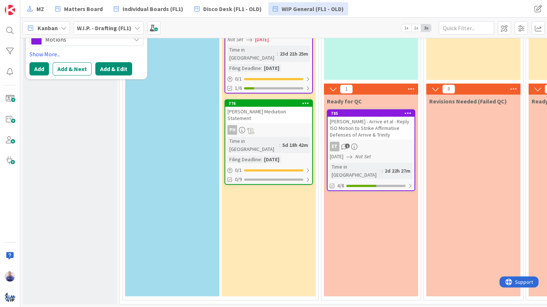
click at [120, 70] on button "Add & Edit" at bounding box center [113, 68] width 37 height 13
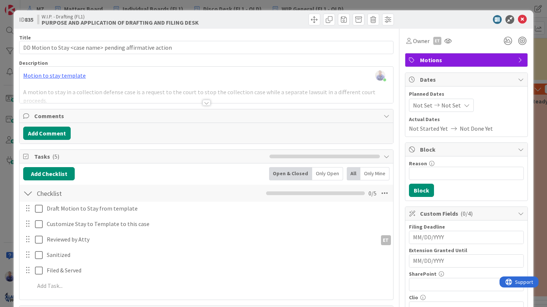
click at [197, 101] on div at bounding box center [207, 93] width 374 height 19
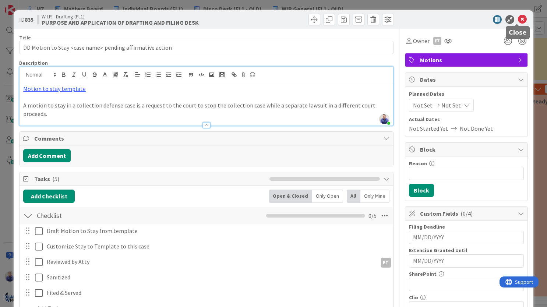
click at [518, 21] on icon at bounding box center [522, 19] width 9 height 9
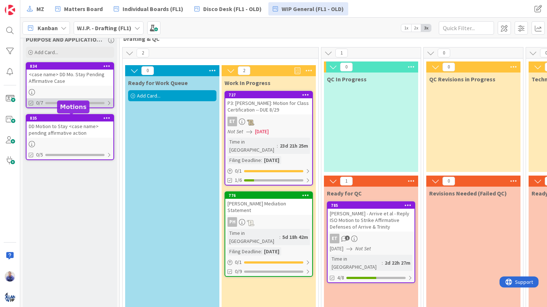
scroll to position [17, 0]
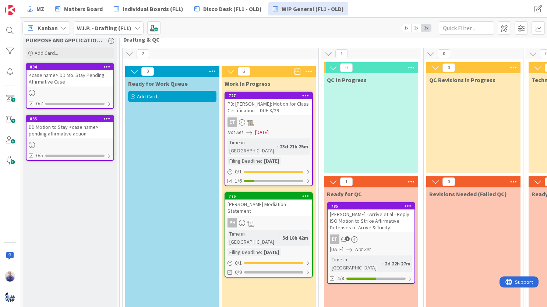
click at [78, 76] on div "<case name> DD Mo. Stay Pending Affirmative Case" at bounding box center [70, 78] width 87 height 16
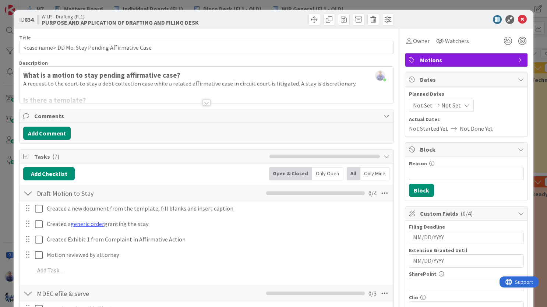
click at [205, 101] on div at bounding box center [207, 103] width 8 height 6
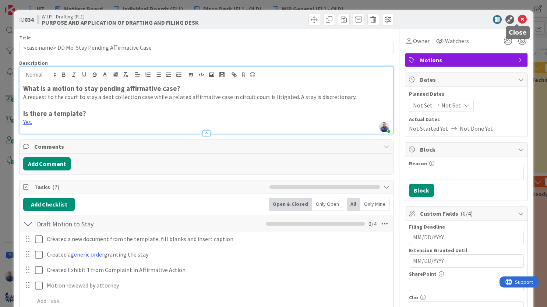
click at [518, 17] on icon at bounding box center [522, 19] width 9 height 9
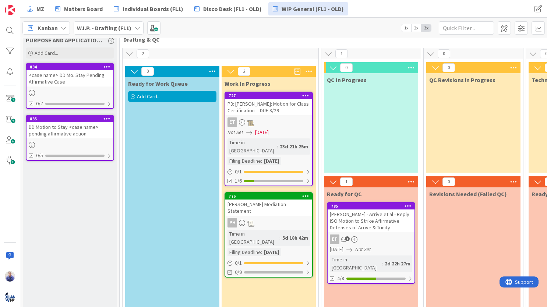
click at [105, 119] on icon at bounding box center [106, 118] width 7 height 5
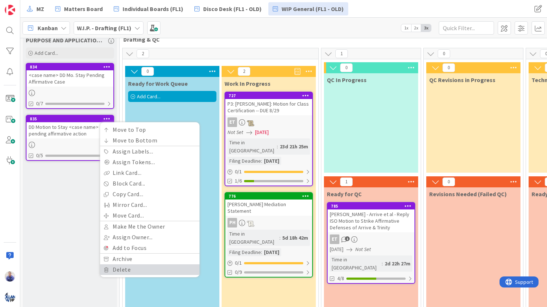
click at [142, 267] on link "Delete" at bounding box center [149, 269] width 99 height 11
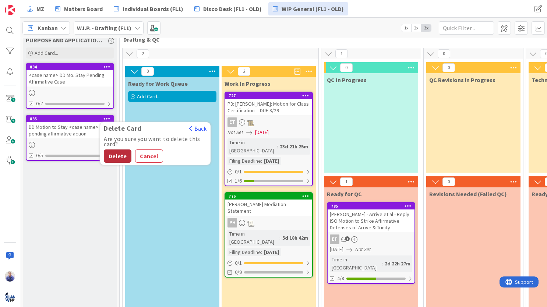
click at [121, 157] on button "Delete" at bounding box center [118, 156] width 28 height 13
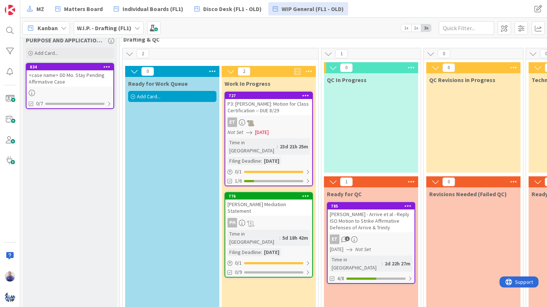
click at [60, 75] on div "<case name> DD Mo. Stay Pending Affirmative Case" at bounding box center [70, 78] width 87 height 16
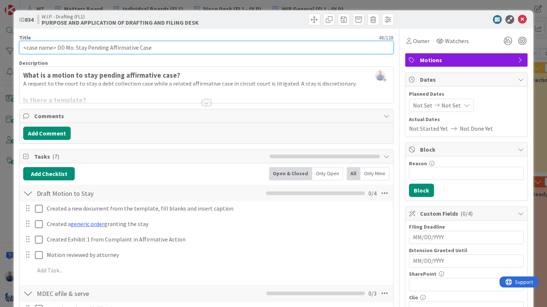
click at [57, 46] on input "<case name> DD Mo. Stay Pending Affirmative Case" at bounding box center [206, 47] width 375 height 13
click at [208, 48] on input "<case name> | DD P3 | Draft + File Motion to Stay Pending Affirmative Case" at bounding box center [206, 47] width 375 height 13
type input "<case name> | DD P3 | Draft + File Motion to Stay Pending Affirmative Case"
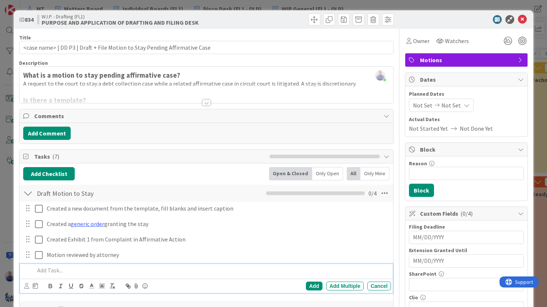
click at [61, 271] on p at bounding box center [212, 270] width 354 height 8
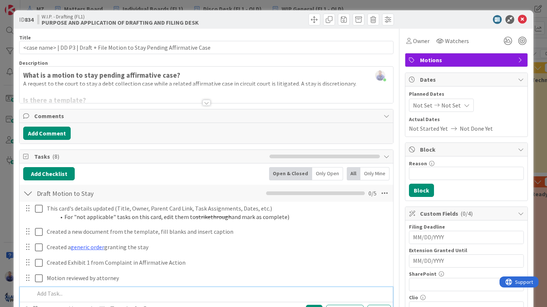
click at [429, 59] on span "Motions" at bounding box center [467, 60] width 94 height 9
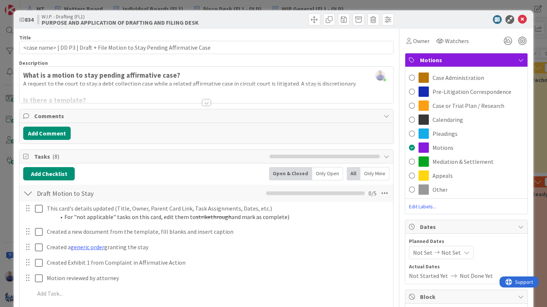
click at [430, 59] on span "Motions" at bounding box center [467, 60] width 94 height 9
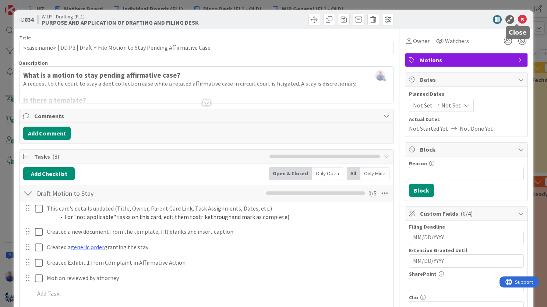
click at [518, 18] on icon at bounding box center [522, 19] width 9 height 9
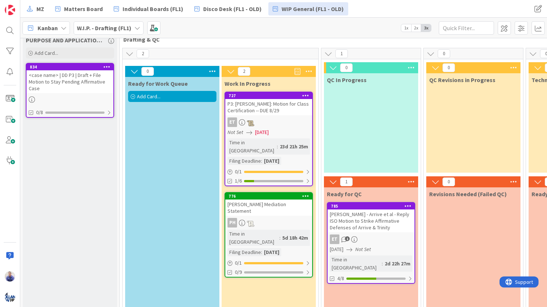
click at [109, 64] on icon at bounding box center [106, 66] width 7 height 5
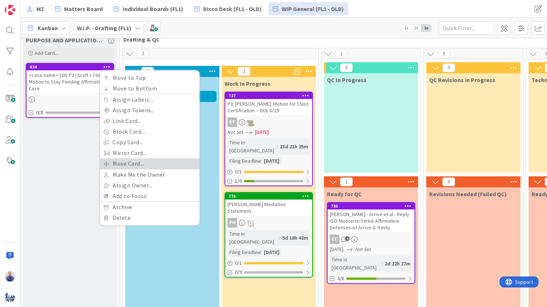
click at [134, 160] on link "Move Card..." at bounding box center [149, 163] width 99 height 11
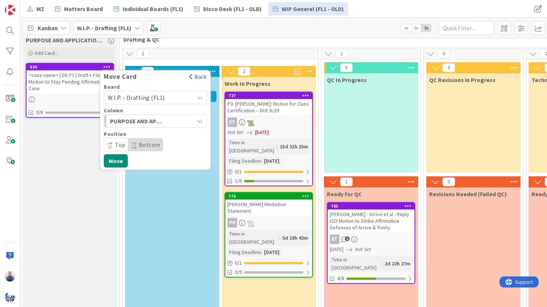
click at [154, 101] on span "W.I.P. - Drafting (FL1)" at bounding box center [136, 97] width 57 height 7
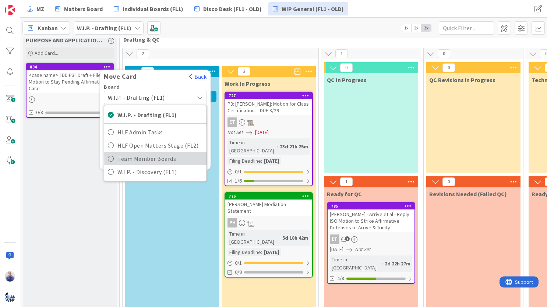
click at [154, 162] on span "Team Member Boards" at bounding box center [159, 158] width 85 height 11
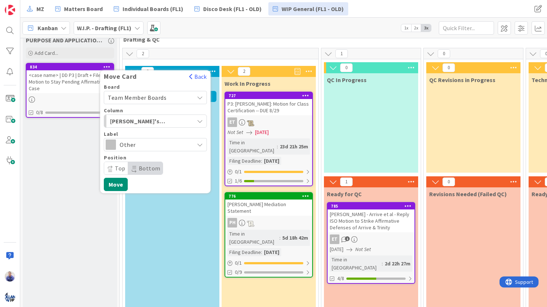
click at [144, 144] on span "Other" at bounding box center [155, 145] width 71 height 10
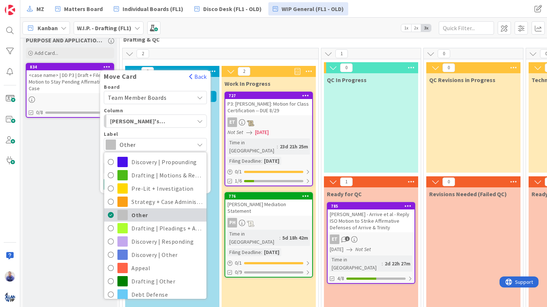
scroll to position [19, 0]
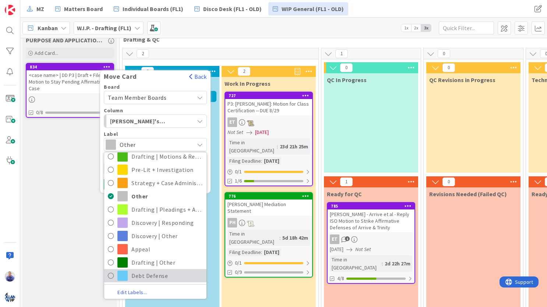
click at [157, 271] on span "Debt Defense" at bounding box center [166, 275] width 71 height 11
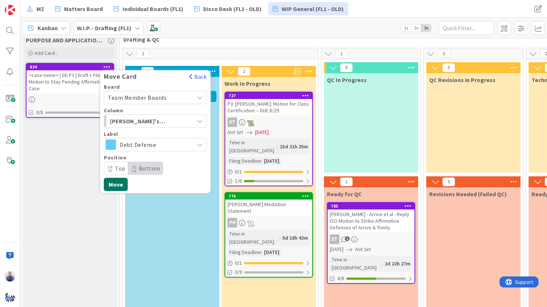
click at [123, 182] on button "Move" at bounding box center [116, 184] width 24 height 13
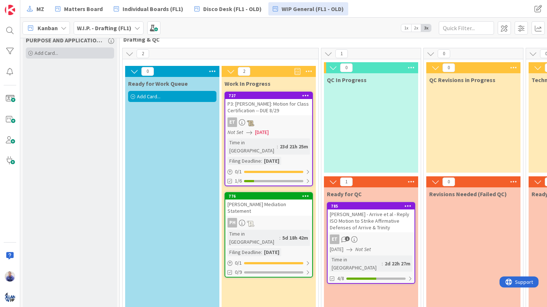
click at [100, 52] on div "Add Card..." at bounding box center [70, 53] width 88 height 11
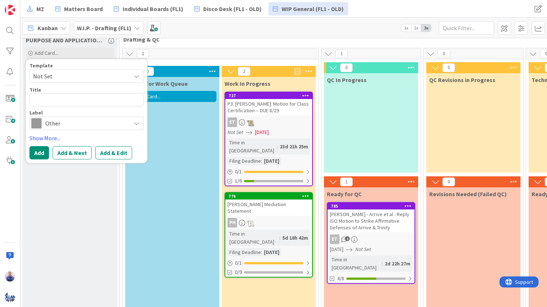
click at [132, 77] on span "Not Set" at bounding box center [86, 76] width 114 height 13
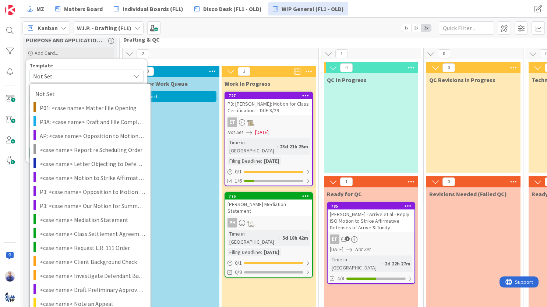
scroll to position [228, 0]
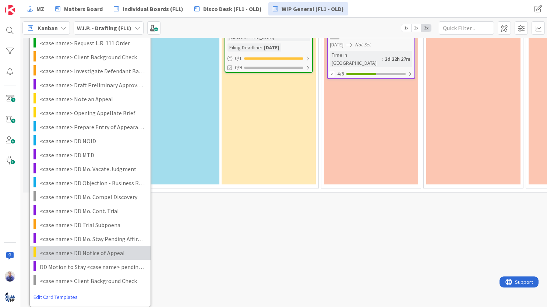
click at [97, 250] on span "<case name> DD Notice of Appeal" at bounding box center [92, 253] width 105 height 10
type textarea "x"
type textarea "<case name> DD Notice of Appeal"
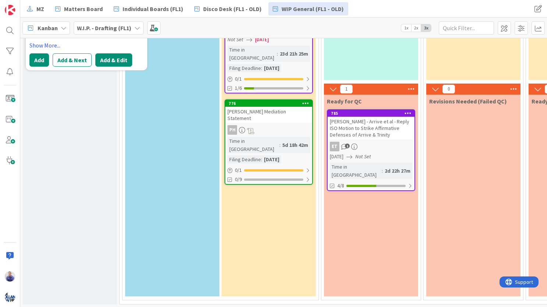
click at [105, 60] on button "Add & Edit" at bounding box center [113, 59] width 37 height 13
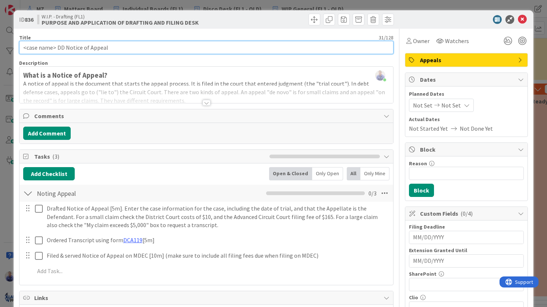
click at [57, 48] on input "<case name> DD Notice of Appeal" at bounding box center [206, 47] width 375 height 13
click at [68, 48] on input "<case name> | DD Notice of Appeal" at bounding box center [206, 47] width 375 height 13
type input "<case name> | DD P9 | Draft + File Notice of Appeal"
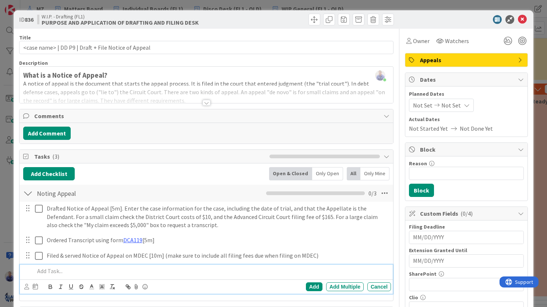
click at [55, 270] on p at bounding box center [212, 271] width 354 height 8
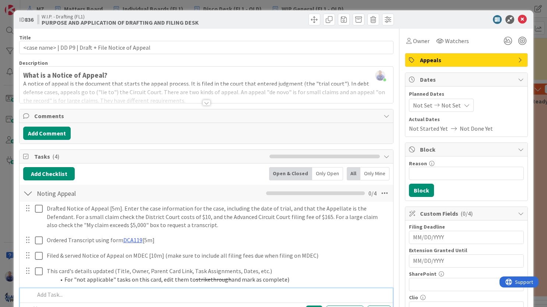
scroll to position [26, 0]
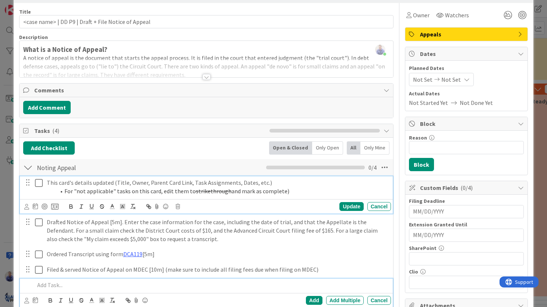
click at [68, 187] on li "For "not applicable" tasks on this card, edit them to strikethrough and mark as…" at bounding box center [222, 191] width 333 height 8
drag, startPoint x: 338, startPoint y: 207, endPoint x: 344, endPoint y: 204, distance: 6.4
click at [340, 206] on div "Update" at bounding box center [352, 206] width 24 height 9
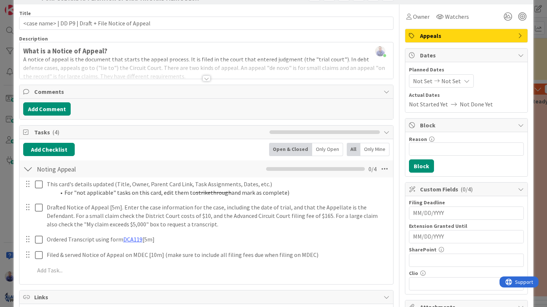
scroll to position [0, 0]
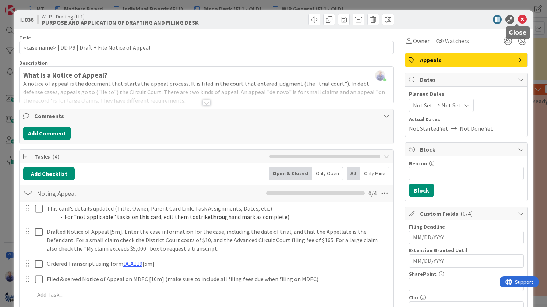
click at [518, 20] on icon at bounding box center [522, 19] width 9 height 9
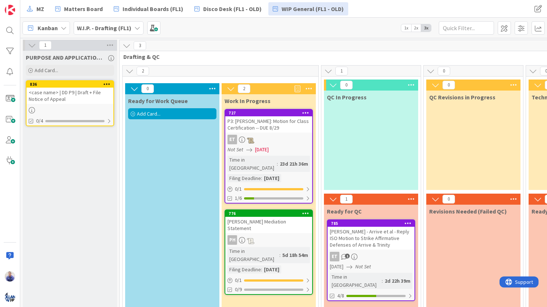
click at [107, 84] on icon at bounding box center [106, 83] width 7 height 5
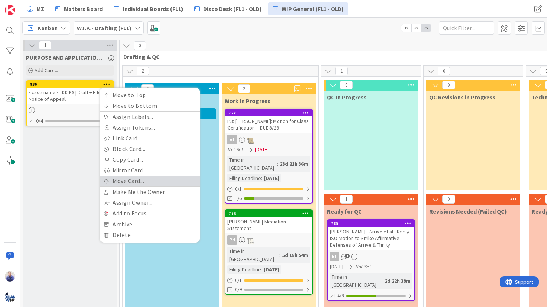
click at [137, 177] on link "Move Card..." at bounding box center [149, 181] width 99 height 11
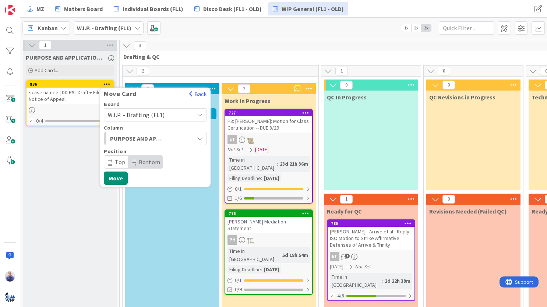
click at [158, 113] on span "W.I.P. - Drafting (FL1)" at bounding box center [136, 114] width 57 height 7
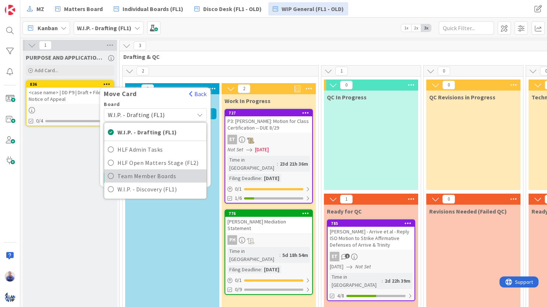
click at [166, 176] on span "Team Member Boards" at bounding box center [159, 175] width 85 height 11
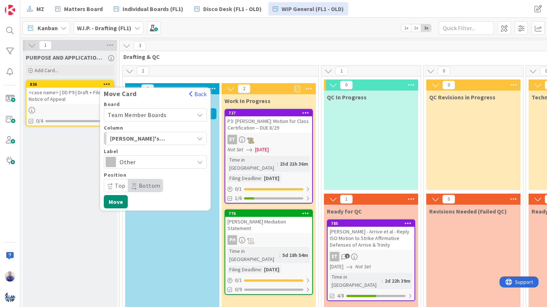
click at [162, 162] on span "Other" at bounding box center [155, 162] width 71 height 10
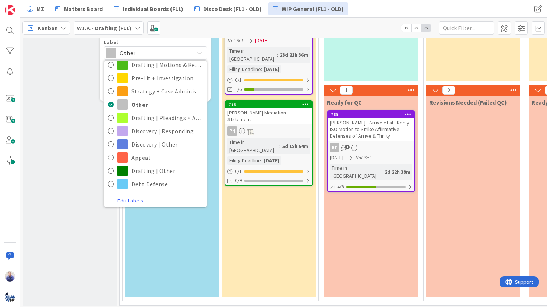
scroll to position [110, 0]
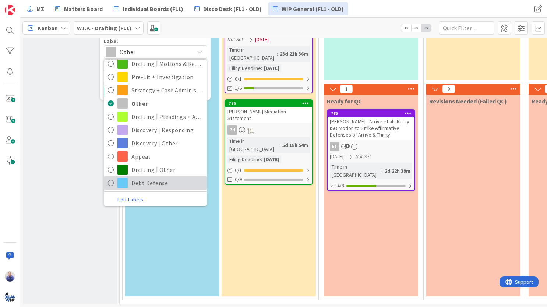
click at [155, 185] on span "Debt Defense" at bounding box center [166, 182] width 71 height 11
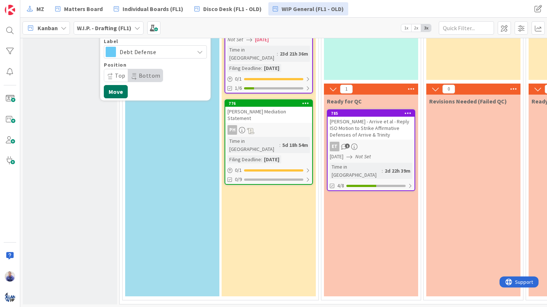
click at [119, 90] on button "Move" at bounding box center [116, 91] width 24 height 13
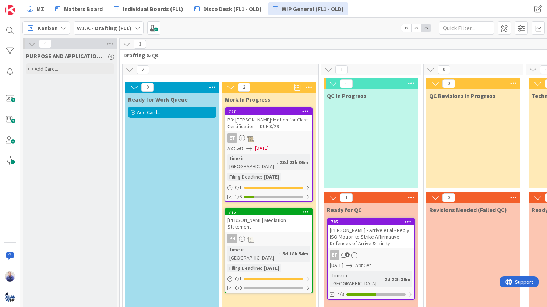
scroll to position [0, 0]
